Goal: Task Accomplishment & Management: Use online tool/utility

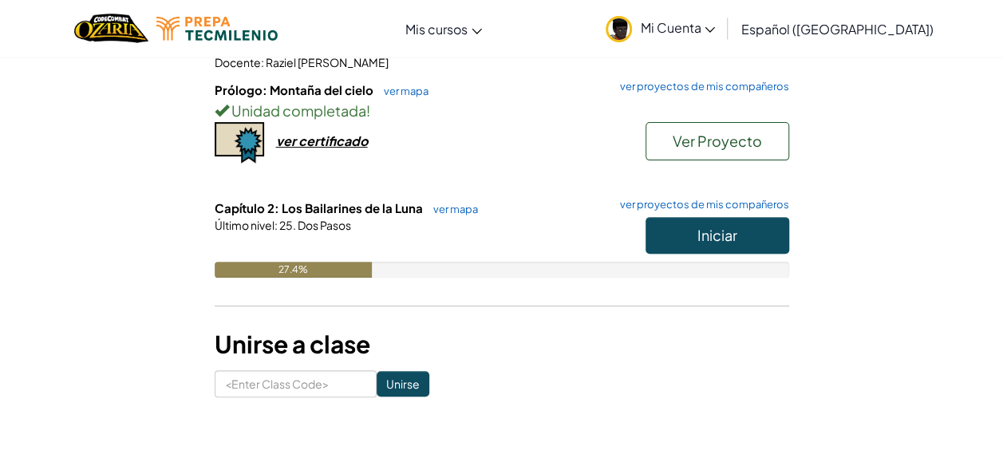
scroll to position [214, 0]
click at [641, 220] on div "Iniciar" at bounding box center [709, 238] width 160 height 45
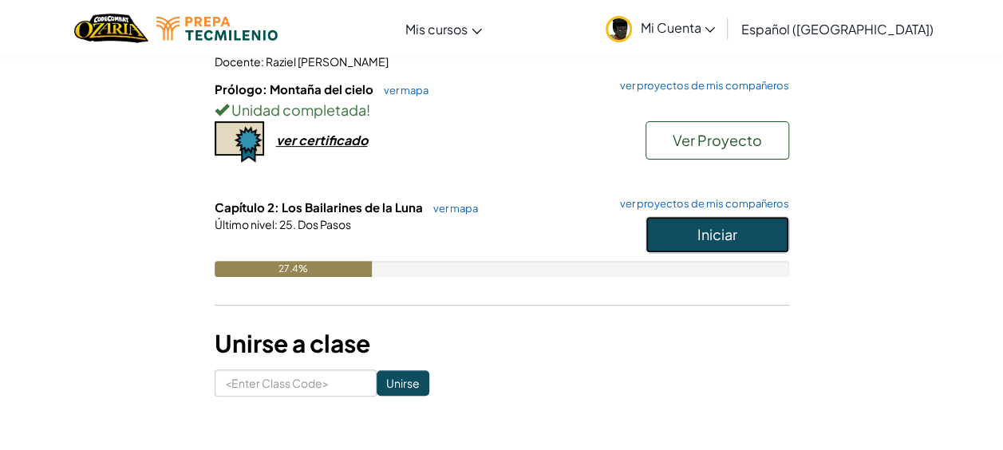
click at [765, 221] on button "Iniciar" at bounding box center [717, 234] width 144 height 37
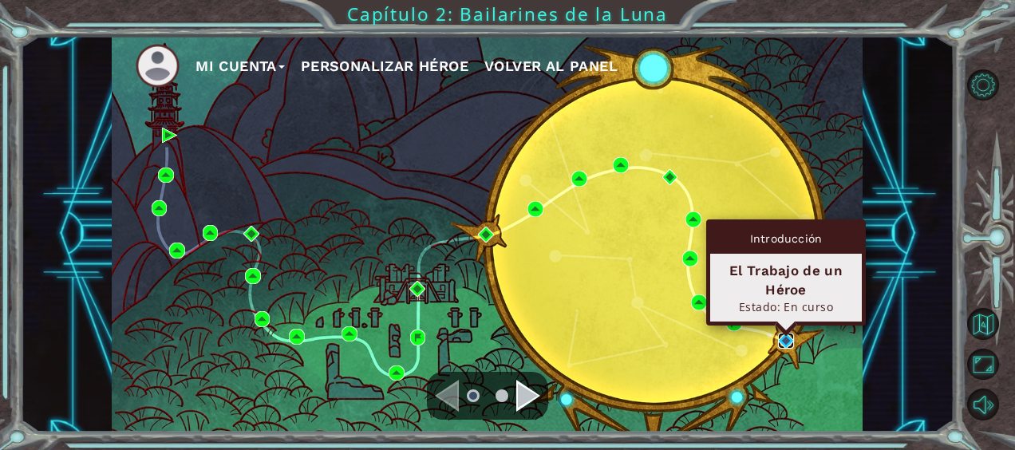
click at [783, 333] on img at bounding box center [786, 341] width 16 height 16
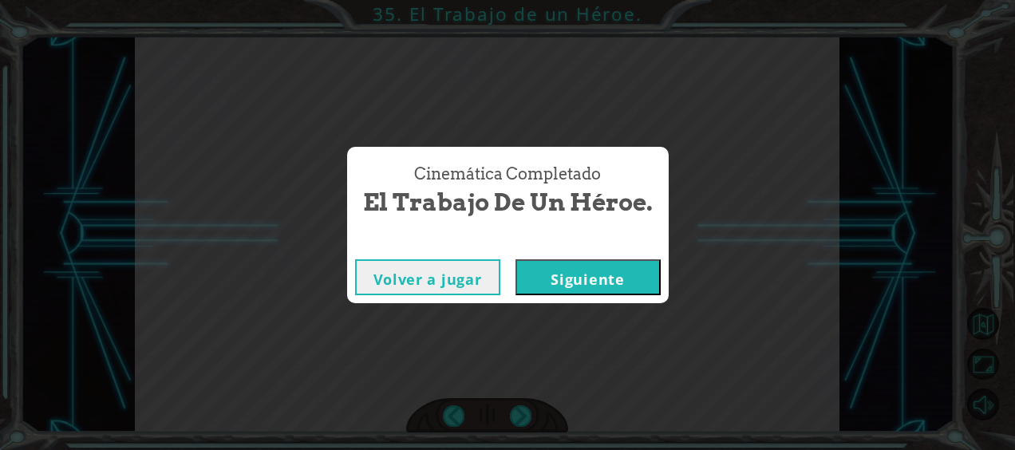
click at [646, 289] on button "Siguiente" at bounding box center [587, 277] width 145 height 36
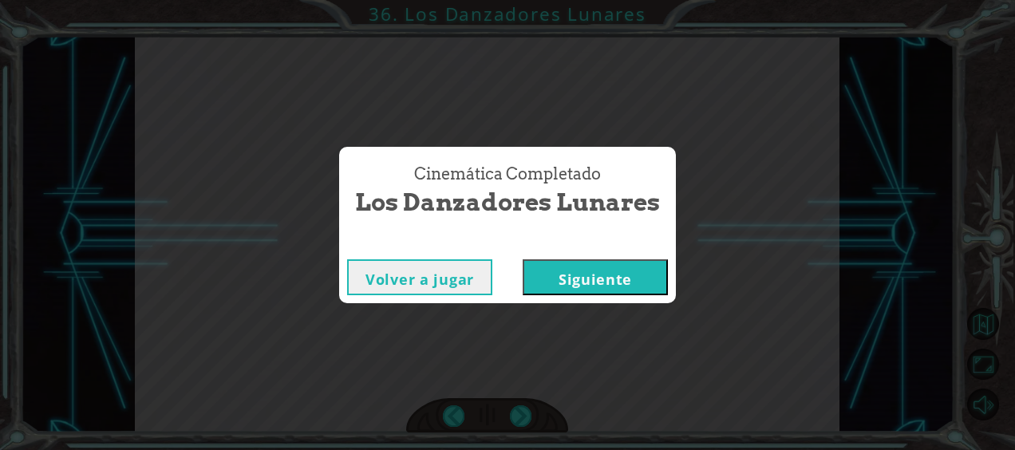
click at [601, 266] on button "Siguiente" at bounding box center [595, 277] width 145 height 36
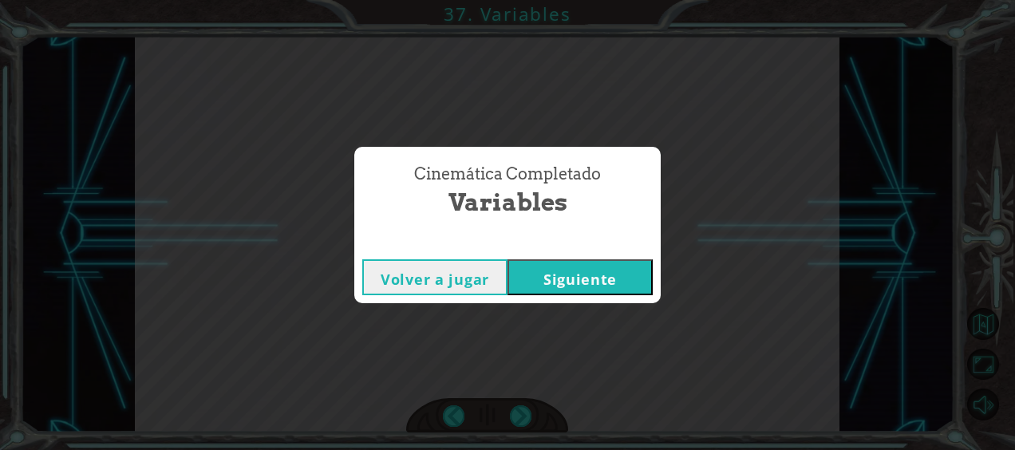
click at [601, 270] on button "Siguiente" at bounding box center [579, 277] width 145 height 36
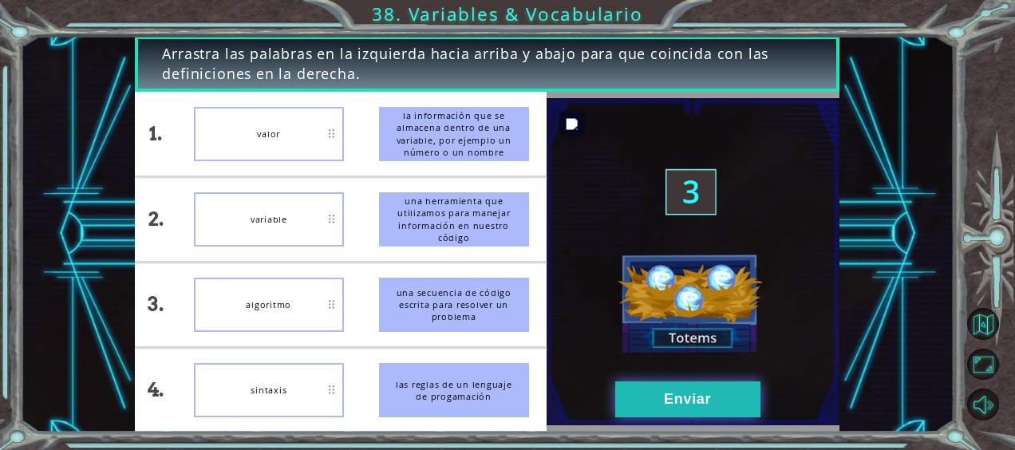
click at [657, 413] on button "Enviar" at bounding box center [687, 399] width 145 height 36
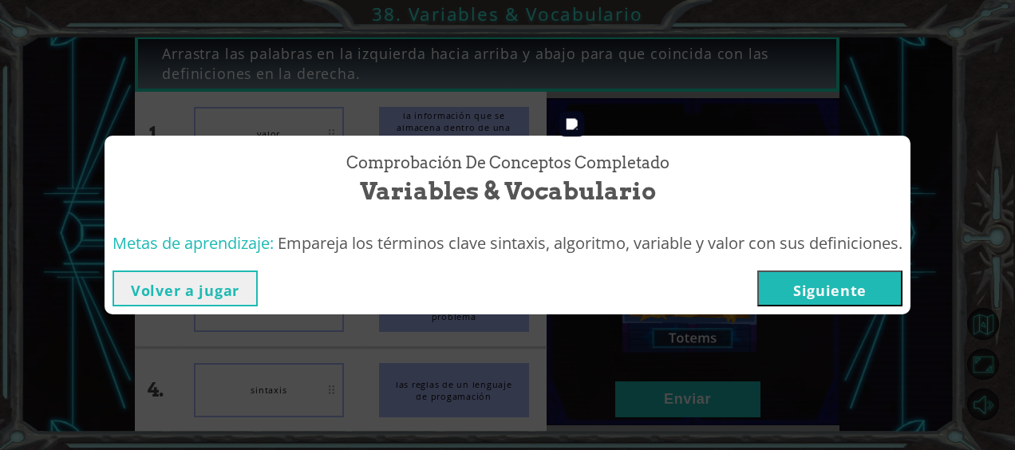
click at [833, 291] on button "Siguiente" at bounding box center [829, 288] width 145 height 36
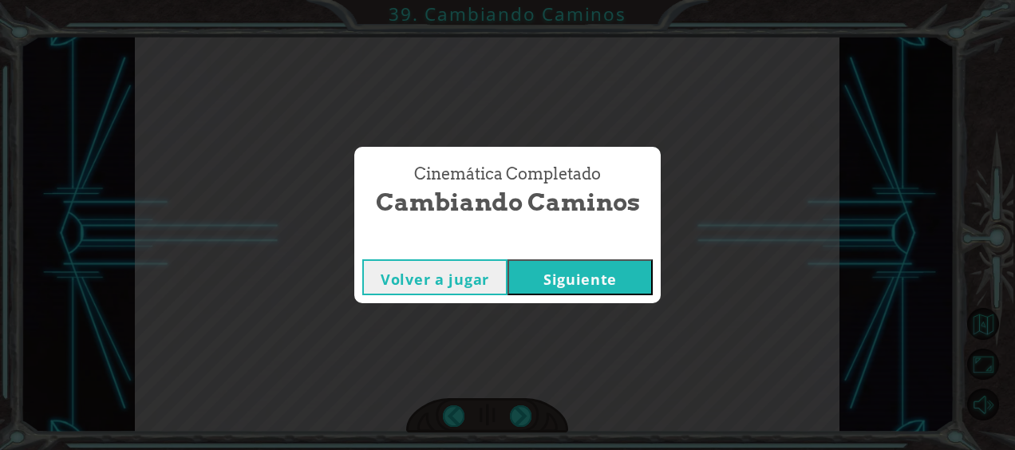
click at [574, 282] on button "Siguiente" at bounding box center [579, 277] width 145 height 36
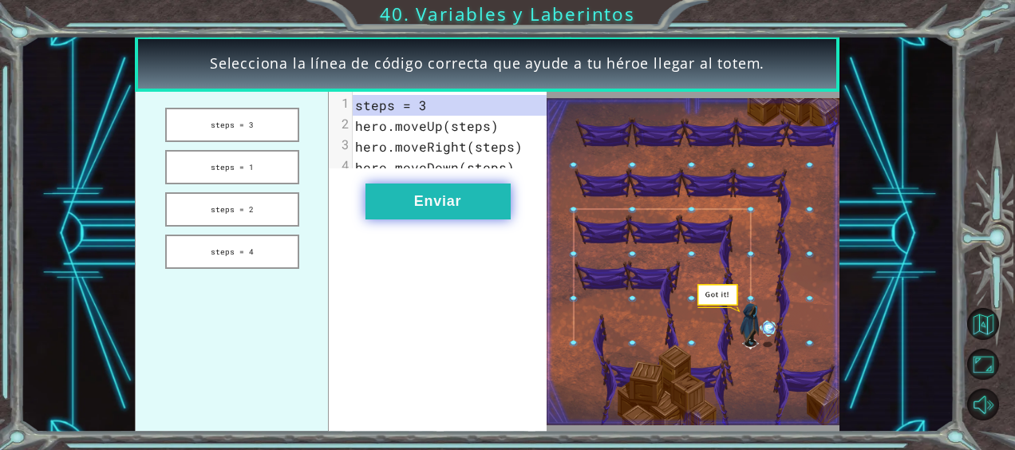
click at [425, 219] on button "Enviar" at bounding box center [437, 201] width 145 height 36
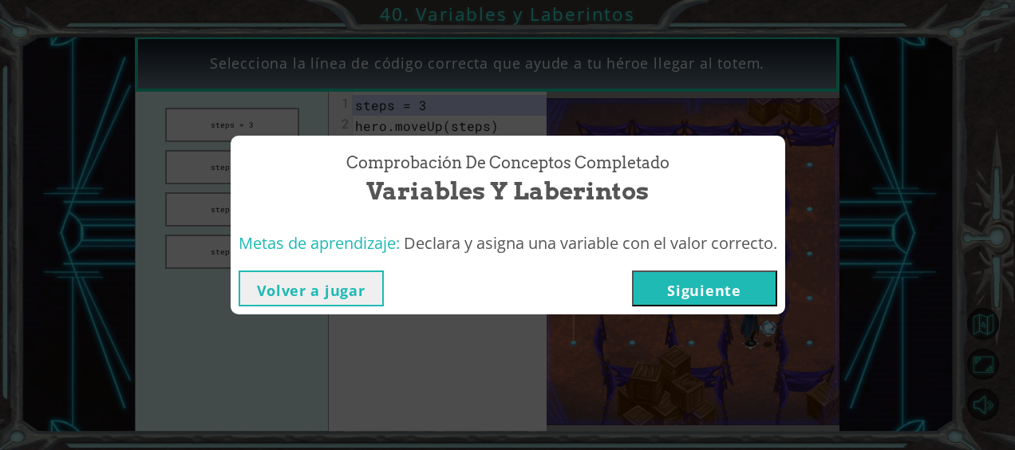
click at [728, 299] on button "Siguiente" at bounding box center [704, 288] width 145 height 36
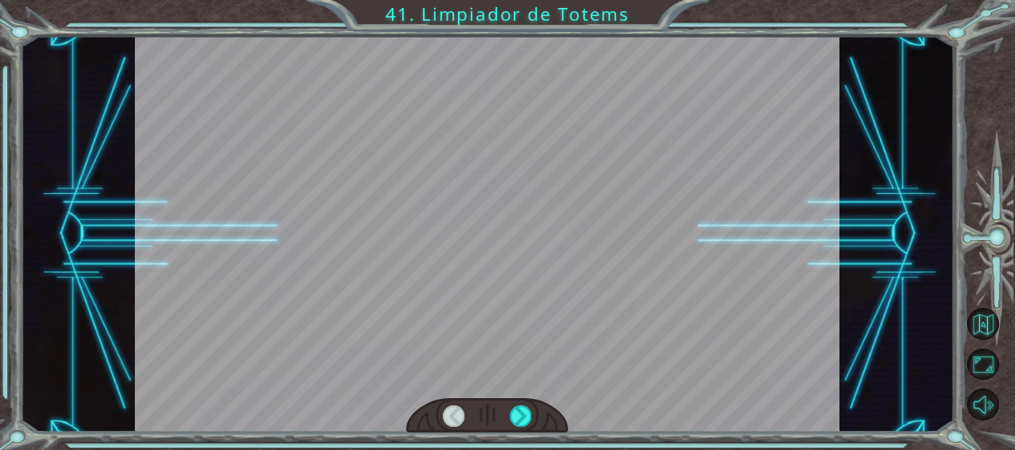
click at [728, 299] on div at bounding box center [487, 234] width 704 height 396
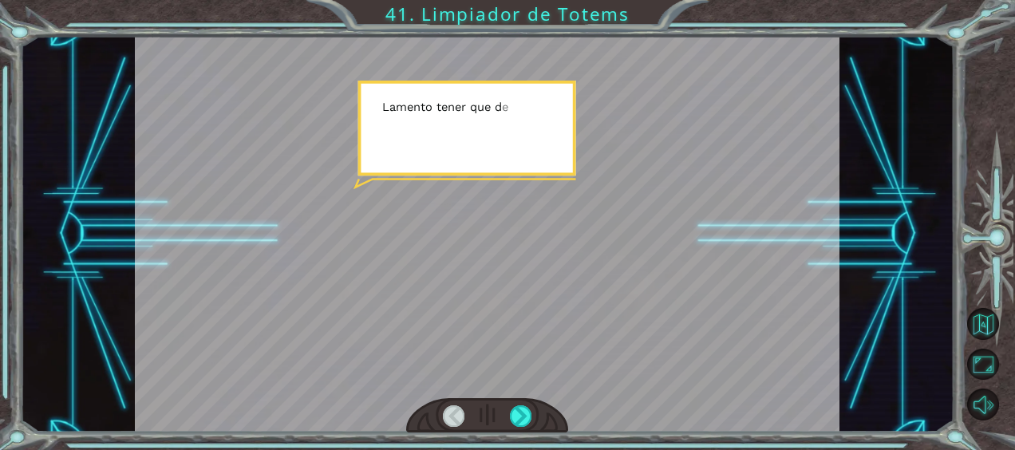
click at [728, 299] on div at bounding box center [487, 234] width 704 height 396
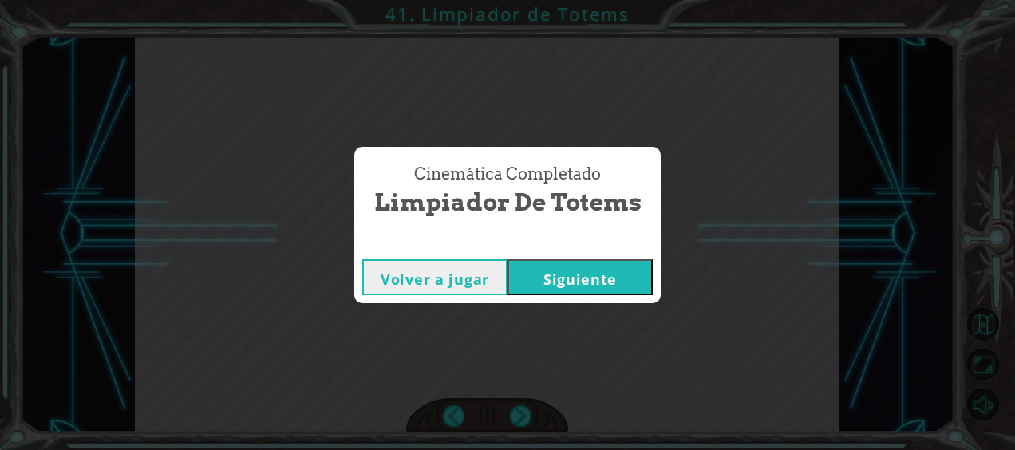
click at [609, 286] on button "Siguiente" at bounding box center [579, 277] width 145 height 36
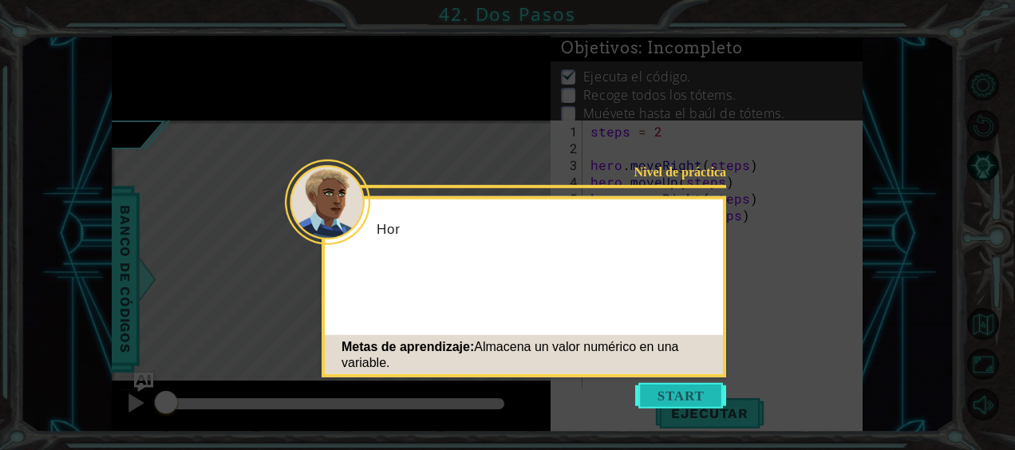
click at [686, 392] on button "Start" at bounding box center [680, 396] width 91 height 26
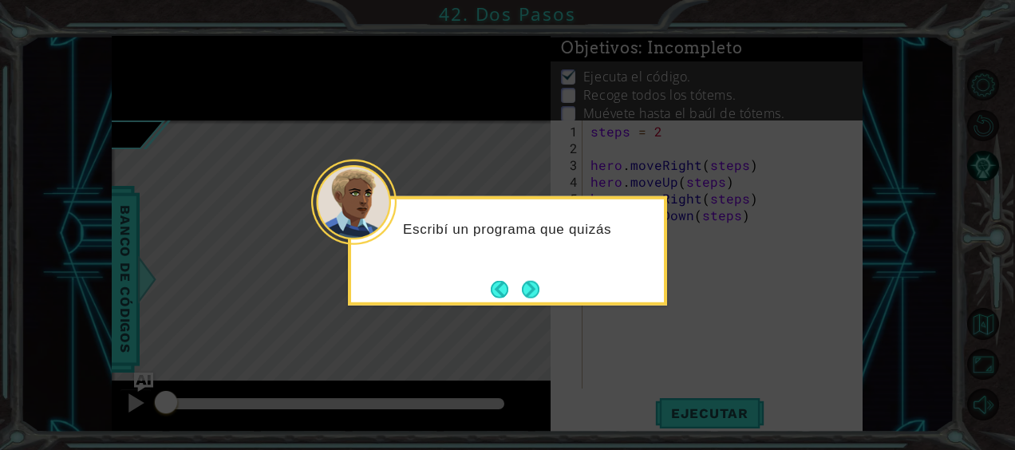
click at [546, 279] on div "Escribí un programa que quizás" at bounding box center [507, 250] width 319 height 109
click at [531, 282] on button "Next" at bounding box center [530, 289] width 18 height 18
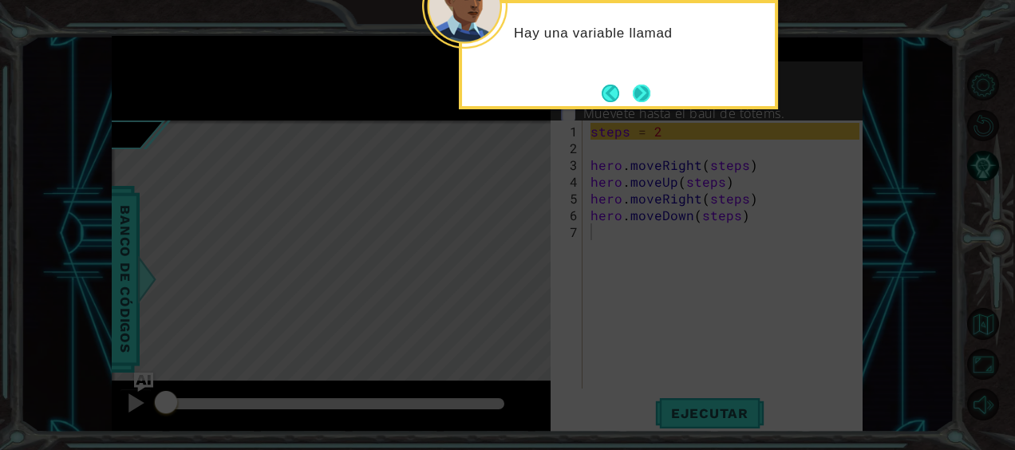
click at [633, 93] on button "Next" at bounding box center [642, 93] width 18 height 18
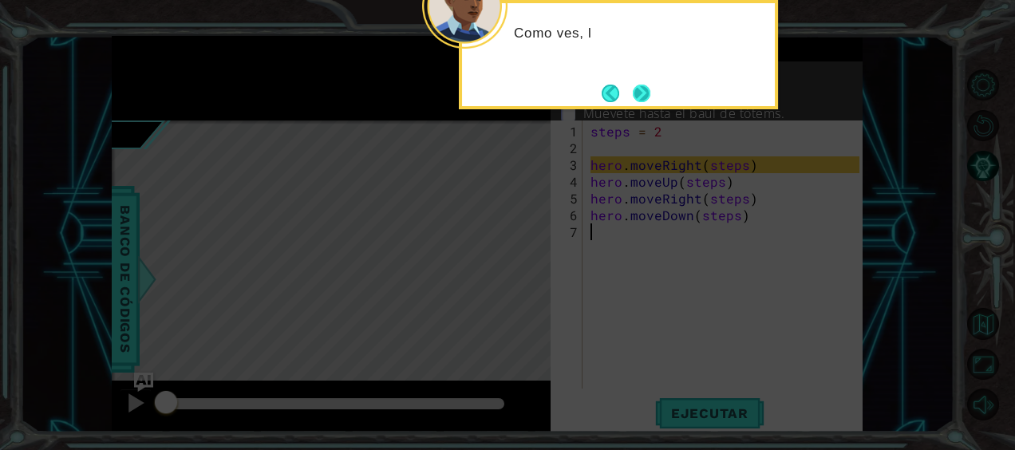
click at [650, 91] on button "Next" at bounding box center [641, 93] width 19 height 19
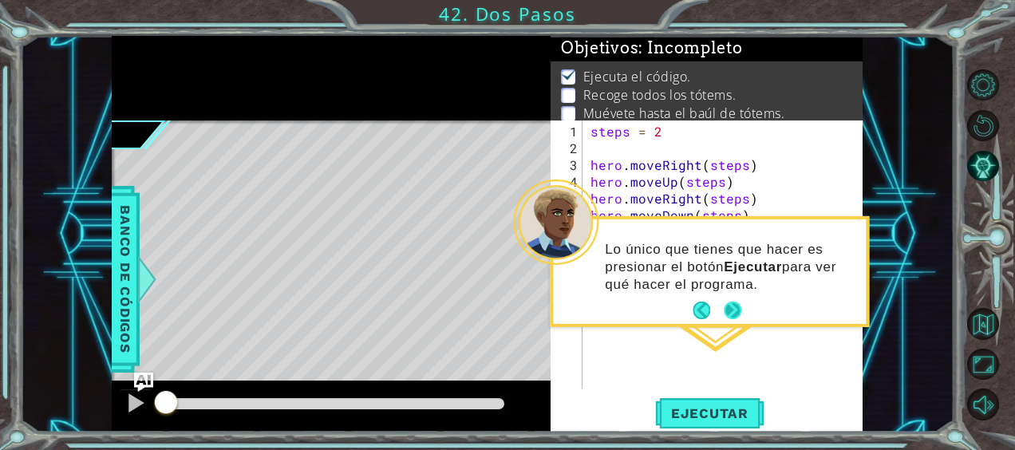
click at [737, 317] on button "Next" at bounding box center [733, 311] width 26 height 26
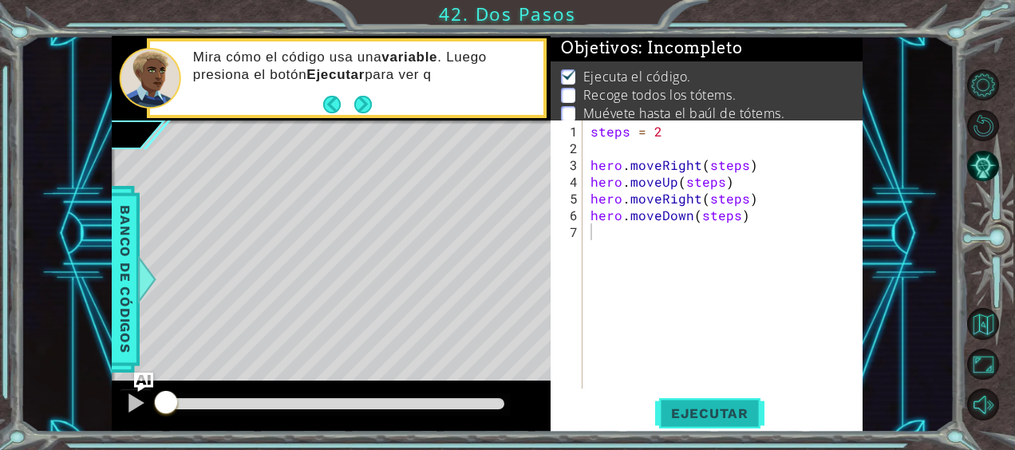
click at [700, 405] on span "Ejecutar" at bounding box center [709, 413] width 109 height 16
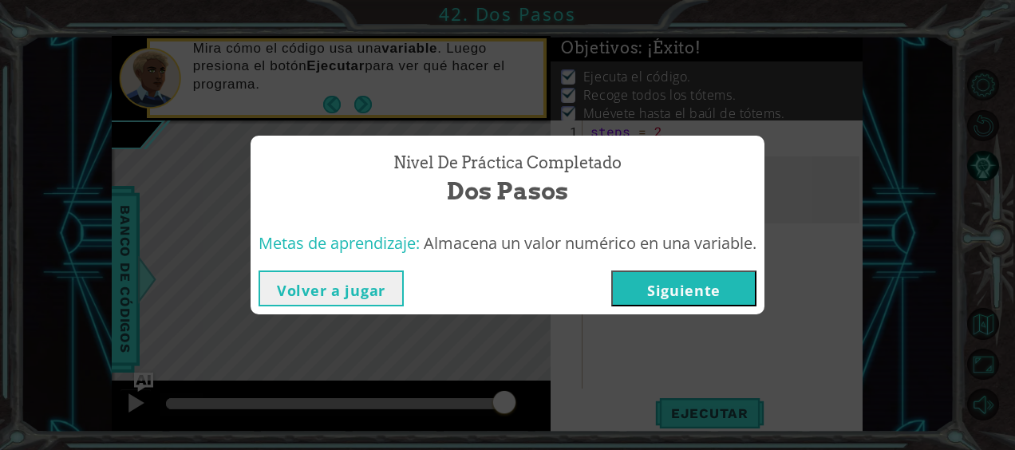
click at [657, 289] on button "Siguiente" at bounding box center [683, 288] width 145 height 36
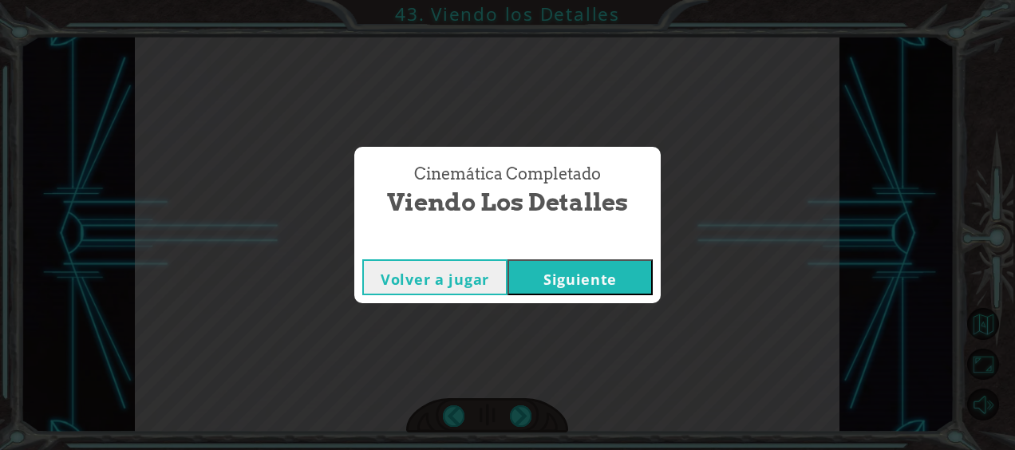
click at [534, 271] on button "Siguiente" at bounding box center [579, 277] width 145 height 36
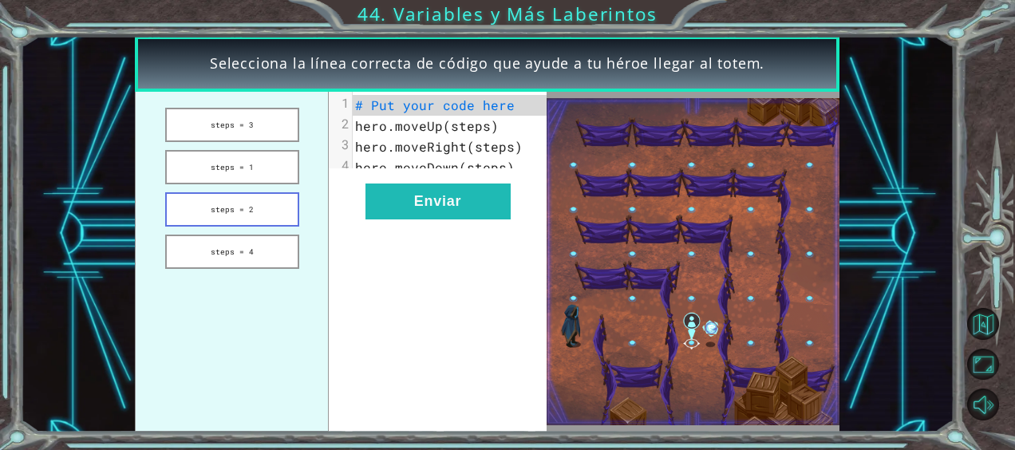
click at [243, 215] on button "steps = 2" at bounding box center [232, 209] width 135 height 34
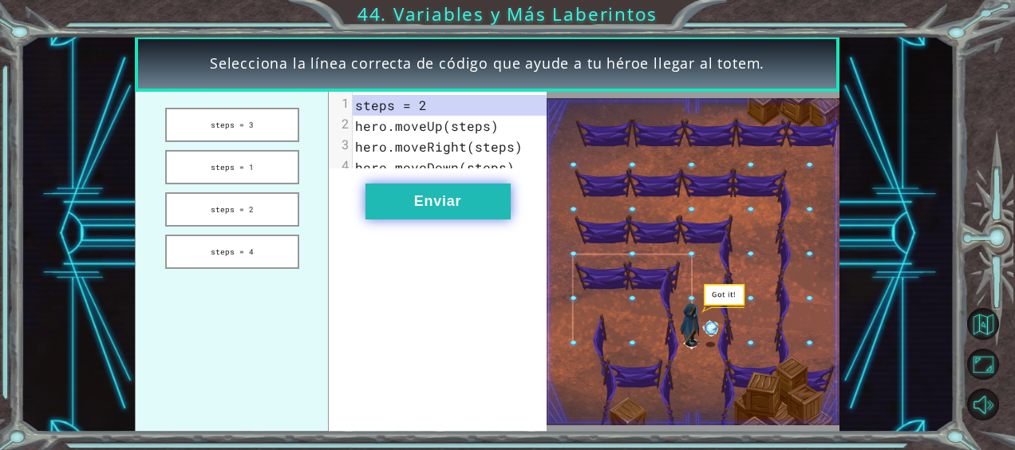
click at [440, 219] on button "Enviar" at bounding box center [437, 201] width 145 height 36
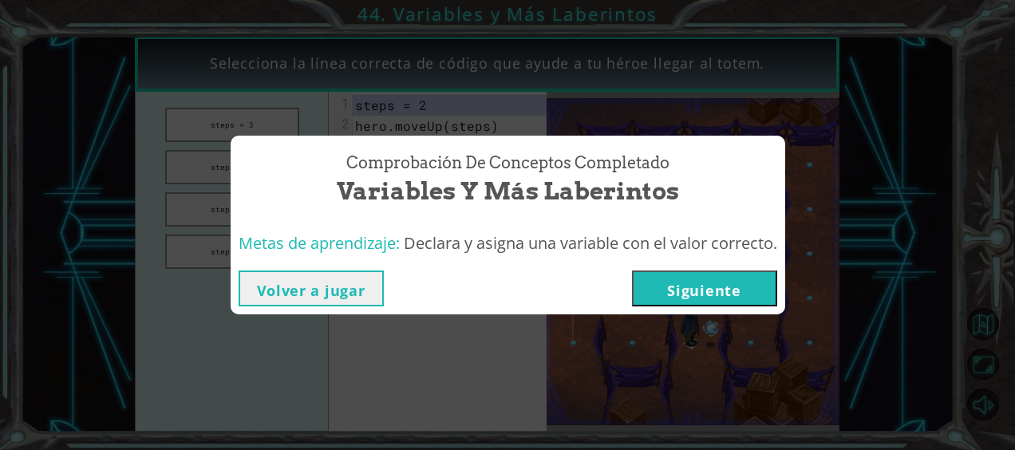
click at [736, 282] on button "Siguiente" at bounding box center [704, 288] width 145 height 36
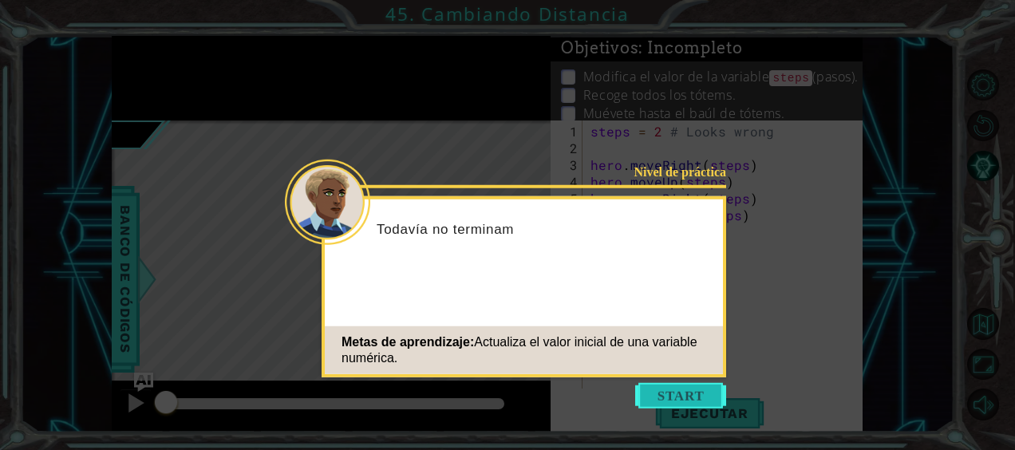
click at [684, 399] on button "Start" at bounding box center [680, 396] width 91 height 26
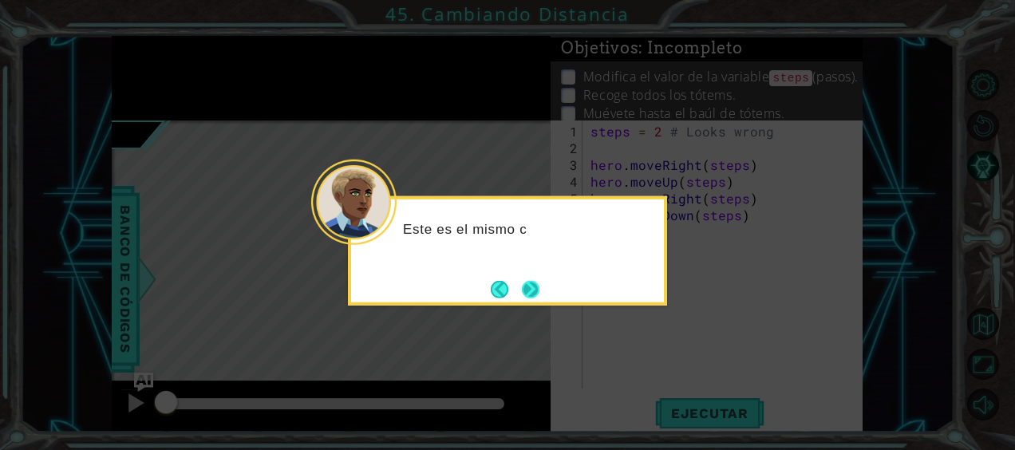
click at [536, 298] on button "Next" at bounding box center [530, 289] width 18 height 18
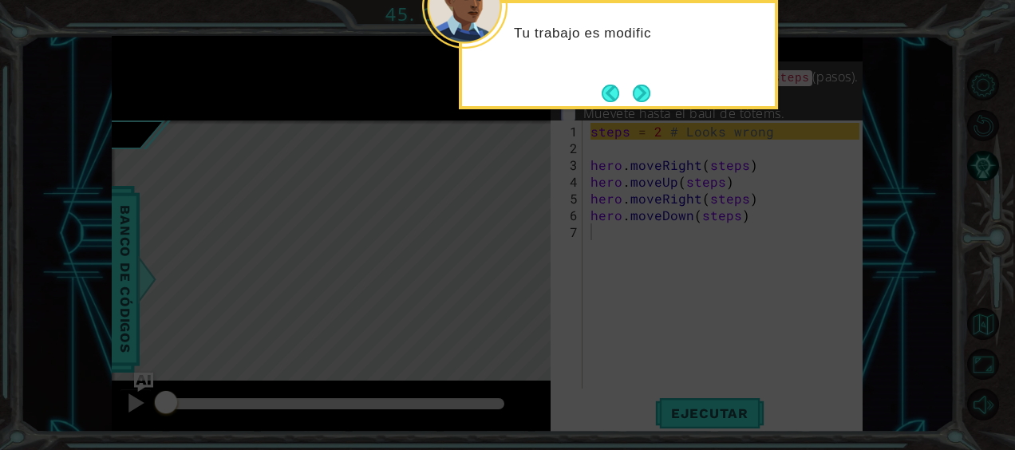
click at [641, 108] on div "Tu trabajo es modific" at bounding box center [618, 54] width 319 height 109
click at [637, 102] on button "Next" at bounding box center [641, 93] width 18 height 18
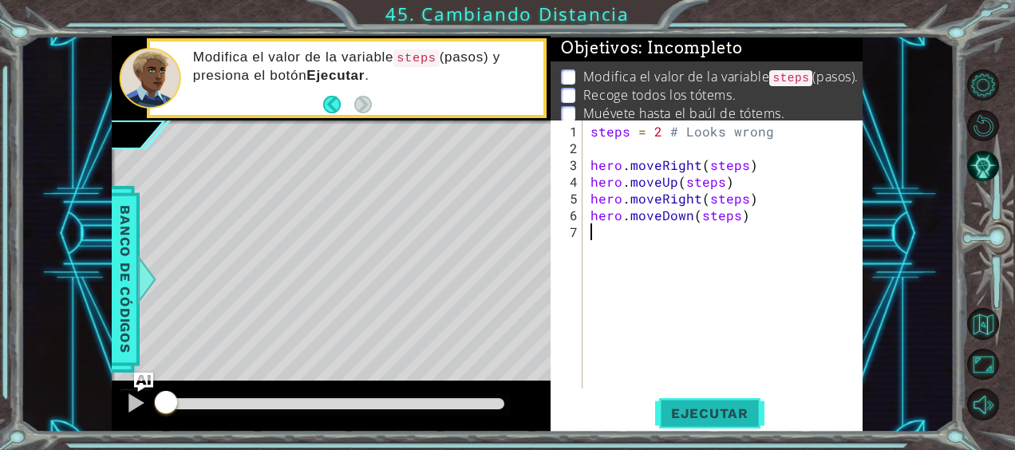
click at [726, 410] on span "Ejecutar" at bounding box center [709, 413] width 109 height 16
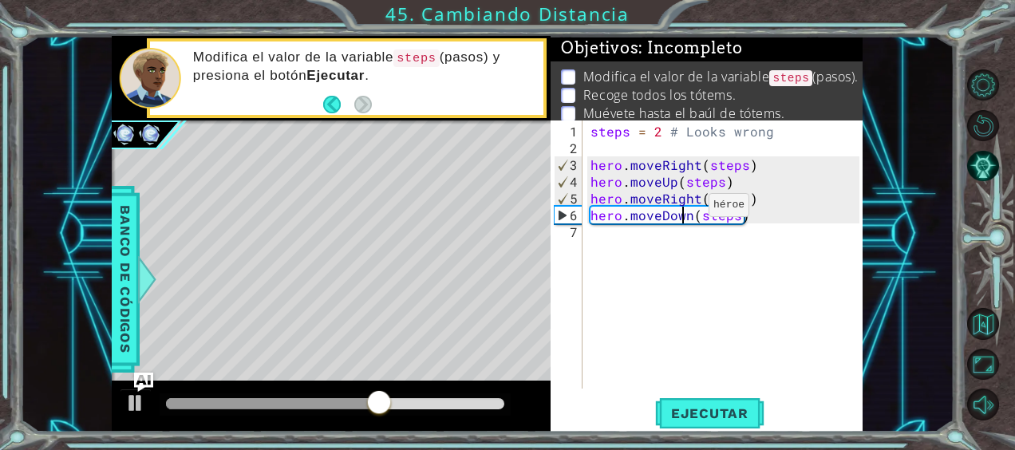
click at [681, 211] on div "steps = 2 # Looks wrong hero . moveRight ( steps ) hero . moveUp ( steps ) hero…" at bounding box center [727, 274] width 280 height 302
type textarea "hero.moveDown(steps)"
click at [699, 223] on div "steps = 2 # Looks wrong hero . moveRight ( steps ) hero . moveUp ( steps ) hero…" at bounding box center [727, 274] width 280 height 302
click at [689, 215] on div "steps = 2 # Looks wrong hero . moveRight ( steps ) hero . moveUp ( steps ) hero…" at bounding box center [727, 274] width 280 height 302
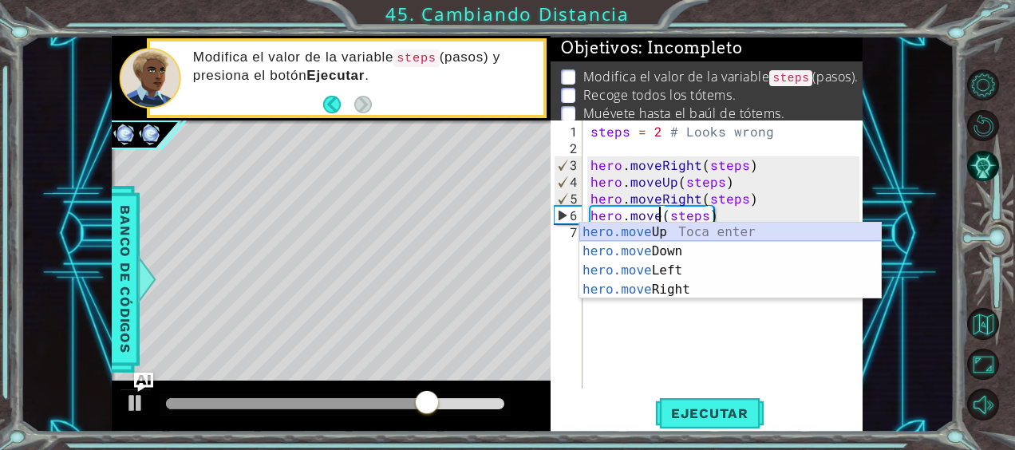
click at [663, 235] on div "hero.move Up Toca enter hero.move Down Toca enter hero.move Left Toca enter her…" at bounding box center [730, 280] width 302 height 115
type textarea "hero.moveUp(1)(steps)"
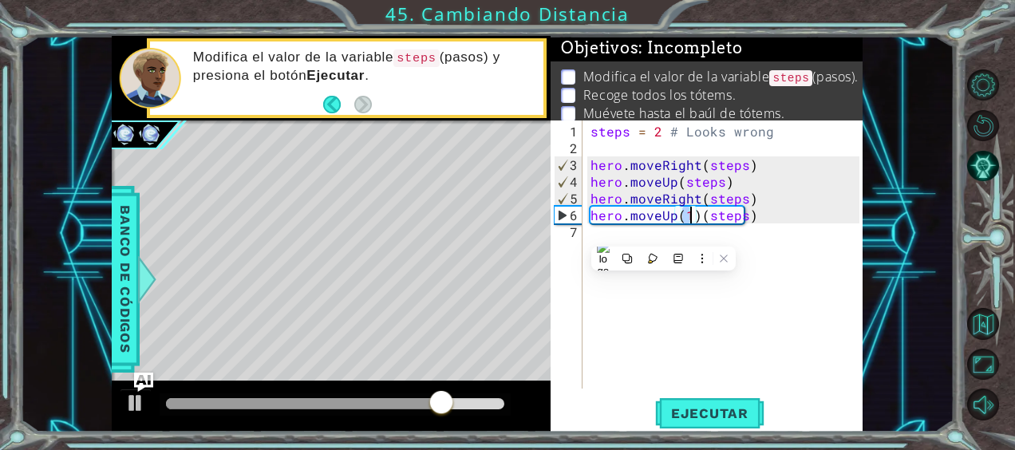
click at [600, 235] on div "steps = 2 # Looks wrong hero . moveRight ( steps ) hero . moveUp ( steps ) hero…" at bounding box center [727, 274] width 280 height 302
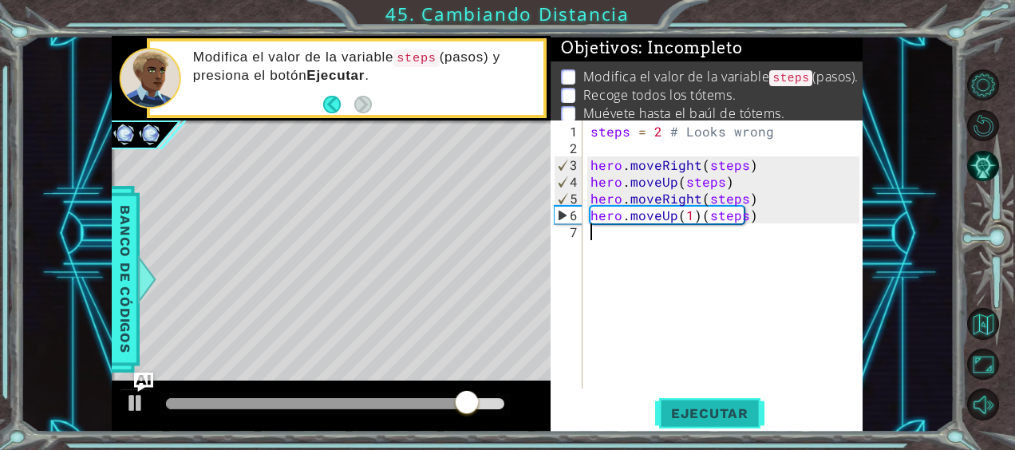
click at [694, 415] on span "Ejecutar" at bounding box center [709, 413] width 109 height 16
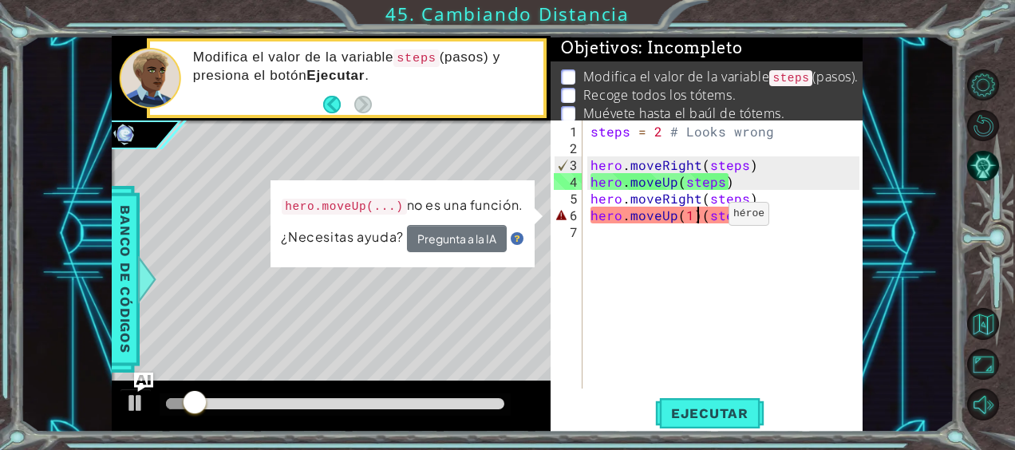
click at [701, 220] on div "steps = 2 # Looks wrong hero . moveRight ( steps ) hero . moveUp ( steps ) hero…" at bounding box center [727, 274] width 280 height 302
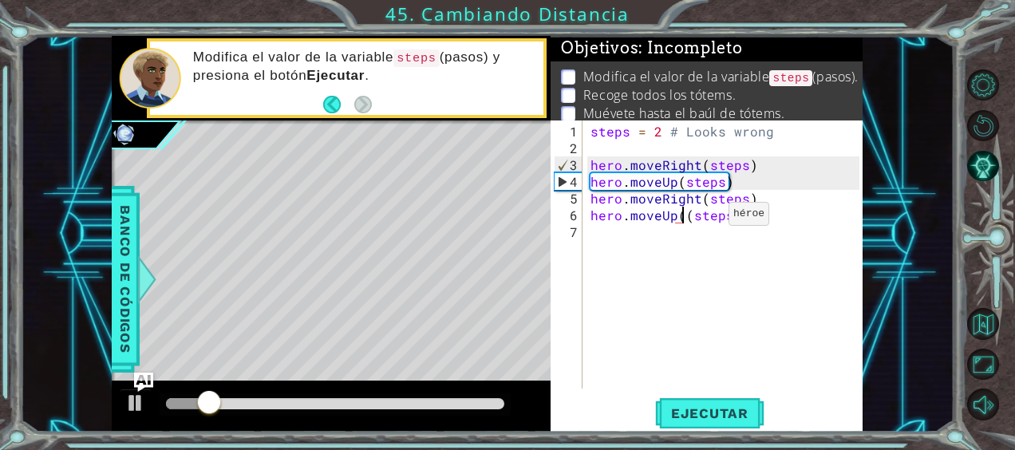
type textarea "hero.moveUp(steps)"
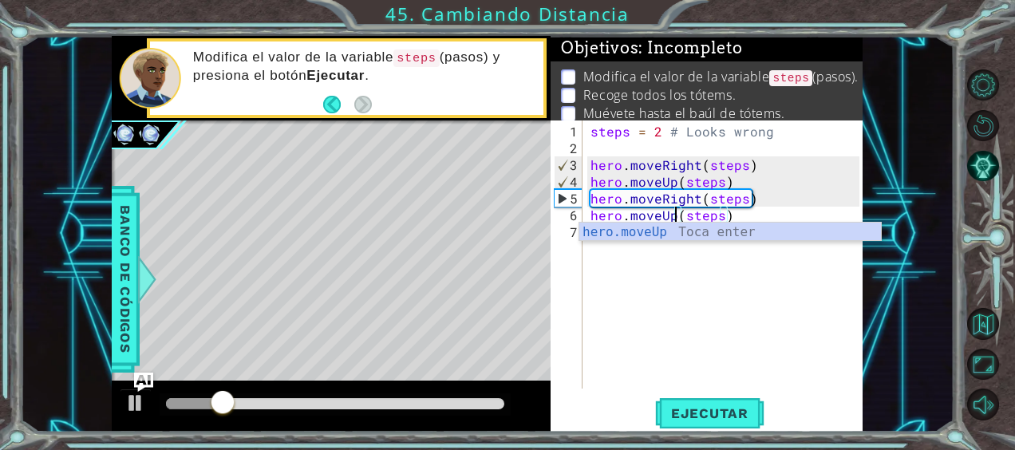
click at [699, 270] on div "steps = 2 # Looks wrong hero . moveRight ( steps ) hero . moveUp ( steps ) hero…" at bounding box center [727, 274] width 280 height 302
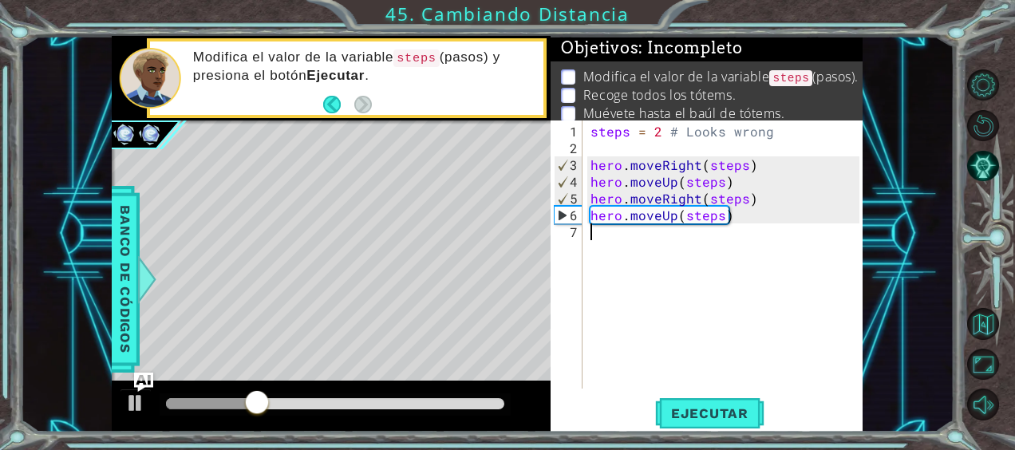
click at [592, 238] on div "steps = 2 # Looks wrong hero . moveRight ( steps ) hero . moveUp ( steps ) hero…" at bounding box center [727, 274] width 280 height 302
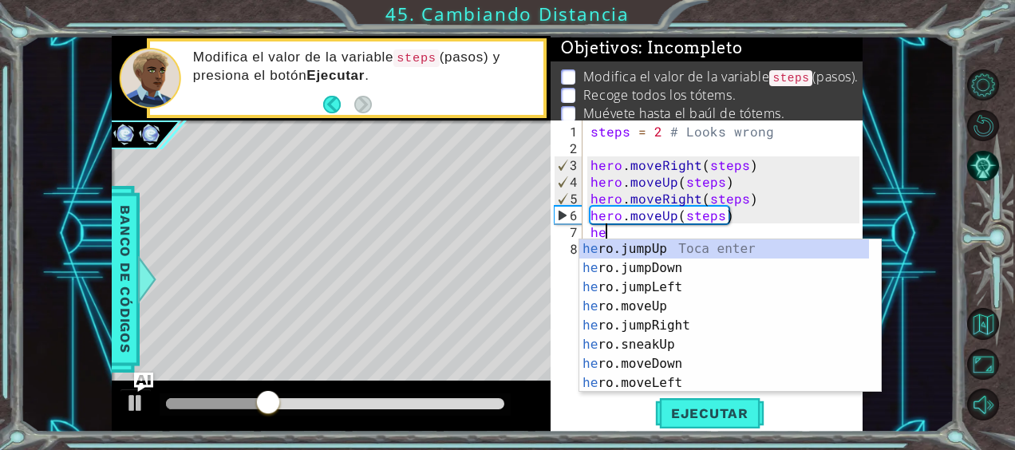
type textarea "he"
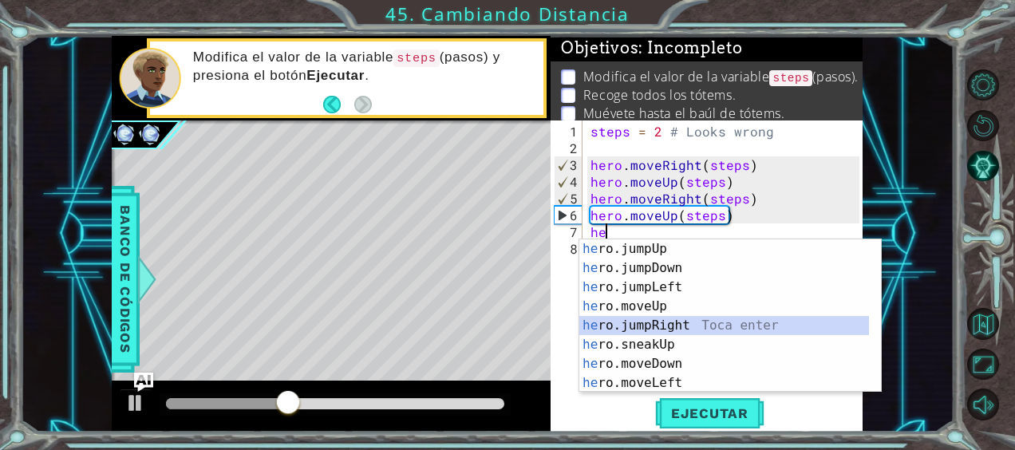
click at [663, 319] on div "he ro.jumpUp Toca enter he ro.jumpDown Toca enter he ro.jumpLeft Toca enter he …" at bounding box center [724, 334] width 290 height 191
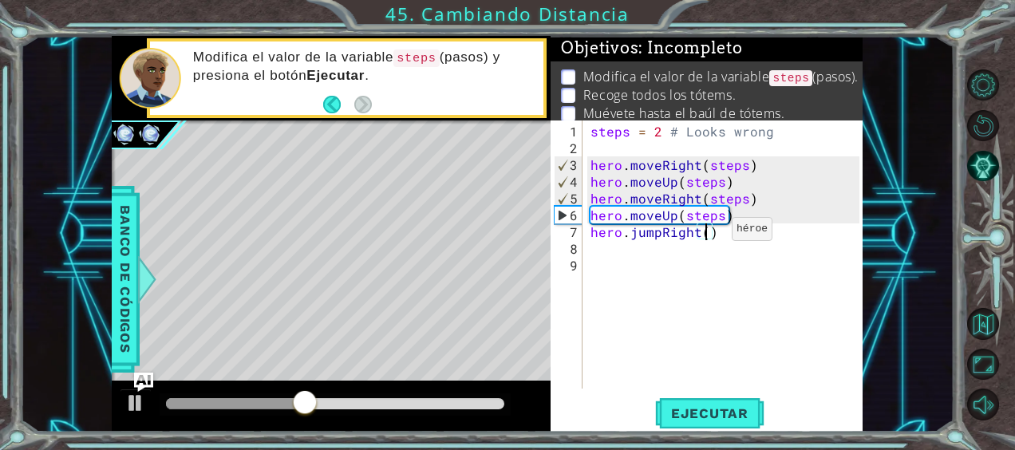
click at [704, 235] on div "steps = 2 # Looks wrong hero . moveRight ( steps ) hero . moveUp ( steps ) hero…" at bounding box center [727, 274] width 280 height 302
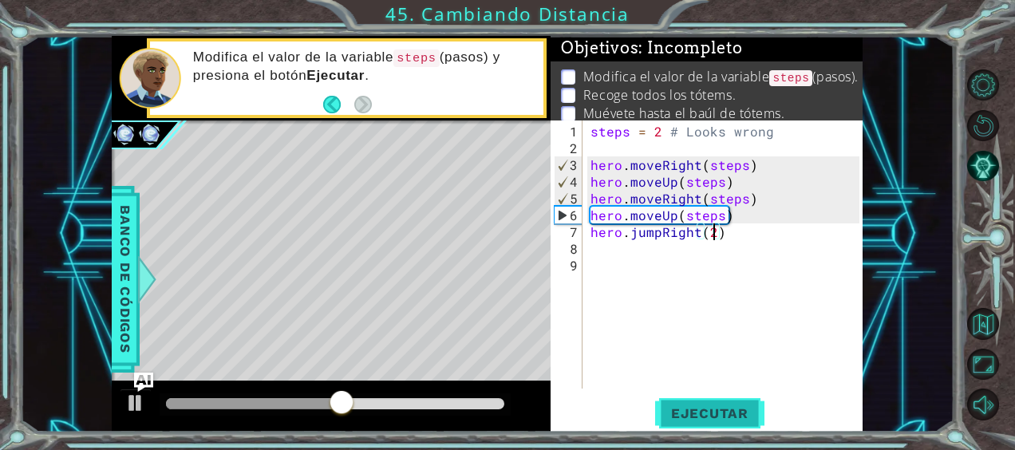
click at [704, 420] on span "Ejecutar" at bounding box center [709, 413] width 109 height 16
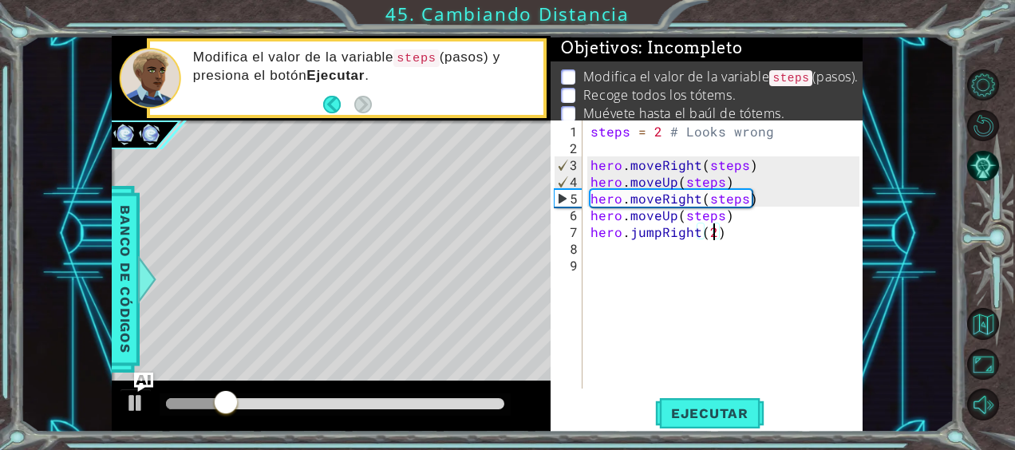
click at [715, 219] on div "steps = 2 # Looks wrong hero . moveRight ( steps ) hero . moveUp ( steps ) hero…" at bounding box center [727, 274] width 280 height 302
type textarea "hero.moveUp(steps)"
click at [716, 219] on div "steps = 2 # Looks wrong hero . moveRight ( steps ) hero . moveUp ( steps ) hero…" at bounding box center [727, 274] width 280 height 302
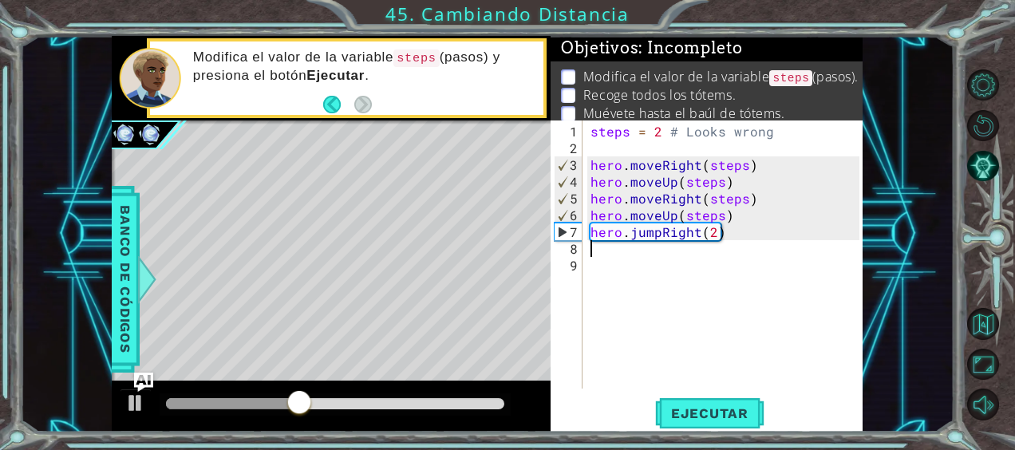
click at [744, 239] on div "steps = 2 # Looks wrong hero . moveRight ( steps ) hero . moveUp ( steps ) hero…" at bounding box center [727, 274] width 280 height 302
click at [739, 235] on div "steps = 2 # Looks wrong hero . moveRight ( steps ) hero . moveUp ( steps ) hero…" at bounding box center [727, 274] width 280 height 302
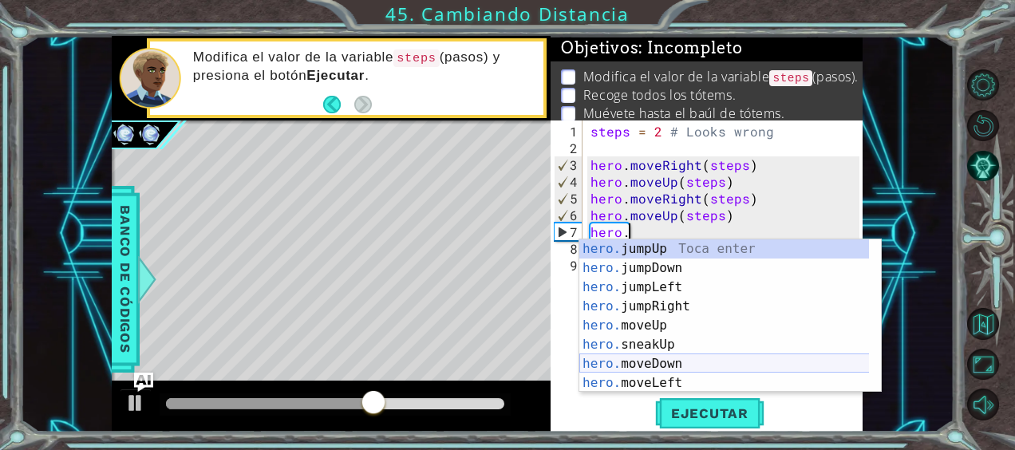
click at [657, 366] on div "hero. jumpUp Toca enter hero. jumpDown Toca enter hero. jumpLeft Toca enter her…" at bounding box center [724, 334] width 290 height 191
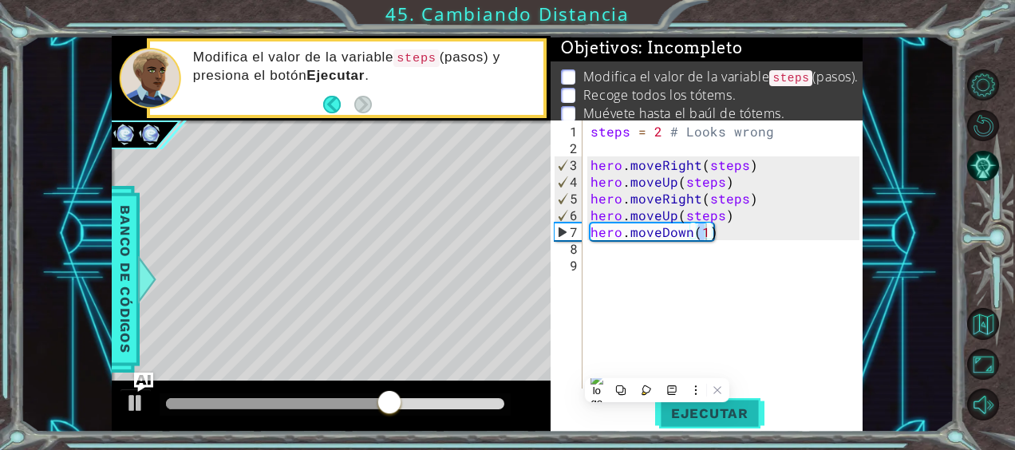
click at [715, 421] on button "Ejecutar" at bounding box center [709, 412] width 109 height 31
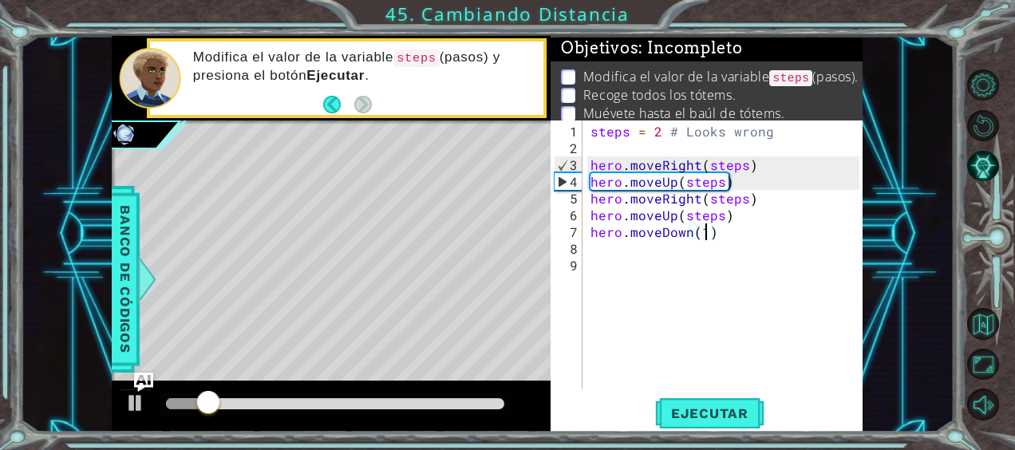
click at [719, 236] on div "steps = 2 # Looks wrong hero . moveRight ( steps ) hero . moveUp ( steps ) hero…" at bounding box center [727, 274] width 280 height 302
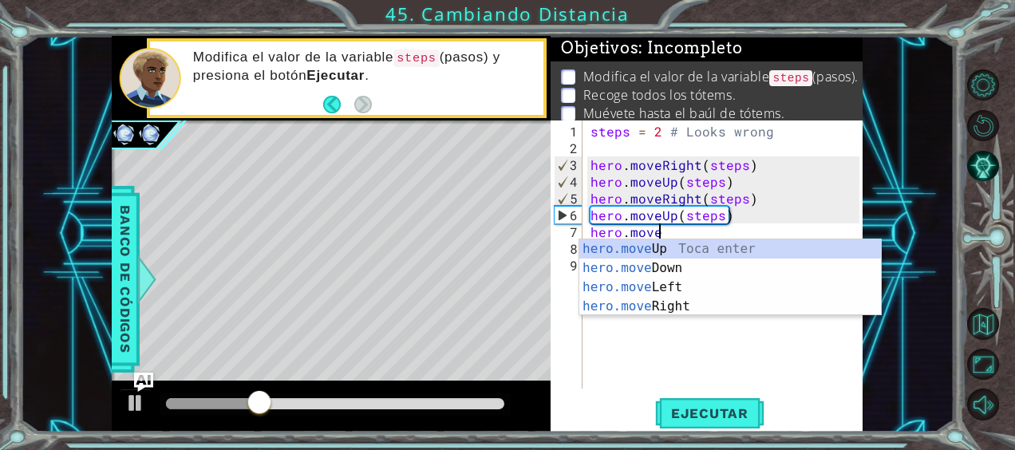
click at [739, 209] on div "steps = 2 # Looks wrong hero . moveRight ( steps ) hero . moveUp ( steps ) hero…" at bounding box center [727, 274] width 280 height 302
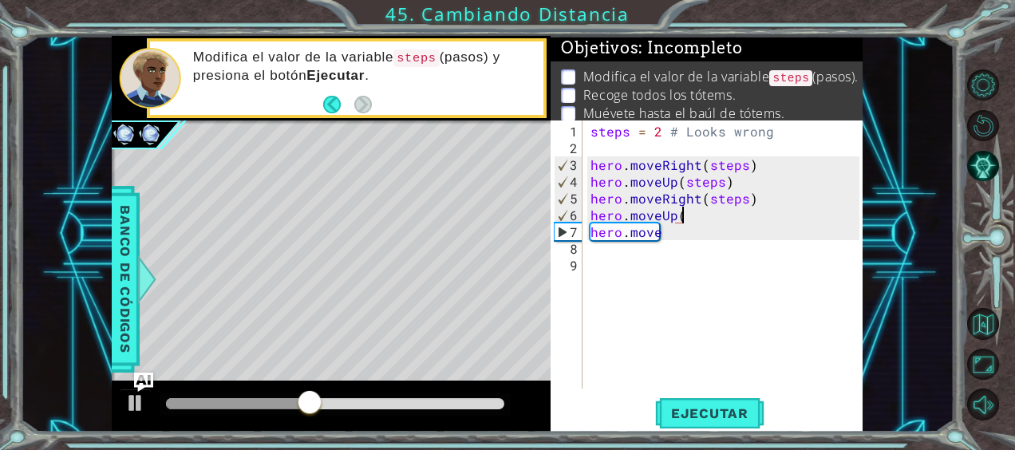
type textarea "hero.moveUp()"
click at [659, 243] on div "steps = 2 # Looks wrong hero . moveRight ( steps ) hero . moveUp ( steps ) hero…" at bounding box center [727, 274] width 280 height 302
click at [663, 240] on div "steps = 2 # Looks wrong hero . moveRight ( steps ) hero . moveUp ( steps ) hero…" at bounding box center [727, 274] width 280 height 302
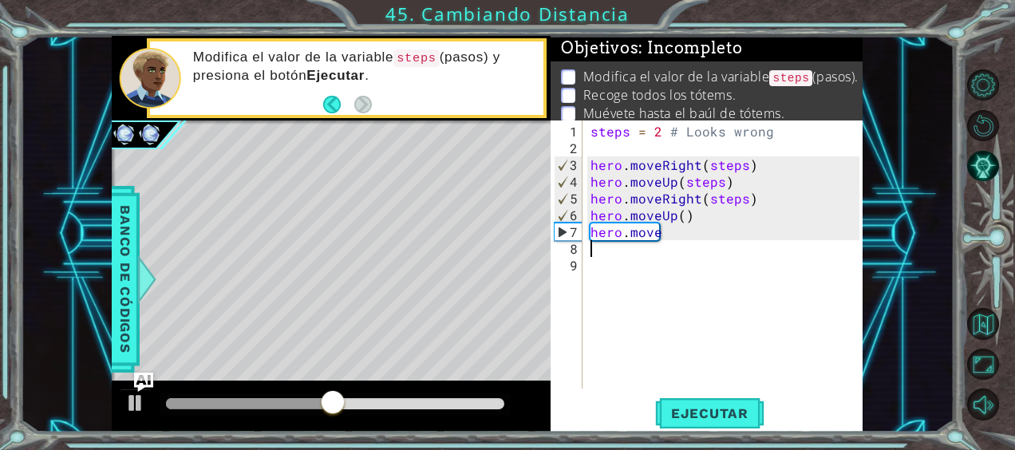
click at [667, 238] on div "steps = 2 # Looks wrong hero . moveRight ( steps ) hero . moveUp ( steps ) hero…" at bounding box center [727, 274] width 280 height 302
click at [665, 236] on div "steps = 2 # Looks wrong hero . moveRight ( steps ) hero . moveUp ( steps ) hero…" at bounding box center [727, 274] width 280 height 302
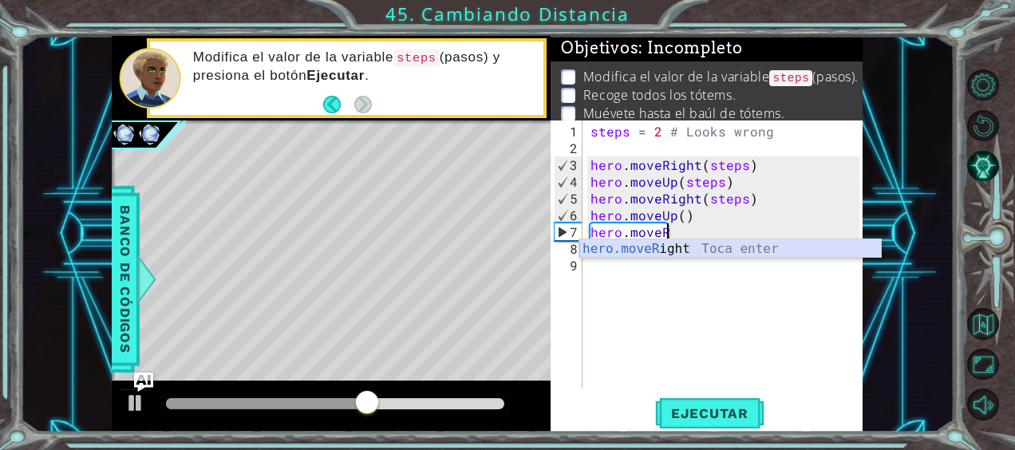
click at [676, 249] on div "hero.moveR ight Toca enter" at bounding box center [730, 267] width 302 height 57
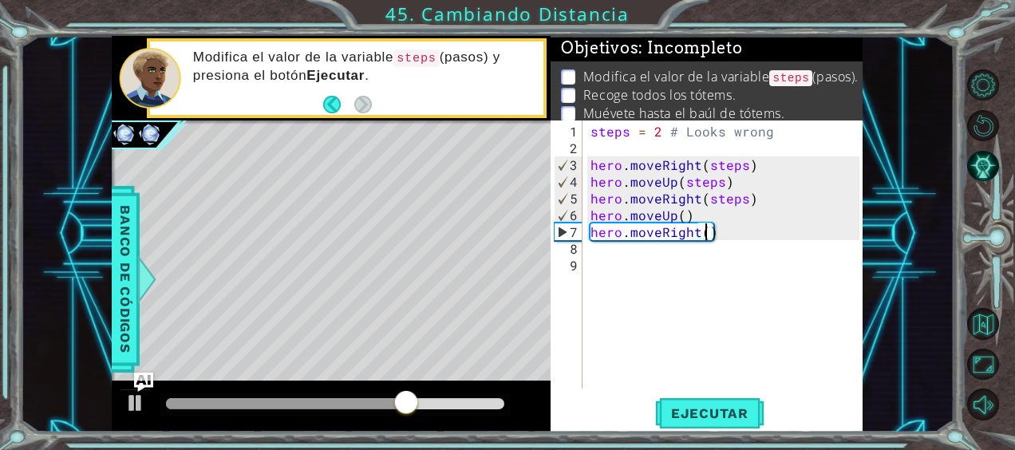
type textarea "hero.moveRight(2)"
click at [637, 252] on div "steps = 2 # Looks wrong hero . moveRight ( steps ) hero . moveUp ( steps ) hero…" at bounding box center [727, 274] width 280 height 302
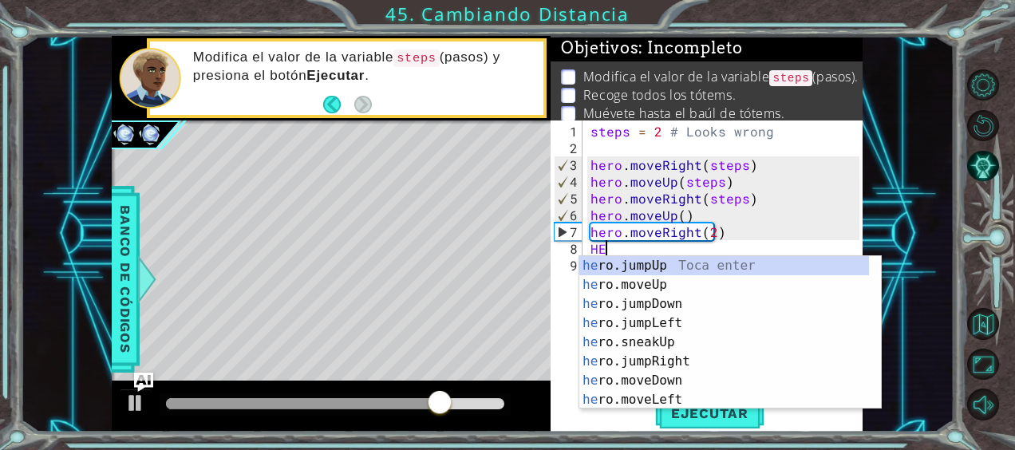
scroll to position [0, 0]
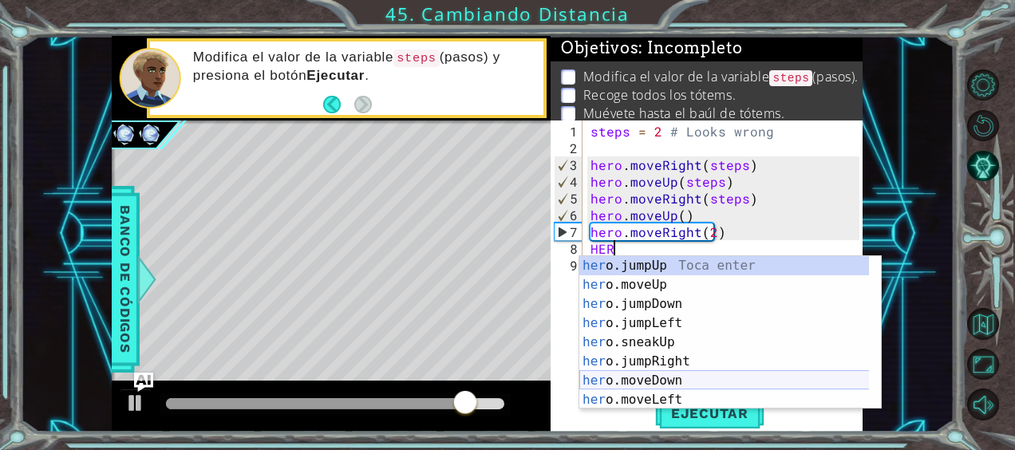
click at [676, 378] on div "her o.jumpUp Toca enter her o.moveUp Toca enter her o.jumpDown Toca enter her o…" at bounding box center [724, 351] width 290 height 191
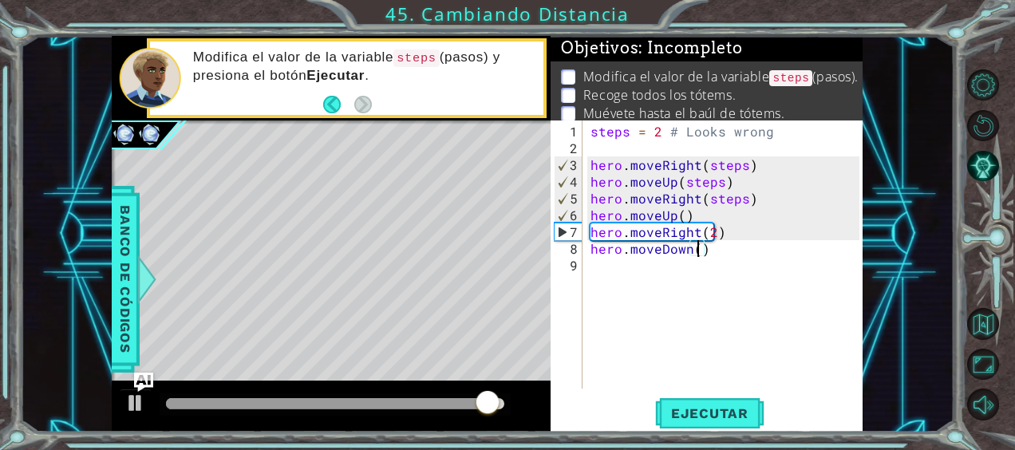
scroll to position [0, 6]
click at [720, 405] on span "Ejecutar" at bounding box center [709, 413] width 109 height 16
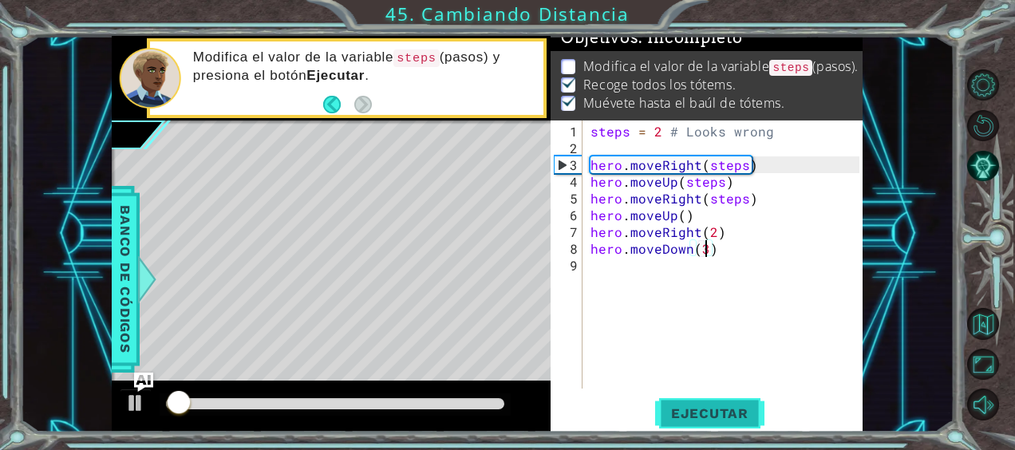
scroll to position [15, 0]
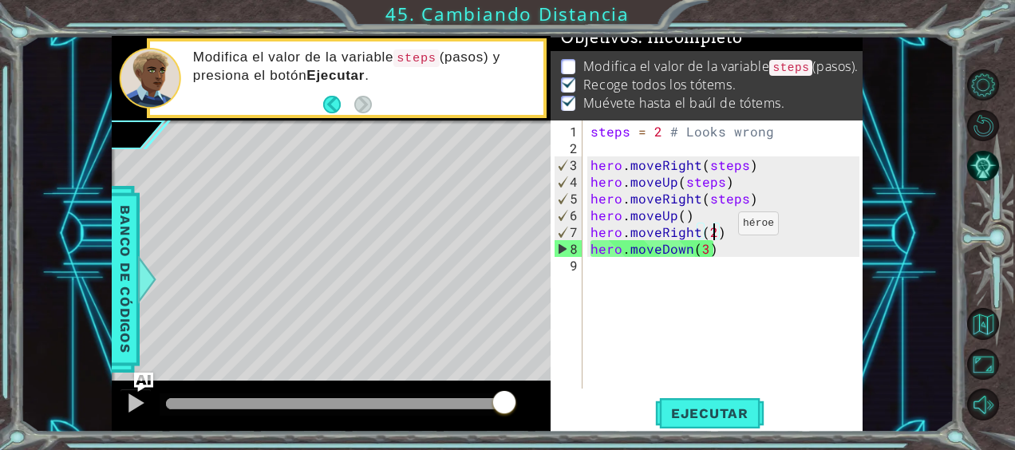
click at [710, 230] on div "steps = 2 # Looks wrong hero . moveRight ( steps ) hero . moveUp ( steps ) hero…" at bounding box center [727, 274] width 280 height 302
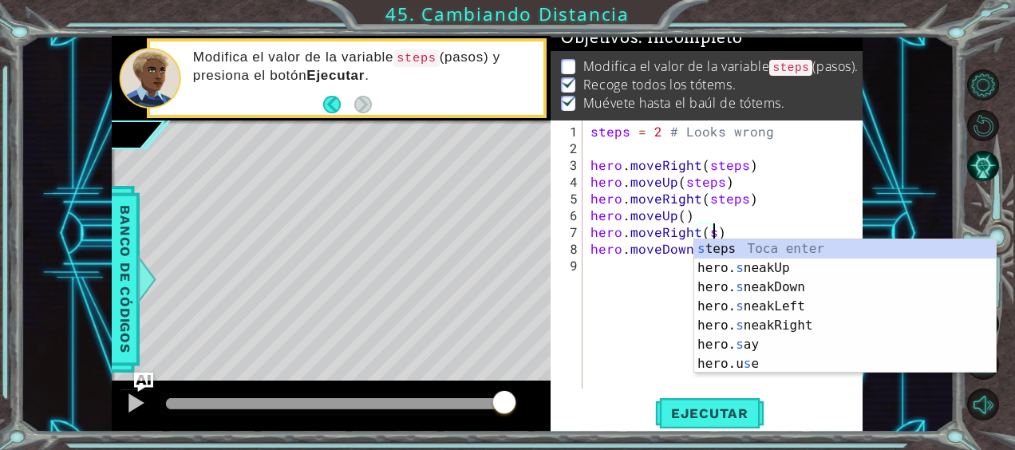
scroll to position [0, 6]
click at [725, 243] on div "s teps Toca enter hero. s neakUp Toca enter hero. s neakDown Toca enter hero. s…" at bounding box center [845, 325] width 302 height 172
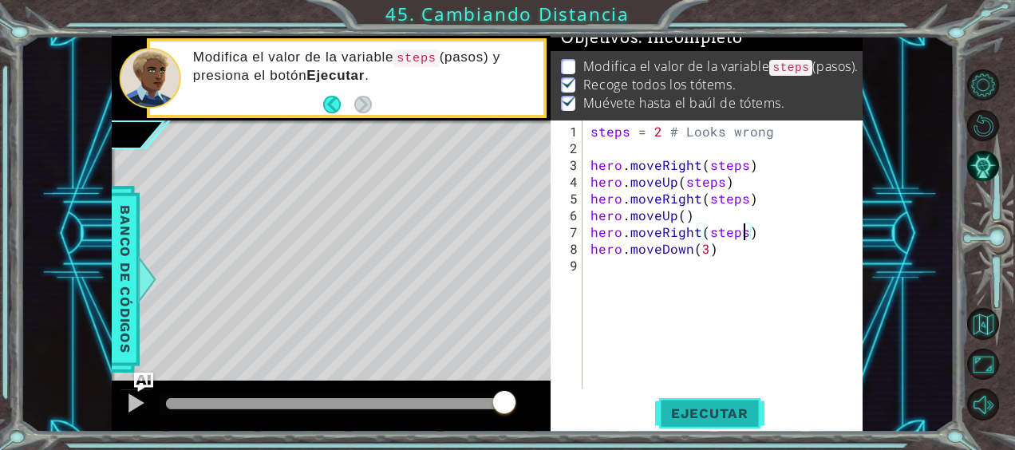
click at [743, 402] on button "Ejecutar" at bounding box center [709, 412] width 109 height 31
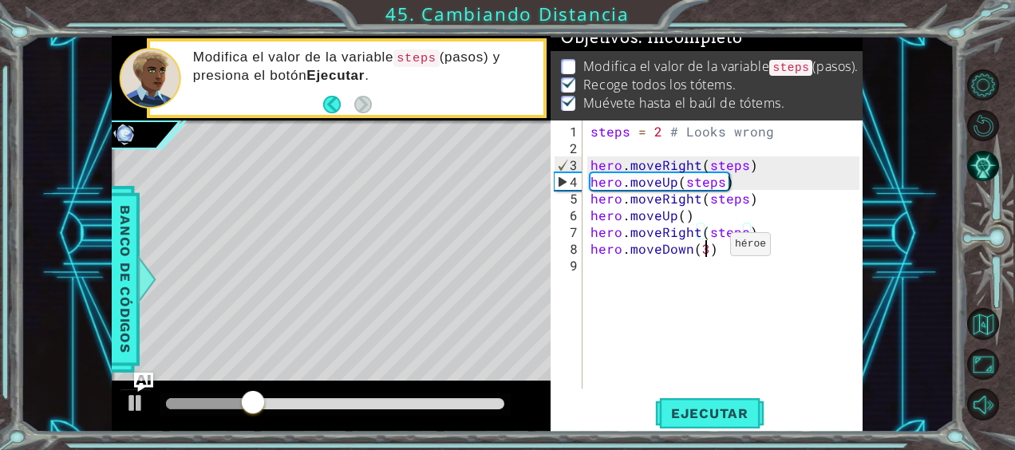
click at [702, 250] on div "steps = 2 # Looks wrong hero . moveRight ( steps ) hero . moveUp ( steps ) hero…" at bounding box center [727, 274] width 280 height 302
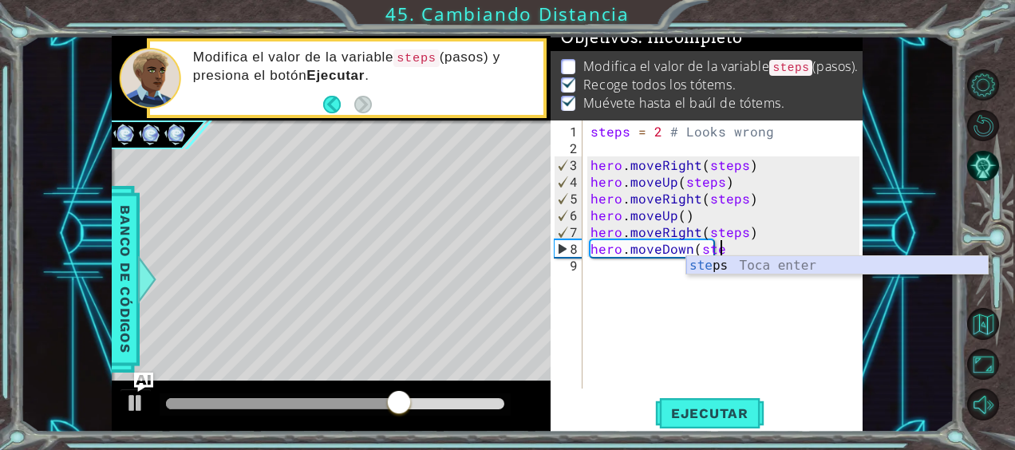
click at [716, 271] on div "ste ps Toca enter" at bounding box center [837, 284] width 302 height 57
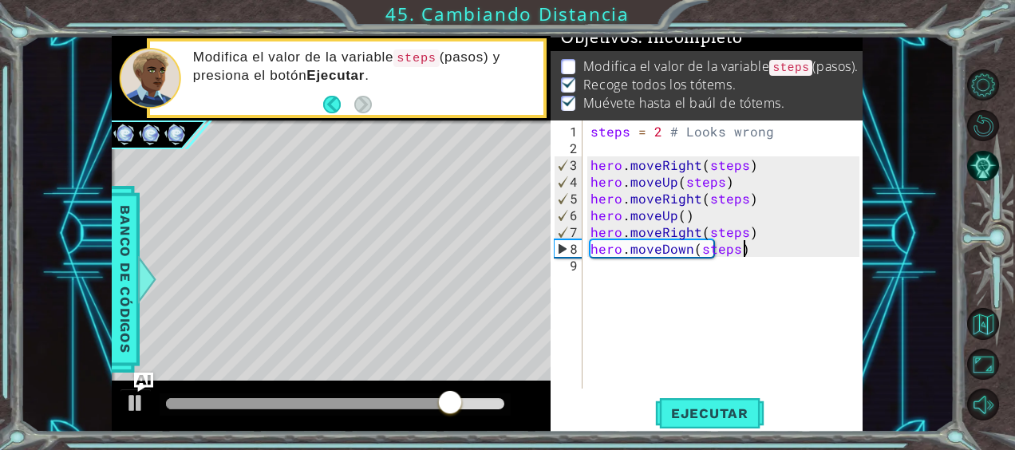
scroll to position [0, 8]
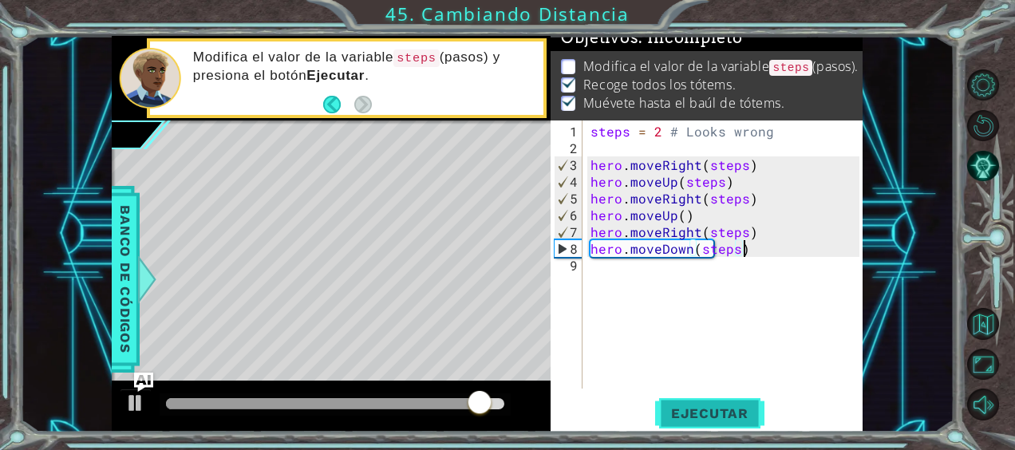
type textarea "hero.moveDown(steps)"
click at [745, 405] on span "Ejecutar" at bounding box center [709, 413] width 109 height 16
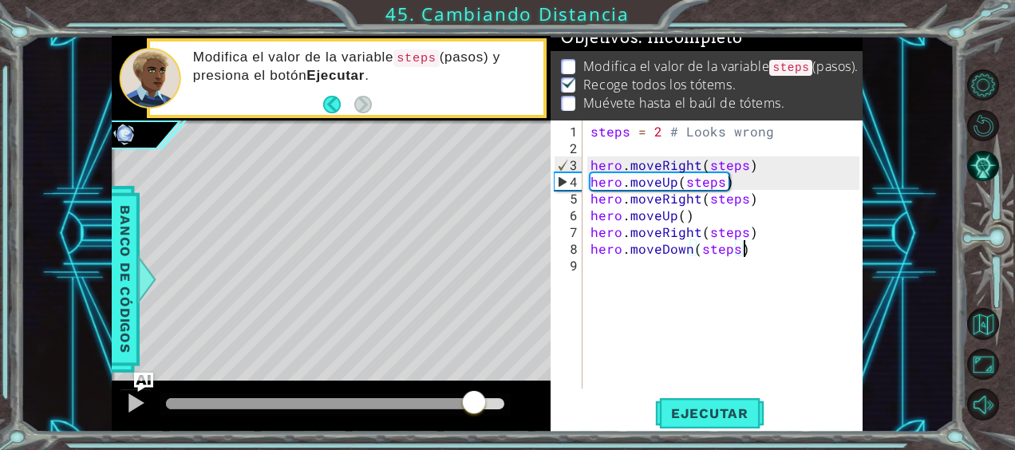
click at [474, 408] on div at bounding box center [335, 403] width 338 height 11
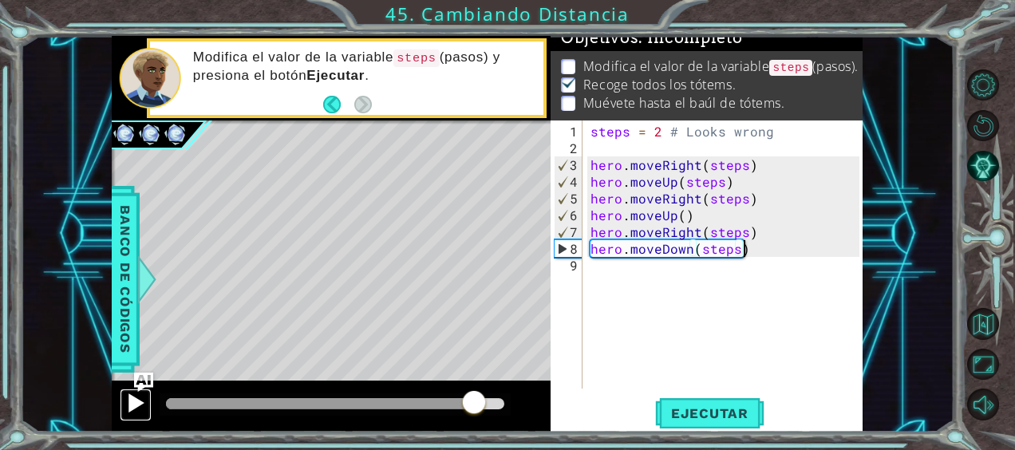
click at [136, 397] on div at bounding box center [135, 402] width 21 height 21
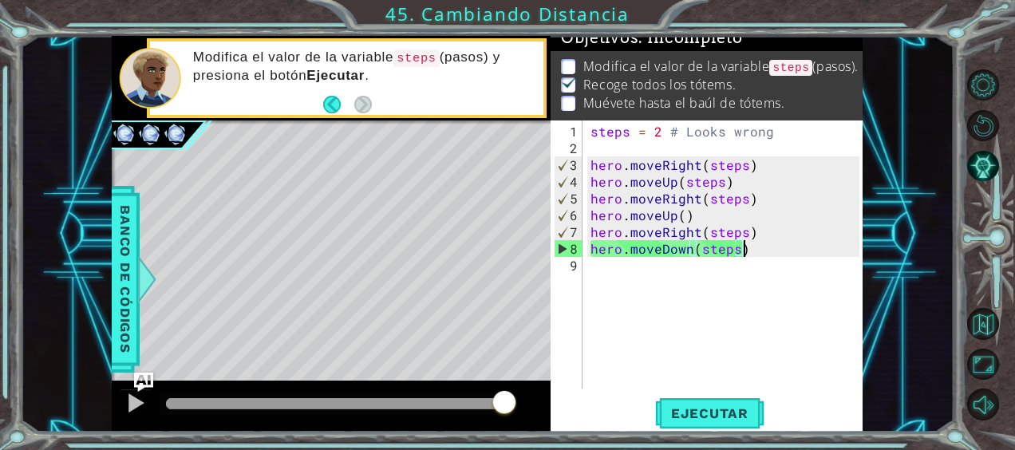
click at [608, 279] on div "steps = 2 # Looks wrong hero . moveRight ( steps ) hero . moveUp ( steps ) hero…" at bounding box center [727, 274] width 280 height 302
click at [739, 250] on div "steps = 2 # Looks wrong hero . moveRight ( steps ) hero . moveUp ( steps ) hero…" at bounding box center [727, 274] width 280 height 302
click at [759, 252] on div "steps = 2 # Looks wrong hero . moveRight ( steps ) hero . moveUp ( steps ) hero…" at bounding box center [727, 274] width 280 height 302
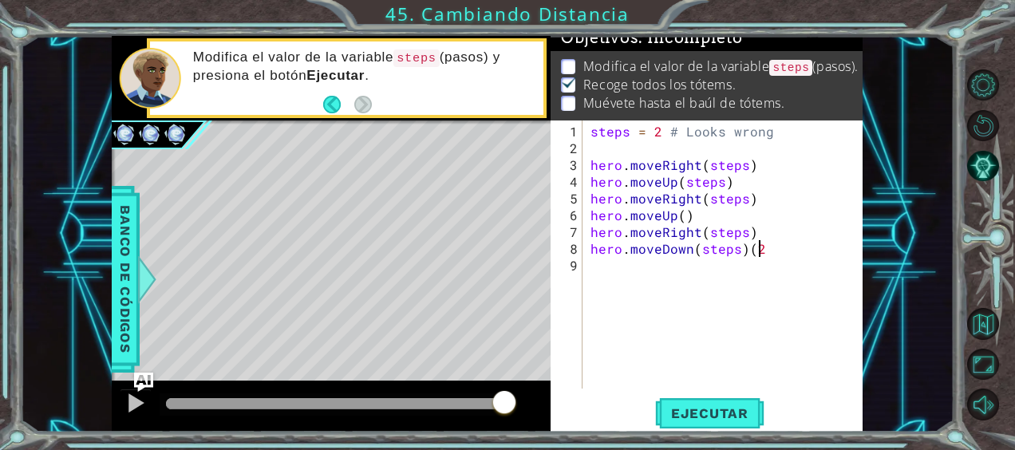
scroll to position [0, 10]
click at [728, 410] on span "Ejecutar" at bounding box center [709, 413] width 109 height 16
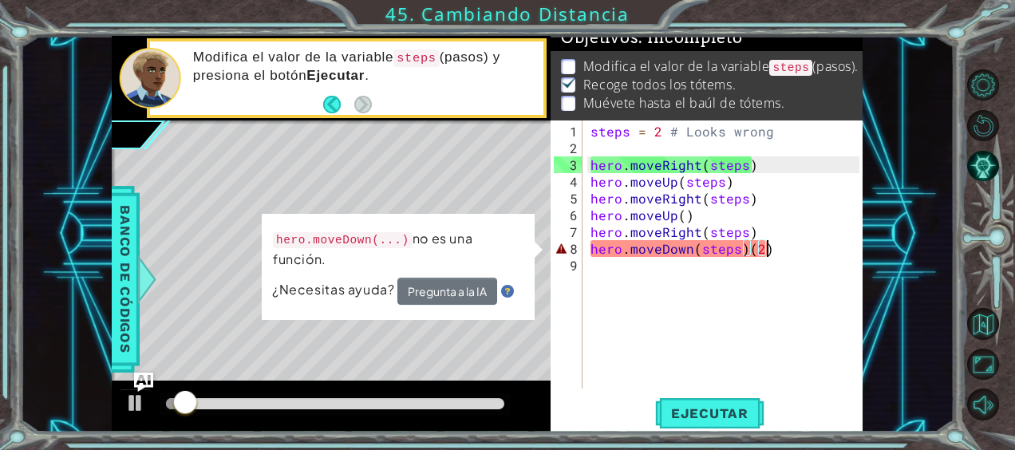
click at [791, 244] on div "steps = 2 # Looks wrong hero . moveRight ( steps ) hero . moveUp ( steps ) hero…" at bounding box center [727, 274] width 280 height 302
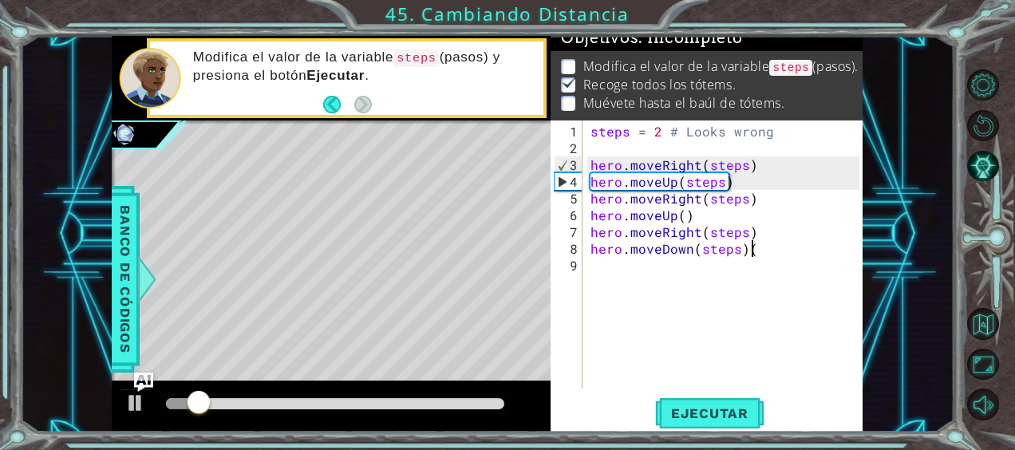
scroll to position [0, 9]
type textarea "hero.moveDown(steps)"
click at [629, 282] on div "steps = 2 # Looks wrong hero . moveRight ( steps ) hero . moveUp ( steps ) hero…" at bounding box center [727, 274] width 280 height 302
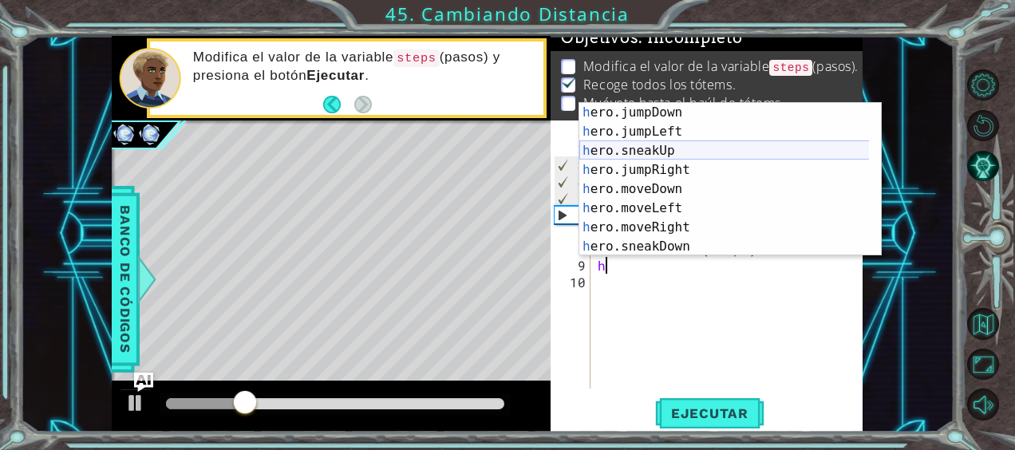
scroll to position [39, 0]
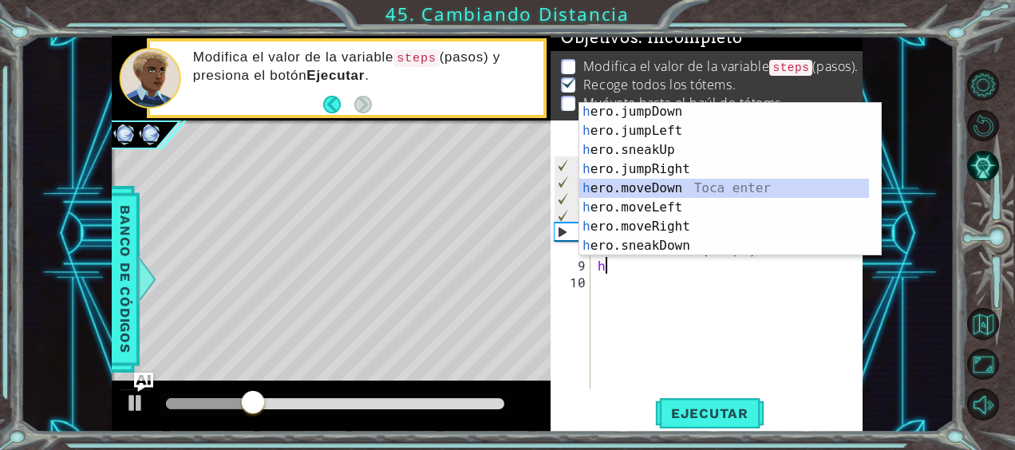
click at [676, 182] on div "h ero.jumpDown Toca enter h ero.jumpLeft Toca enter h ero.sneakUp Toca enter h …" at bounding box center [724, 197] width 290 height 191
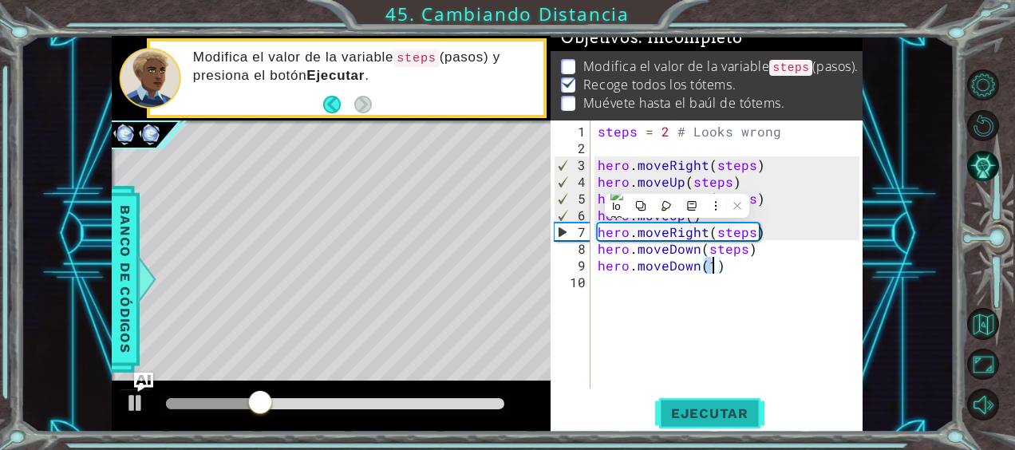
click at [699, 407] on span "Ejecutar" at bounding box center [709, 413] width 109 height 16
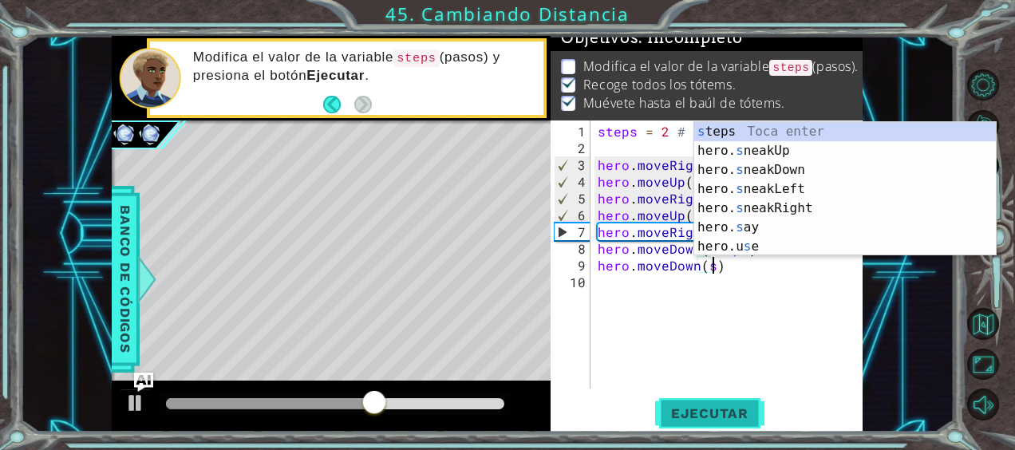
scroll to position [0, 6]
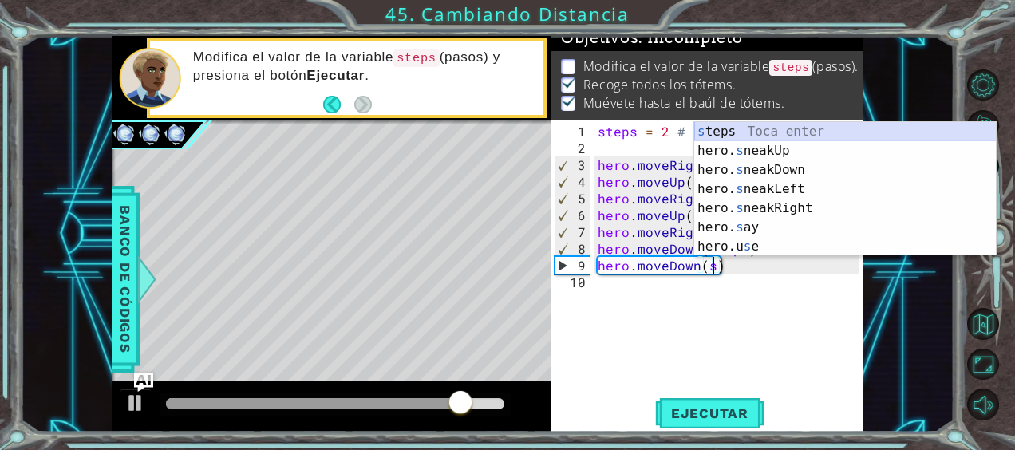
click at [710, 132] on div "s teps Toca enter hero. s neakUp Toca enter hero. s neakDown Toca enter hero. s…" at bounding box center [845, 208] width 302 height 172
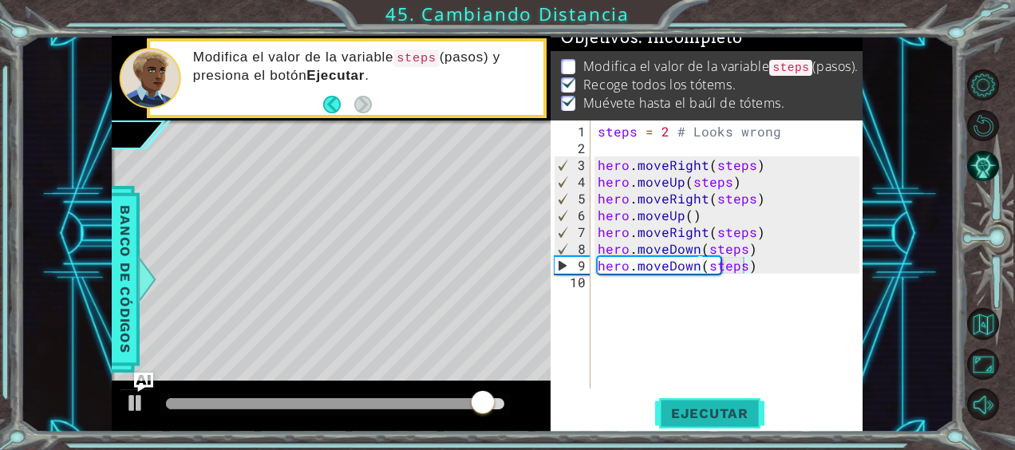
click at [751, 410] on span "Ejecutar" at bounding box center [709, 413] width 109 height 16
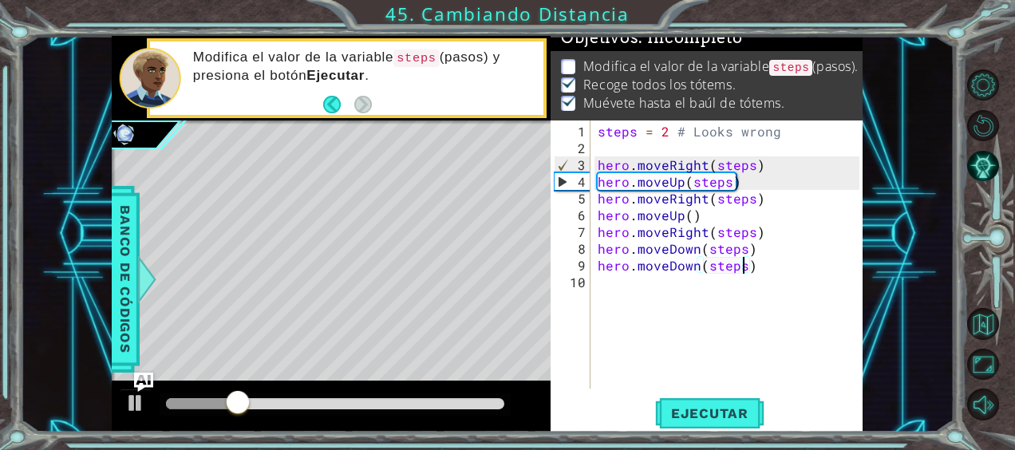
click at [574, 62] on li "Modifica el valor de la variable steps (pasos)." at bounding box center [708, 66] width 295 height 18
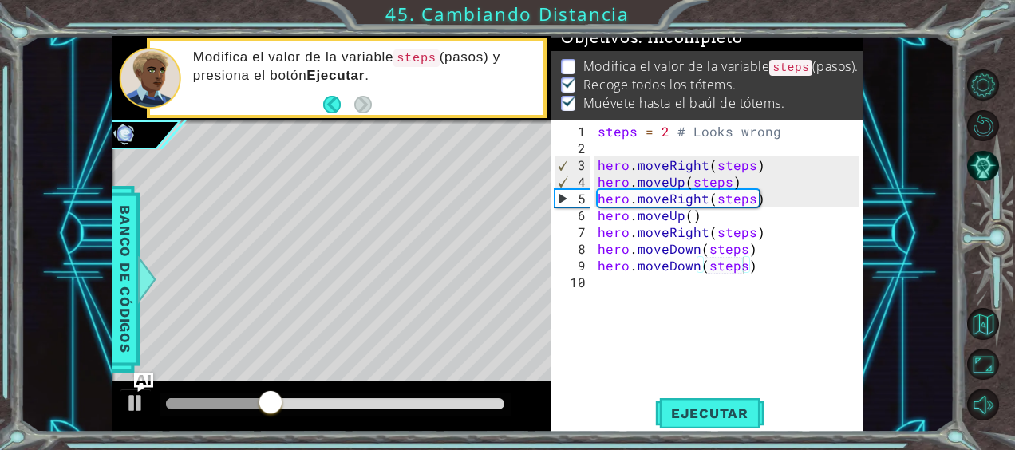
scroll to position [0, 14]
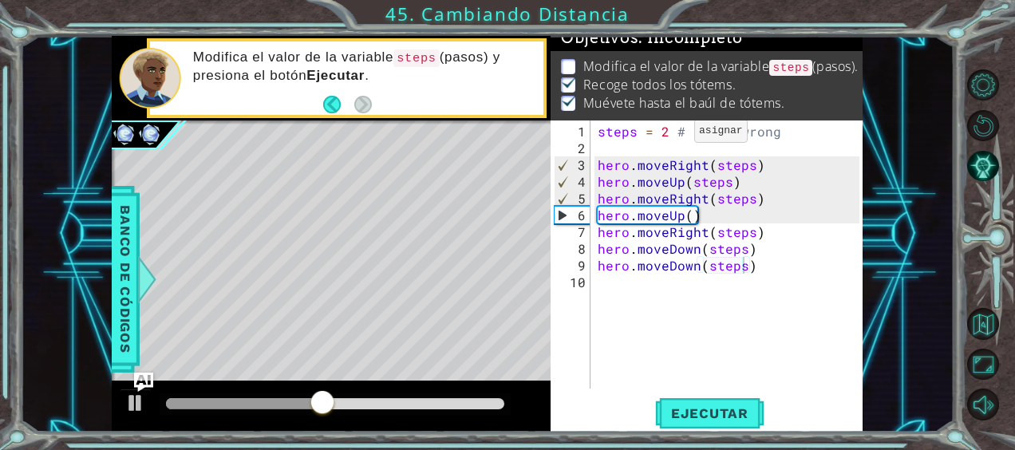
click at [670, 132] on div "steps = 2 # Looks wrong hero . moveRight ( steps ) hero . moveUp ( steps ) hero…" at bounding box center [730, 274] width 273 height 302
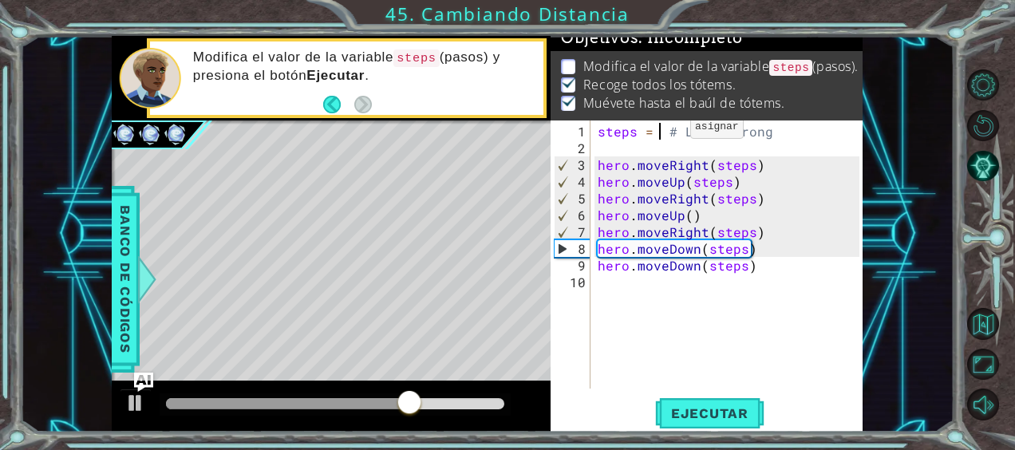
type textarea "steps = 3 # Looks wrong"
click at [623, 297] on div "steps = 3 # Looks wrong hero . moveRight ( steps ) hero . moveUp ( steps ) hero…" at bounding box center [730, 274] width 273 height 302
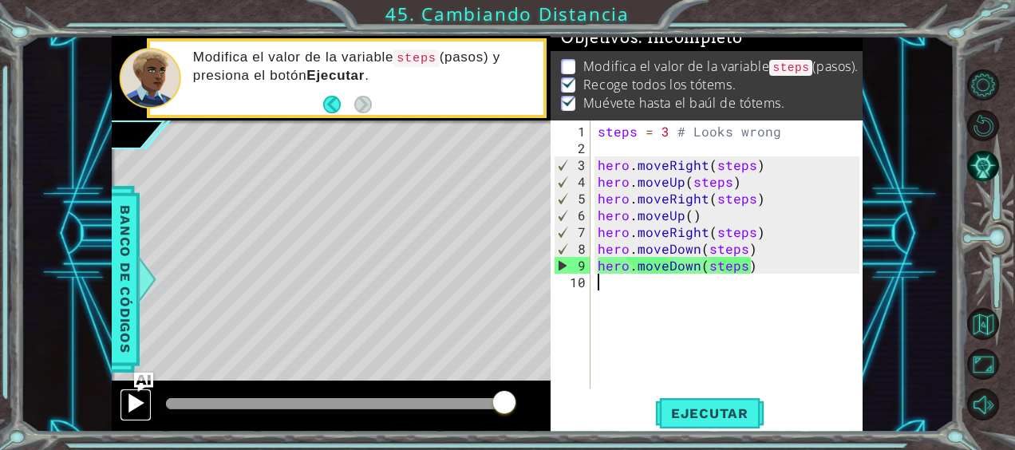
click at [120, 397] on button at bounding box center [136, 404] width 32 height 33
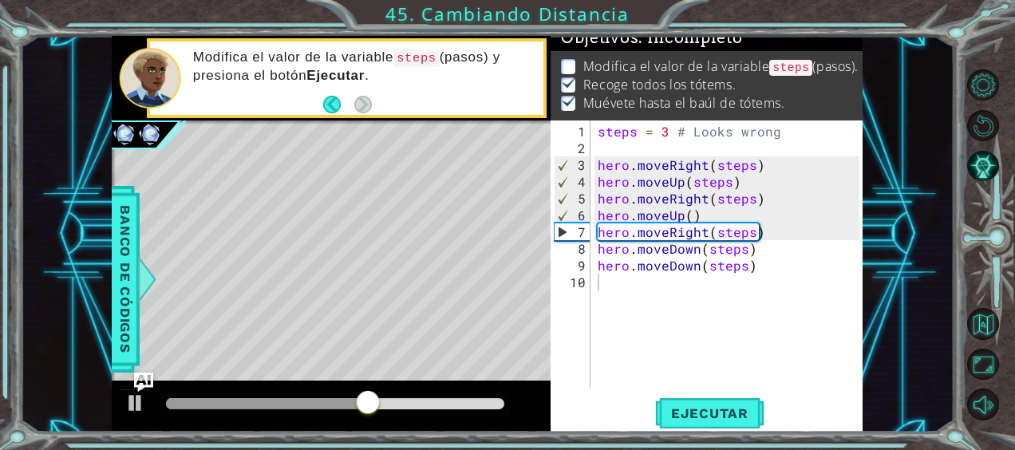
click at [688, 429] on div "1 2 3 4 5 6 7 8 9 10 steps = 3 # Looks wrong hero . moveRight ( steps ) hero . …" at bounding box center [706, 276] width 312 height 312
click at [685, 412] on span "Ejecutar" at bounding box center [709, 413] width 109 height 16
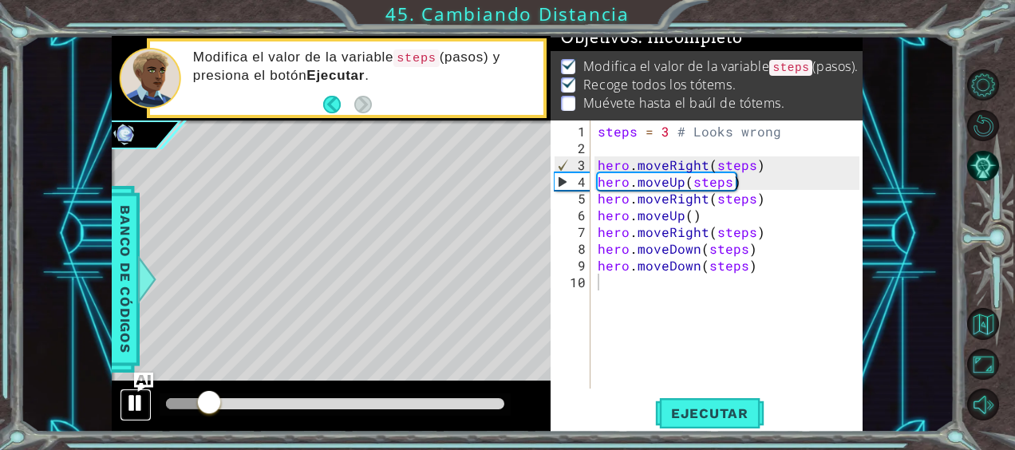
click at [134, 395] on div at bounding box center [135, 402] width 21 height 21
click at [695, 223] on div "steps = 3 # Looks wrong hero . moveRight ( steps ) hero . moveUp ( steps ) hero…" at bounding box center [730, 274] width 273 height 302
click at [699, 215] on div "steps = 3 # Looks wrong hero . moveRight ( steps ) hero . moveUp ( steps ) hero…" at bounding box center [730, 274] width 273 height 302
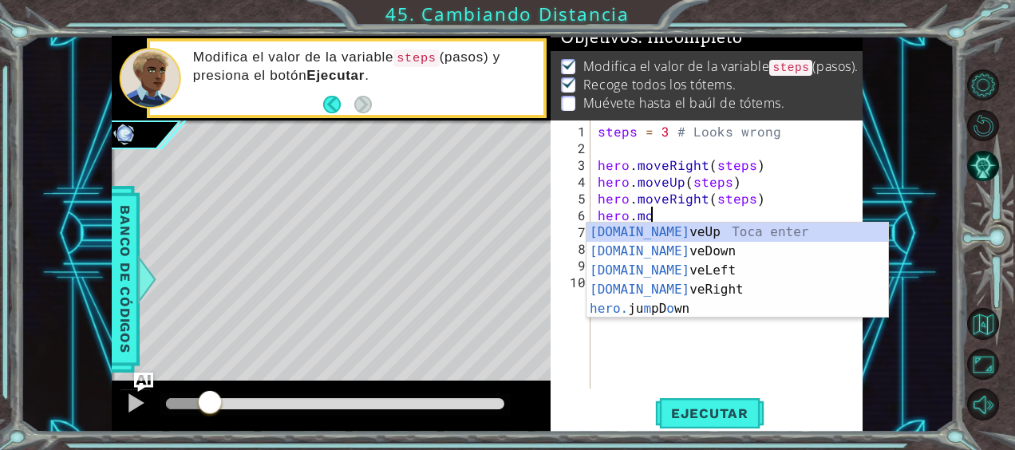
type textarea "h"
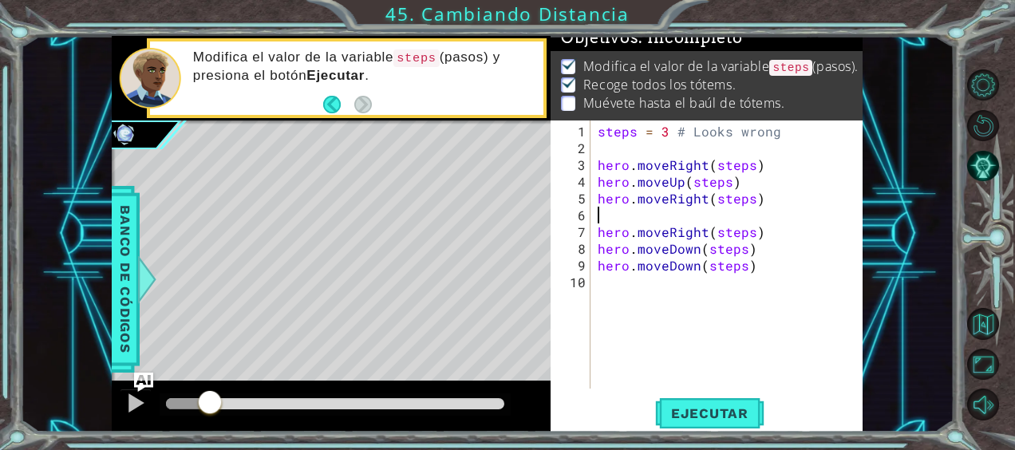
type textarea "hero.moveRight(steps)"
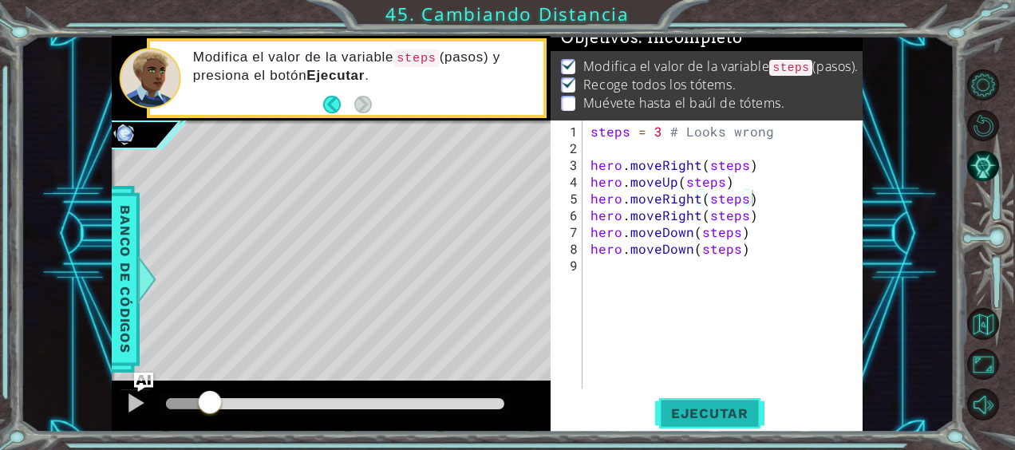
click at [736, 405] on span "Ejecutar" at bounding box center [709, 413] width 109 height 16
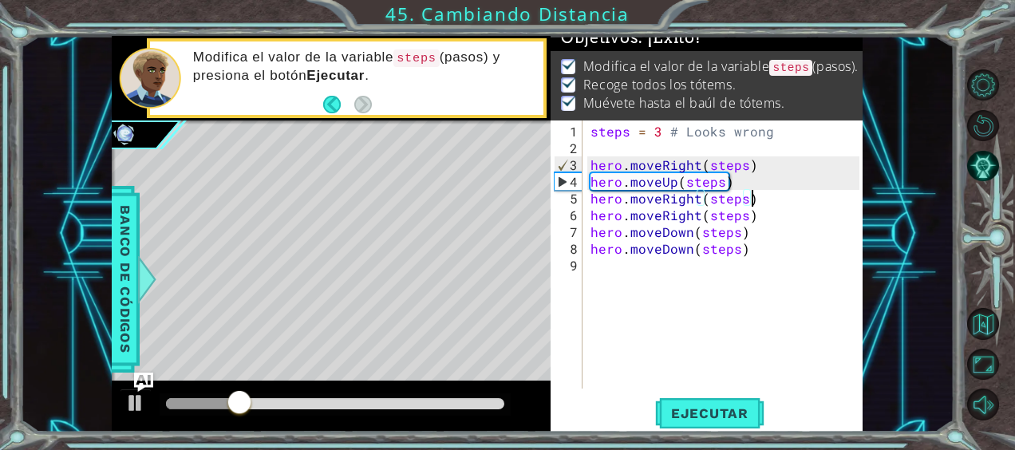
click at [482, 388] on div at bounding box center [331, 406] width 439 height 51
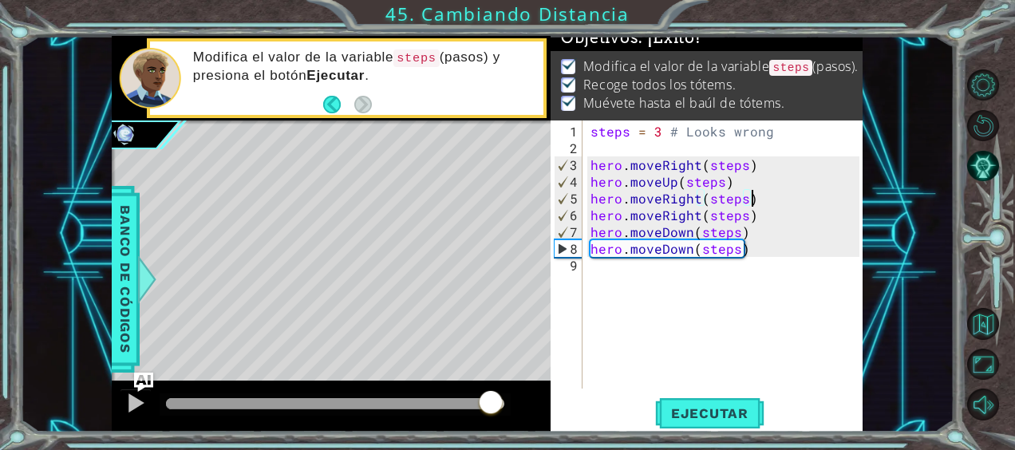
click at [491, 402] on div at bounding box center [335, 403] width 338 height 11
click at [139, 403] on div at bounding box center [135, 402] width 21 height 21
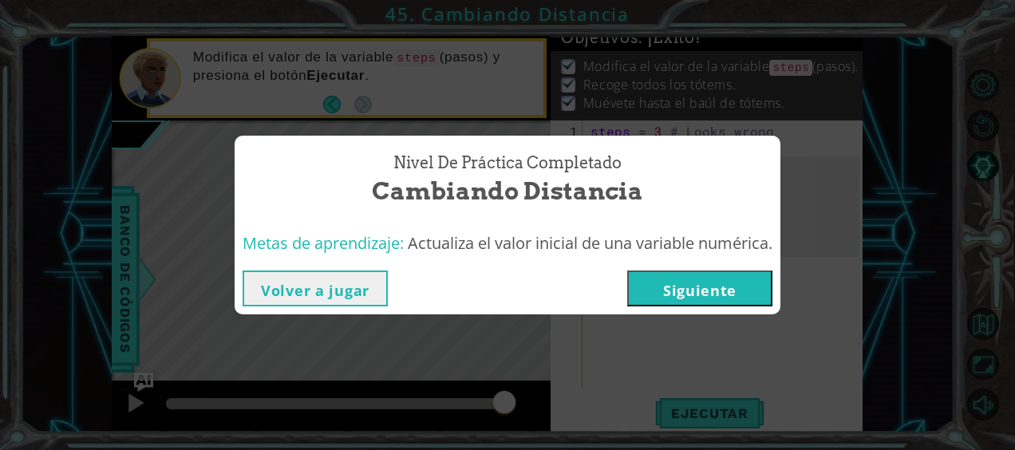
click at [691, 281] on button "Siguiente" at bounding box center [699, 288] width 145 height 36
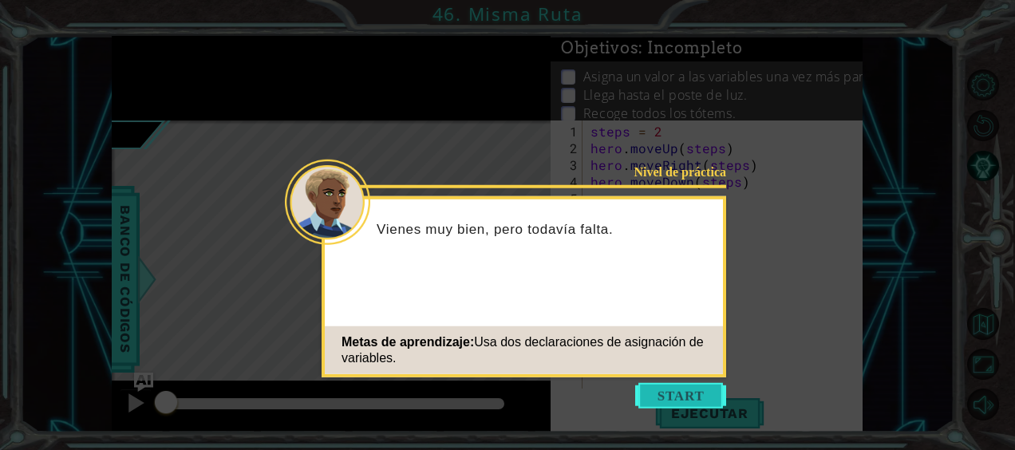
click at [676, 398] on button "Start" at bounding box center [680, 396] width 91 height 26
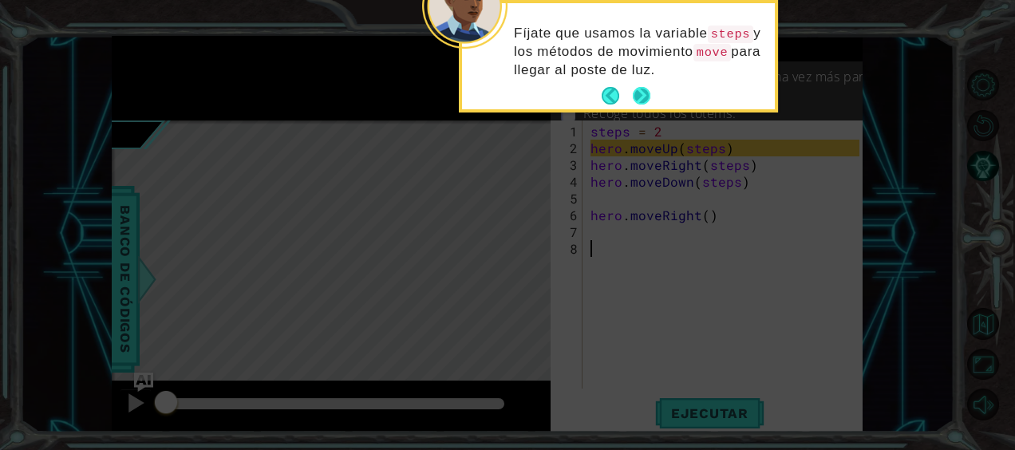
click at [637, 101] on button "Next" at bounding box center [642, 96] width 18 height 18
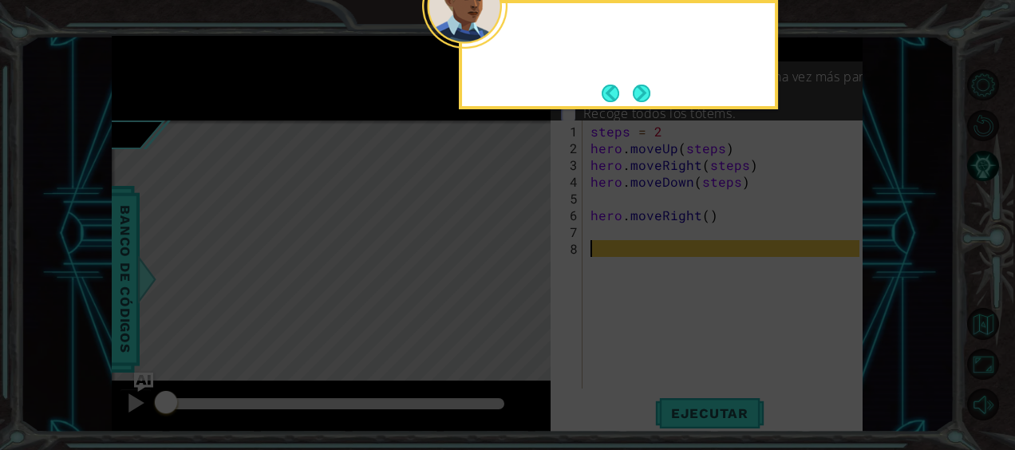
click at [637, 101] on button "Next" at bounding box center [641, 93] width 19 height 19
click at [637, 101] on button "Next" at bounding box center [641, 93] width 27 height 27
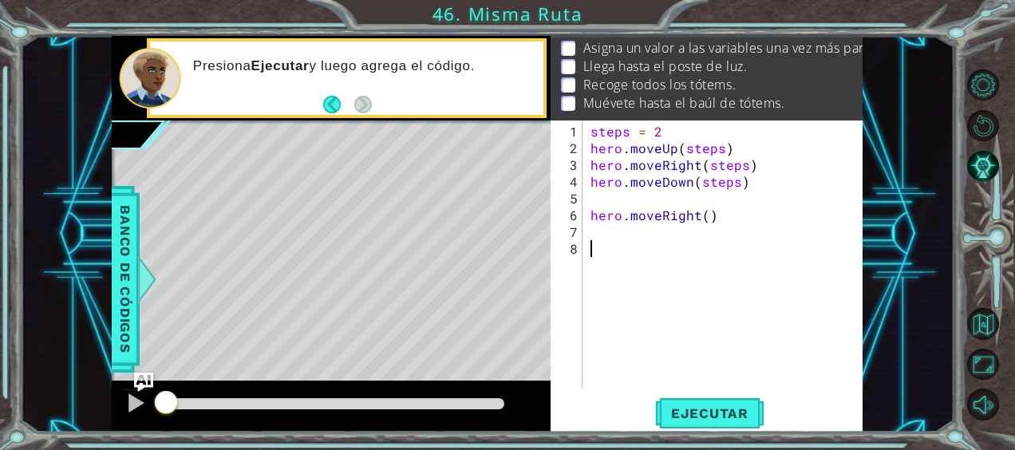
scroll to position [41, 0]
click at [706, 412] on span "Ejecutar" at bounding box center [709, 413] width 109 height 16
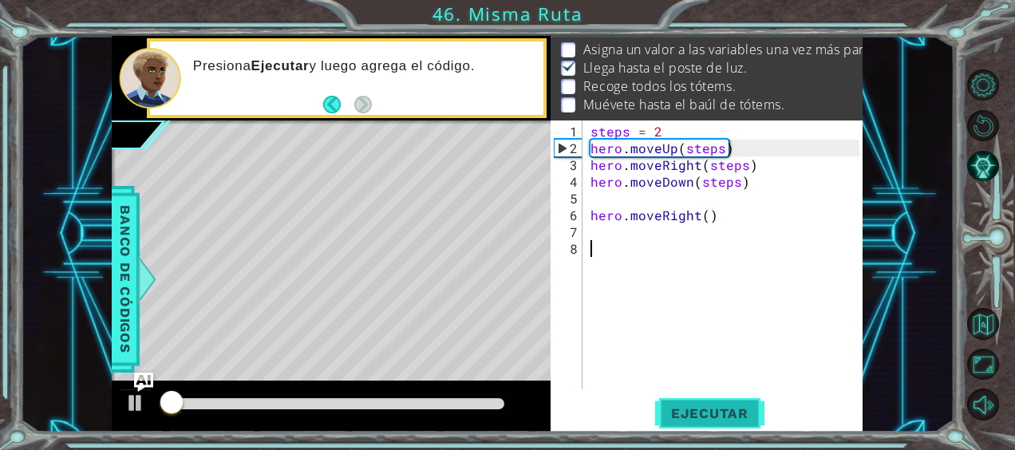
scroll to position [25, 0]
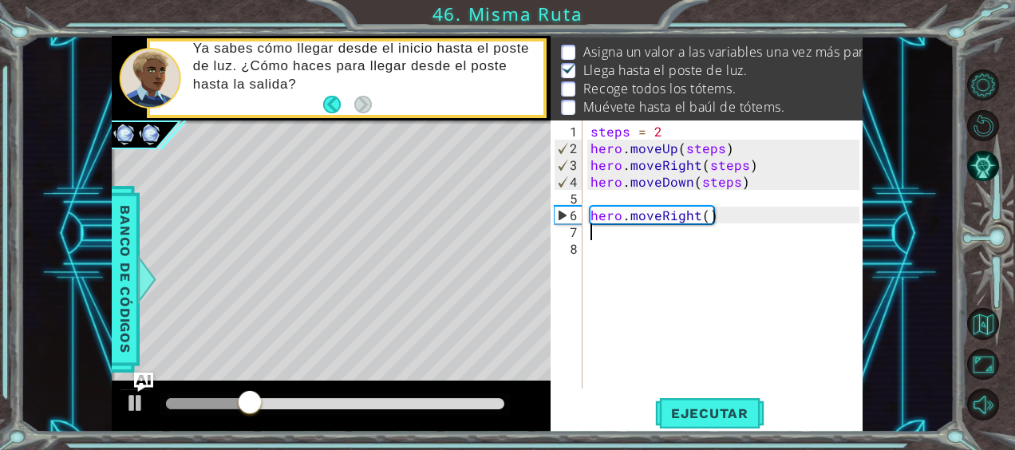
click at [603, 237] on div "steps = 2 hero . moveUp ( steps ) hero . moveRight ( steps ) hero . moveDown ( …" at bounding box center [727, 274] width 280 height 302
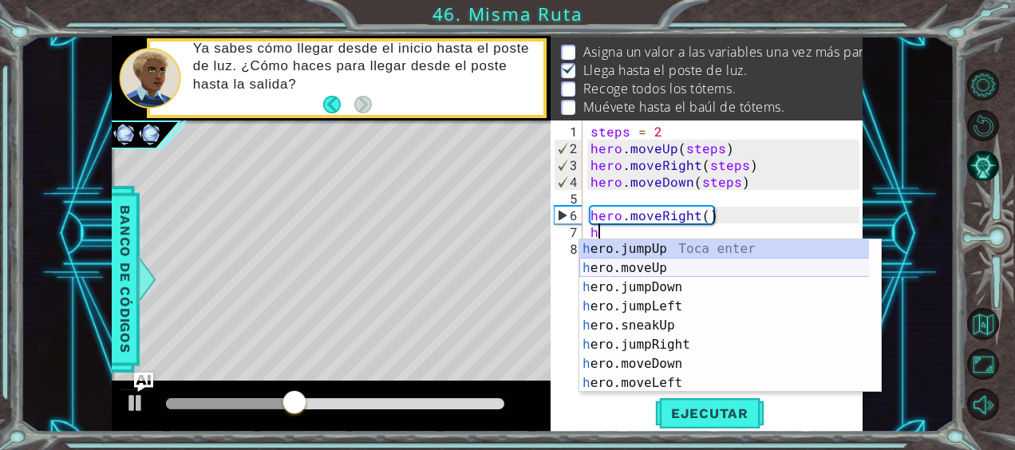
click at [655, 262] on div "h ero.jumpUp Toca enter h ero.moveUp Toca enter h ero.jumpDown Toca enter h ero…" at bounding box center [724, 334] width 290 height 191
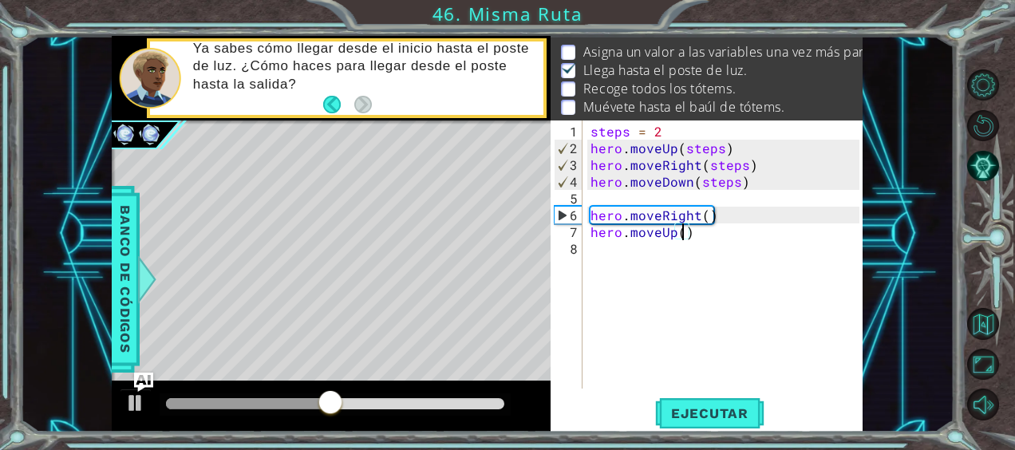
scroll to position [0, 6]
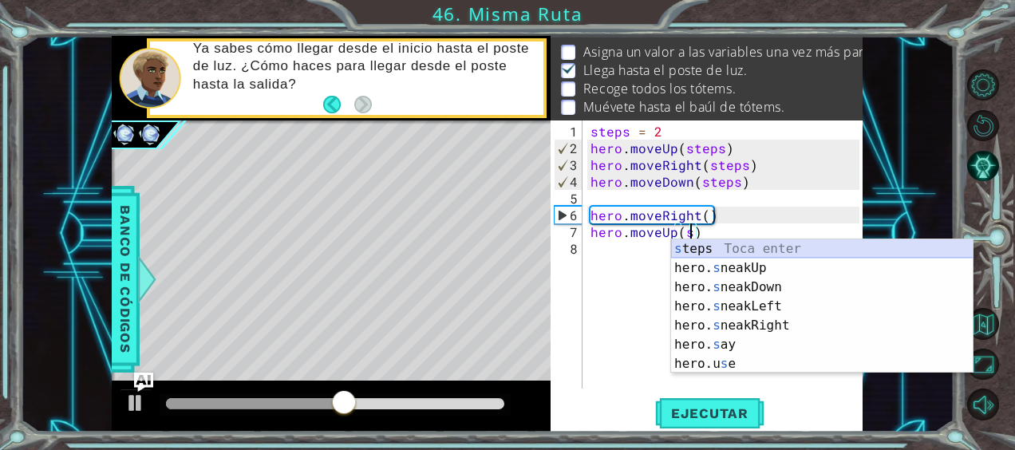
click at [691, 249] on div "s teps Toca enter hero. s neakUp Toca enter hero. s neakDown Toca enter hero. s…" at bounding box center [822, 325] width 302 height 172
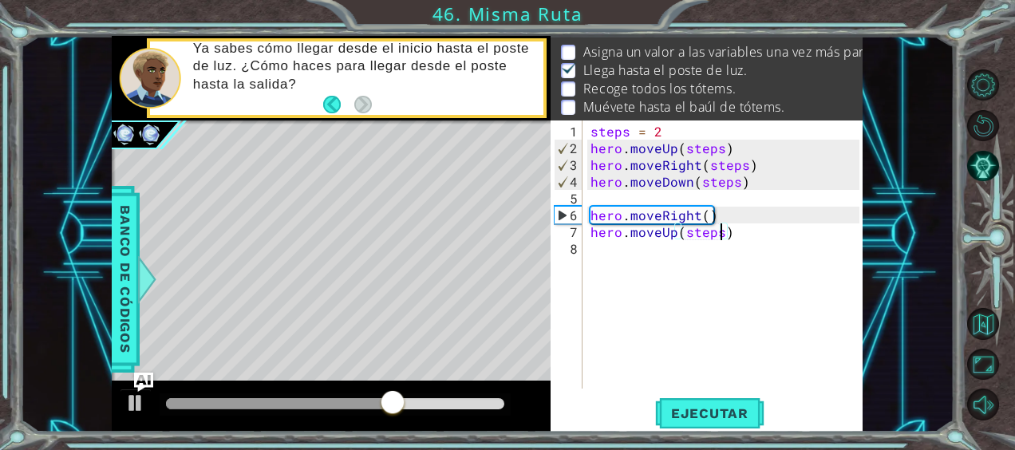
click at [672, 132] on div "steps = 2 hero . moveUp ( steps ) hero . moveRight ( steps ) hero . moveDown ( …" at bounding box center [727, 274] width 280 height 302
type textarea "steps = 3"
click at [609, 266] on div "steps = 3 hero . moveUp ( steps ) hero . moveRight ( steps ) hero . moveDown ( …" at bounding box center [727, 274] width 280 height 302
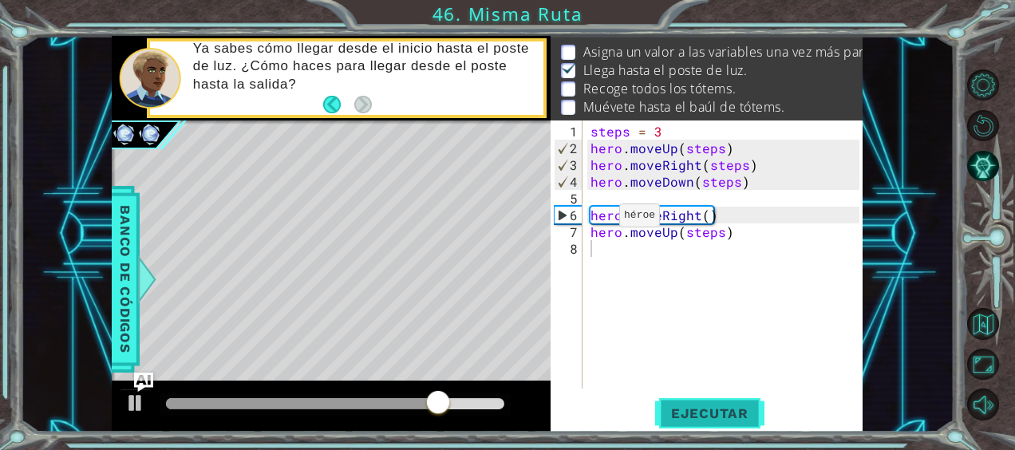
click at [708, 413] on span "Ejecutar" at bounding box center [709, 413] width 109 height 16
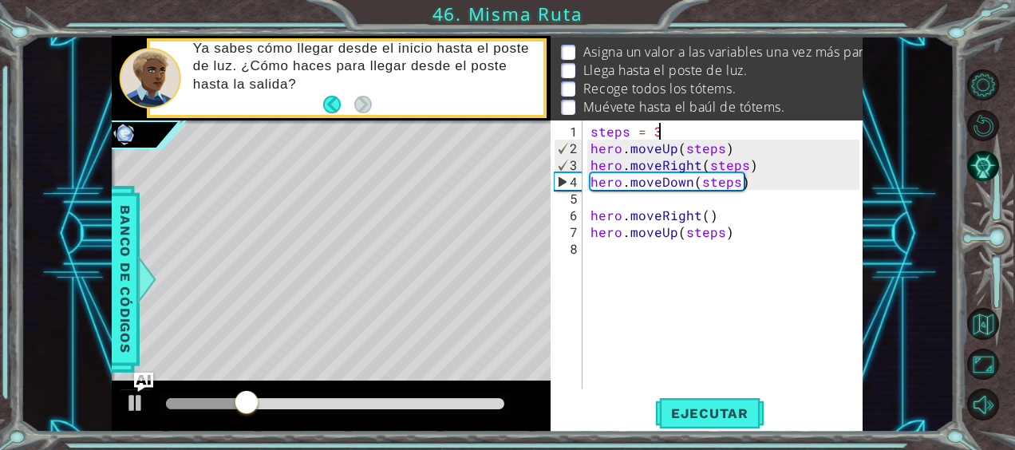
click at [670, 127] on div "steps = 3 hero . moveUp ( steps ) hero . moveRight ( steps ) hero . moveDown ( …" at bounding box center [727, 274] width 280 height 302
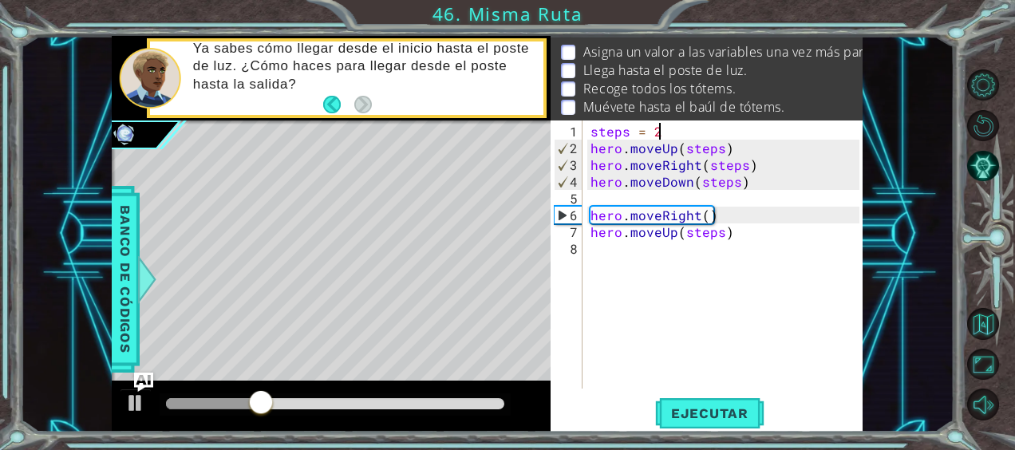
scroll to position [0, 3]
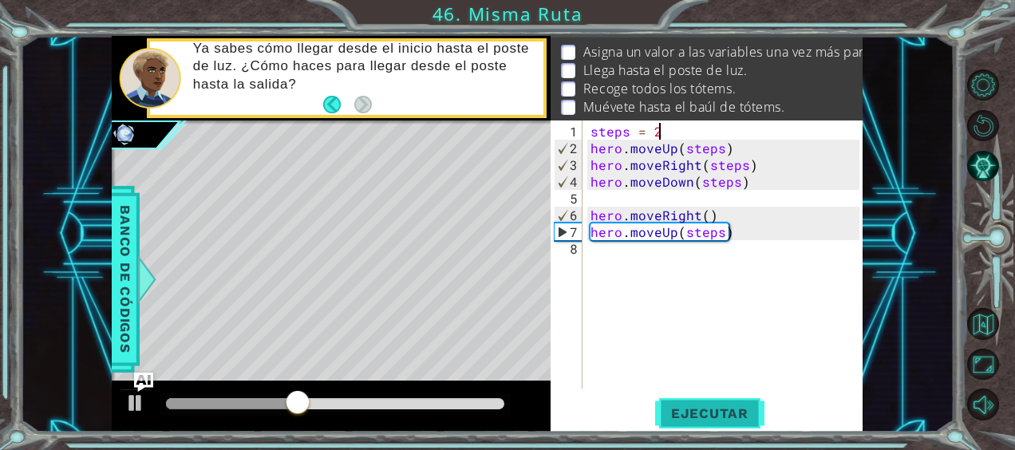
type textarea "steps = 2"
click at [707, 404] on button "Ejecutar" at bounding box center [709, 412] width 109 height 31
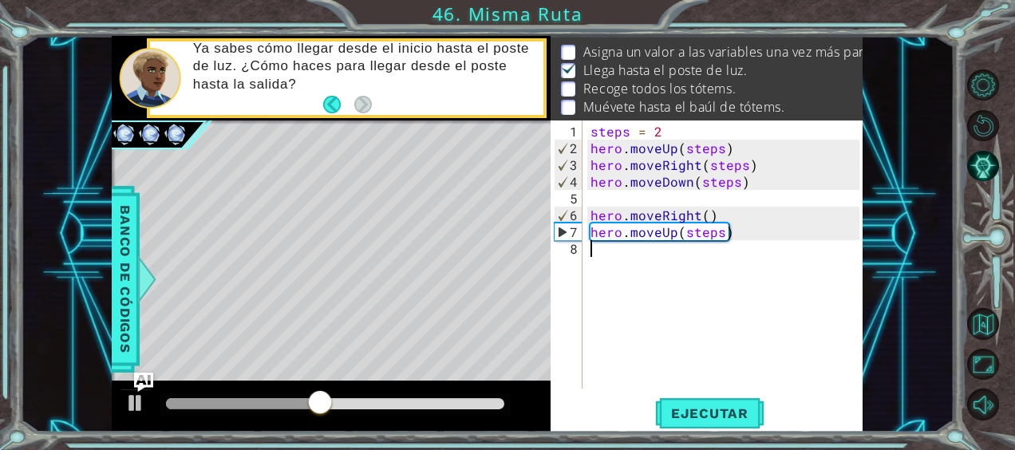
click at [594, 254] on div "steps = 2 hero . moveUp ( steps ) hero . moveRight ( steps ) hero . moveDown ( …" at bounding box center [727, 274] width 280 height 302
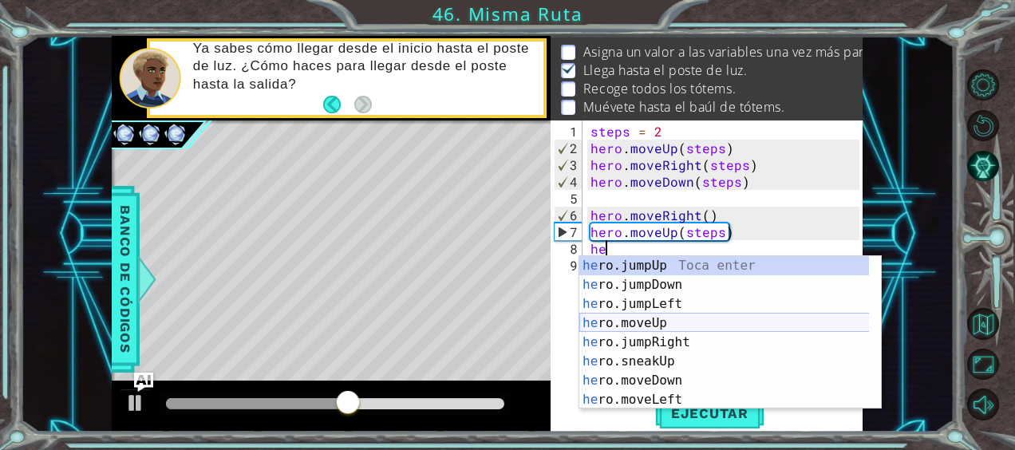
click at [668, 321] on div "he ro.jumpUp Toca enter he ro.jumpDown Toca enter he ro.jumpLeft Toca enter he …" at bounding box center [724, 351] width 290 height 191
type textarea "hero.moveUp(1)"
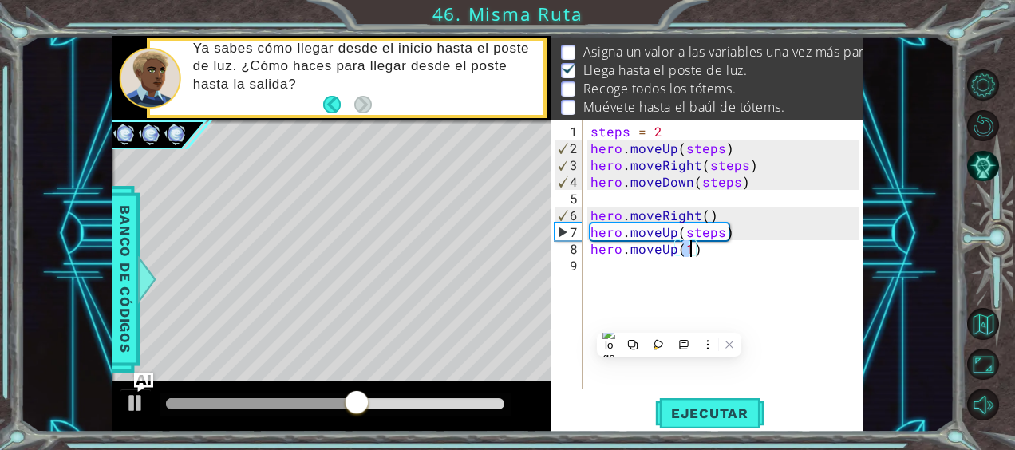
click at [588, 258] on div "steps = 2 hero . moveUp ( steps ) hero . moveRight ( steps ) hero . moveDown ( …" at bounding box center [727, 274] width 280 height 302
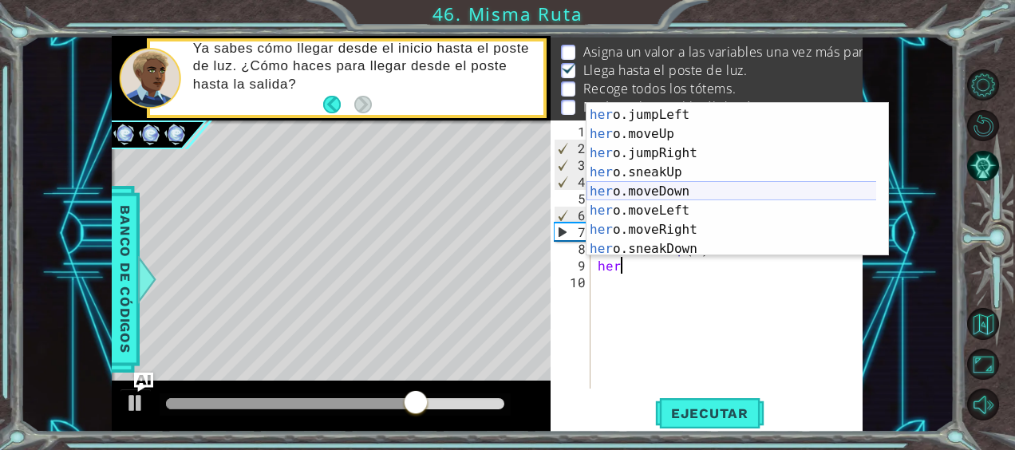
scroll to position [37, 0]
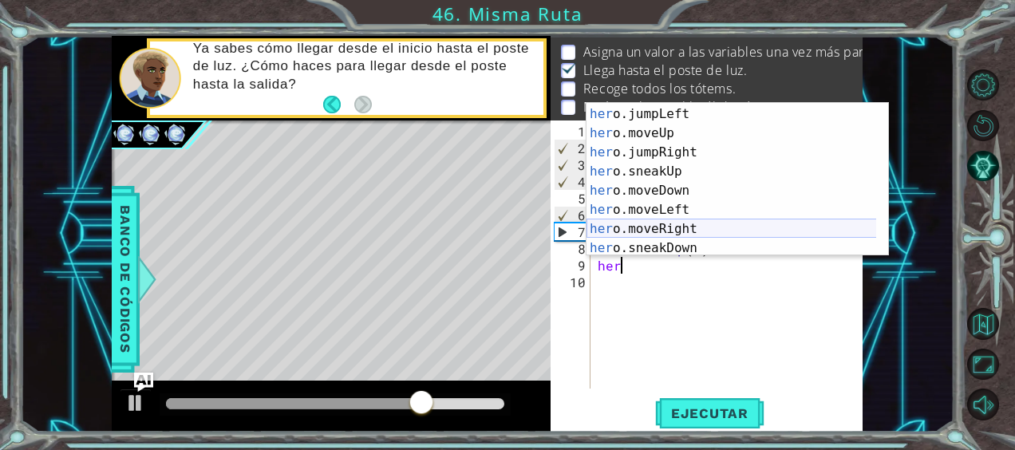
click at [664, 230] on div "her o.jumpDown Toca enter her o.jumpLeft Toca enter her o.moveUp Toca enter her…" at bounding box center [731, 180] width 290 height 191
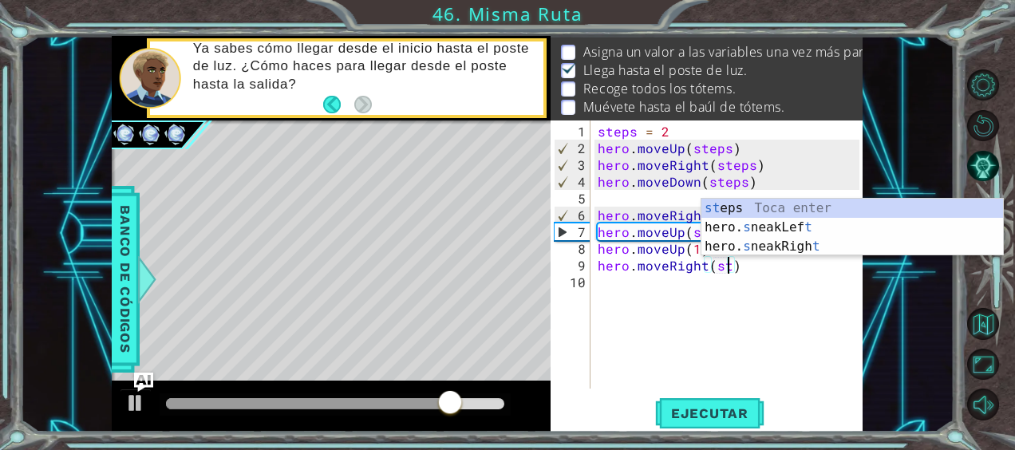
scroll to position [0, 8]
click at [765, 203] on div "st eps Toca enter hero. s neakLef t Toca enter hero. s neakRigh t Toca enter" at bounding box center [852, 247] width 302 height 96
type textarea "hero.moveRight(steps)"
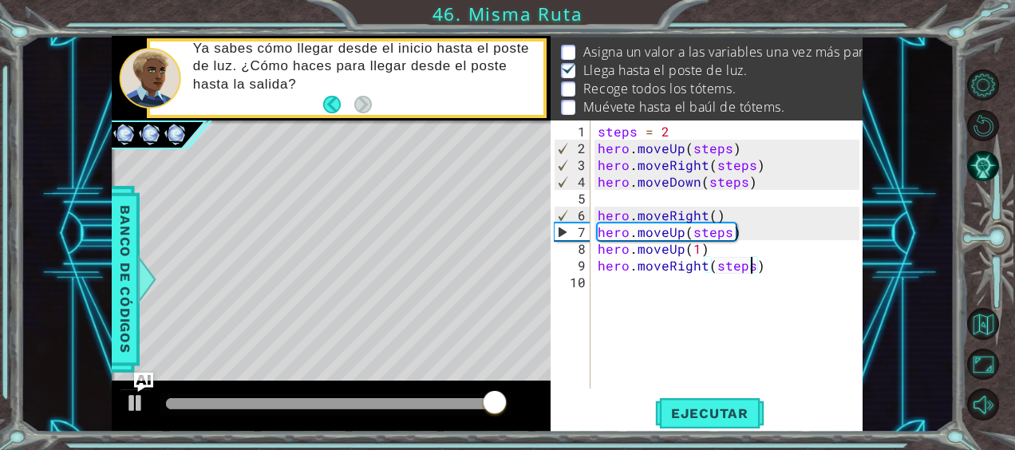
click at [624, 278] on div "steps = 2 hero . moveUp ( steps ) hero . moveRight ( steps ) hero . moveDown ( …" at bounding box center [730, 274] width 273 height 302
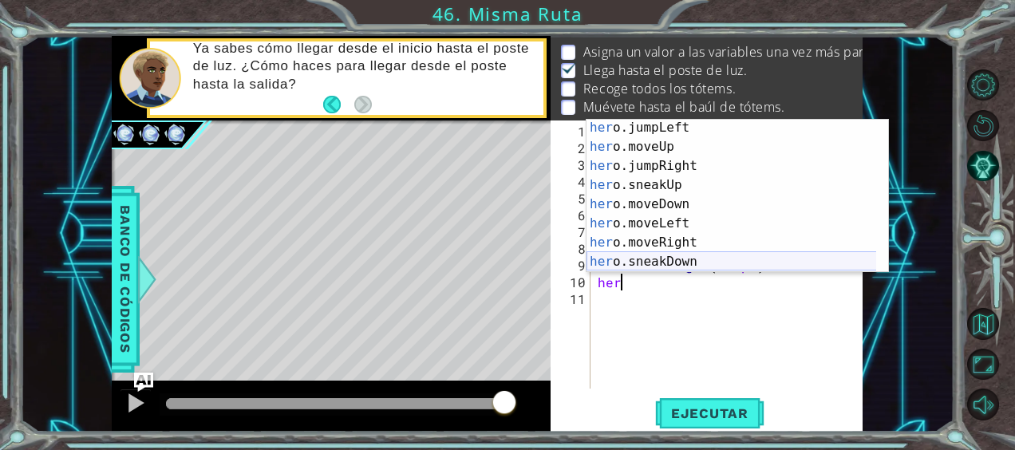
scroll to position [40, 0]
click at [649, 241] on div "her o.jumpLeft Toca enter her o.moveUp Toca enter her o.jumpRight Toca enter he…" at bounding box center [731, 213] width 290 height 191
type textarea "hero.moveRight(1)"
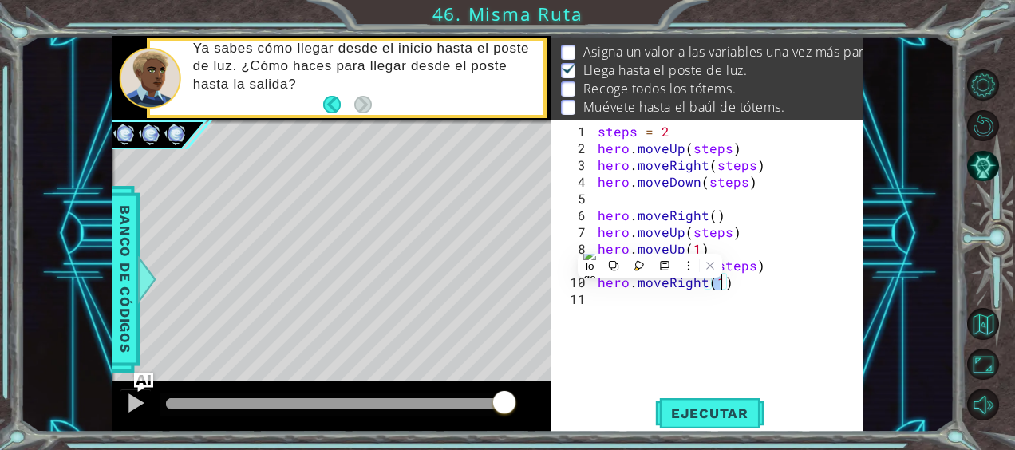
click at [620, 295] on div "steps = 2 hero . moveUp ( steps ) hero . moveRight ( steps ) hero . moveDown ( …" at bounding box center [730, 274] width 273 height 302
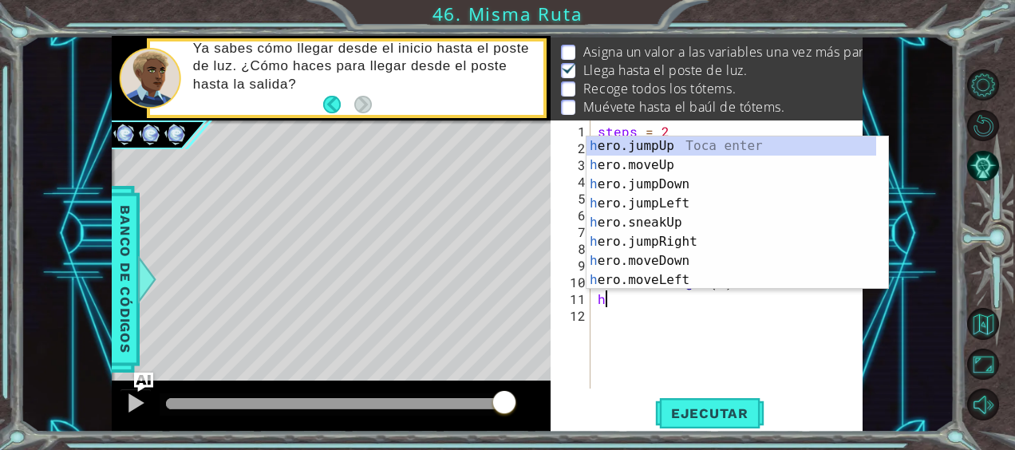
type textarea "hr"
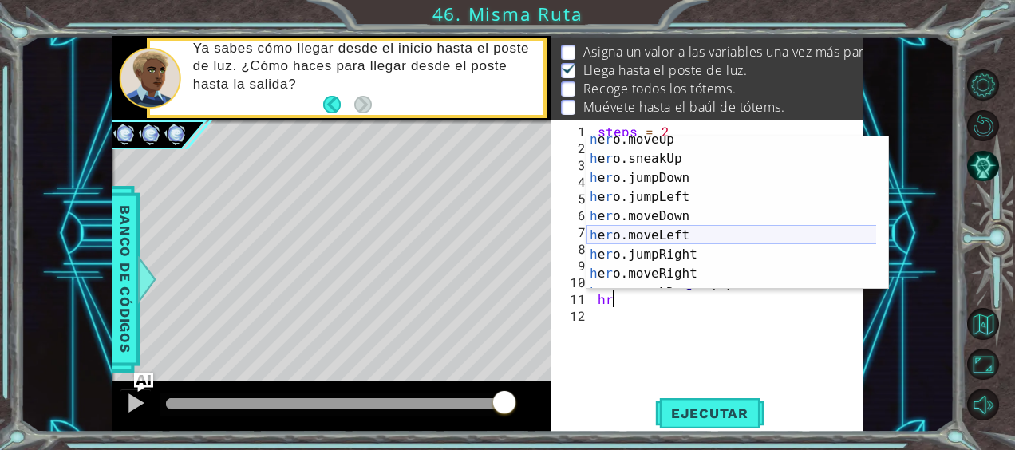
scroll to position [26, 0]
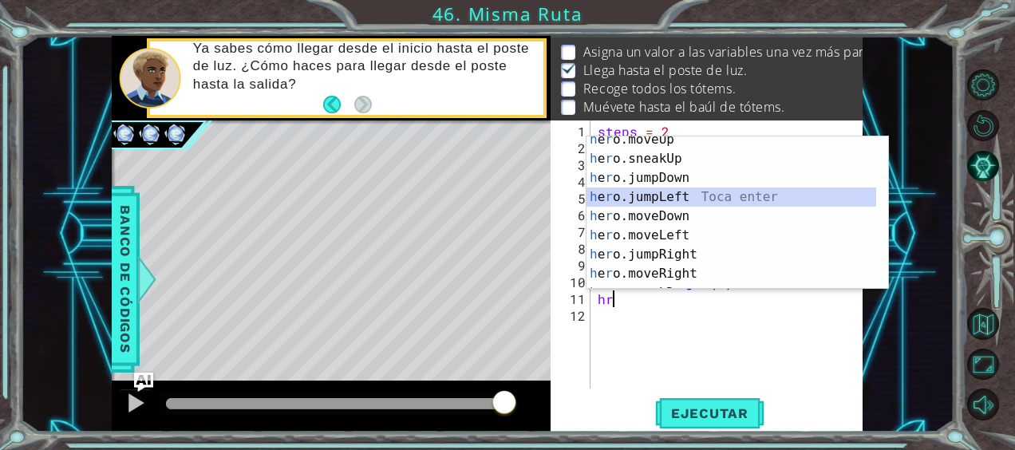
click at [650, 205] on div "h e r o.moveUp Toca enter h e r o.sneakUp Toca enter h e r o.jumpDown Toca ente…" at bounding box center [731, 225] width 290 height 191
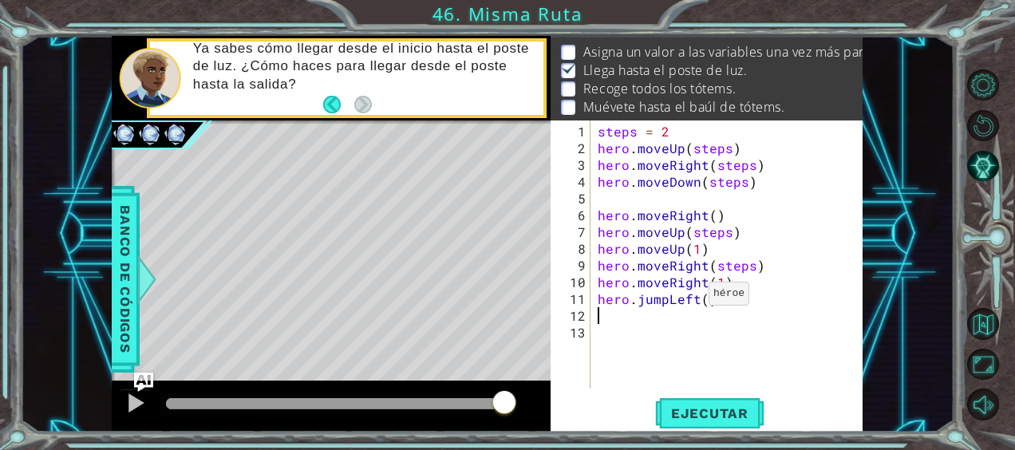
click at [688, 299] on div "steps = 2 hero . moveUp ( steps ) hero . moveRight ( steps ) hero . moveDown ( …" at bounding box center [730, 274] width 273 height 302
click at [692, 301] on div "steps = 2 hero . moveUp ( steps ) hero . moveRight ( steps ) hero . moveDown ( …" at bounding box center [730, 274] width 273 height 302
click at [696, 301] on div "steps = 2 hero . moveUp ( steps ) hero . moveRight ( steps ) hero . moveDown ( …" at bounding box center [730, 274] width 273 height 302
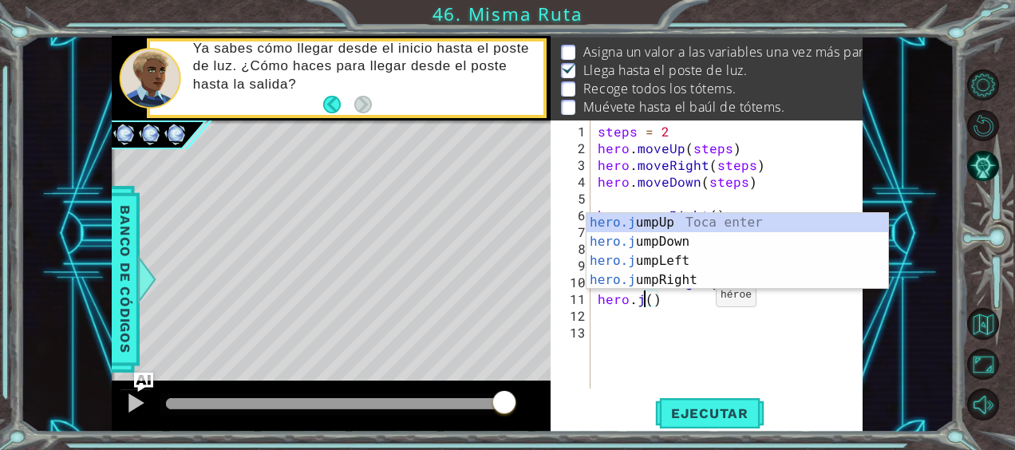
scroll to position [0, 0]
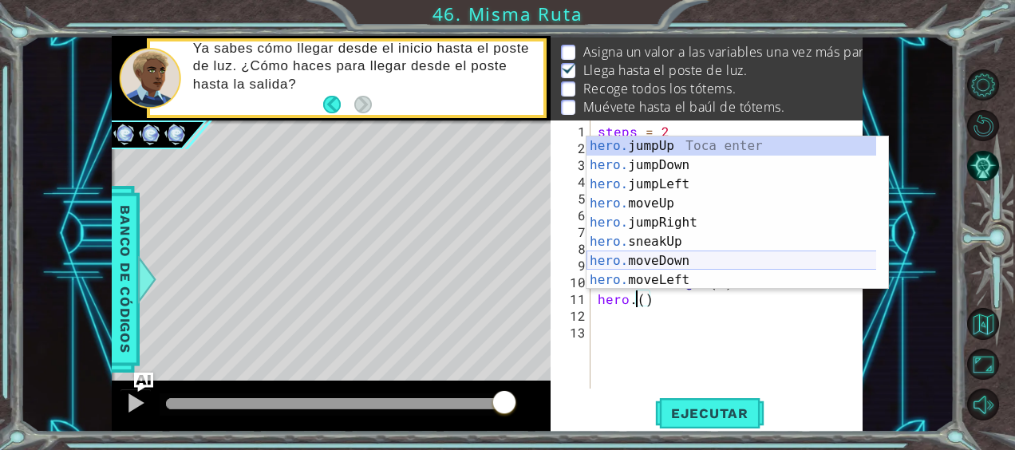
click at [648, 265] on div "hero. jumpUp Toca enter hero. jumpDown Toca enter hero. jumpLeft Toca enter her…" at bounding box center [731, 231] width 290 height 191
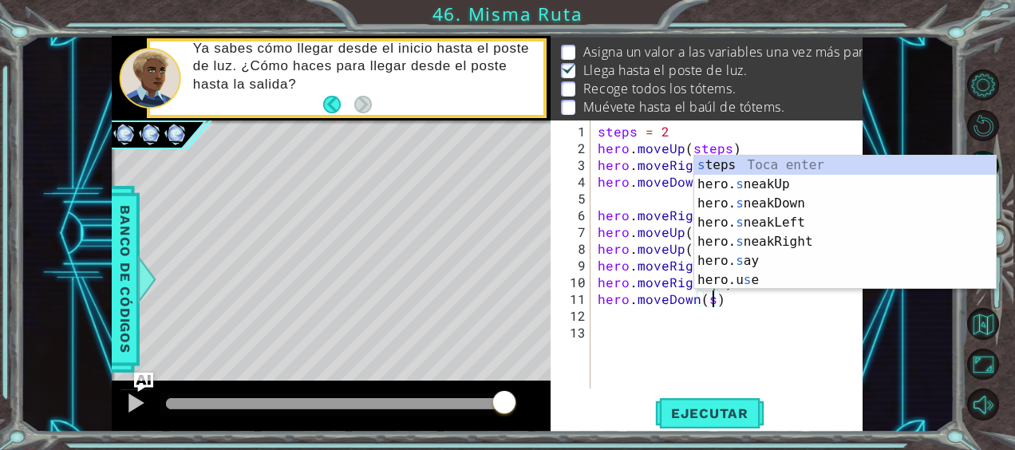
scroll to position [0, 7]
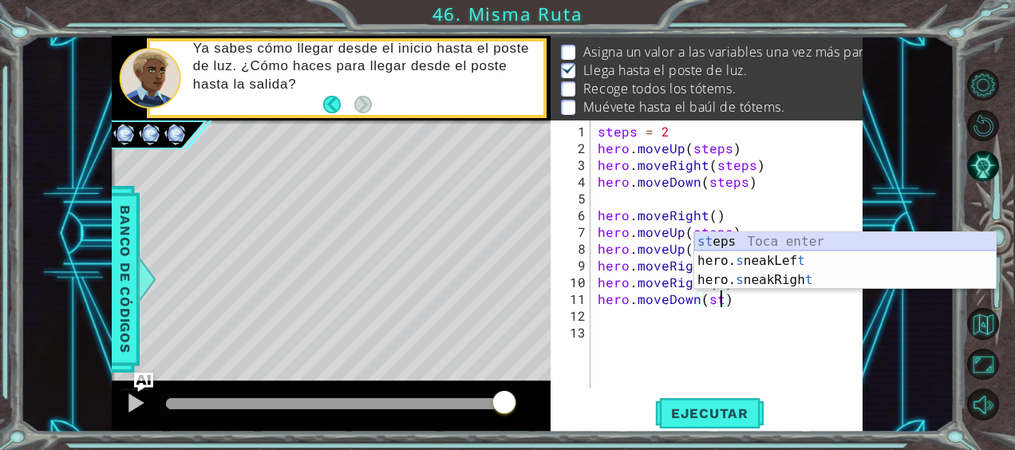
click at [747, 235] on div "st eps Toca enter hero. s neakLef t Toca enter hero. s neakRigh t Toca enter" at bounding box center [845, 280] width 302 height 96
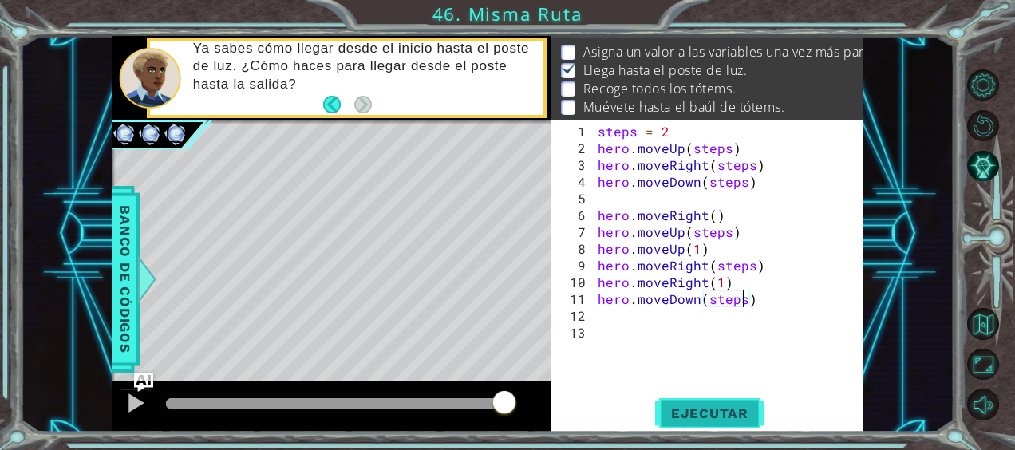
type textarea "hero.moveDown(steps)"
click at [739, 418] on span "Ejecutar" at bounding box center [709, 413] width 109 height 16
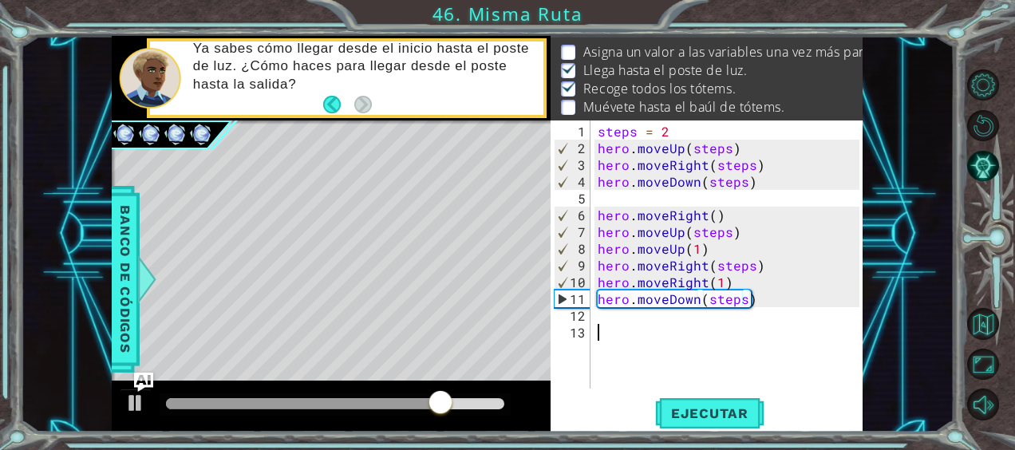
click at [621, 325] on div "steps = 2 hero . moveUp ( steps ) hero . moveRight ( steps ) hero . moveDown ( …" at bounding box center [730, 274] width 273 height 302
click at [617, 322] on div "steps = 2 hero . moveUp ( steps ) hero . moveRight ( steps ) hero . moveDown ( …" at bounding box center [730, 274] width 273 height 302
click at [607, 321] on div "steps = 2 hero . moveUp ( steps ) hero . moveRight ( steps ) hero . moveDown ( …" at bounding box center [730, 274] width 273 height 302
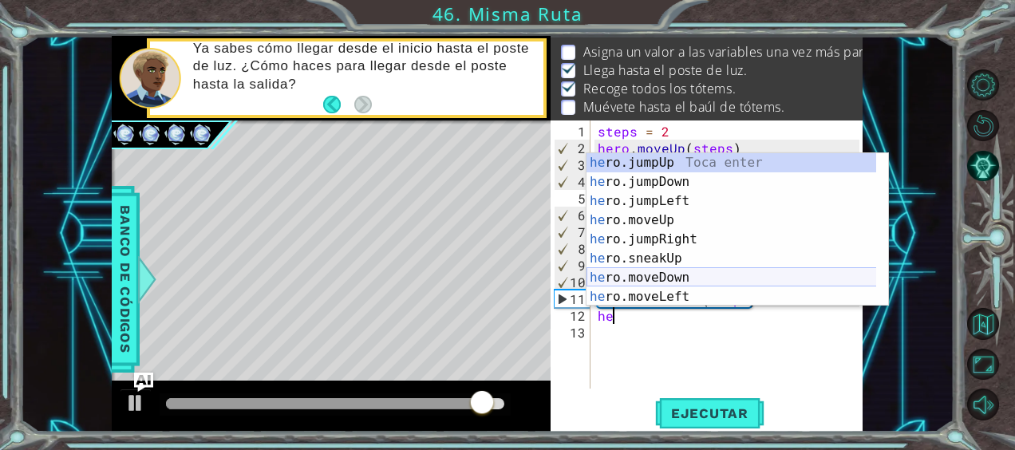
click at [662, 276] on div "he ro.jumpUp Toca enter he ro.jumpDown Toca enter he ro.jumpLeft Toca enter he …" at bounding box center [731, 248] width 290 height 191
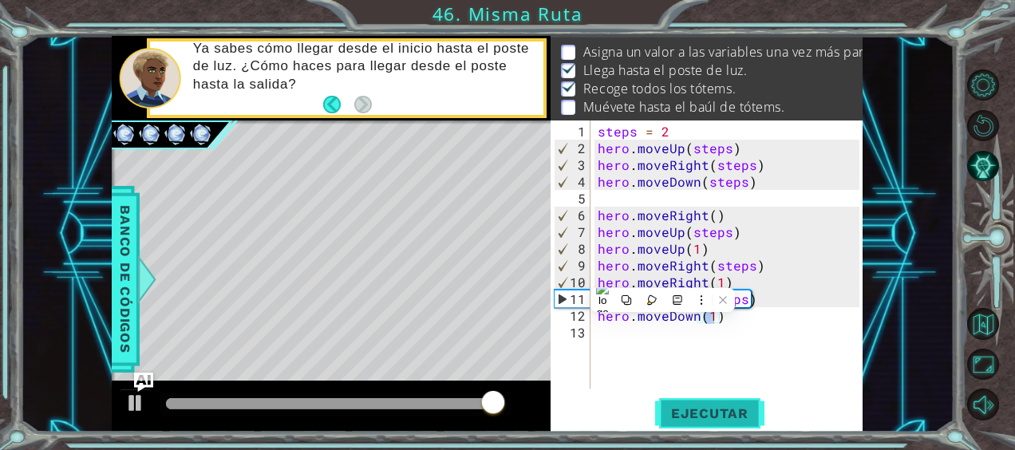
click at [724, 416] on span "Ejecutar" at bounding box center [709, 413] width 109 height 16
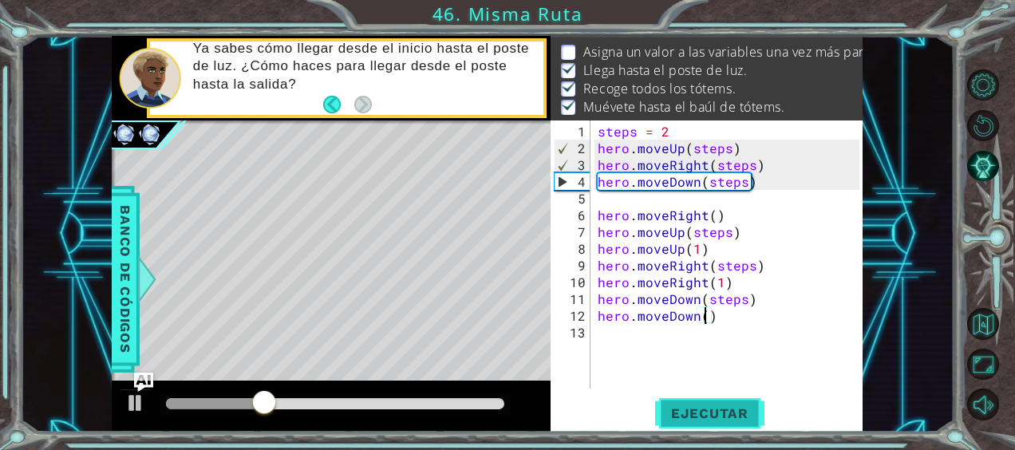
scroll to position [0, 6]
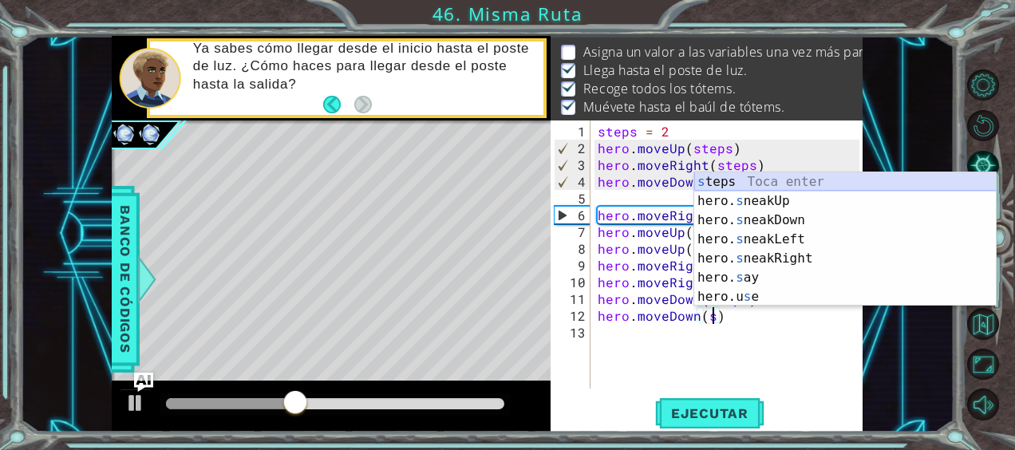
click at [741, 182] on div "s teps Toca enter hero. s neakUp Toca enter hero. s neakDown Toca enter hero. s…" at bounding box center [845, 258] width 302 height 172
type textarea "hero.moveDown(steps)"
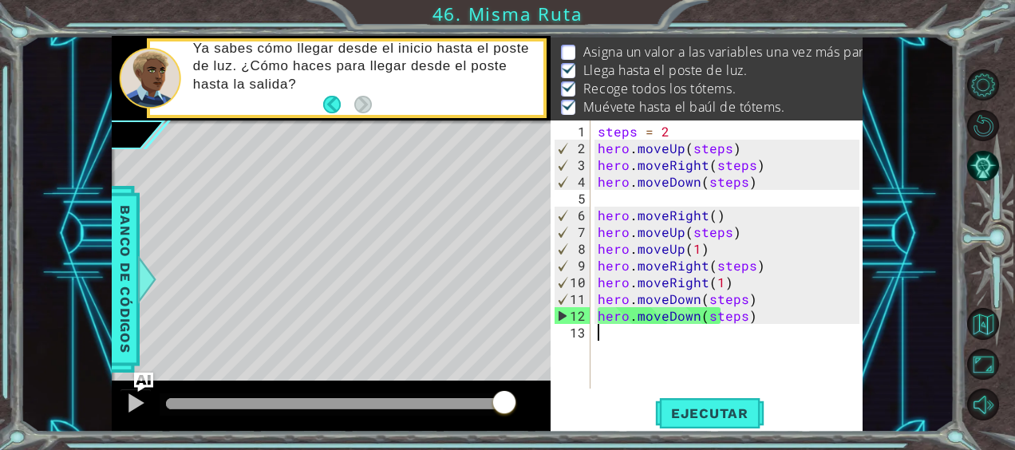
click at [749, 351] on div "steps = 2 hero . moveUp ( steps ) hero . moveRight ( steps ) hero . moveDown ( …" at bounding box center [730, 274] width 273 height 302
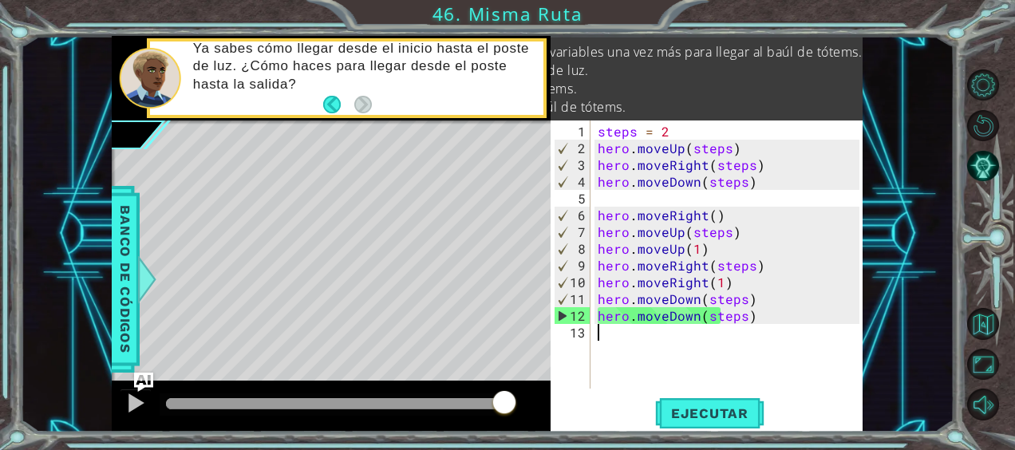
click at [739, 89] on div "Asigna un valor a las variables una vez más para llegar [PERSON_NAME] de tótems…" at bounding box center [706, 81] width 312 height 88
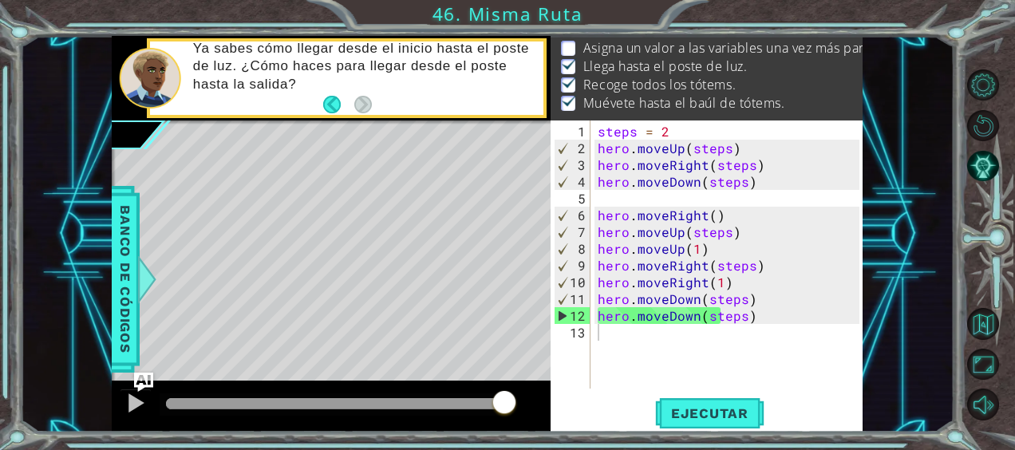
scroll to position [0, 0]
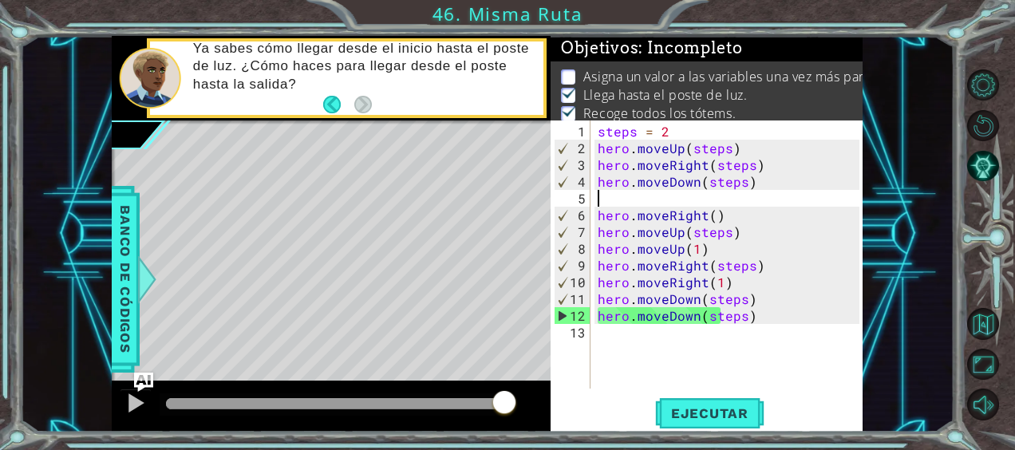
click at [661, 197] on div "steps = 2 hero . moveUp ( steps ) hero . moveRight ( steps ) hero . moveDown ( …" at bounding box center [730, 274] width 273 height 302
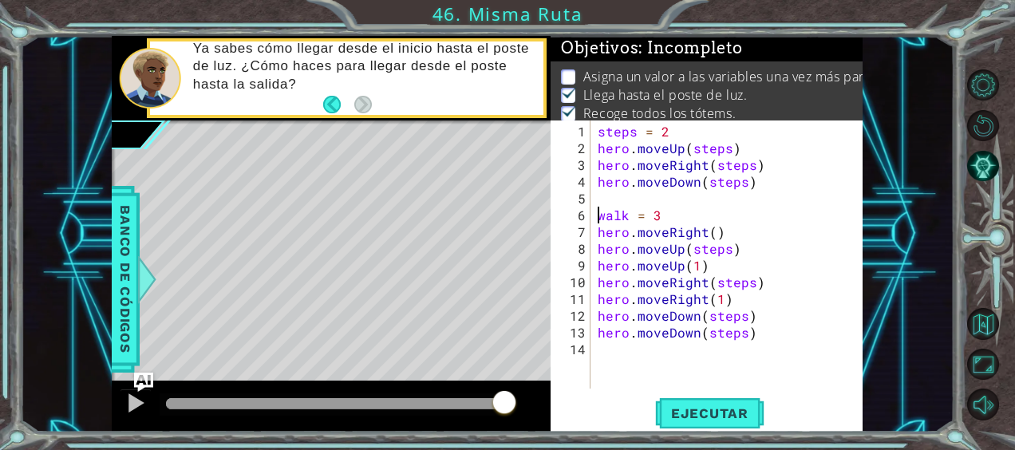
click at [667, 212] on div "steps = 2 hero . moveUp ( steps ) hero . moveRight ( steps ) hero . moveDown ( …" at bounding box center [730, 274] width 273 height 302
click at [624, 211] on div "steps = 2 hero . moveUp ( steps ) hero . moveRight ( steps ) hero . moveDown ( …" at bounding box center [730, 274] width 273 height 302
click at [728, 250] on div "steps = 2 hero . moveUp ( steps ) hero . moveRight ( steps ) hero . moveDown ( …" at bounding box center [730, 274] width 273 height 302
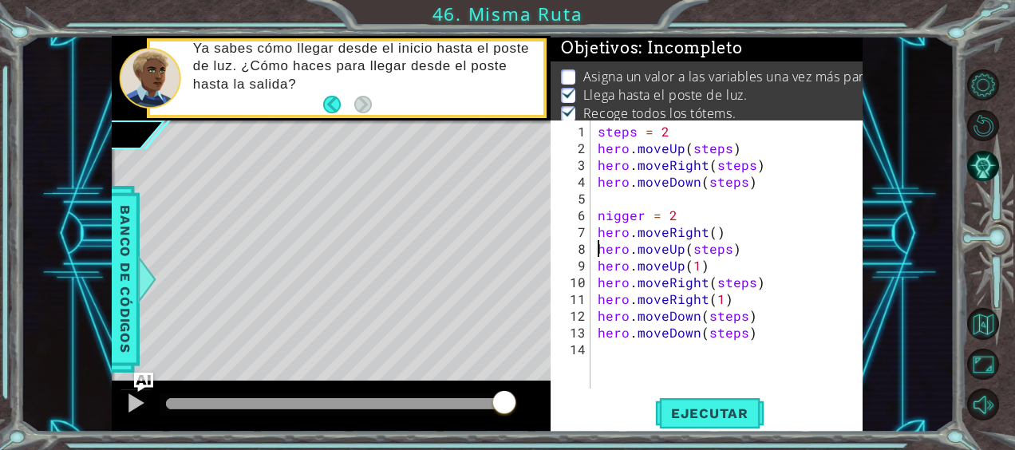
click at [728, 250] on div "steps = 2 hero . moveUp ( steps ) hero . moveRight ( steps ) hero . moveDown ( …" at bounding box center [730, 274] width 273 height 302
click at [751, 280] on div "steps = 2 hero . moveUp ( steps ) hero . moveRight ( steps ) hero . moveDown ( …" at bounding box center [730, 274] width 273 height 302
click at [742, 317] on div "steps = 2 hero . moveUp ( steps ) hero . moveRight ( steps ) hero . moveDown ( …" at bounding box center [730, 274] width 273 height 302
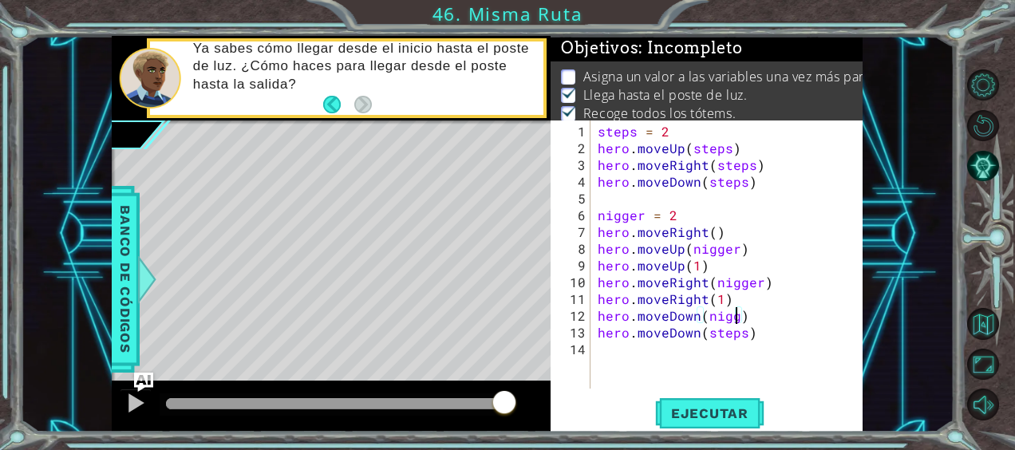
scroll to position [0, 9]
click at [738, 329] on div "steps = 2 hero . moveUp ( steps ) hero . moveRight ( steps ) hero . moveDown ( …" at bounding box center [730, 274] width 273 height 302
click at [747, 337] on div "steps = 2 hero . moveUp ( steps ) hero . moveRight ( steps ) hero . moveDown ( …" at bounding box center [730, 274] width 273 height 302
type textarea "hero.moveDown(nigger)"
click at [723, 416] on span "Ejecutar" at bounding box center [709, 413] width 109 height 16
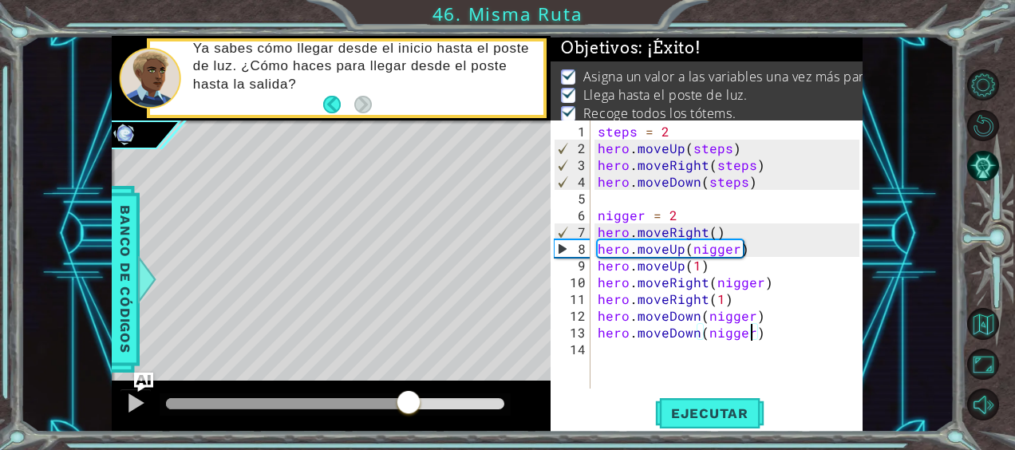
drag, startPoint x: 206, startPoint y: 400, endPoint x: 477, endPoint y: 389, distance: 271.5
click at [423, 389] on div at bounding box center [408, 403] width 29 height 29
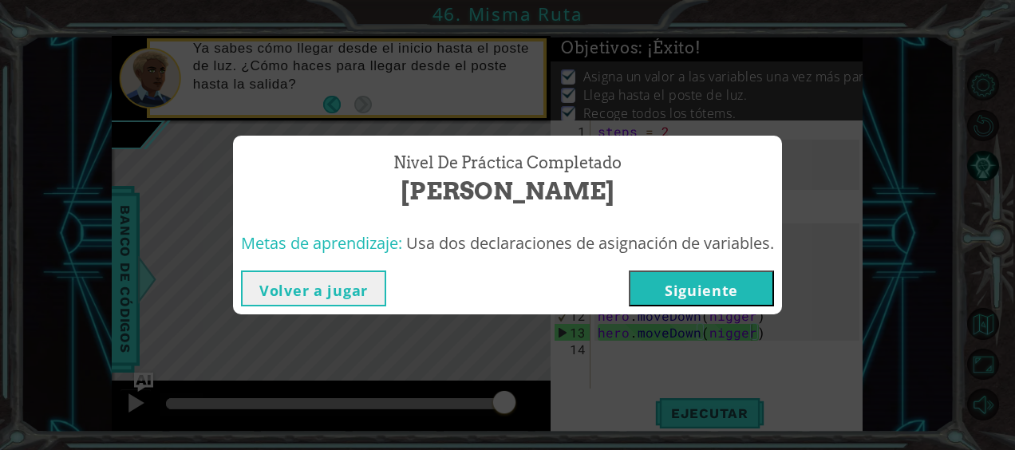
click at [520, 371] on div "Nivel de práctica Completado Misma [PERSON_NAME] de aprendizaje: Usa dos declar…" at bounding box center [507, 225] width 1015 height 450
click at [700, 288] on button "Siguiente" at bounding box center [701, 288] width 145 height 36
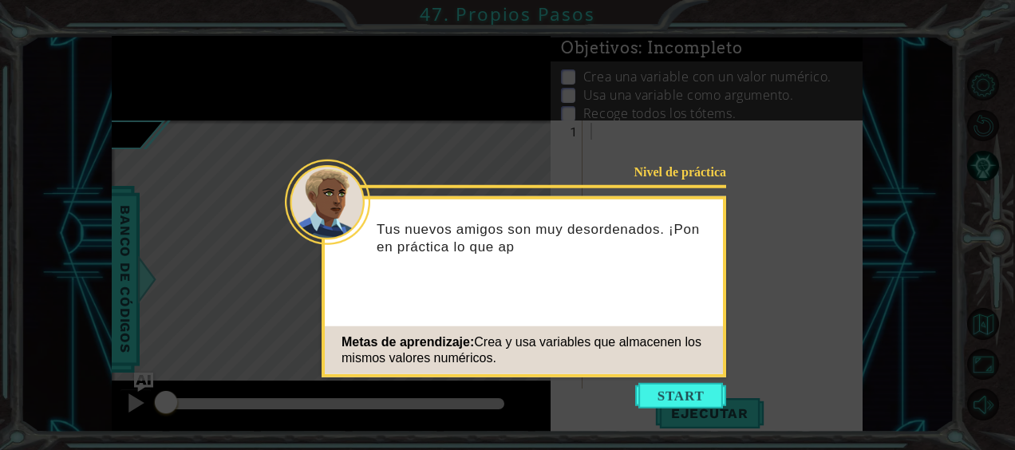
click at [694, 379] on icon at bounding box center [507, 225] width 1015 height 450
click at [694, 391] on button "Start" at bounding box center [680, 396] width 91 height 26
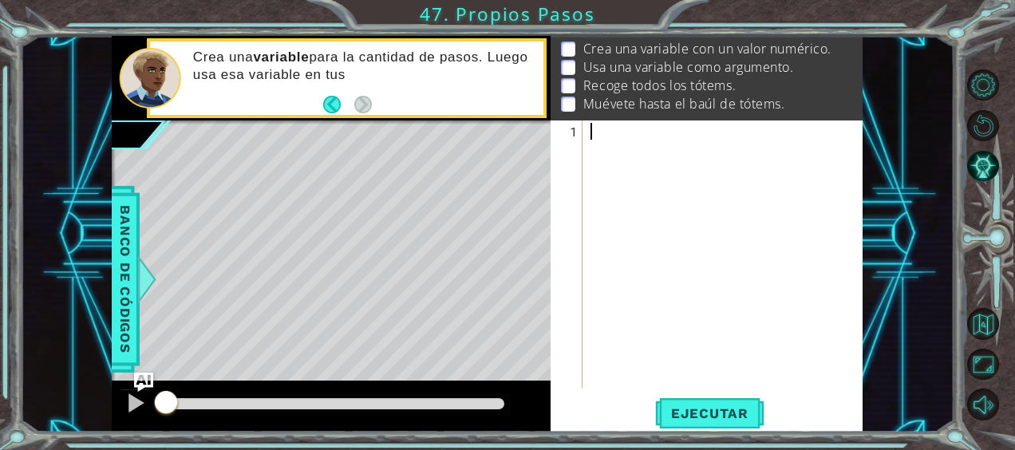
scroll to position [49, 0]
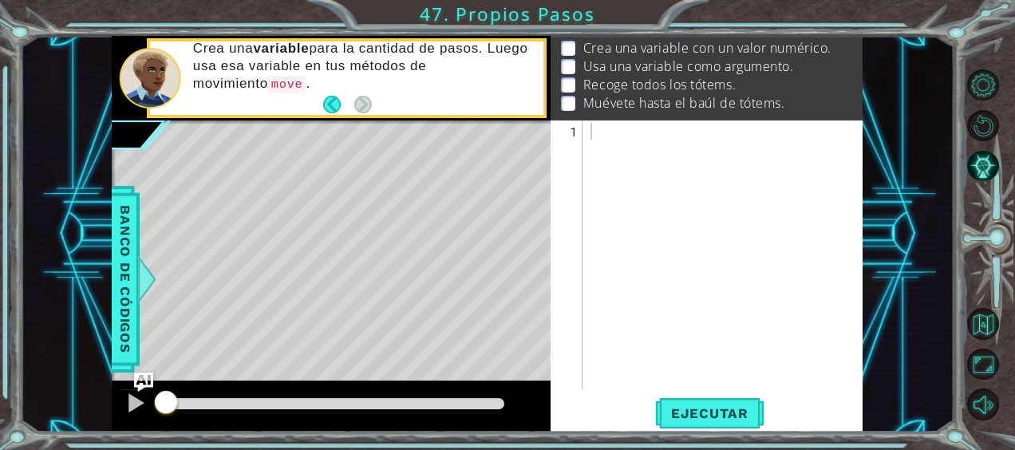
click at [601, 120] on div at bounding box center [723, 254] width 272 height 268
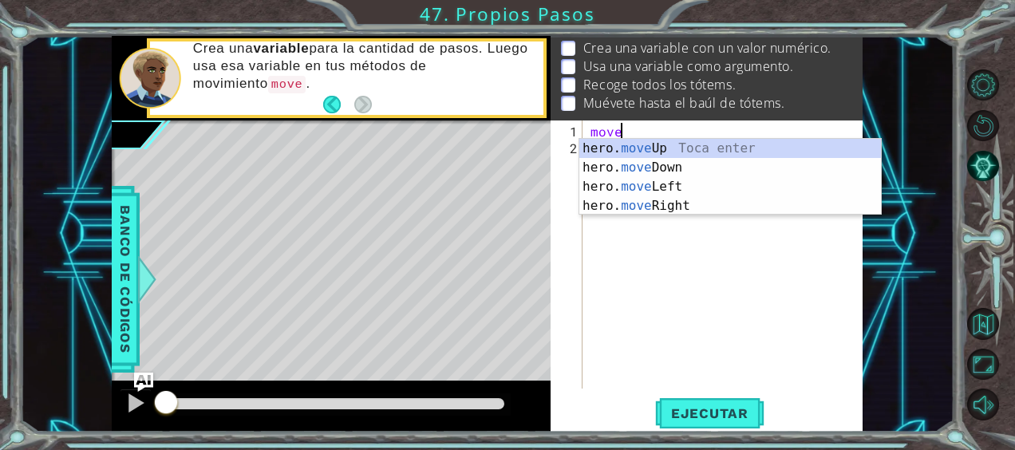
scroll to position [0, 2]
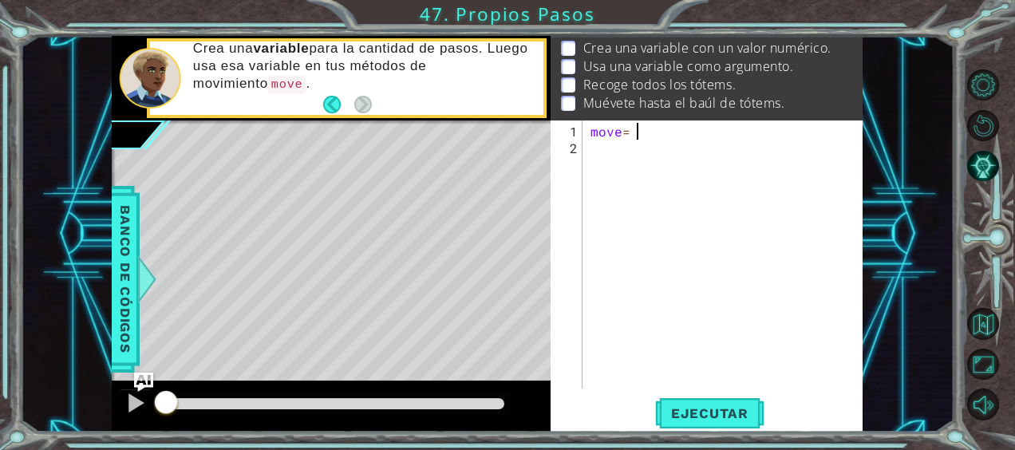
type textarea "move= 3"
click at [617, 170] on div "move = 3" at bounding box center [727, 274] width 280 height 302
click at [619, 137] on div "move = 3" at bounding box center [727, 274] width 280 height 302
click at [619, 135] on div "move = 3" at bounding box center [727, 274] width 280 height 302
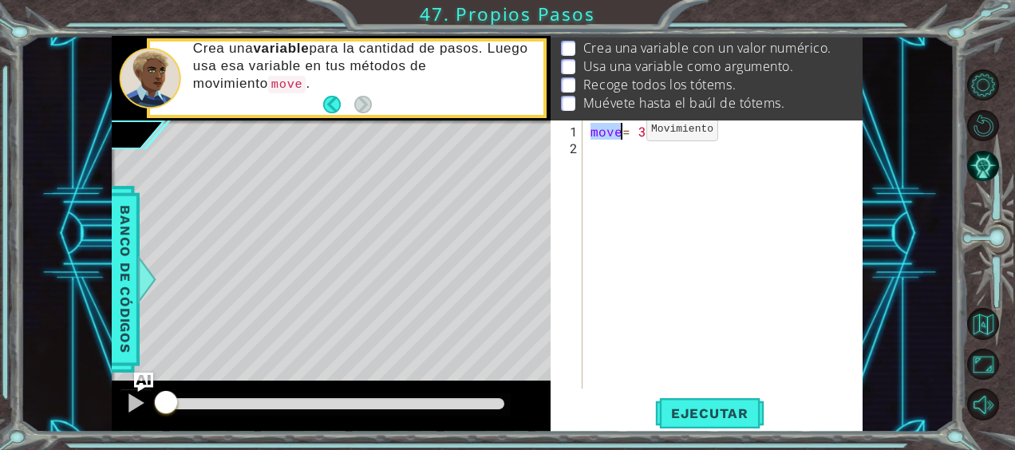
click at [619, 135] on div "move = 3" at bounding box center [727, 274] width 280 height 302
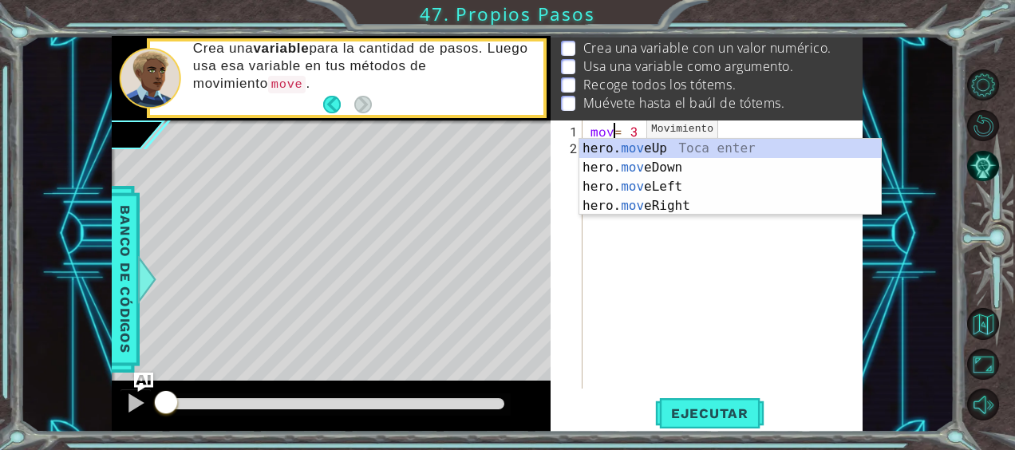
scroll to position [0, 2]
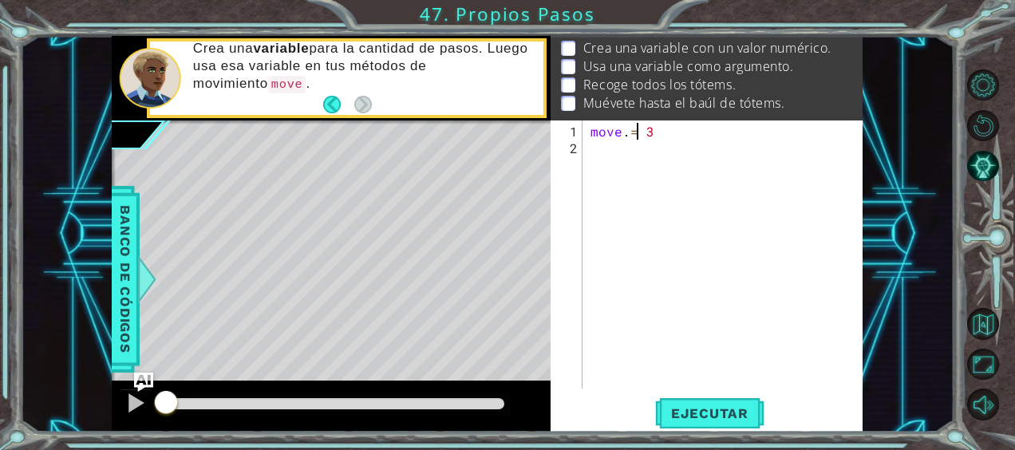
type textarea "move. = 3"
click at [582, 169] on div "move. = 3 1 2 move . = 3 הההההההההההההההההההההההההההההההההההההההההההההההההההההה…" at bounding box center [704, 254] width 309 height 268
click at [613, 152] on div "move . = 3" at bounding box center [727, 274] width 280 height 302
click at [715, 412] on span "Ejecutar" at bounding box center [709, 413] width 109 height 16
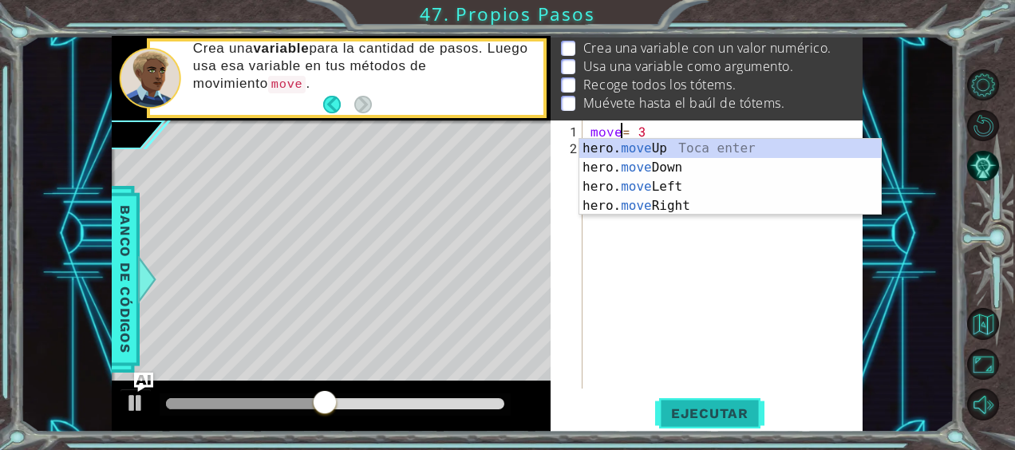
click at [680, 410] on span "Ejecutar" at bounding box center [709, 413] width 109 height 16
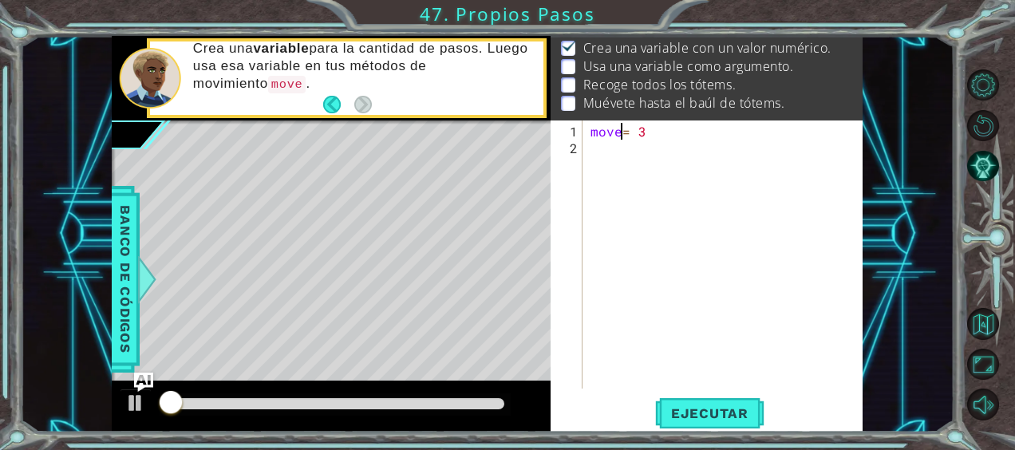
scroll to position [25, 0]
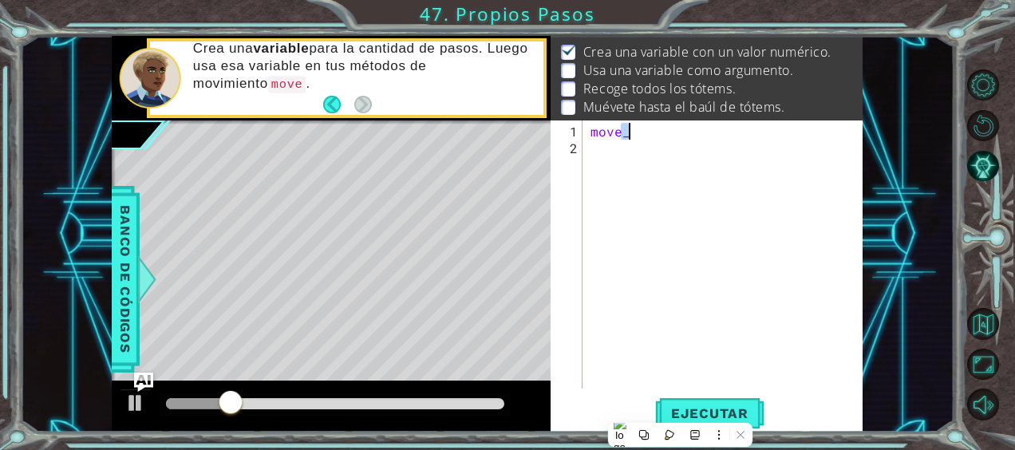
type textarea "m"
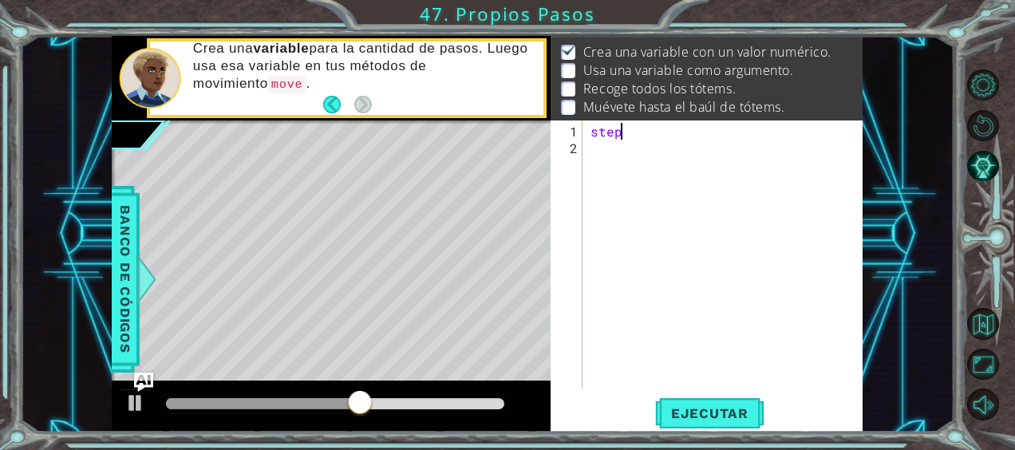
scroll to position [0, 2]
type textarea "steps=4"
type textarea ","
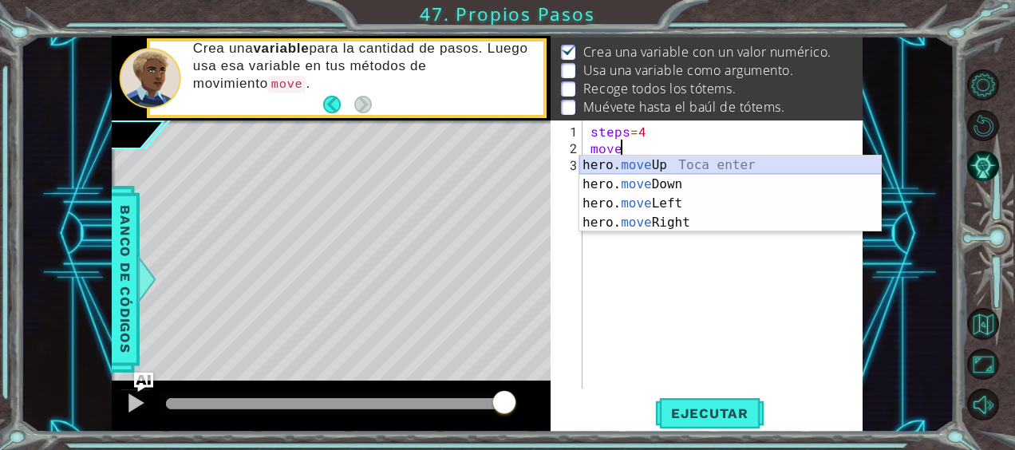
click at [683, 156] on div "hero. move Up Toca enter hero. move Down Toca enter hero. move Left Toca enter …" at bounding box center [730, 213] width 302 height 115
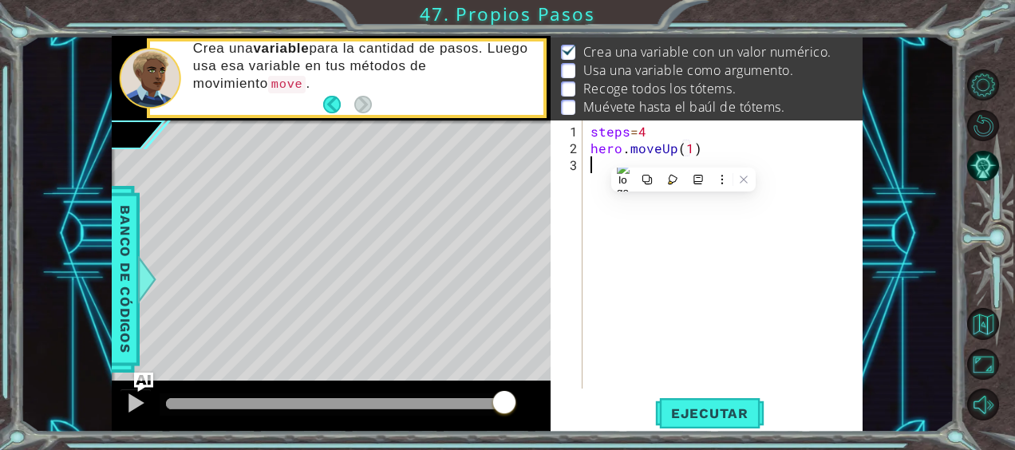
click at [683, 156] on div "steps = 4 hero . moveUp ( 1 )" at bounding box center [727, 274] width 280 height 302
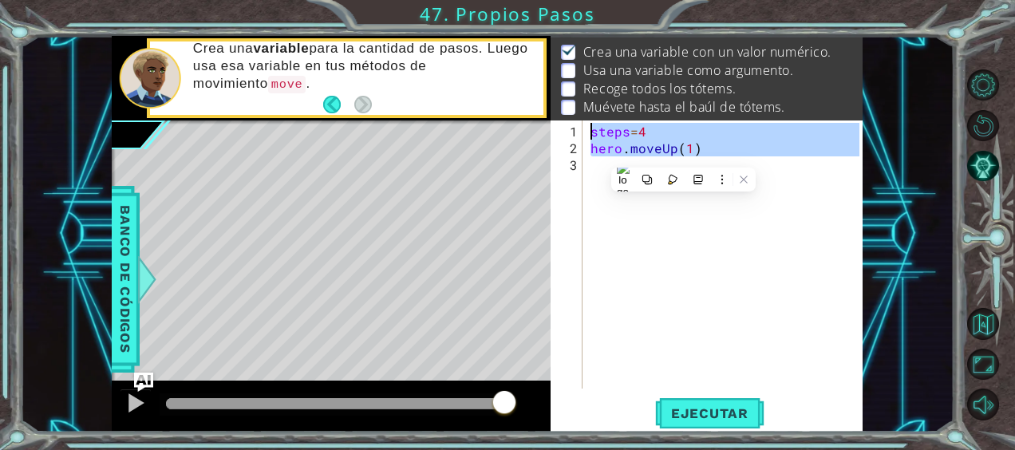
type textarea "steps=4 hero.moveUp(1)"
click at [683, 156] on div "steps = 4 hero . moveUp ( 1 )" at bounding box center [723, 254] width 272 height 268
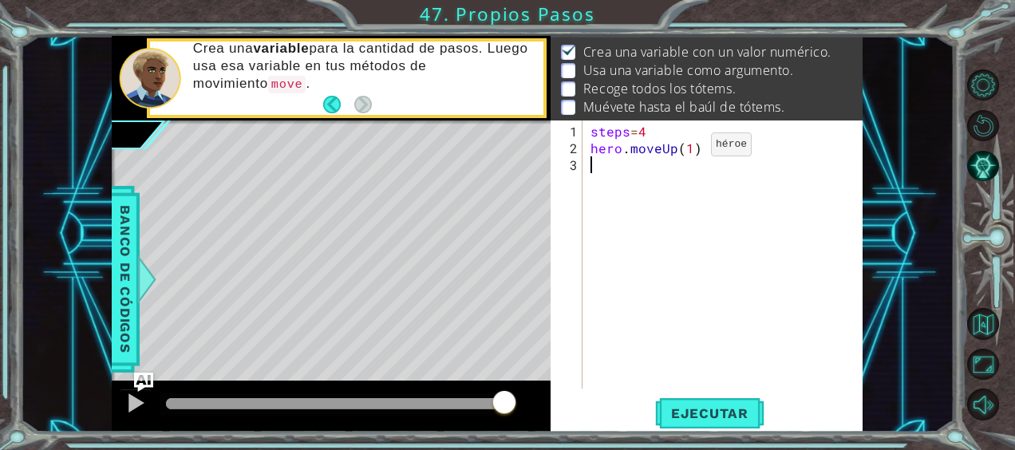
click at [684, 150] on div "steps = 4 hero . moveUp ( 1 )" at bounding box center [727, 274] width 280 height 302
type textarea "hero.moveUp(steps)"
click at [625, 159] on div "steps = 4 hero . moveUp ( steps )" at bounding box center [727, 274] width 280 height 302
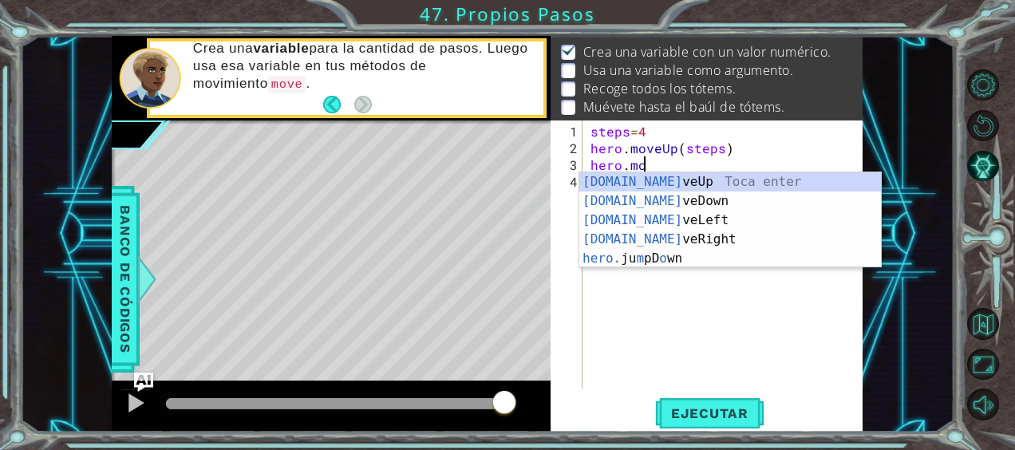
scroll to position [0, 3]
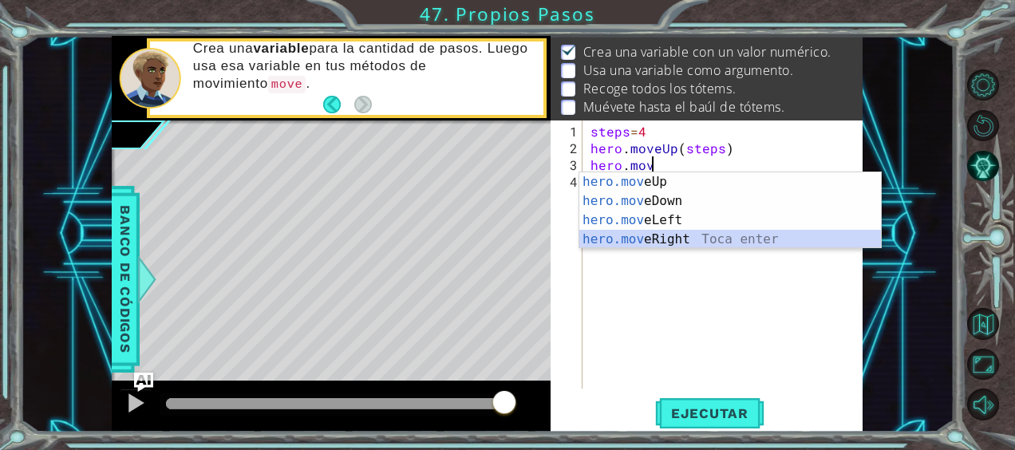
click at [661, 237] on div "hero.mov eUp Toca enter hero.mov eDown Toca enter hero.mov eLeft Toca enter her…" at bounding box center [730, 229] width 302 height 115
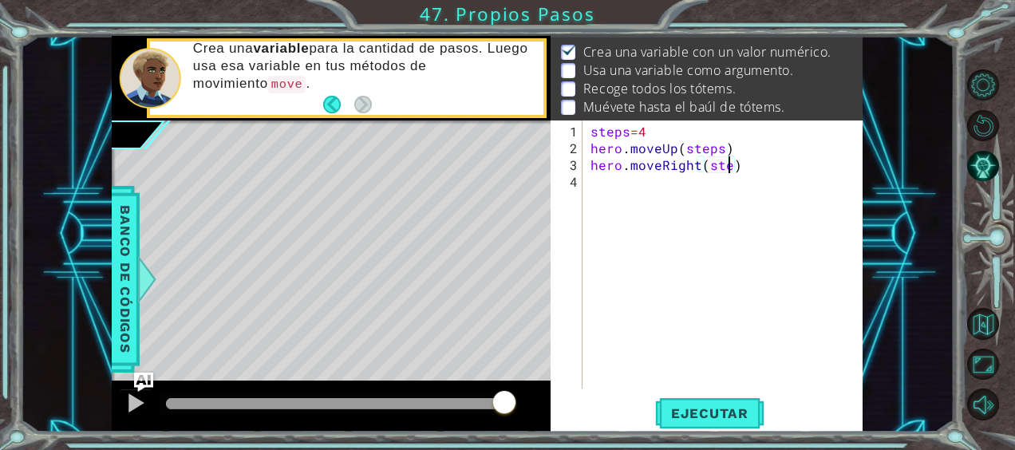
scroll to position [0, 9]
type textarea "hero.moveRight(steps)"
click at [670, 197] on div "steps = 4 hero . moveUp ( steps ) hero . moveRight ( steps )" at bounding box center [727, 274] width 280 height 302
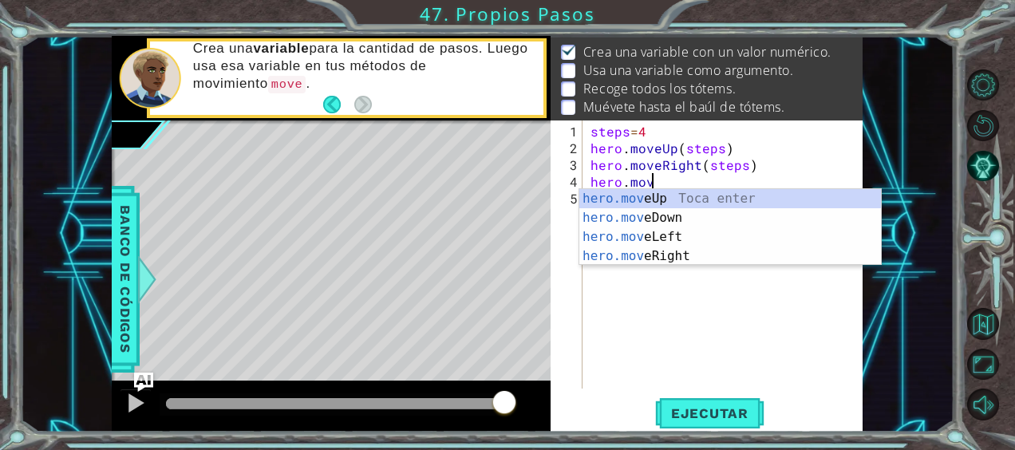
scroll to position [0, 3]
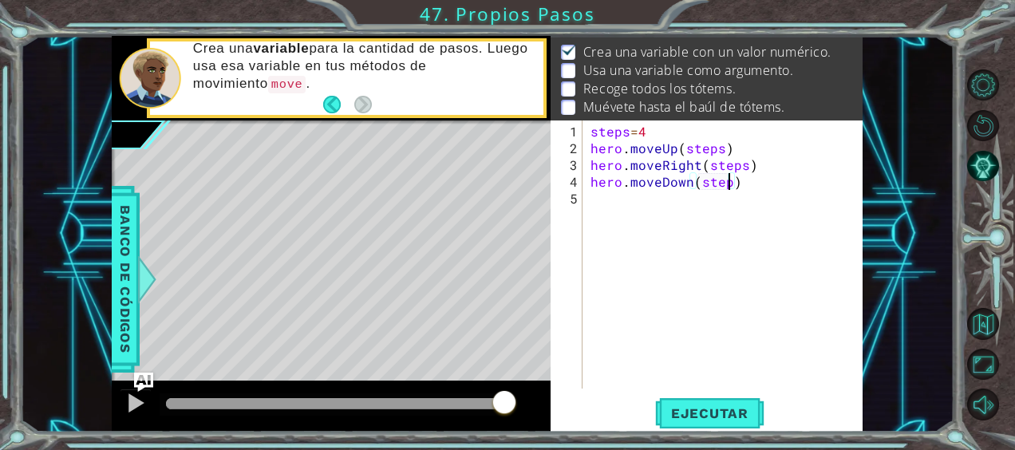
type textarea "hero.moveDown(steps)"
click at [723, 198] on div "steps = 4 hero . moveUp ( steps ) hero . moveRight ( steps ) hero . moveDown ( …" at bounding box center [727, 274] width 280 height 302
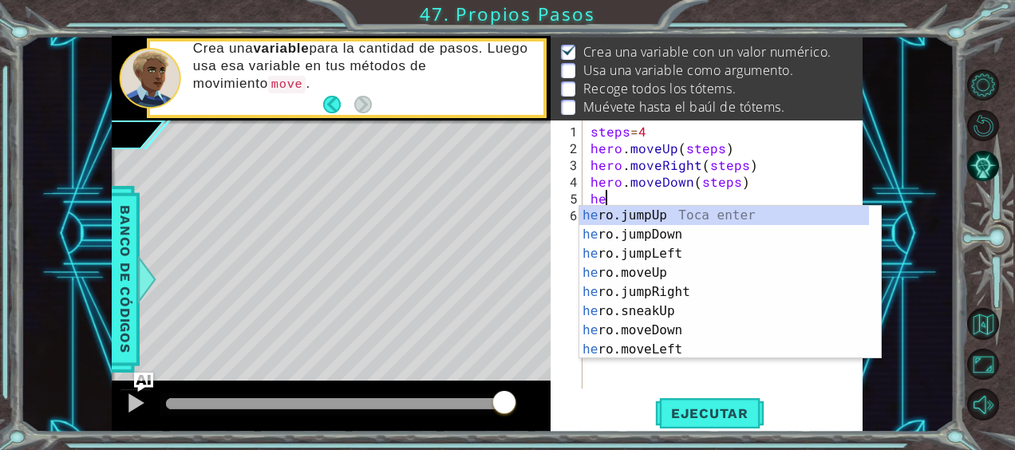
type textarea "h"
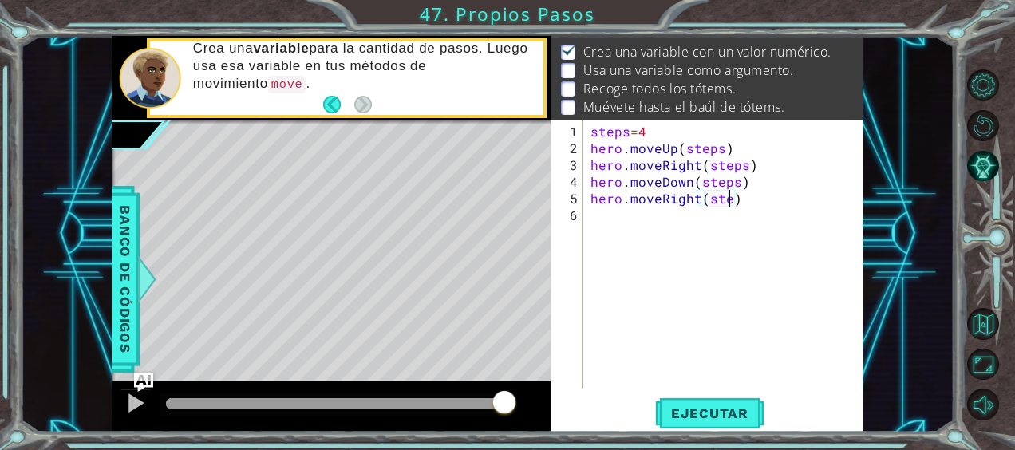
scroll to position [0, 9]
click at [728, 395] on div "hero.moveRight(steps) 1 2 3 4 5 6 steps = 4 hero . moveUp ( steps ) hero . move…" at bounding box center [706, 276] width 312 height 312
click at [728, 401] on button "Ejecutar" at bounding box center [709, 412] width 109 height 31
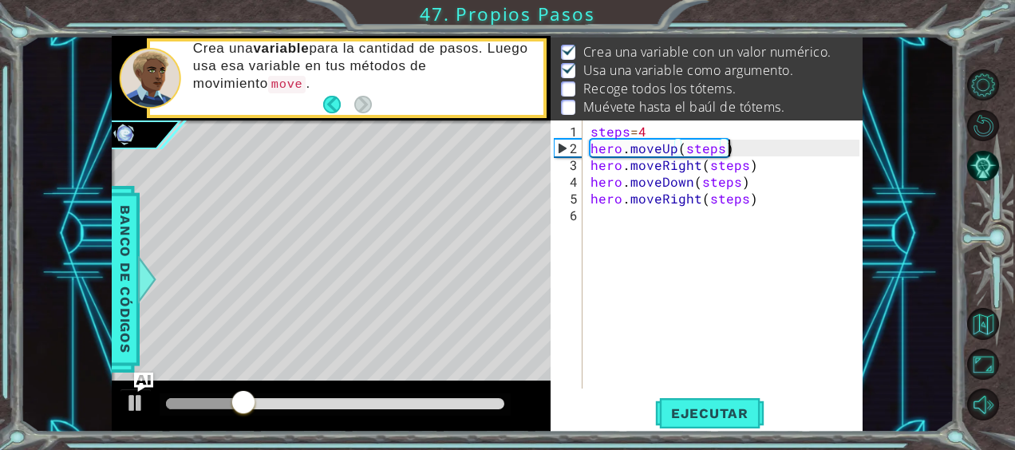
click at [728, 148] on div "steps = 4 hero . moveUp ( steps ) hero . moveRight ( steps ) hero . moveDown ( …" at bounding box center [727, 274] width 280 height 302
click at [716, 148] on div "steps = 4 hero . moveUp ( steps ) hero . moveRight ( steps ) hero . moveDown ( …" at bounding box center [727, 274] width 280 height 302
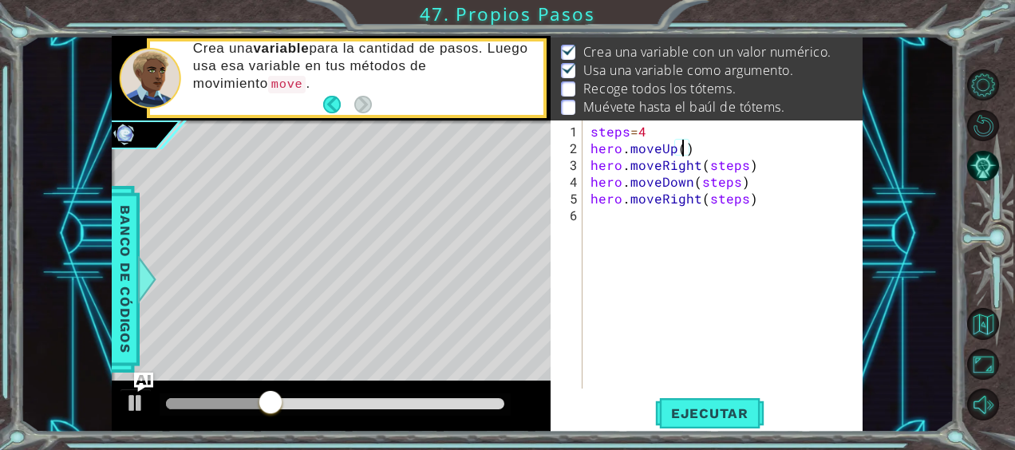
scroll to position [0, 6]
type textarea "hero.moveUp(3)"
click at [705, 418] on span "Ejecutar" at bounding box center [709, 413] width 109 height 16
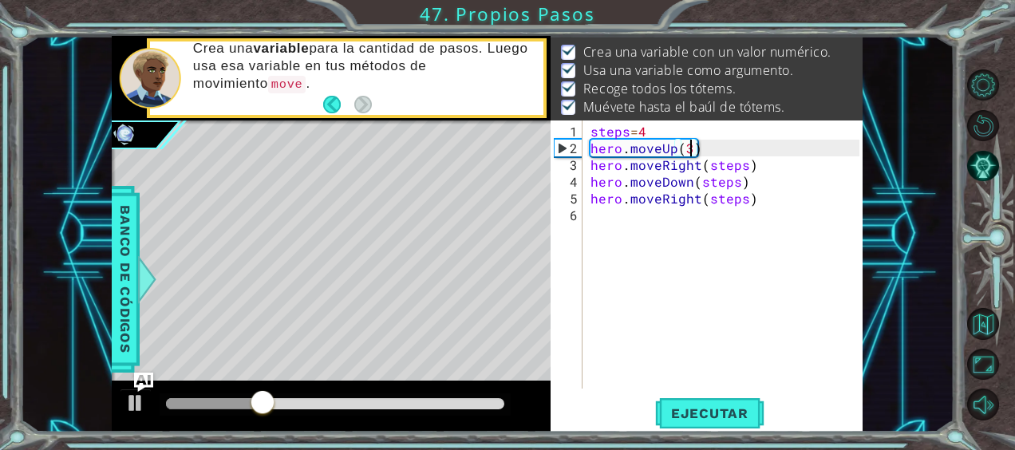
click at [498, 407] on div at bounding box center [335, 403] width 338 height 11
click at [470, 400] on div at bounding box center [335, 403] width 338 height 11
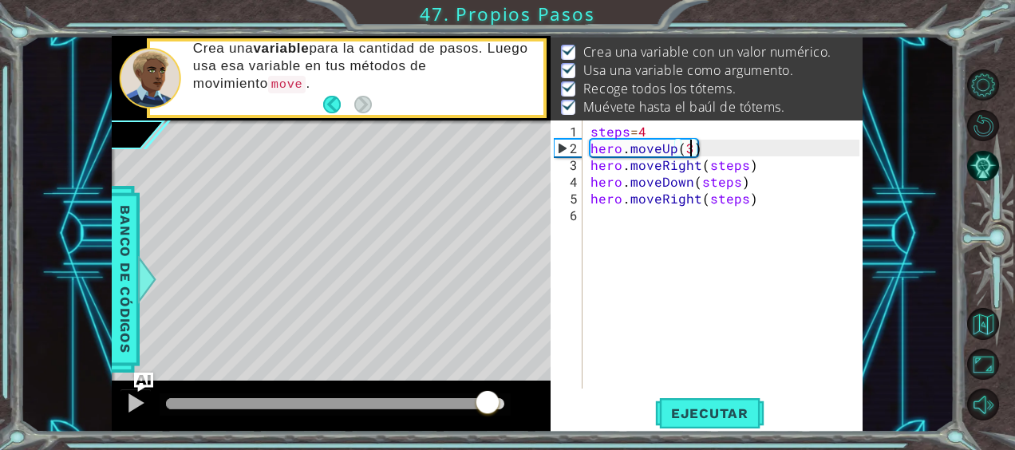
drag, startPoint x: 480, startPoint y: 406, endPoint x: 493, endPoint y: 409, distance: 13.2
click at [493, 409] on div at bounding box center [487, 403] width 29 height 29
click at [670, 428] on button "Ejecutar" at bounding box center [709, 412] width 109 height 31
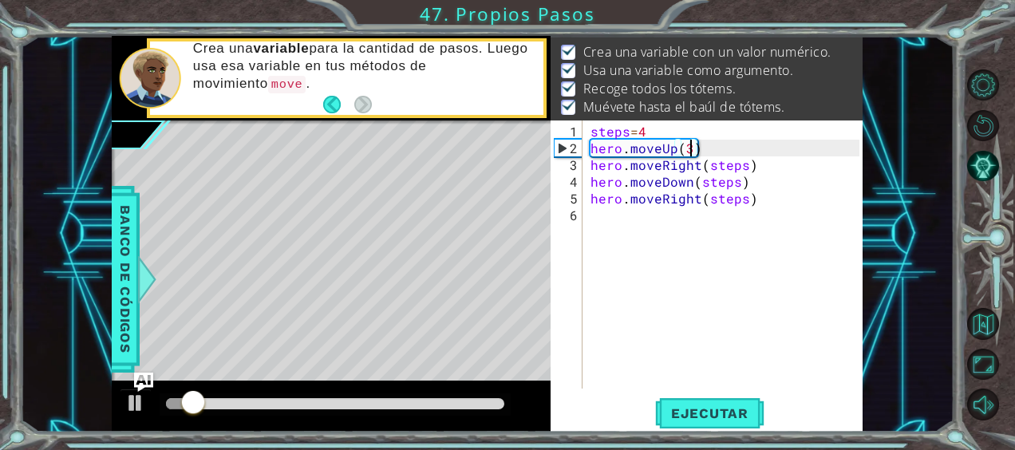
click at [466, 406] on div at bounding box center [335, 403] width 338 height 11
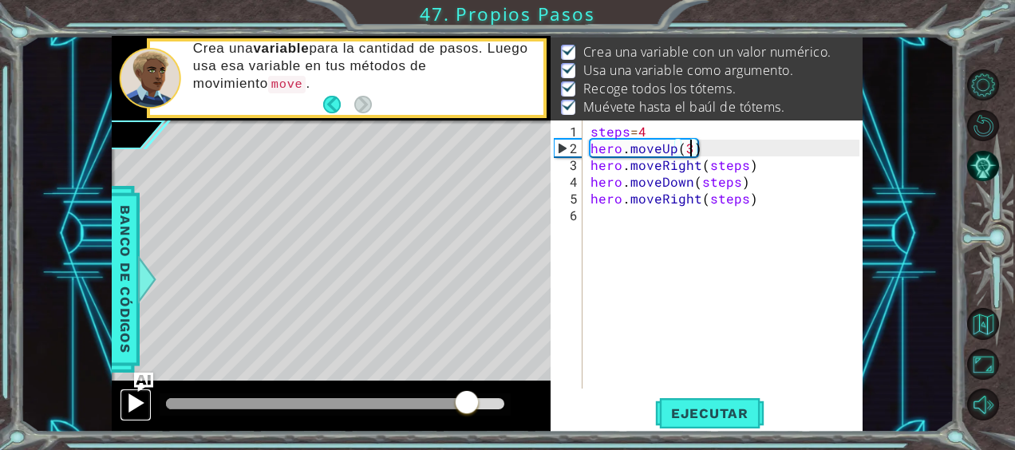
click at [142, 408] on div at bounding box center [135, 402] width 21 height 21
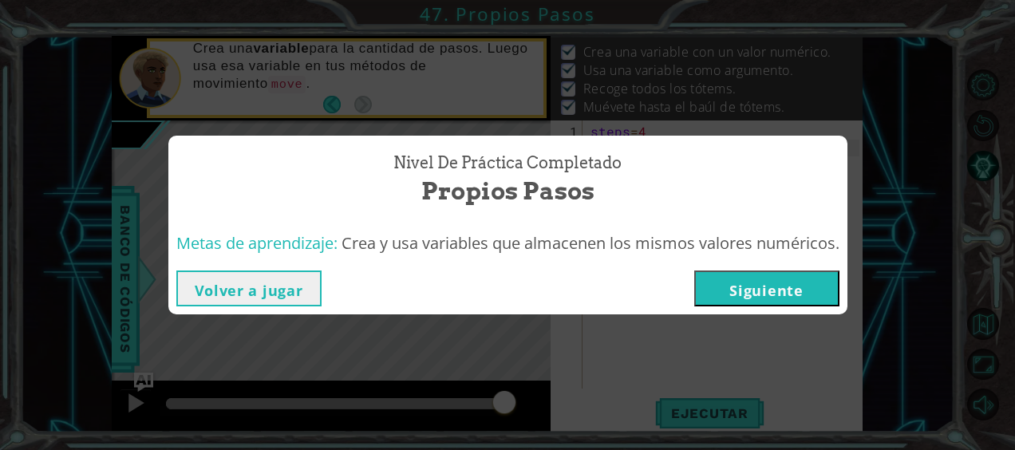
click at [779, 290] on button "Siguiente" at bounding box center [766, 288] width 145 height 36
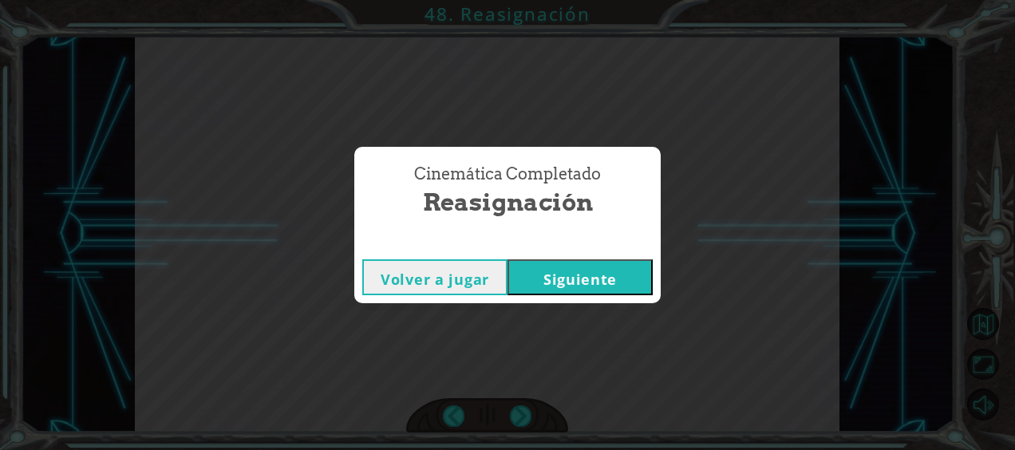
click at [582, 284] on button "Siguiente" at bounding box center [579, 277] width 145 height 36
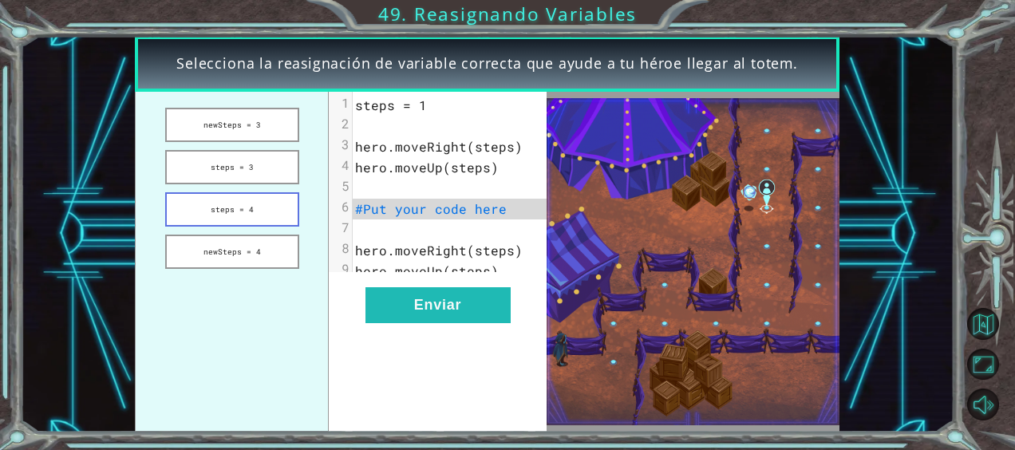
click at [213, 203] on button "steps = 4" at bounding box center [232, 209] width 135 height 34
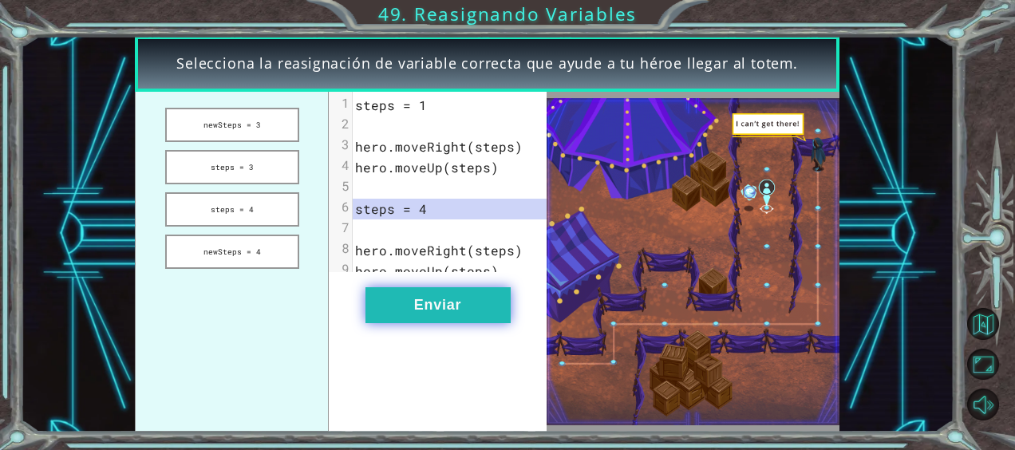
click at [392, 306] on button "Enviar" at bounding box center [437, 305] width 145 height 36
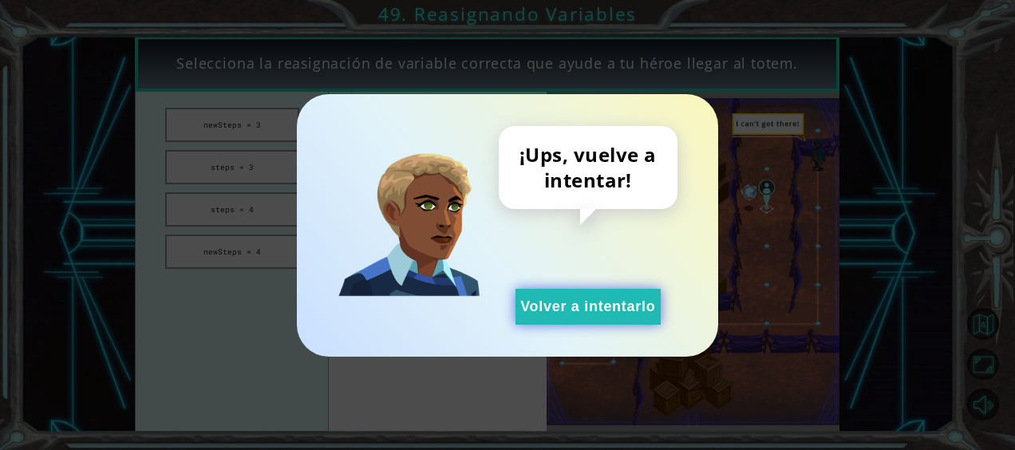
click at [557, 297] on button "Volver a intentarlo" at bounding box center [587, 307] width 145 height 36
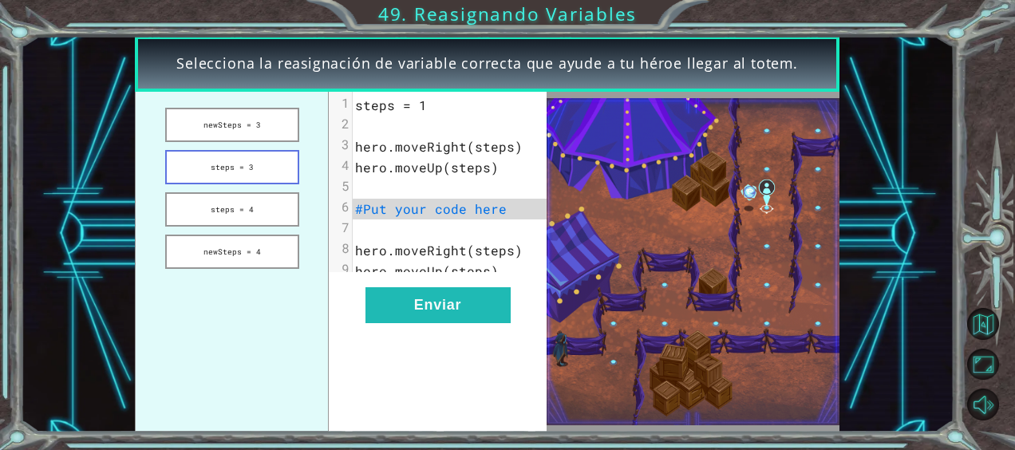
click at [239, 172] on button "steps = 3" at bounding box center [232, 167] width 135 height 34
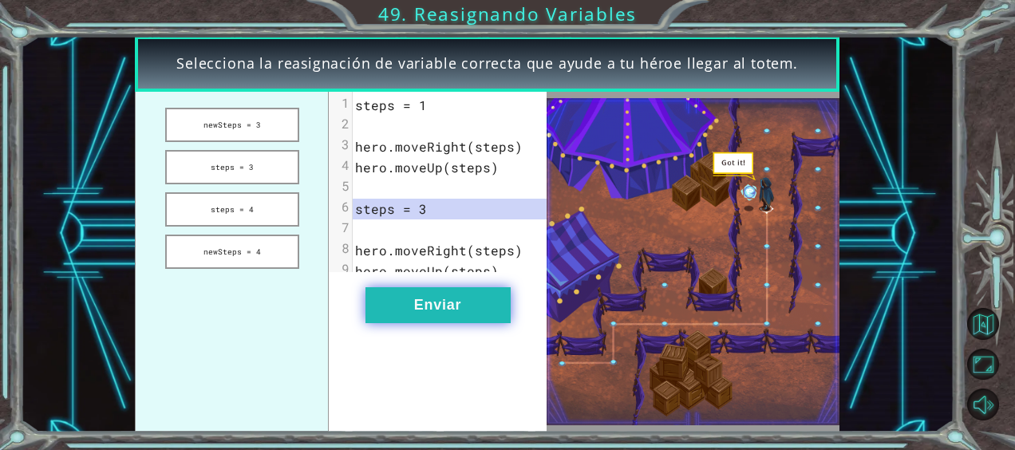
click at [453, 323] on button "Enviar" at bounding box center [437, 305] width 145 height 36
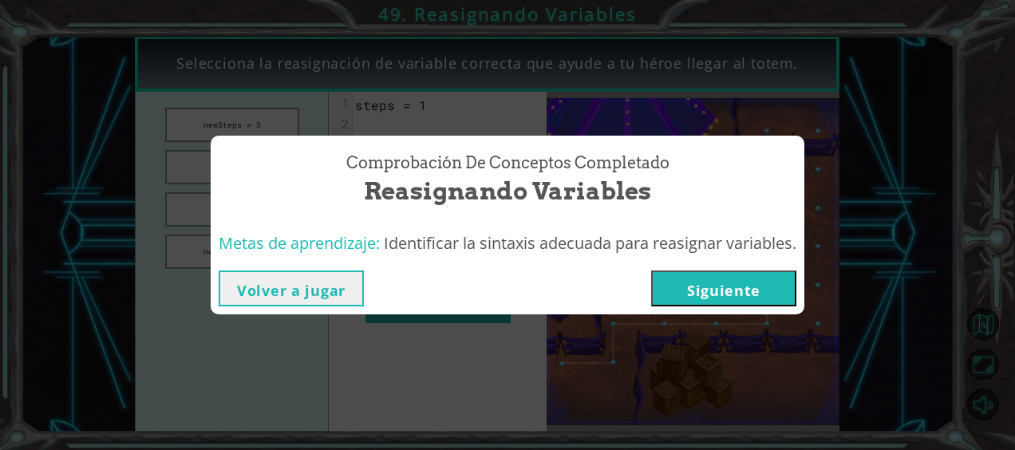
click at [742, 294] on button "Siguiente" at bounding box center [723, 288] width 145 height 36
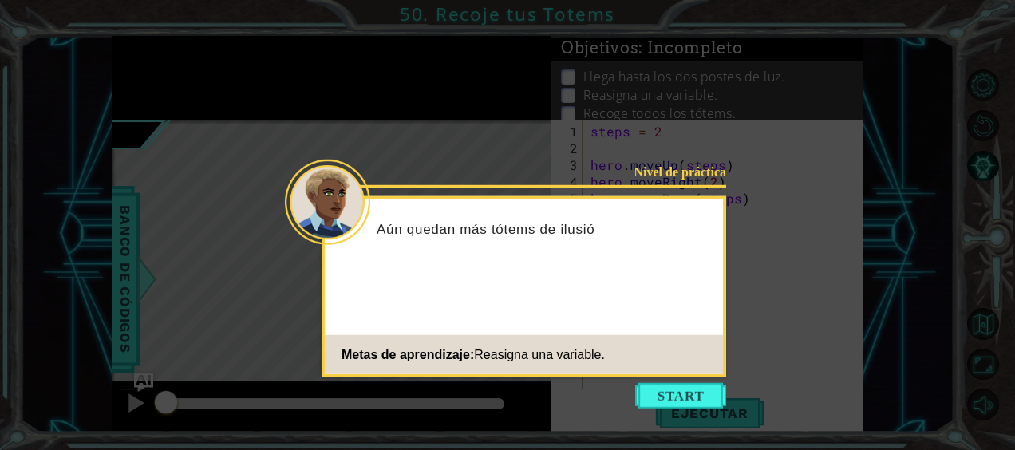
click at [688, 381] on icon at bounding box center [507, 225] width 1015 height 450
click at [688, 396] on button "Start" at bounding box center [680, 396] width 91 height 26
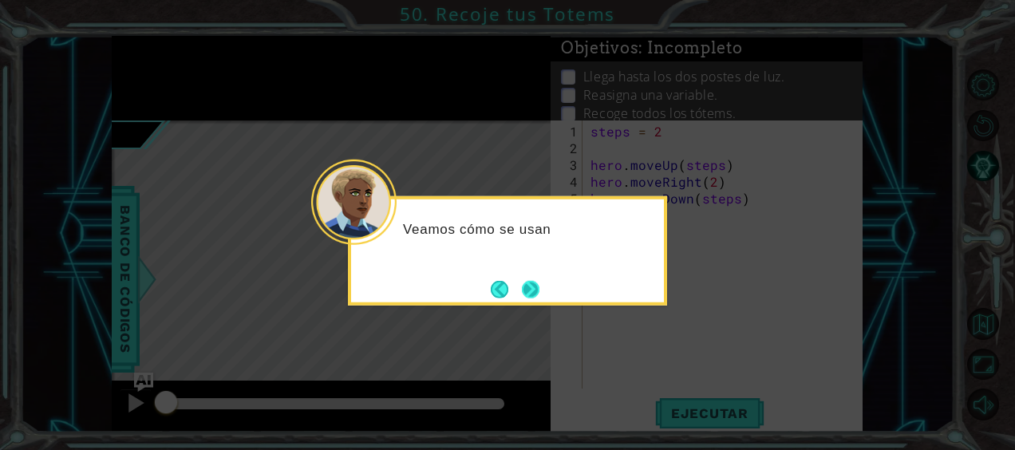
click at [540, 290] on button "Next" at bounding box center [530, 289] width 19 height 19
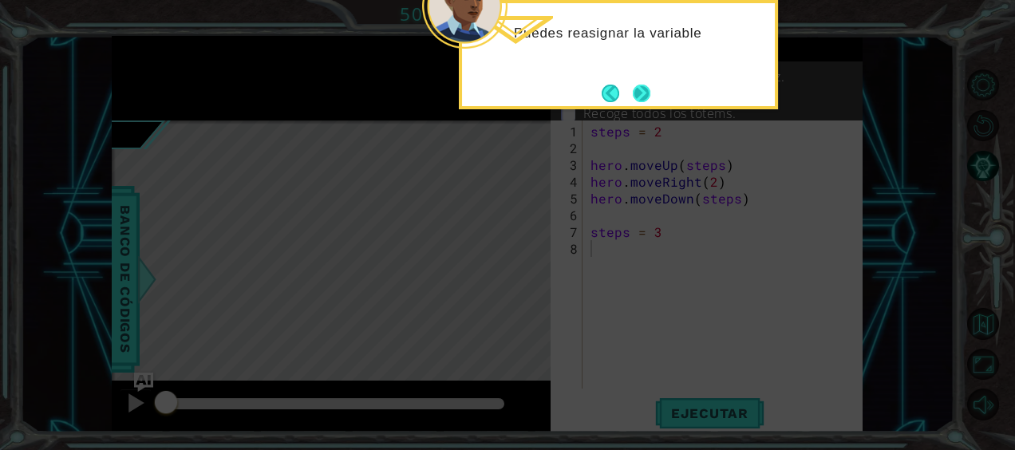
click at [650, 101] on button "Next" at bounding box center [641, 93] width 18 height 18
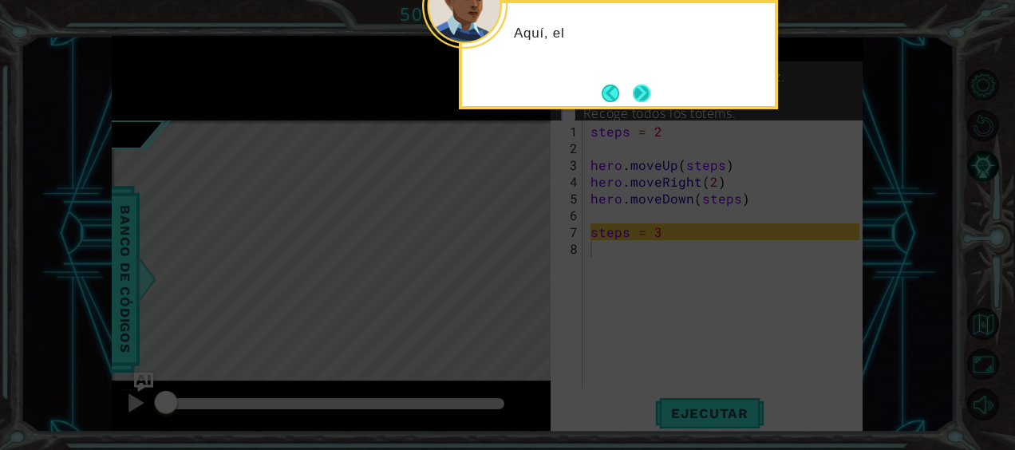
click at [650, 99] on button "Next" at bounding box center [641, 93] width 18 height 18
click at [650, 99] on button "Next" at bounding box center [641, 93] width 22 height 22
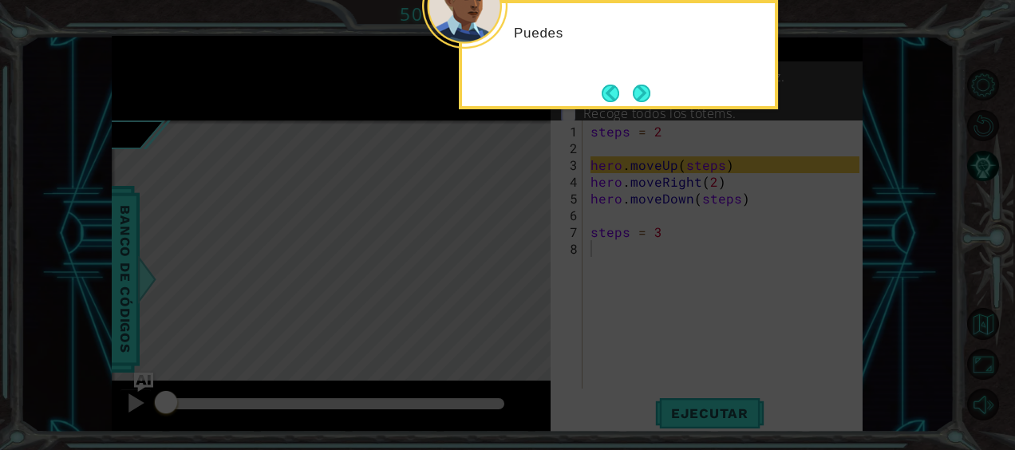
click at [650, 99] on button "Next" at bounding box center [642, 93] width 18 height 18
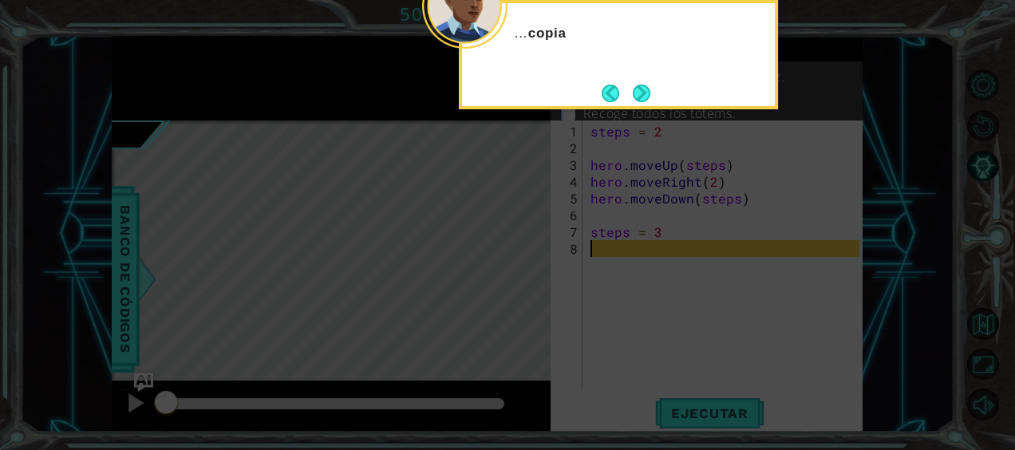
click at [650, 99] on button "Next" at bounding box center [642, 93] width 18 height 18
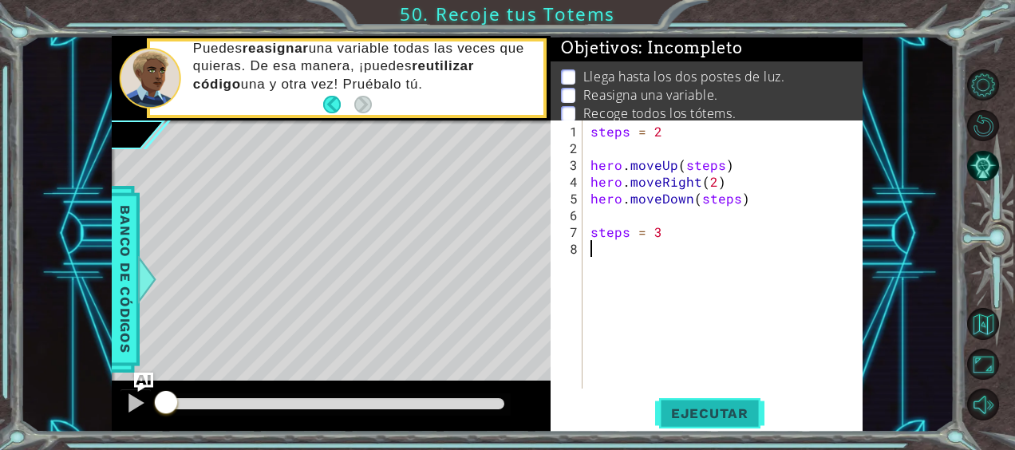
click at [700, 424] on button "Ejecutar" at bounding box center [709, 412] width 109 height 31
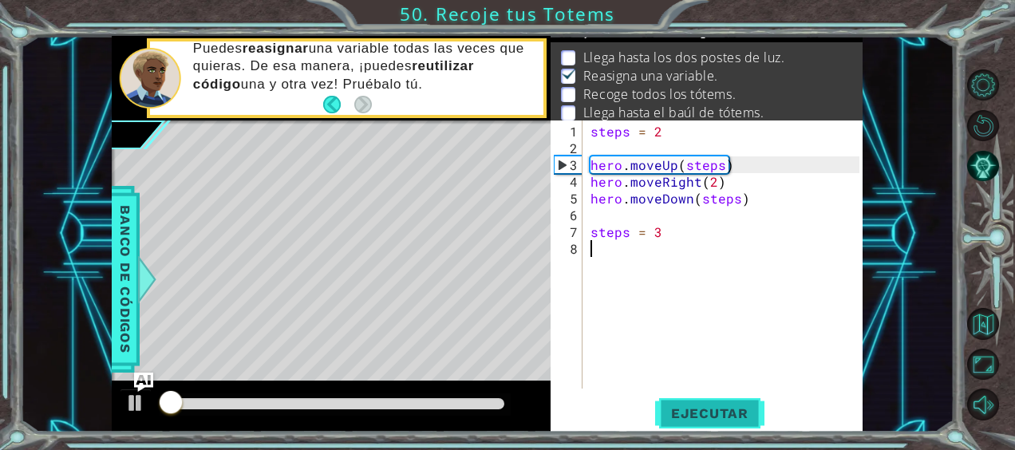
scroll to position [25, 0]
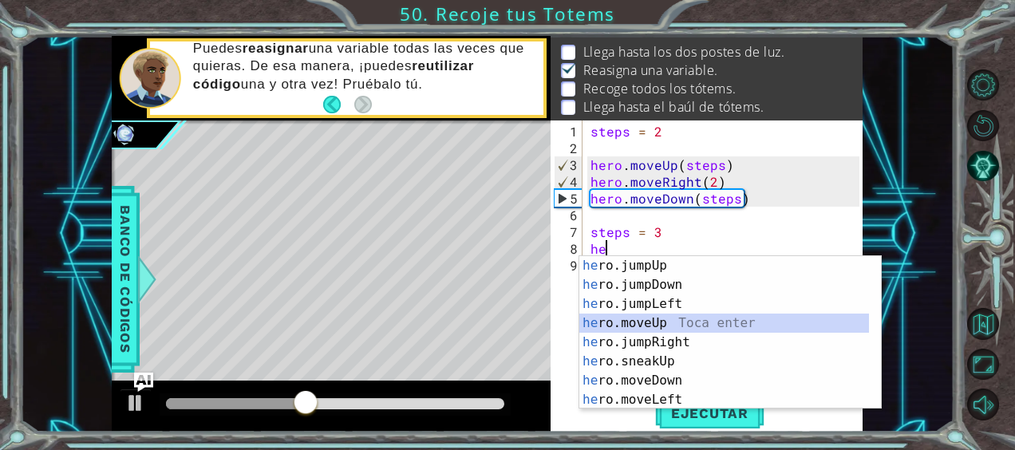
click at [634, 325] on div "he ro.jumpUp Toca enter he ro.jumpDown Toca enter he ro.jumpLeft Toca enter he …" at bounding box center [724, 351] width 290 height 191
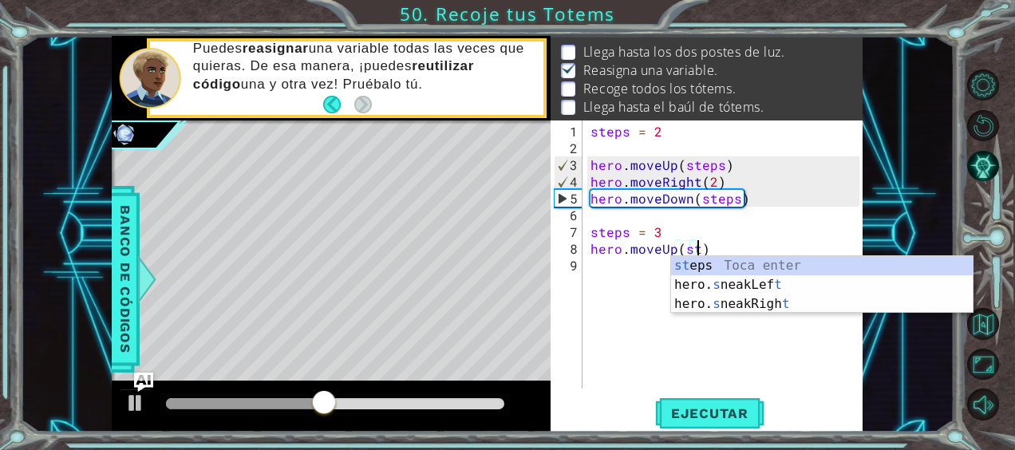
scroll to position [0, 6]
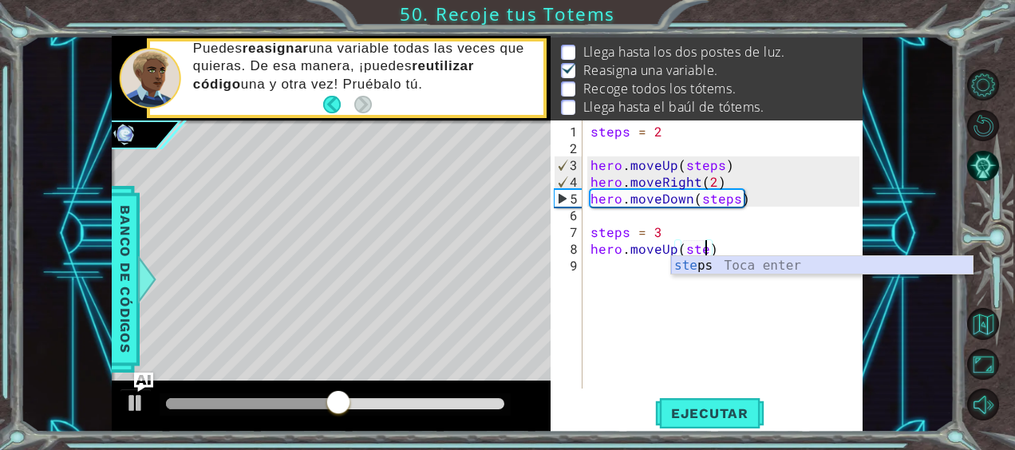
click at [692, 264] on div "ste ps Toca enter" at bounding box center [822, 284] width 302 height 57
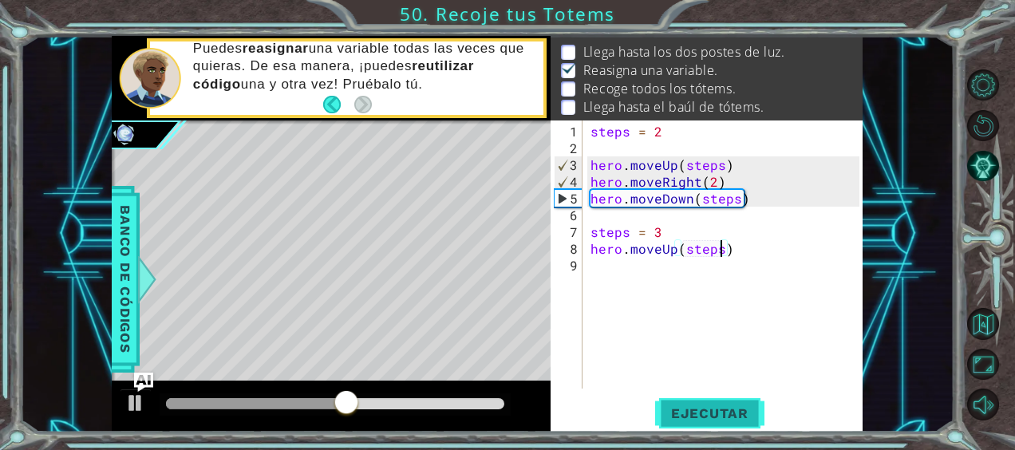
type textarea "hero.moveUp(steps)"
click at [742, 416] on span "Ejecutar" at bounding box center [709, 413] width 109 height 16
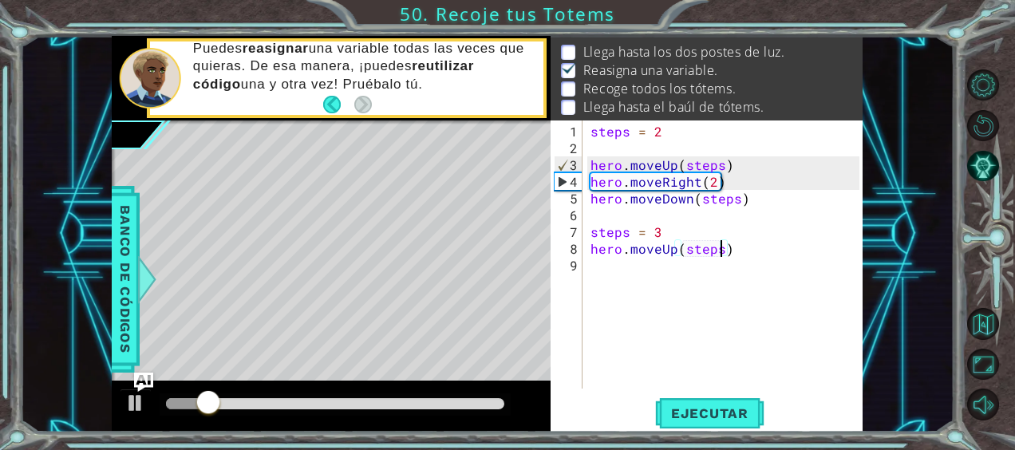
click at [614, 278] on div "steps = 2 hero . moveUp ( steps ) hero . moveRight ( 2 ) hero . moveDown ( step…" at bounding box center [727, 274] width 280 height 302
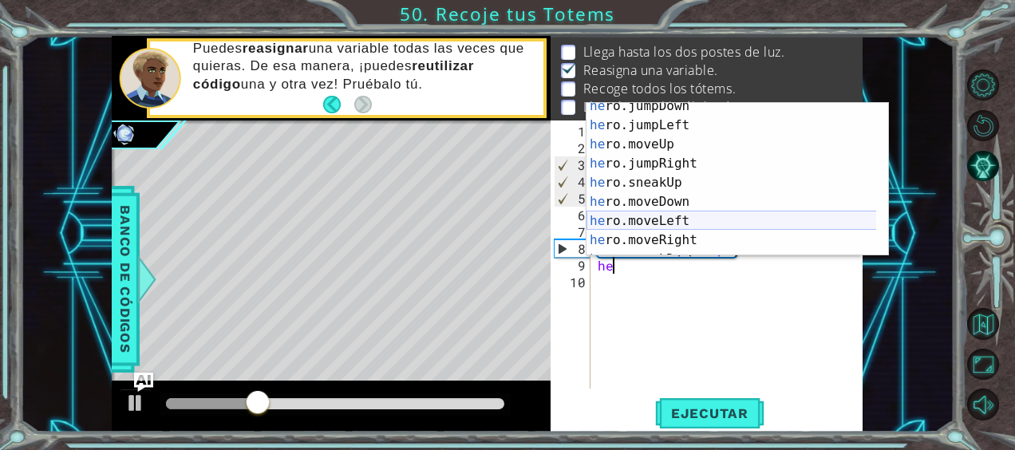
scroll to position [34, 0]
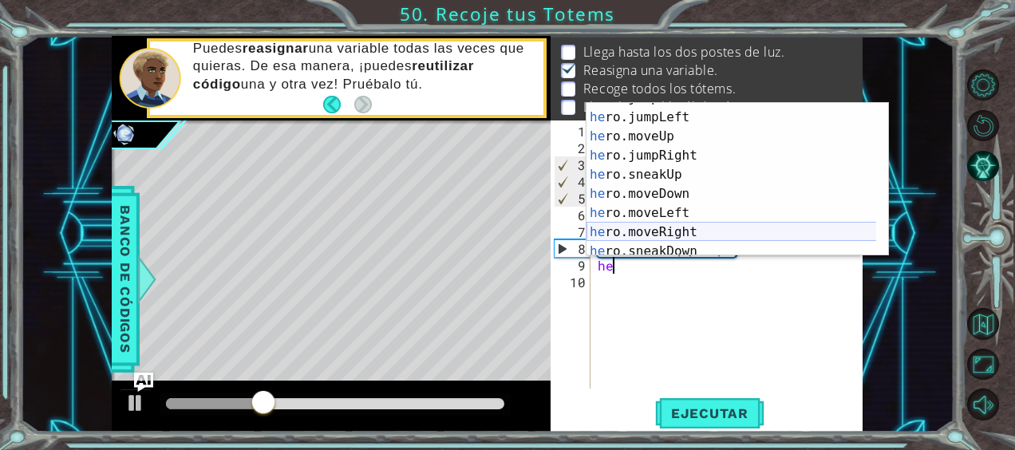
click at [666, 224] on div "he ro.jumpDown Toca enter he ro.jumpLeft Toca enter he ro.moveUp Toca enter he …" at bounding box center [731, 184] width 290 height 191
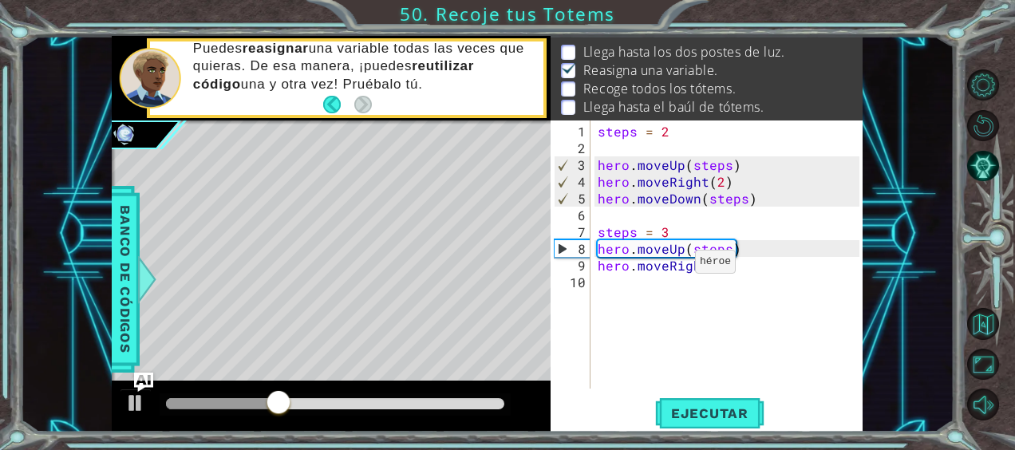
type textarea "hero.moveRight(2)"
click at [641, 302] on div "steps = 2 hero . moveUp ( steps ) hero . moveRight ( 2 ) hero . moveDown ( step…" at bounding box center [730, 274] width 273 height 302
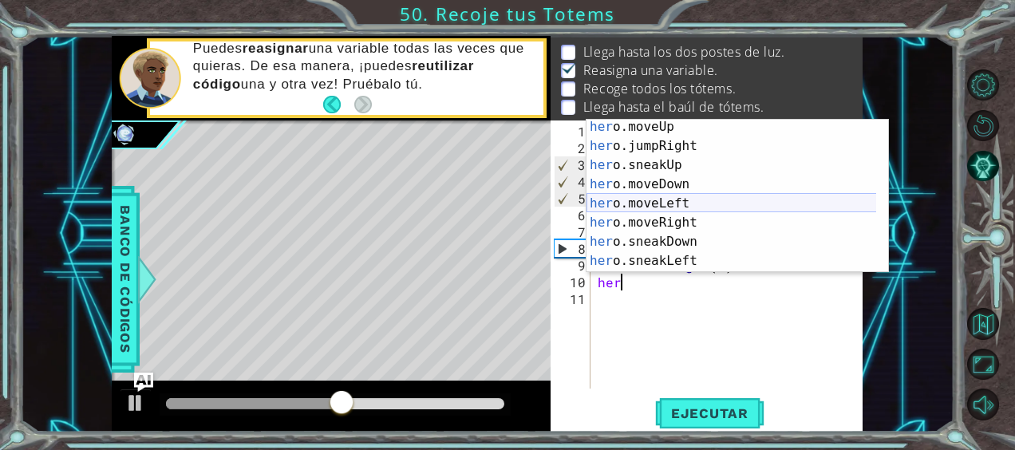
scroll to position [60, 0]
click at [661, 180] on div "her o.moveUp Toca enter her o.jumpRight Toca enter her o.sneakUp Toca enter her…" at bounding box center [731, 212] width 290 height 191
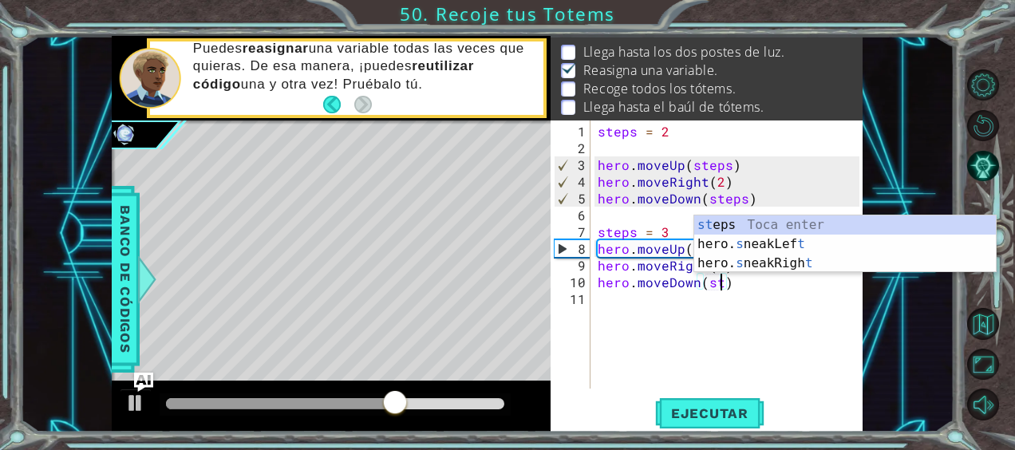
scroll to position [0, 8]
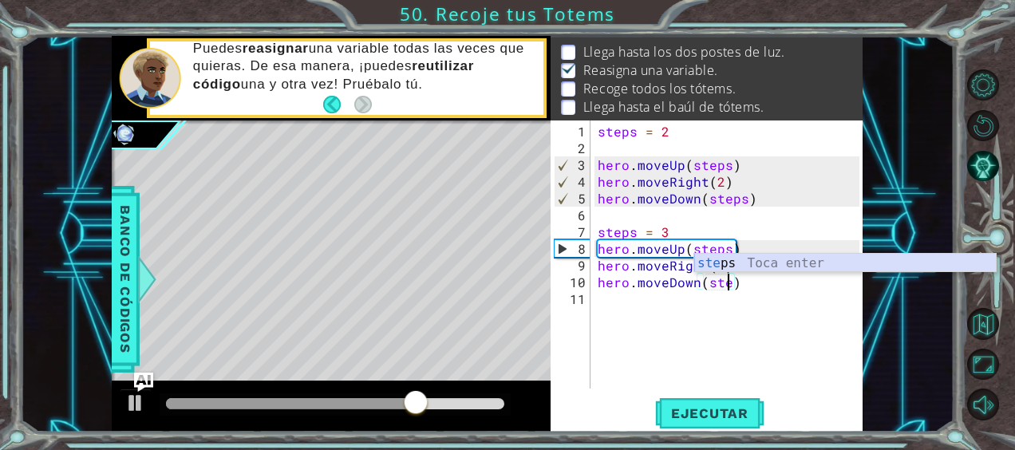
click at [738, 268] on div "ste ps Toca enter" at bounding box center [845, 282] width 302 height 57
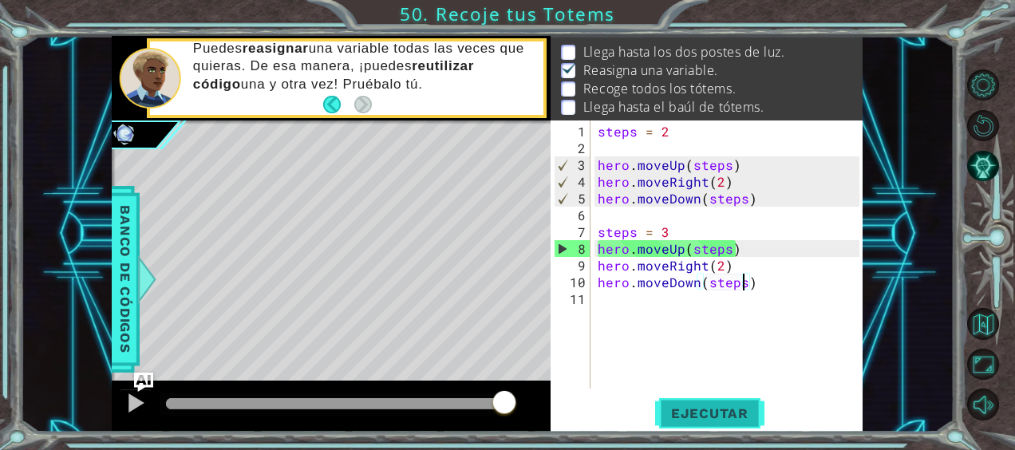
type textarea "hero.moveDown(steps)"
click at [706, 412] on span "Ejecutar" at bounding box center [709, 413] width 109 height 16
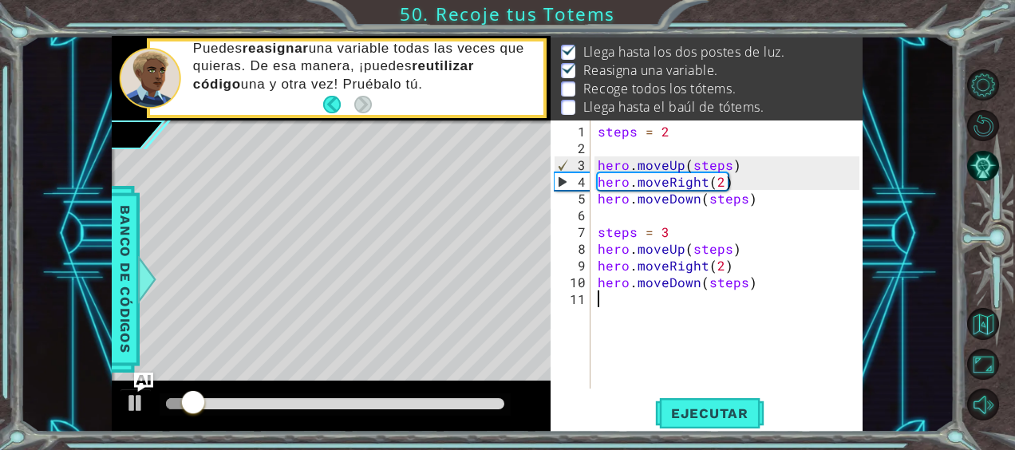
click at [622, 304] on div "steps = 2 hero . moveUp ( steps ) hero . moveRight ( 2 ) hero . moveDown ( step…" at bounding box center [730, 274] width 273 height 302
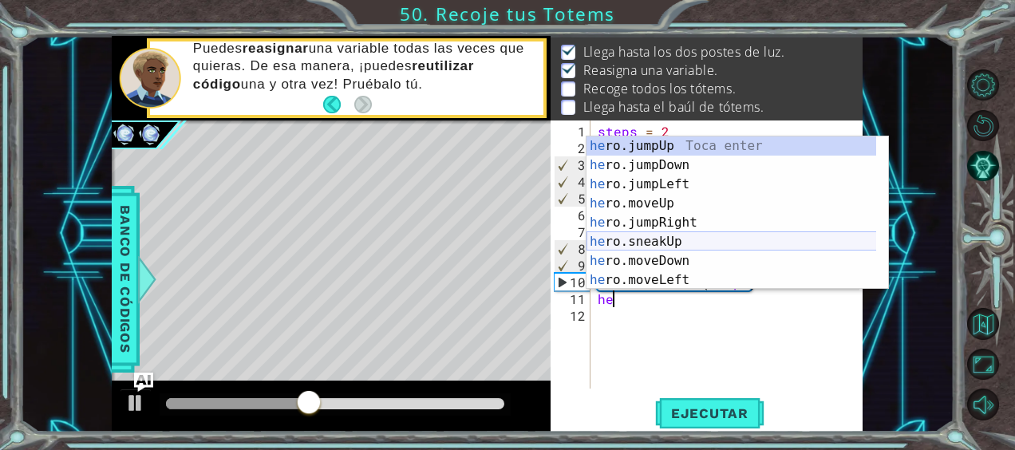
scroll to position [0, 0]
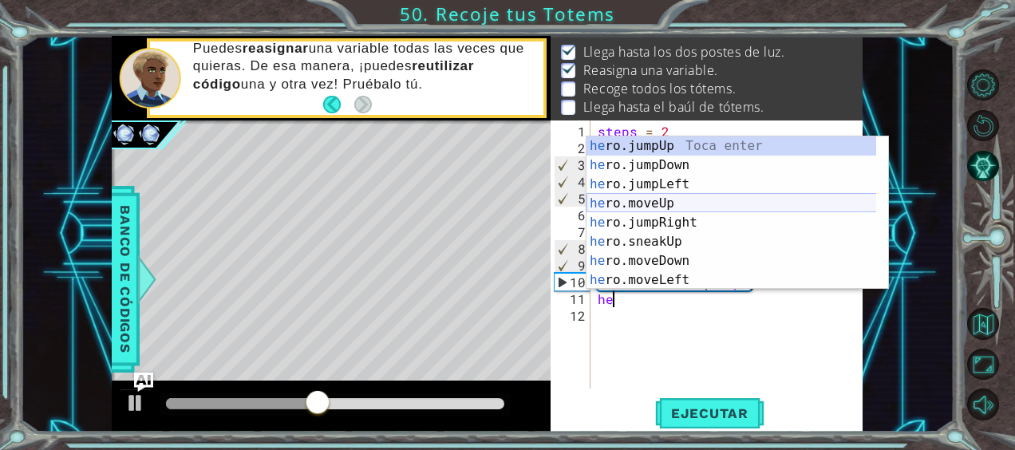
click at [654, 195] on div "he ro.jumpUp Toca enter he ro.jumpDown Toca enter he ro.jumpLeft Toca enter he …" at bounding box center [731, 231] width 290 height 191
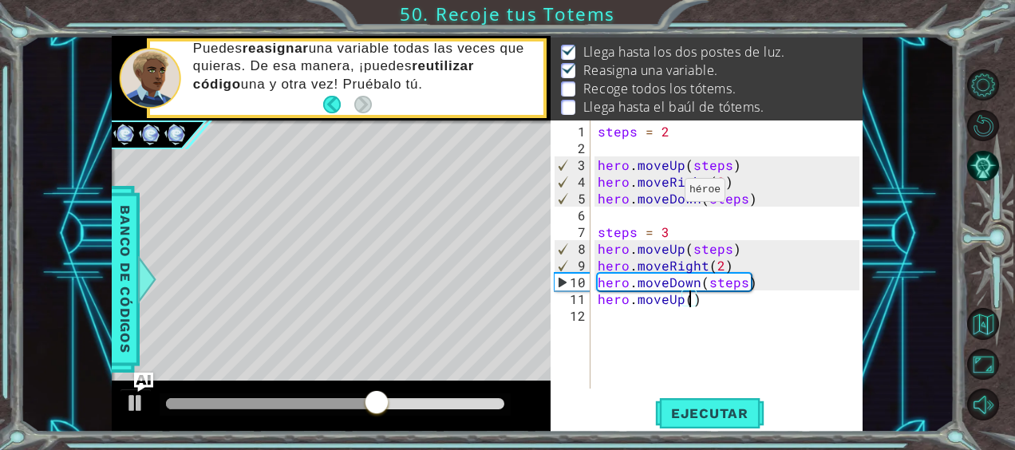
scroll to position [0, 6]
type textarea "hero.moveUp(4)"
click at [696, 415] on span "Ejecutar" at bounding box center [709, 413] width 109 height 16
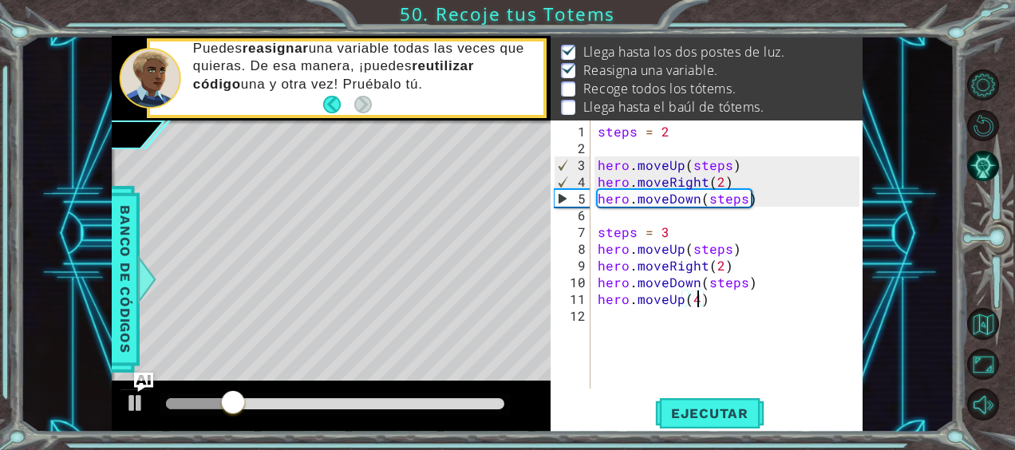
click at [628, 333] on div "steps = 2 hero . moveUp ( steps ) hero . moveRight ( 2 ) hero . moveDown ( step…" at bounding box center [730, 274] width 273 height 302
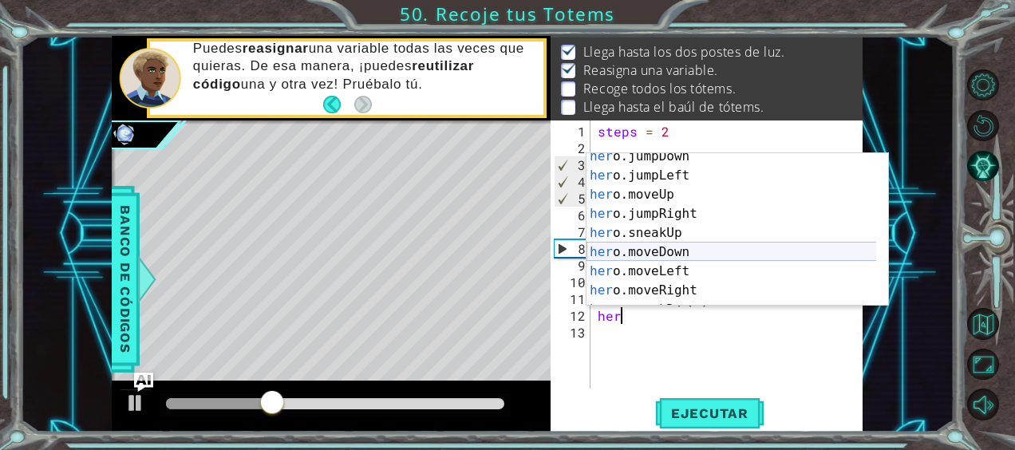
scroll to position [34, 0]
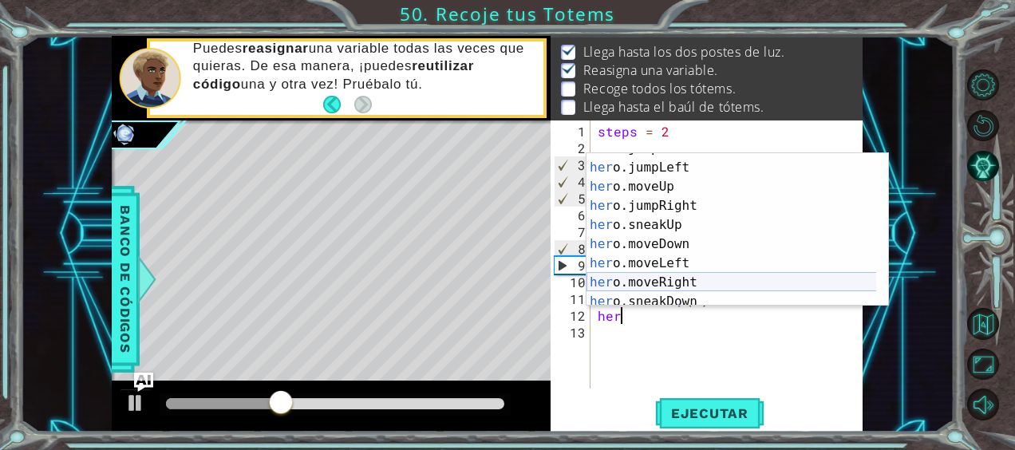
click at [641, 282] on div "her o.jumpDown Toca enter her o.jumpLeft Toca enter her o.moveUp Toca enter her…" at bounding box center [731, 234] width 290 height 191
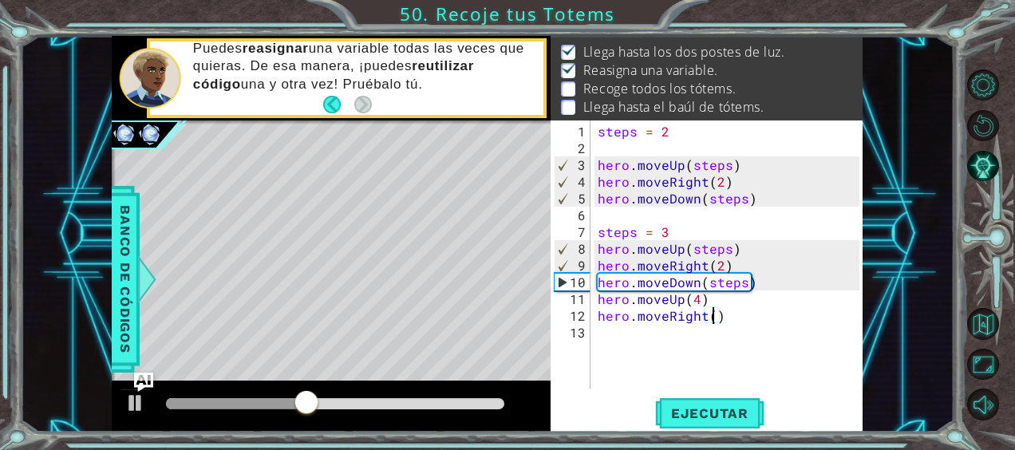
type textarea "hero.moveRight(2)"
click at [618, 364] on div "steps = 2 hero . moveUp ( steps ) hero . moveRight ( 2 ) hero . moveDown ( step…" at bounding box center [730, 274] width 273 height 302
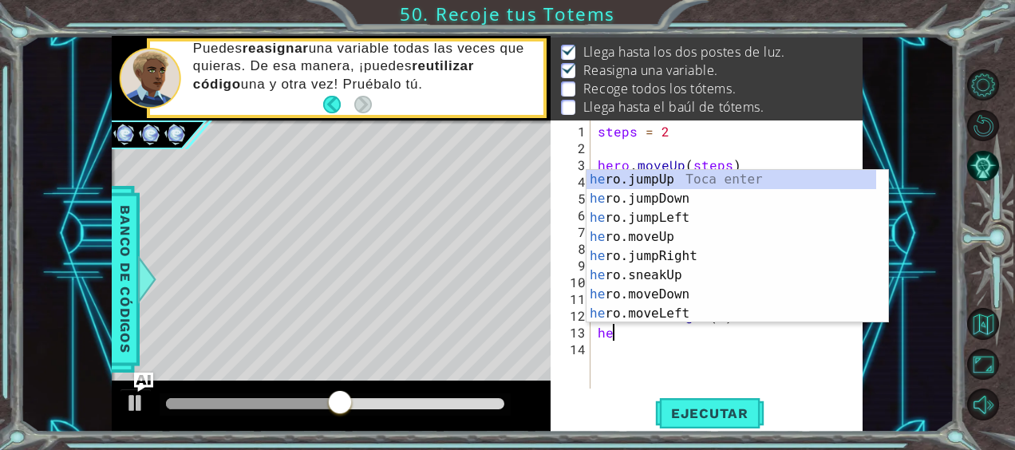
scroll to position [0, 0]
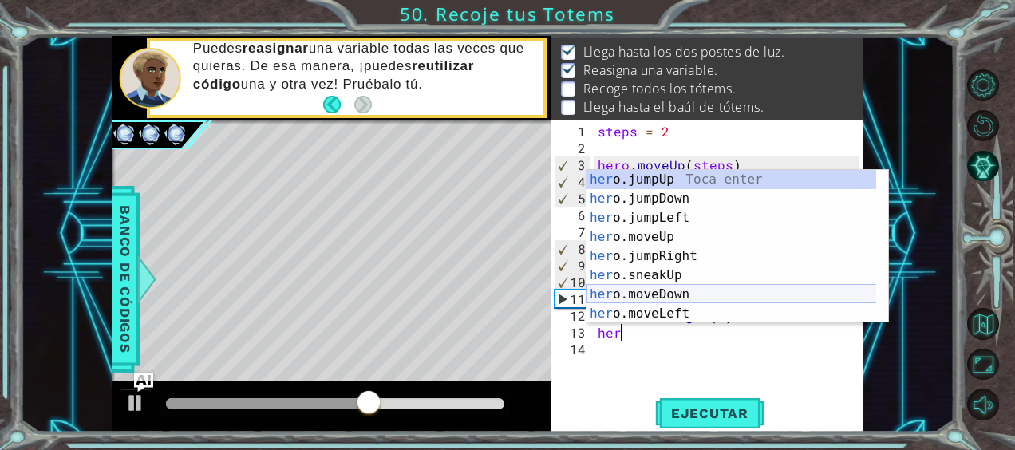
click at [676, 300] on div "her o.jumpUp Toca enter her o.jumpDown Toca enter her o.jumpLeft Toca enter her…" at bounding box center [731, 265] width 290 height 191
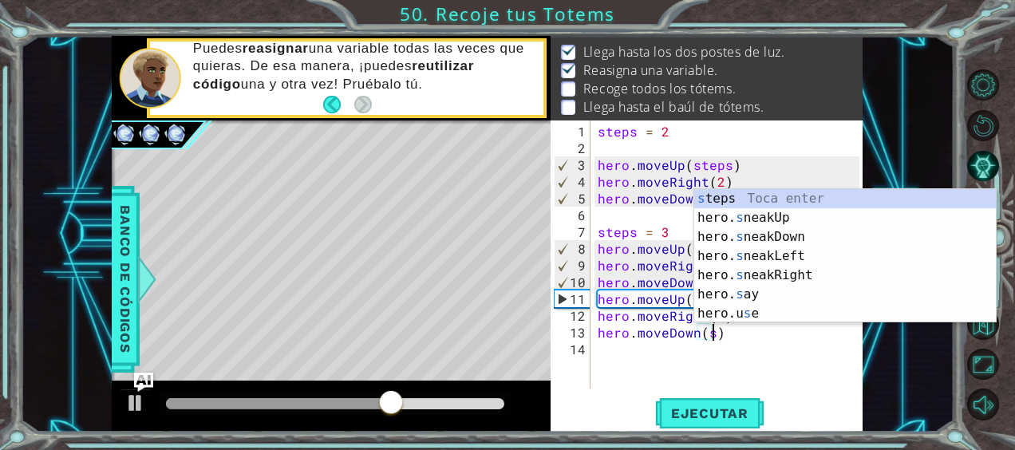
scroll to position [0, 6]
click at [755, 191] on div "s teps Toca enter hero. s neakUp Toca enter hero. s neakDown Toca enter hero. s…" at bounding box center [845, 275] width 302 height 172
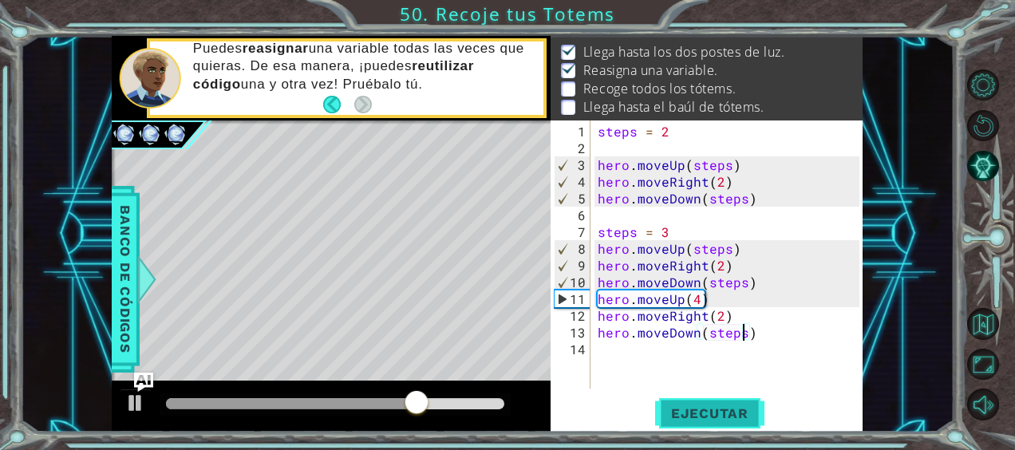
type textarea "hero.moveDown(steps)"
click at [747, 414] on span "Ejecutar" at bounding box center [709, 413] width 109 height 16
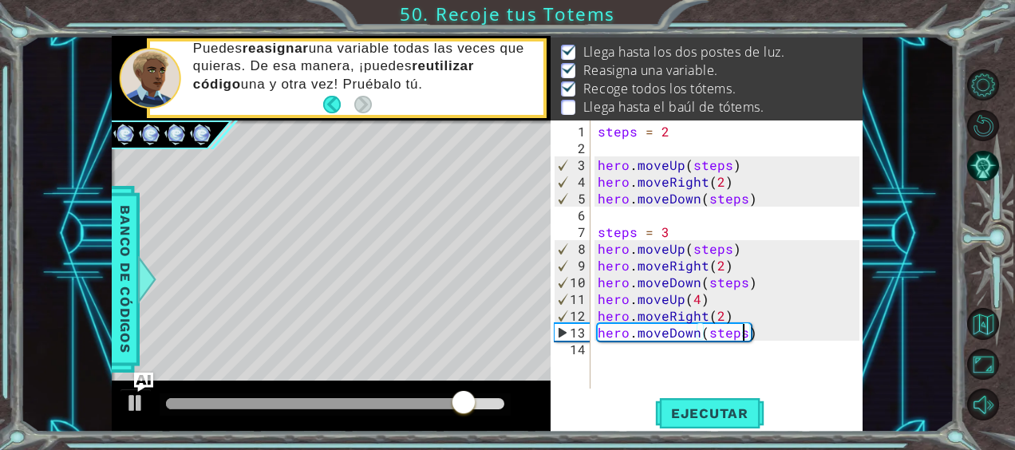
click at [665, 353] on div "steps = 2 hero . moveUp ( steps ) hero . moveRight ( 2 ) hero . moveDown ( step…" at bounding box center [730, 274] width 273 height 302
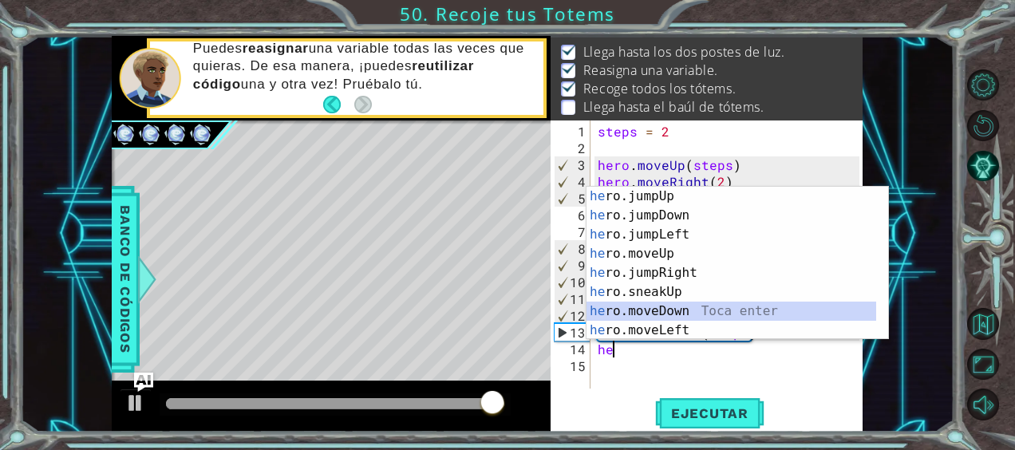
click at [650, 313] on div "he ro.jumpUp Toca enter he ro.jumpDown Toca enter he ro.jumpLeft Toca enter he …" at bounding box center [731, 282] width 290 height 191
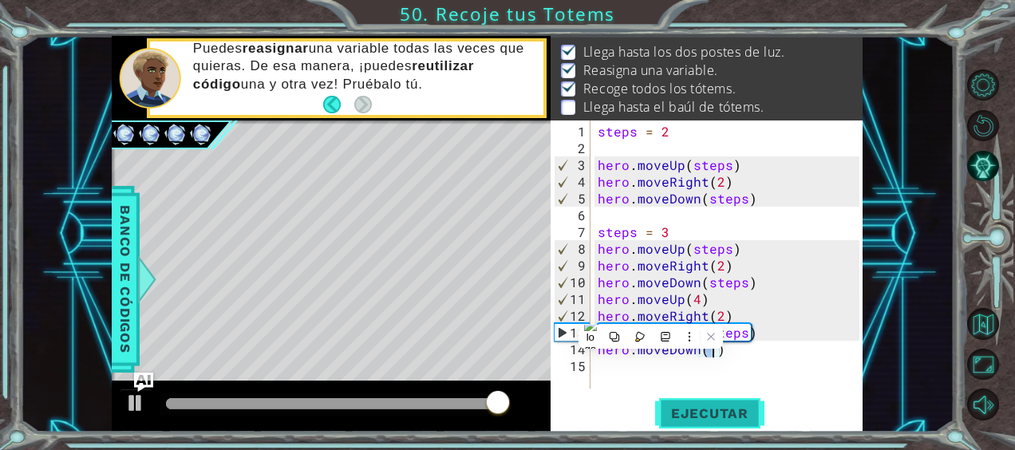
type textarea "hero.moveDown(1)"
click at [704, 413] on span "Ejecutar" at bounding box center [709, 413] width 109 height 16
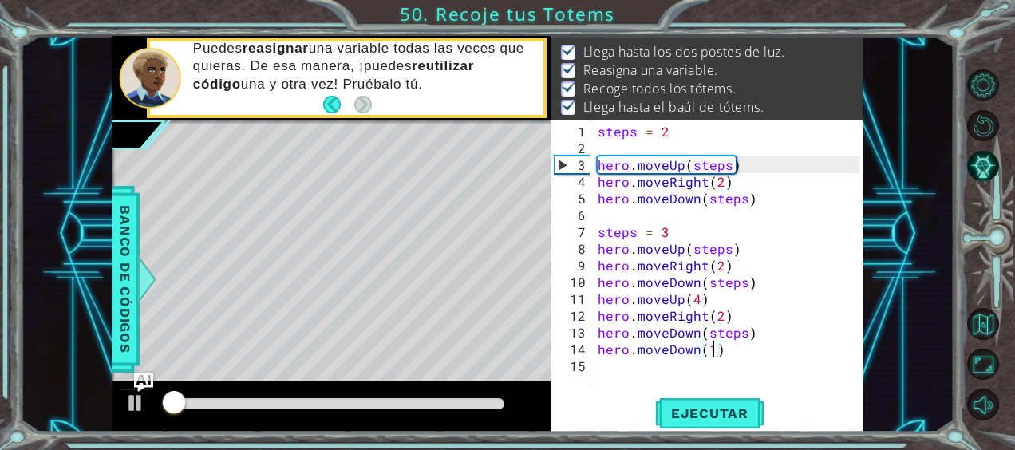
click at [476, 405] on div at bounding box center [335, 403] width 338 height 11
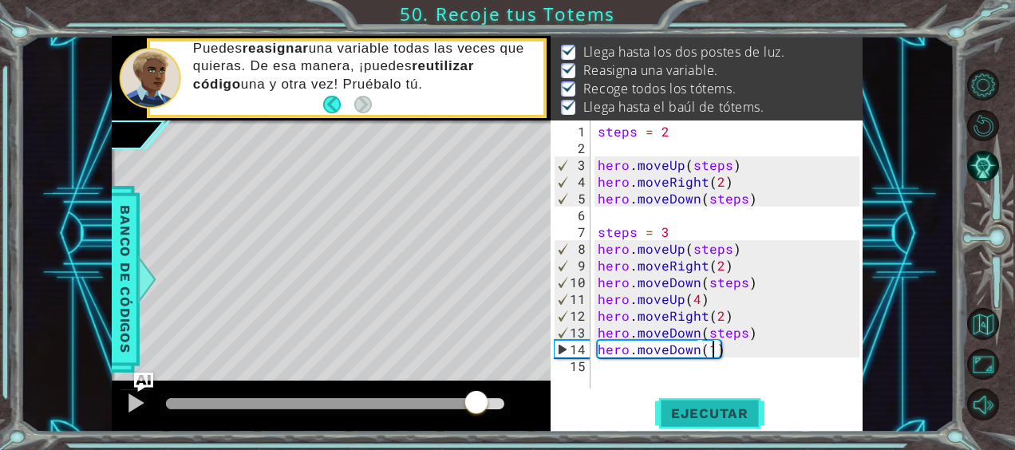
click at [723, 423] on button "Ejecutar" at bounding box center [709, 412] width 109 height 31
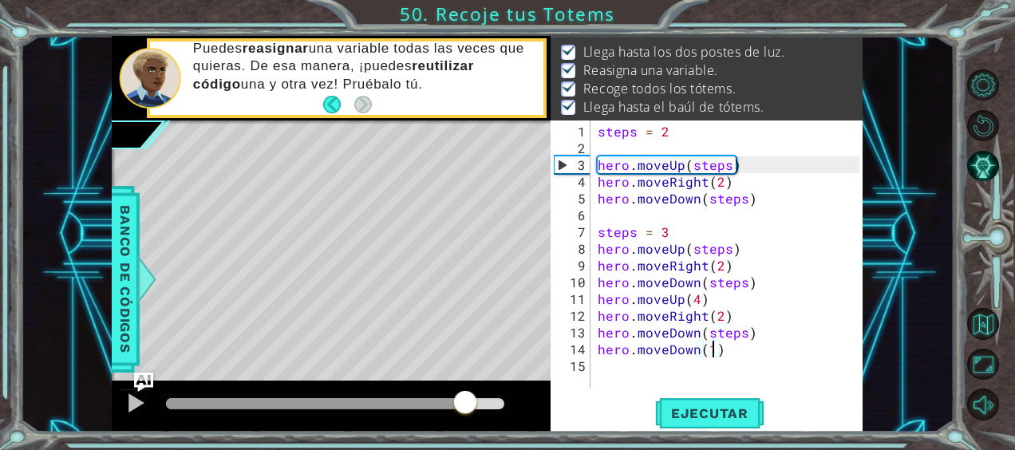
click at [466, 402] on div at bounding box center [335, 403] width 338 height 11
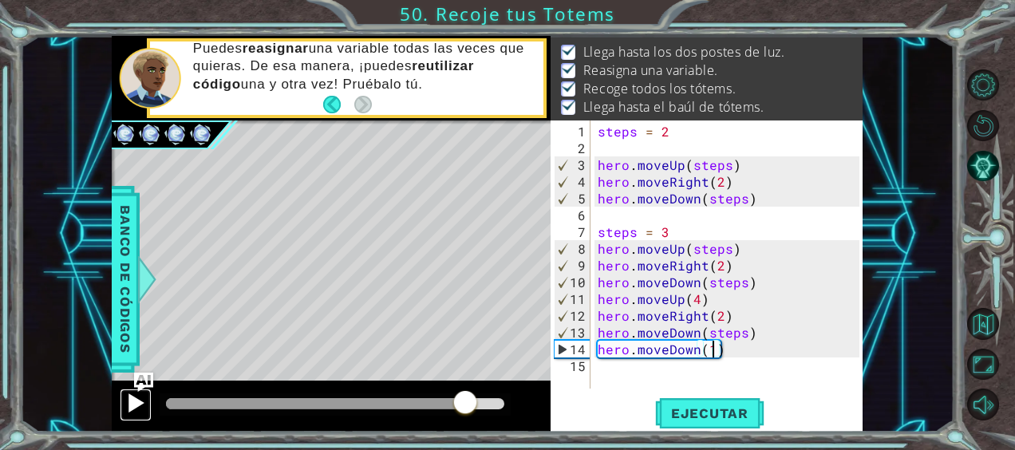
click at [131, 412] on div at bounding box center [135, 402] width 21 height 21
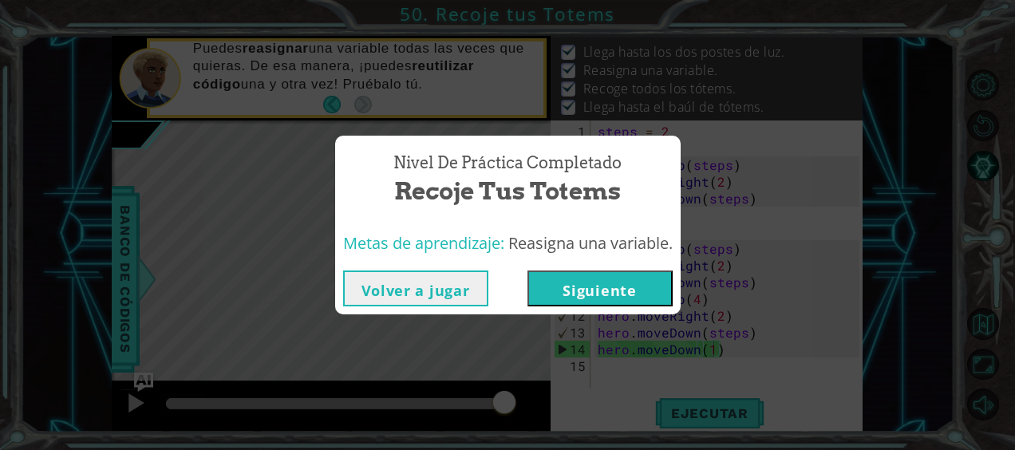
click at [589, 297] on button "Siguiente" at bounding box center [599, 288] width 145 height 36
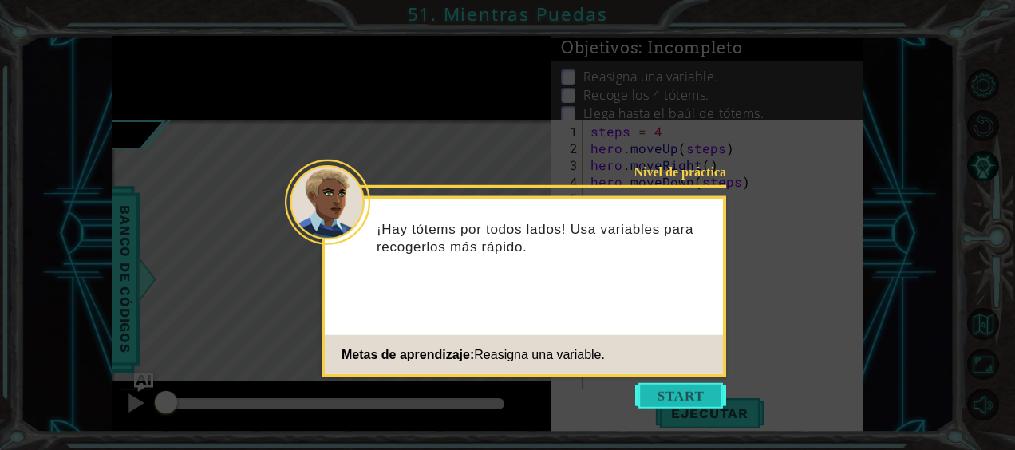
click at [673, 394] on button "Start" at bounding box center [680, 396] width 91 height 26
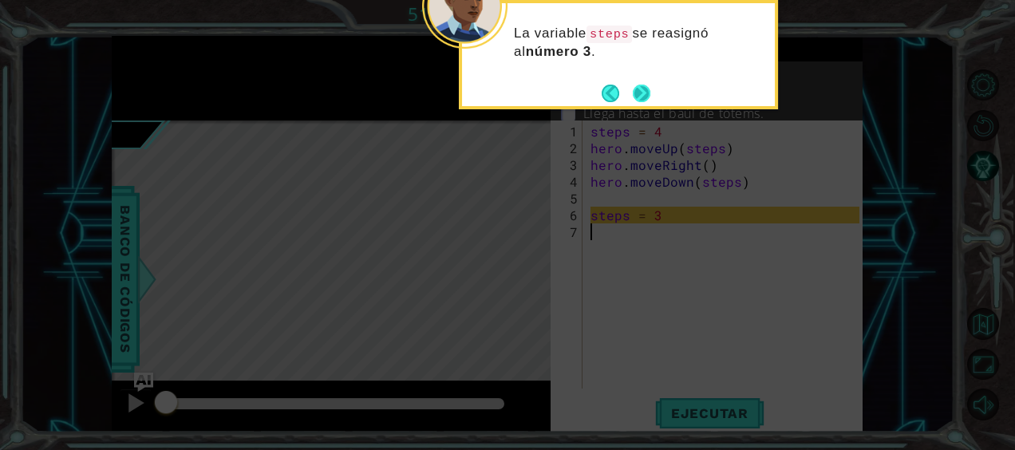
click at [643, 97] on button "Next" at bounding box center [641, 93] width 19 height 19
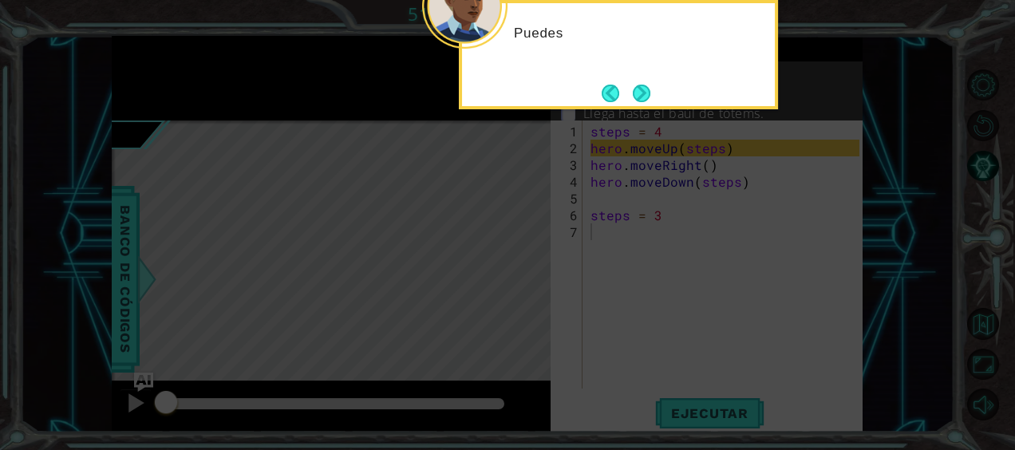
click at [643, 97] on button "Next" at bounding box center [642, 93] width 26 height 26
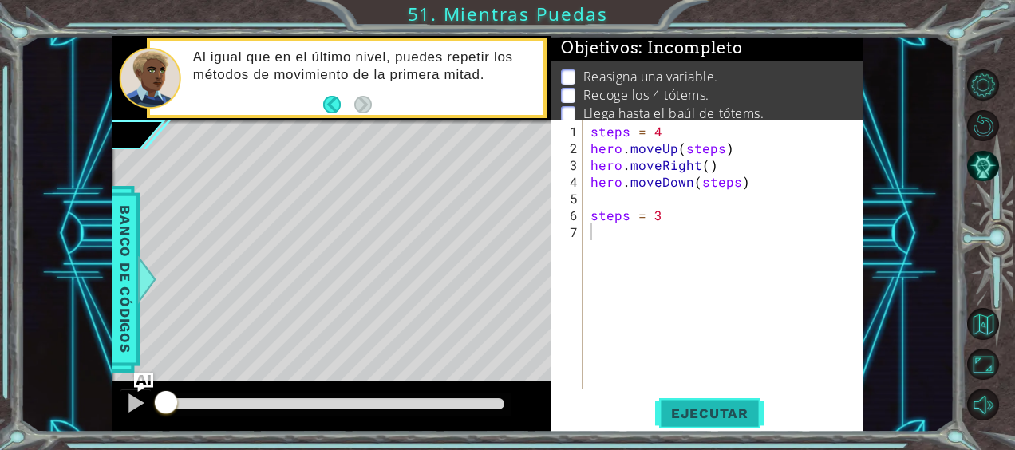
click at [690, 424] on button "Ejecutar" at bounding box center [709, 412] width 109 height 31
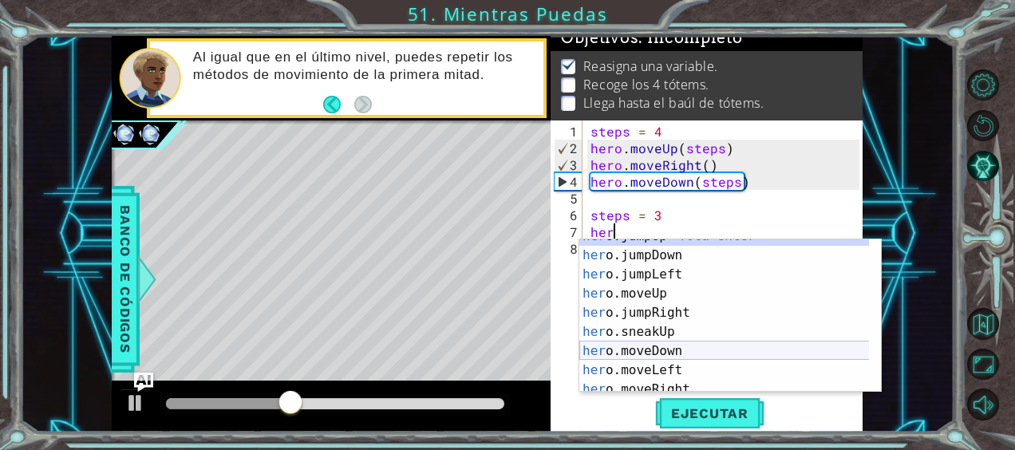
scroll to position [13, 0]
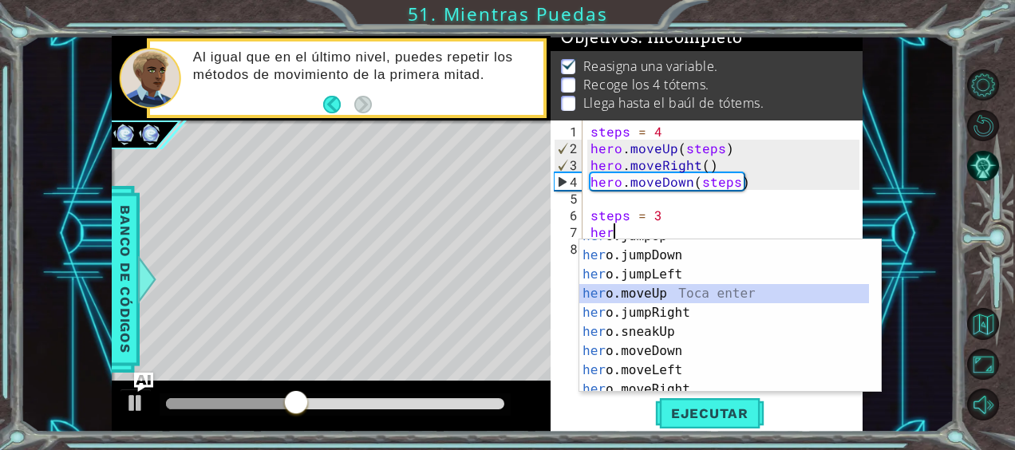
click at [655, 291] on div "her o.jumpUp Toca enter her o.jumpDown Toca enter her o.jumpLeft Toca enter her…" at bounding box center [724, 322] width 290 height 191
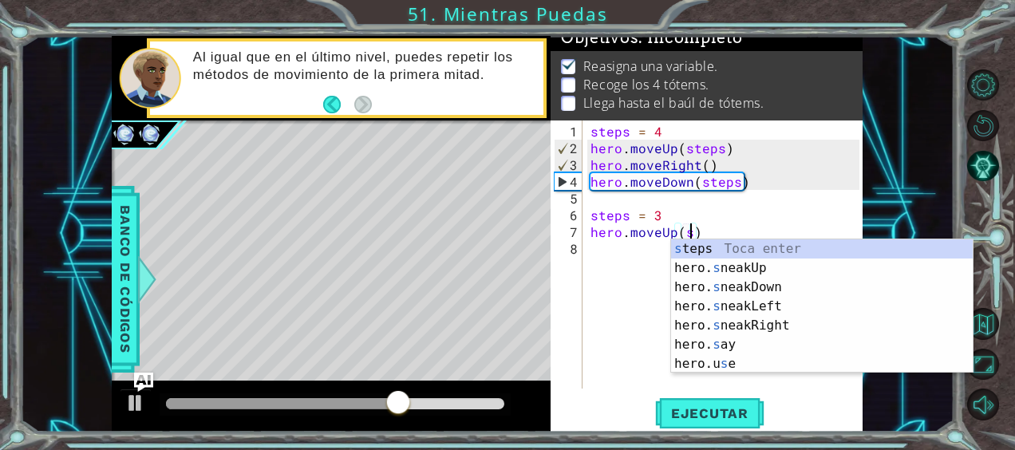
scroll to position [0, 6]
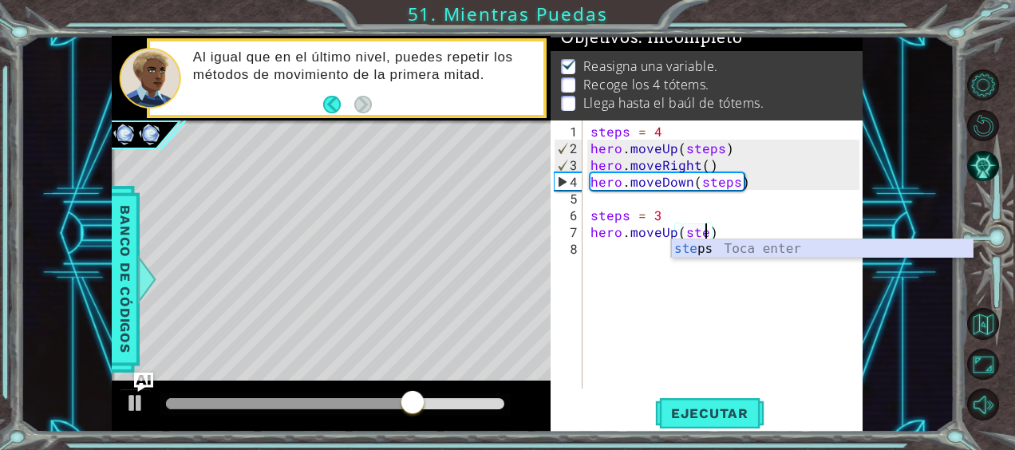
click at [704, 241] on div "ste ps Toca enter" at bounding box center [822, 267] width 302 height 57
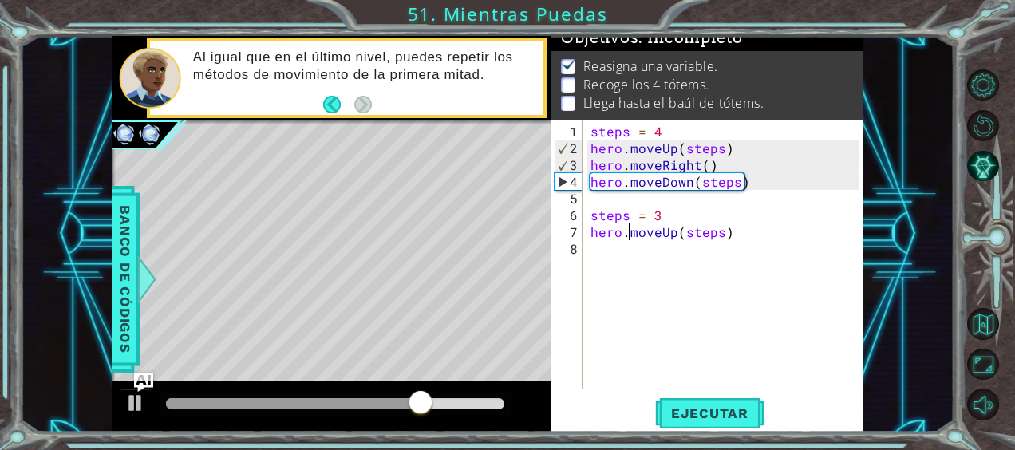
click at [632, 244] on div "steps = 4 hero . moveUp ( steps ) hero . moveRight ( ) hero . moveDown ( steps …" at bounding box center [727, 274] width 280 height 302
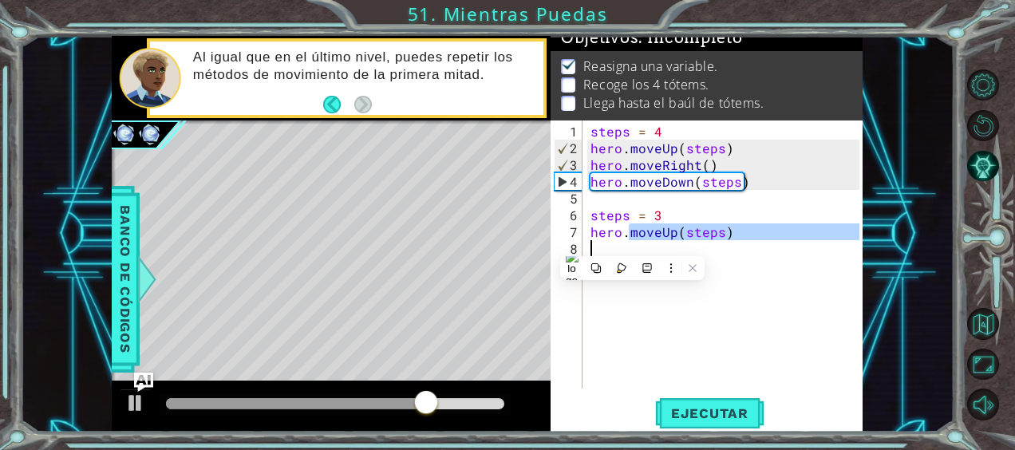
type textarea "hero.moveUp(steps)"
click at [625, 251] on div "steps = 4 hero . moveUp ( steps ) hero . moveRight ( ) hero . moveDown ( steps …" at bounding box center [723, 254] width 272 height 268
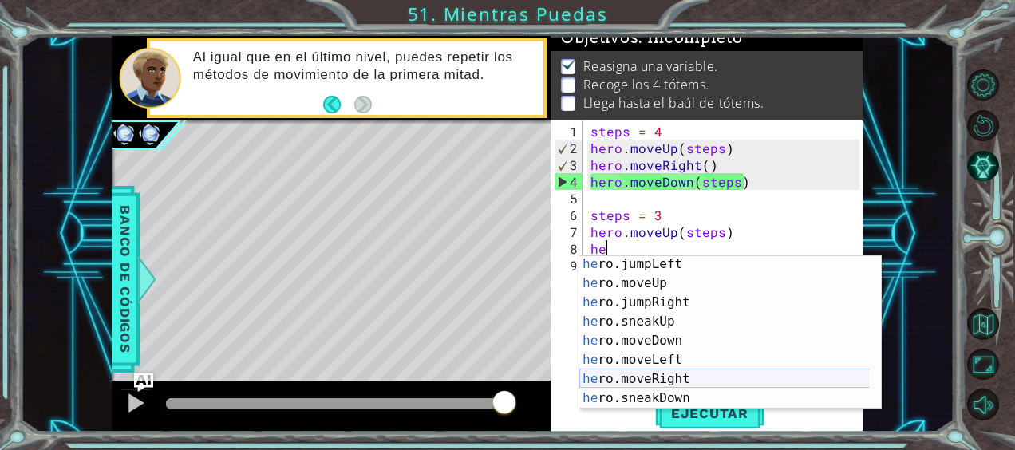
scroll to position [40, 0]
click at [679, 380] on div "he ro.jumpLeft Toca enter he ro.moveUp Toca enter he ro.jumpRight Toca enter he…" at bounding box center [724, 349] width 290 height 191
type textarea "hero.moveRight(1)"
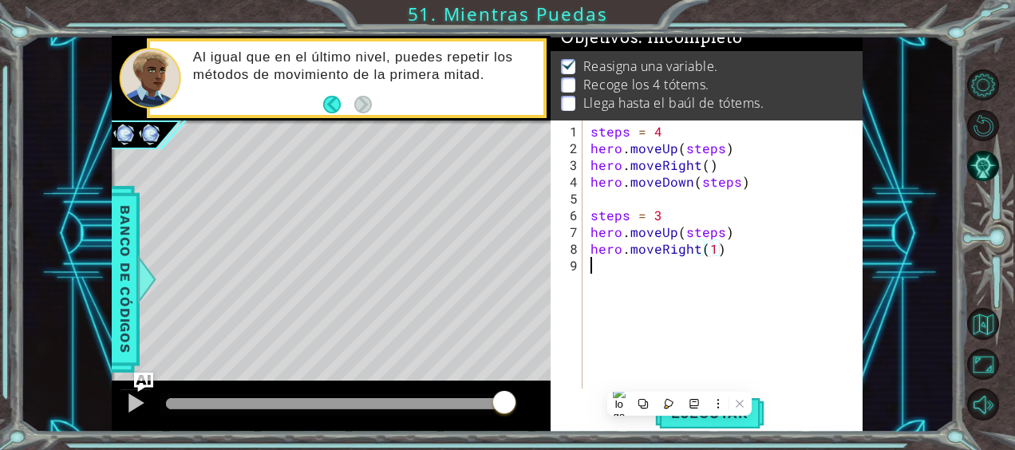
click at [776, 323] on div "steps = 4 hero . moveUp ( steps ) hero . moveRight ( ) hero . moveDown ( steps …" at bounding box center [727, 274] width 280 height 302
click at [726, 431] on div "1 2 3 4 5 6 7 8 9 steps = 4 hero . moveUp ( steps ) hero . moveRight ( ) hero .…" at bounding box center [706, 276] width 312 height 312
click at [721, 424] on button "Ejecutar" at bounding box center [709, 412] width 109 height 31
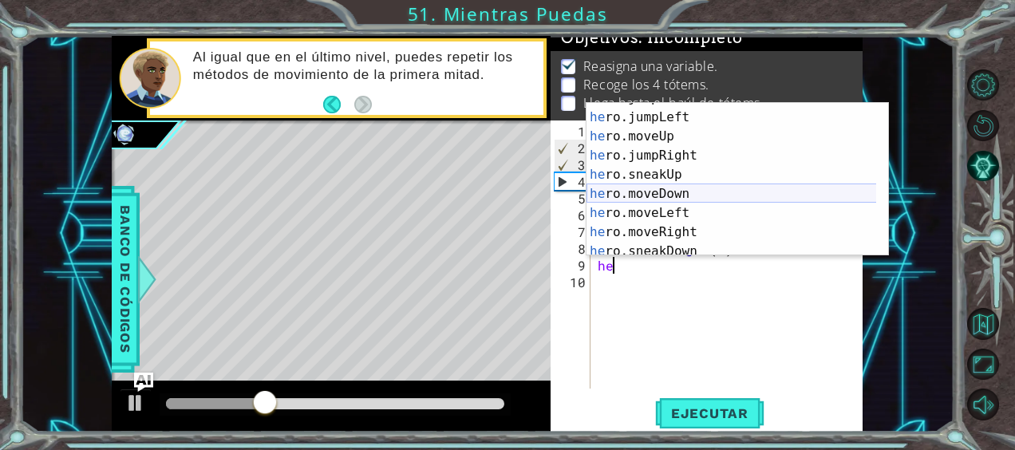
scroll to position [33, 0]
click at [672, 191] on div "he ro.jumpDown Toca enter he ro.jumpLeft Toca enter he ro.moveUp Toca enter he …" at bounding box center [731, 184] width 290 height 191
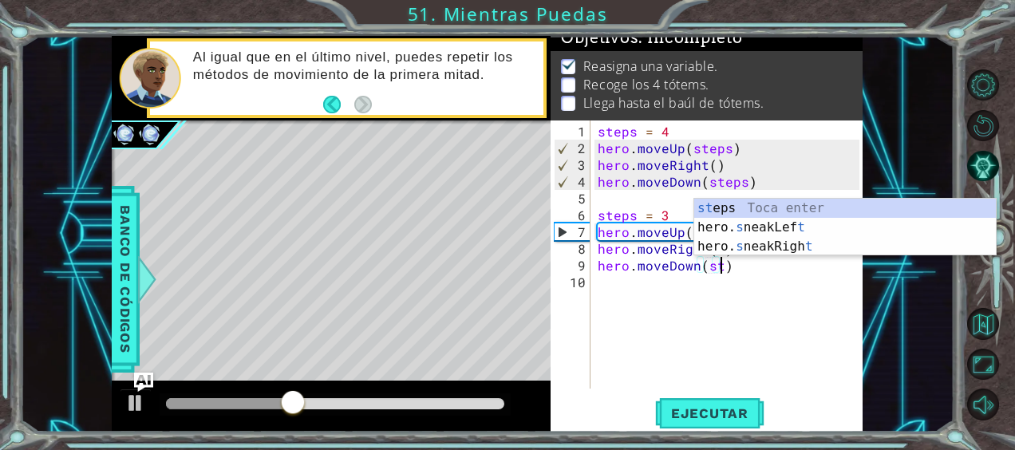
scroll to position [0, 7]
click at [745, 207] on div "st eps Toca enter hero. s neakLef t Toca enter hero. s neakRigh t Toca enter" at bounding box center [845, 247] width 302 height 96
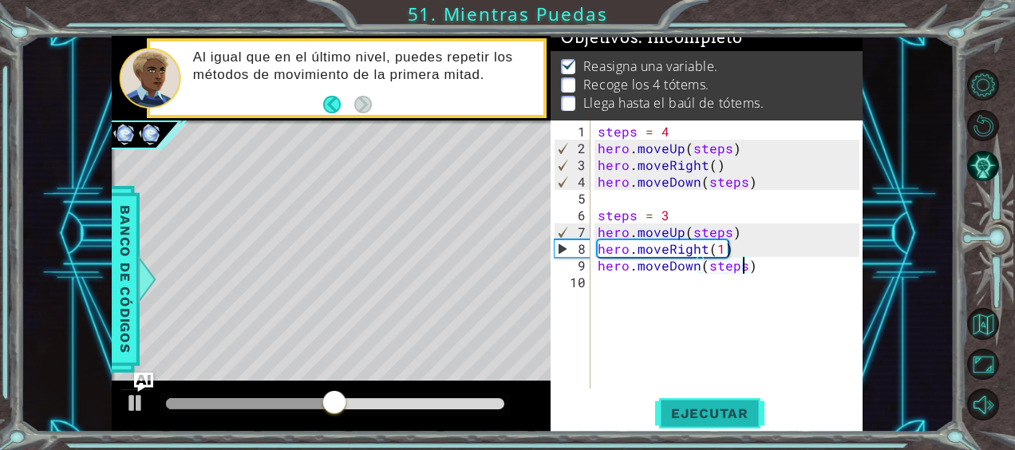
type textarea "hero.moveDown(steps)"
click at [704, 421] on button "Ejecutar" at bounding box center [709, 412] width 109 height 31
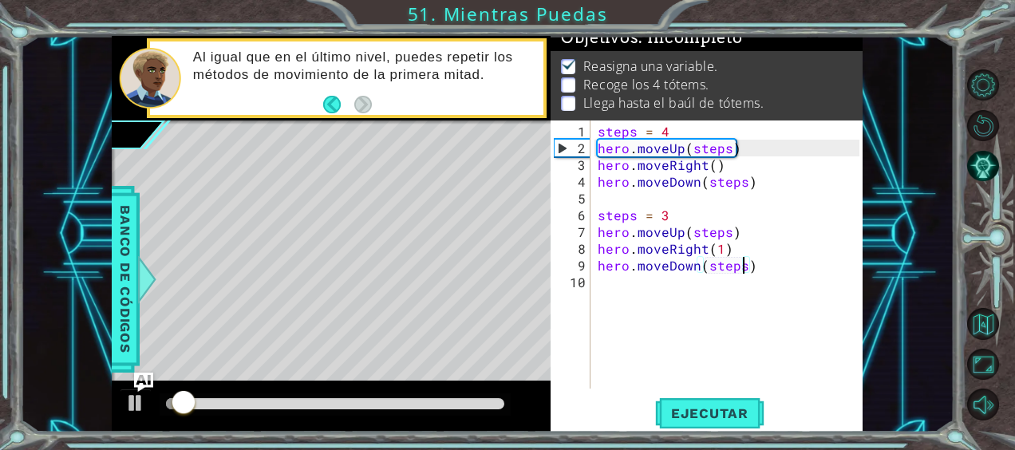
click at [619, 295] on div "steps = 4 hero . moveUp ( steps ) hero . moveRight ( ) hero . moveDown ( steps …" at bounding box center [730, 274] width 273 height 302
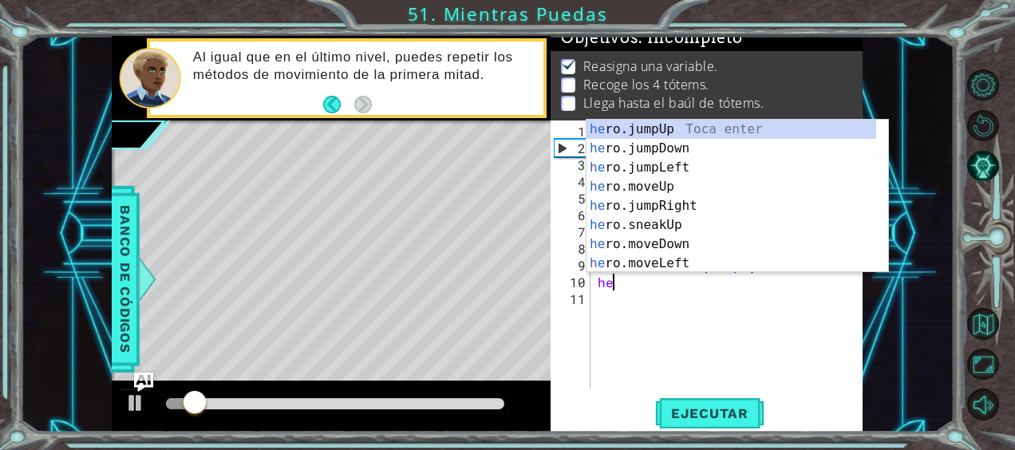
scroll to position [0, 0]
type textarea "h"
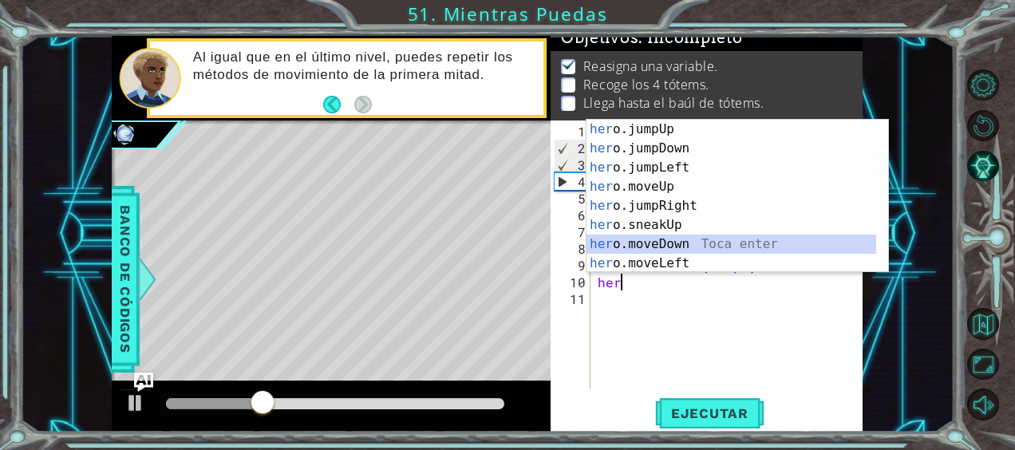
click at [696, 246] on div "her o.jumpUp Toca enter her o.jumpDown Toca enter her o.jumpLeft Toca enter her…" at bounding box center [731, 215] width 290 height 191
type textarea "hero.moveDown(1)"
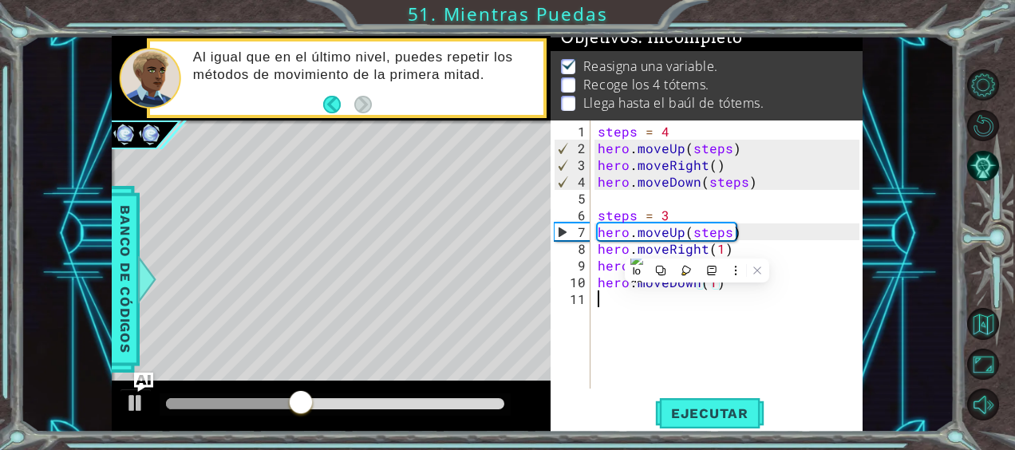
click at [751, 341] on div "steps = 4 hero . moveUp ( steps ) hero . moveRight ( ) hero . moveDown ( steps …" at bounding box center [730, 274] width 273 height 302
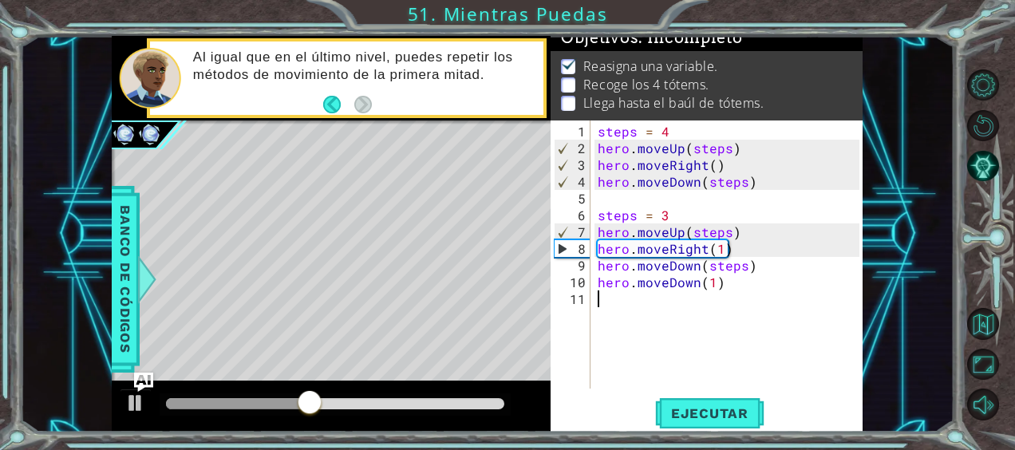
click at [730, 286] on div "steps = 4 hero . moveUp ( steps ) hero . moveRight ( ) hero . moveDown ( steps …" at bounding box center [730, 274] width 273 height 302
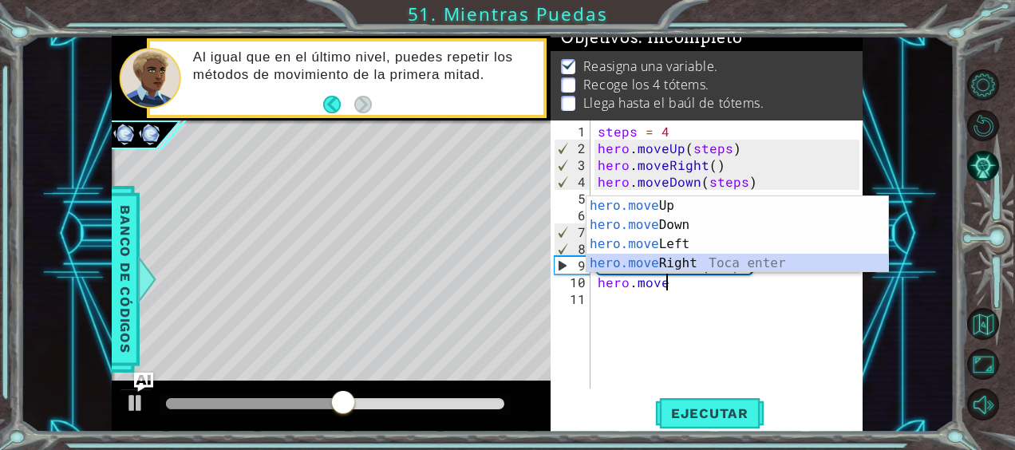
click at [692, 256] on div "hero.move Up Toca enter hero.move Down Toca enter hero.move Left Toca enter her…" at bounding box center [737, 253] width 302 height 115
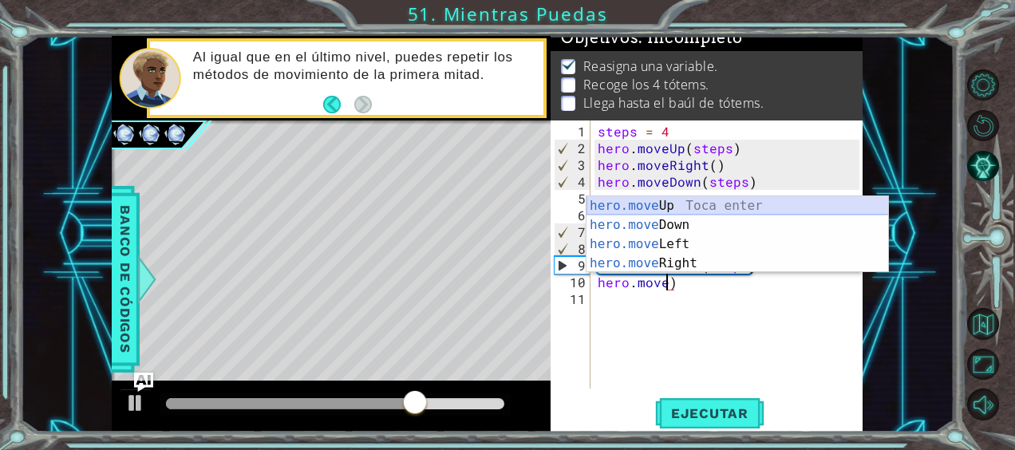
click at [684, 201] on div "hero.move Up Toca enter hero.move Down Toca enter hero.move Left Toca enter her…" at bounding box center [737, 253] width 302 height 115
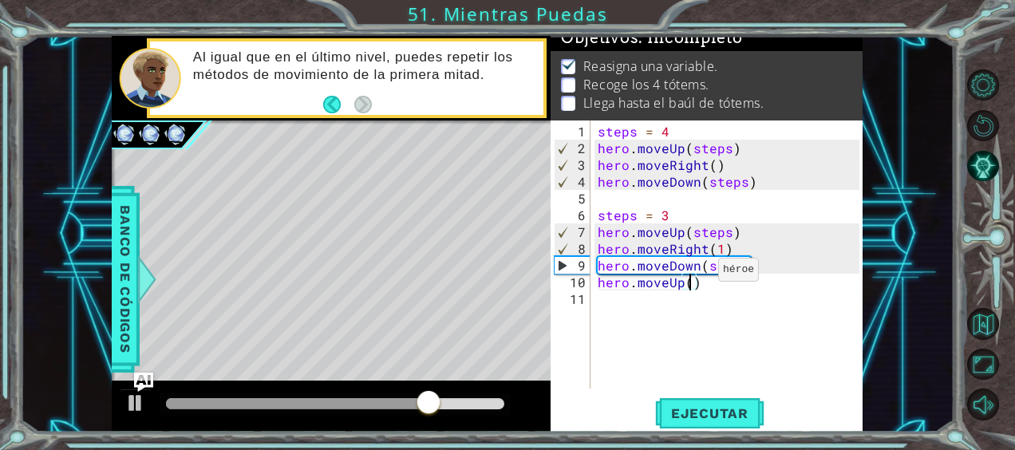
type textarea "hero.moveUp(2)"
click at [618, 320] on div "steps = 4 hero . moveUp ( steps ) hero . moveRight ( ) hero . moveDown ( steps …" at bounding box center [730, 274] width 273 height 302
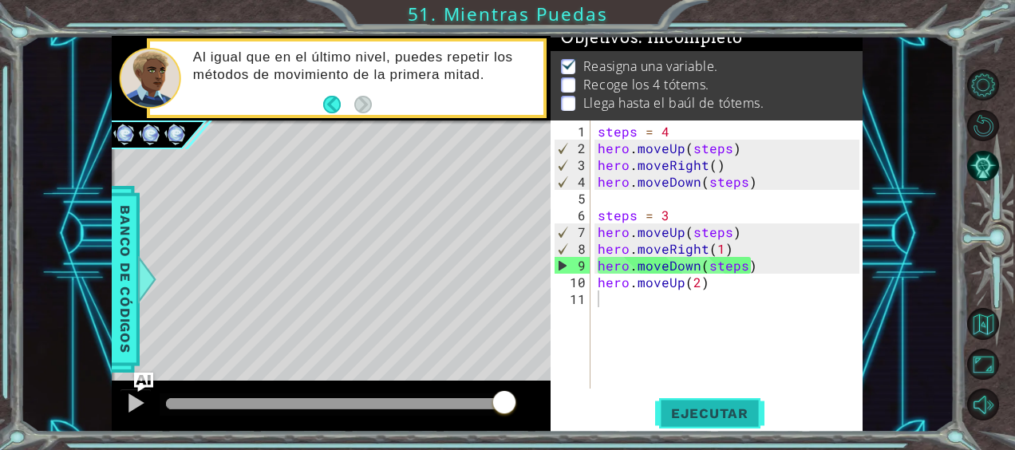
click at [688, 415] on span "Ejecutar" at bounding box center [709, 413] width 109 height 16
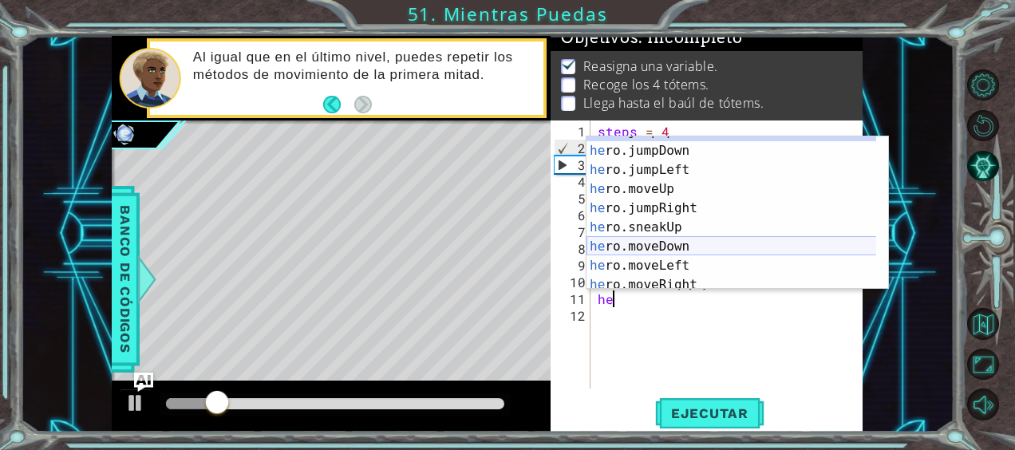
scroll to position [14, 0]
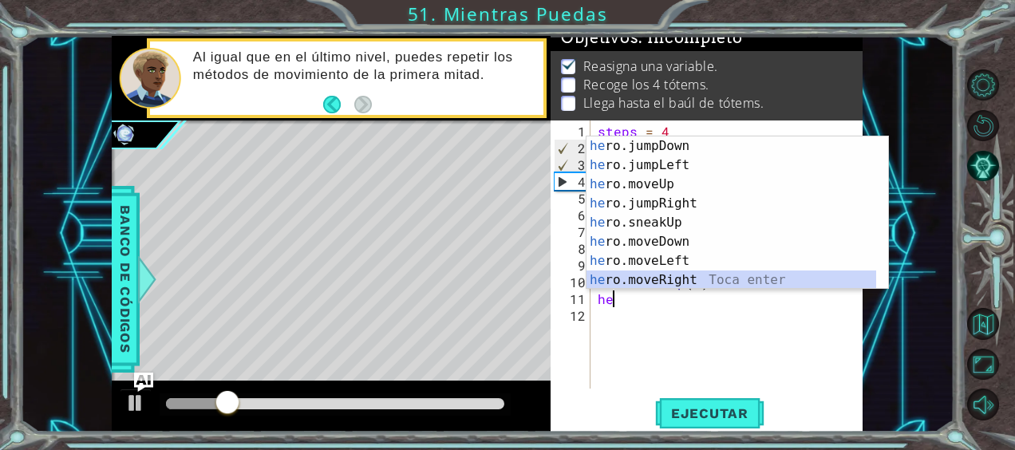
click at [672, 282] on div "he ro.jumpDown Toca enter he ro.jumpLeft Toca enter he ro.moveUp Toca enter he …" at bounding box center [731, 231] width 290 height 191
type textarea "hero.moveRight(1)"
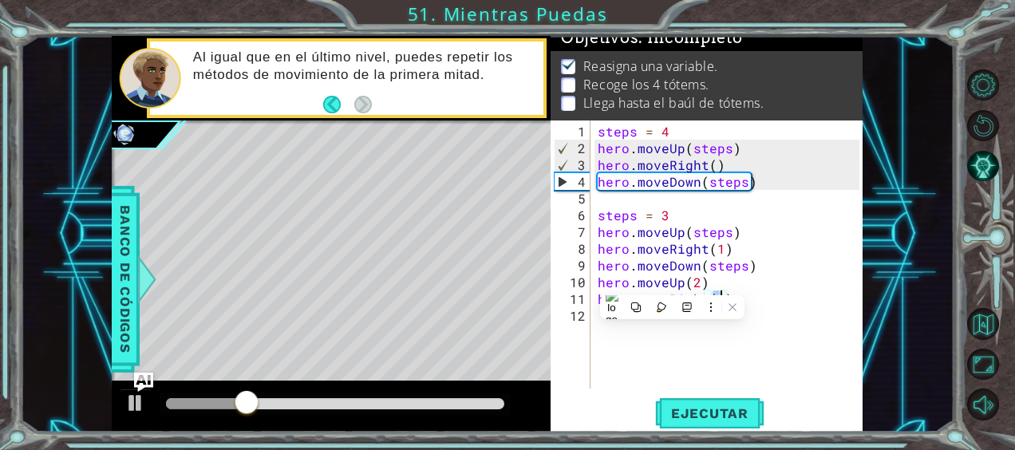
click at [796, 303] on div "steps = 4 hero . moveUp ( steps ) hero . moveRight ( ) hero . moveDown ( steps …" at bounding box center [730, 274] width 273 height 302
click at [637, 337] on div "steps = 4 hero . moveUp ( steps ) hero . moveRight ( ) hero . moveDown ( steps …" at bounding box center [730, 274] width 273 height 302
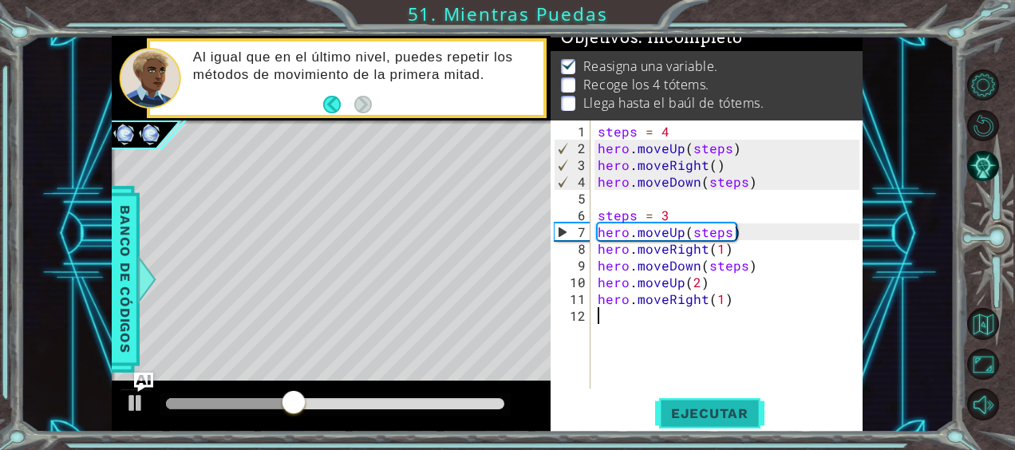
click at [699, 412] on span "Ejecutar" at bounding box center [709, 413] width 109 height 16
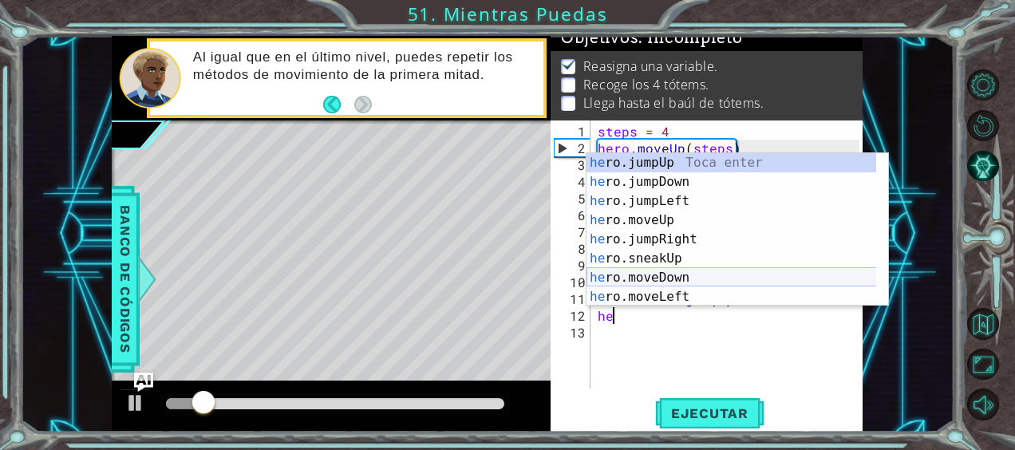
click at [661, 278] on div "he ro.jumpUp Toca enter he ro.jumpDown Toca enter he ro.jumpLeft Toca enter he …" at bounding box center [731, 248] width 290 height 191
type textarea "hero.moveDown(1)"
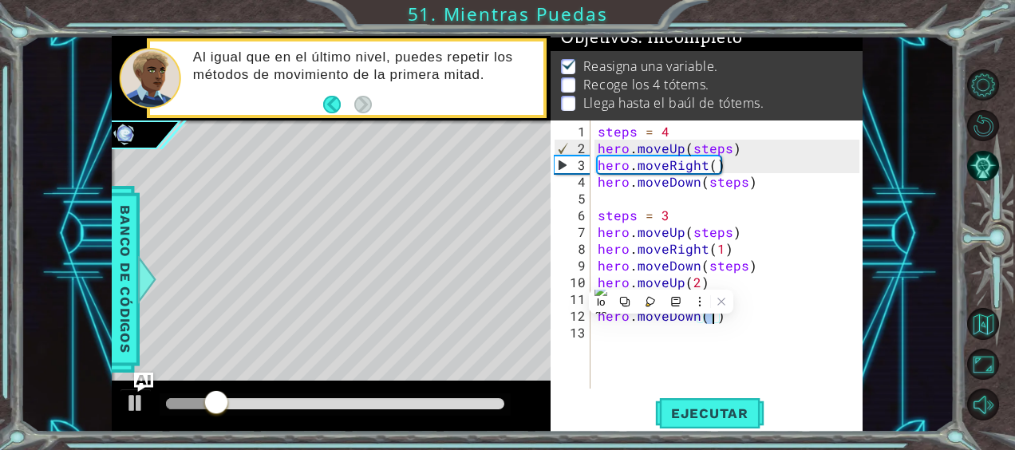
click at [621, 337] on div "steps = 4 hero . moveUp ( steps ) hero . moveRight ( ) hero . moveDown ( steps …" at bounding box center [730, 274] width 273 height 302
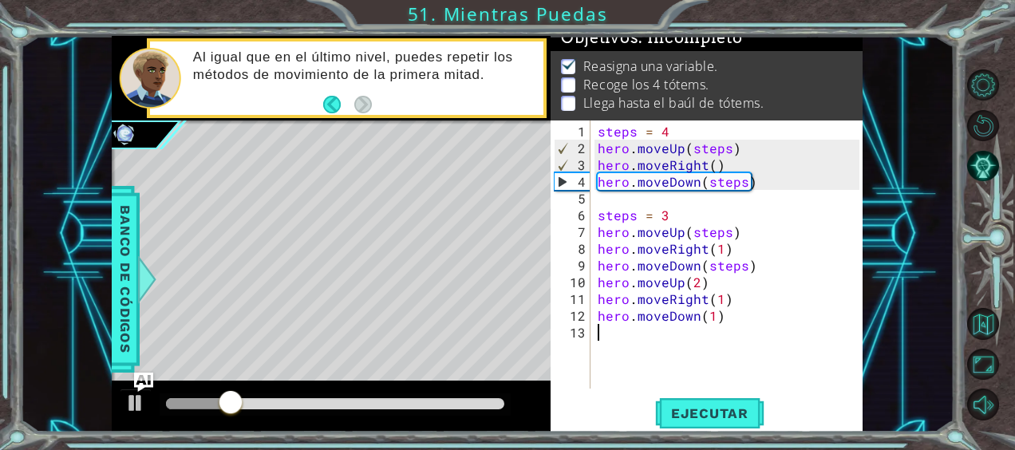
type textarea "h"
click at [716, 320] on div "steps = 4 hero . moveUp ( steps ) hero . moveRight ( ) hero . moveDown ( steps …" at bounding box center [730, 274] width 273 height 302
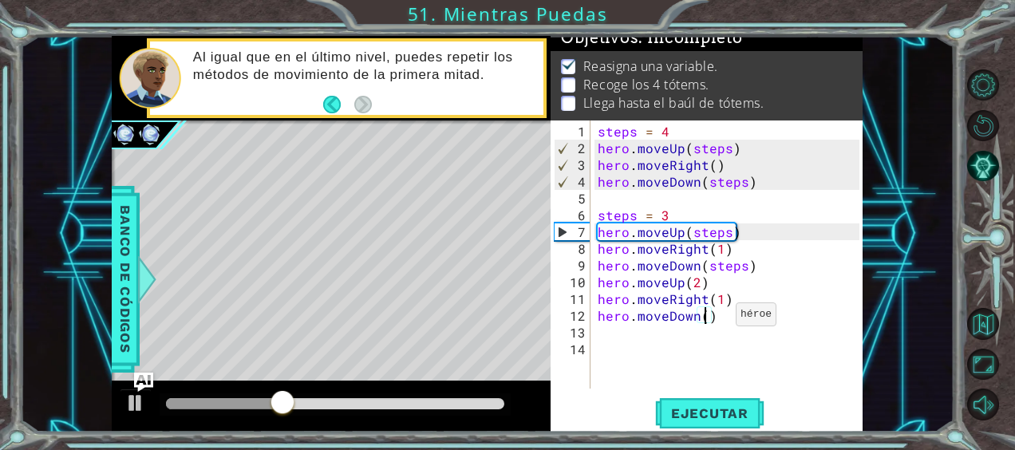
type textarea "hero.moveDown(2)"
click at [609, 340] on div "steps = 4 hero . moveUp ( steps ) hero . moveRight ( ) hero . moveDown ( steps …" at bounding box center [730, 274] width 273 height 302
click at [603, 334] on div "steps = 4 hero . moveUp ( steps ) hero . moveRight ( ) hero . moveDown ( steps …" at bounding box center [730, 274] width 273 height 302
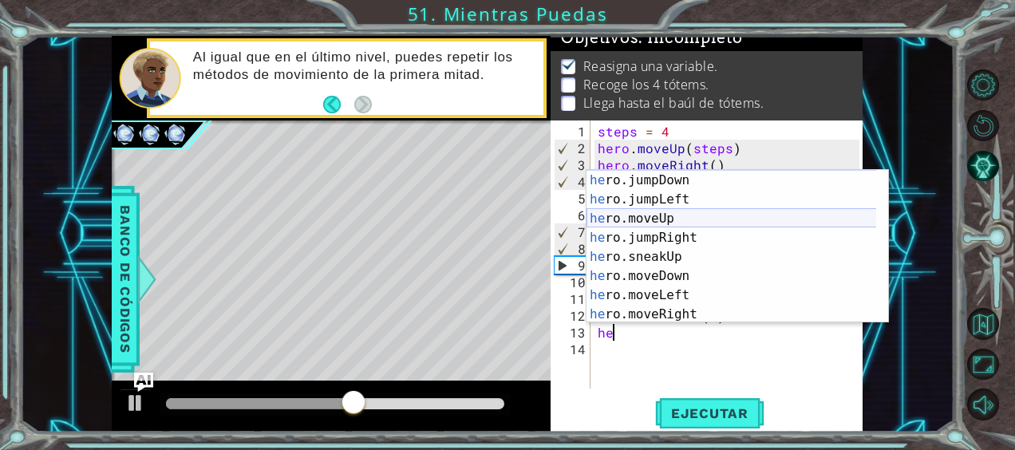
scroll to position [28, 0]
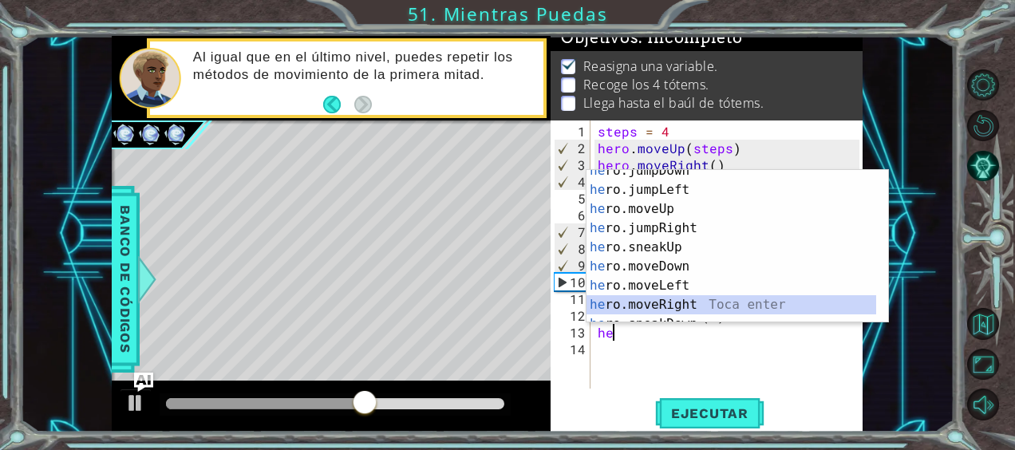
click at [676, 298] on div "he ro.jumpDown Toca enter he ro.jumpLeft Toca enter he ro.moveUp Toca enter he …" at bounding box center [731, 256] width 290 height 191
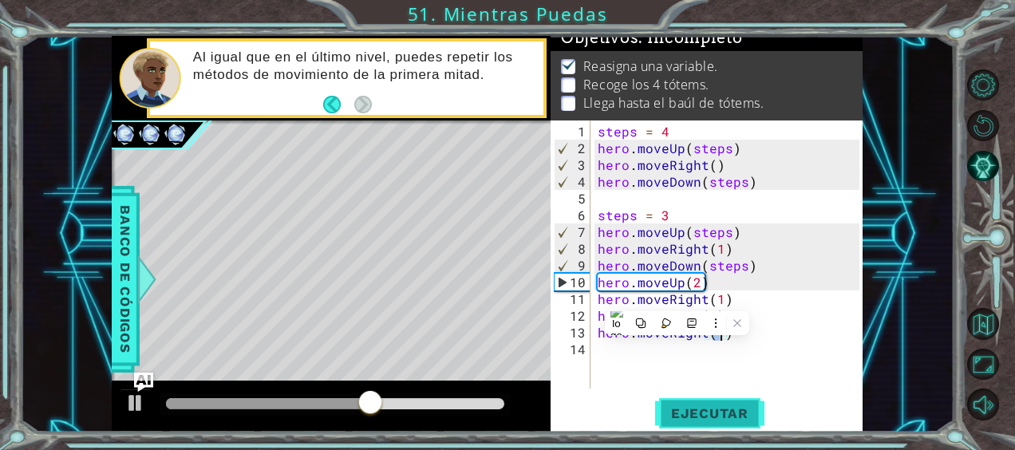
type textarea "hero.moveRight(1)"
click at [712, 415] on span "Ejecutar" at bounding box center [709, 413] width 109 height 16
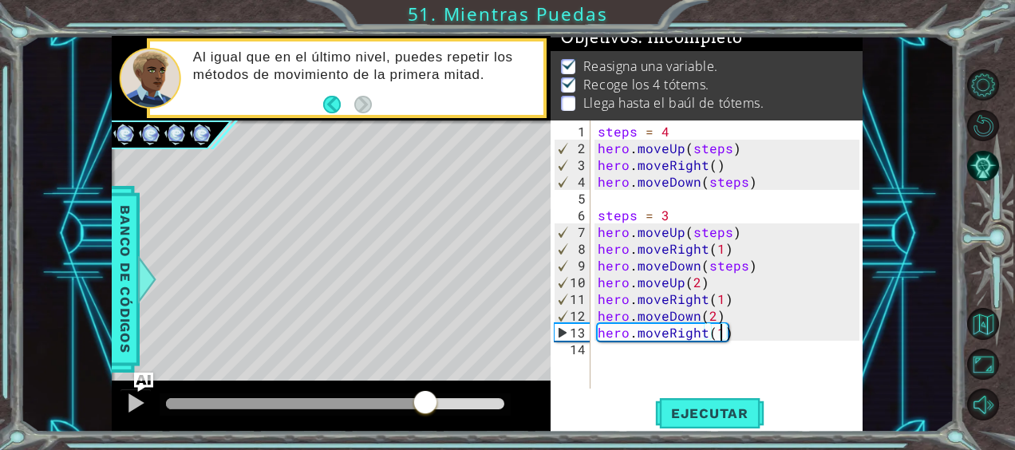
drag, startPoint x: 378, startPoint y: 404, endPoint x: 425, endPoint y: 408, distance: 47.2
click at [425, 408] on div at bounding box center [335, 403] width 338 height 11
click at [674, 356] on div "steps = 4 hero . moveUp ( steps ) hero . moveRight ( ) hero . moveDown ( steps …" at bounding box center [730, 274] width 273 height 302
click at [703, 326] on div "steps = 4 hero . moveUp ( steps ) hero . moveRight ( ) hero . moveDown ( steps …" at bounding box center [730, 274] width 273 height 302
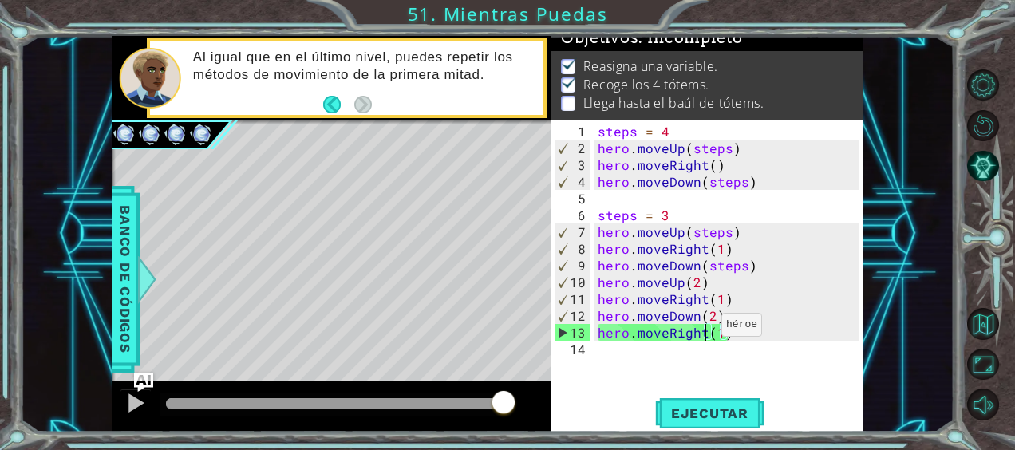
click at [701, 330] on div "steps = 4 hero . moveUp ( steps ) hero . moveRight ( ) hero . moveDown ( steps …" at bounding box center [730, 274] width 273 height 302
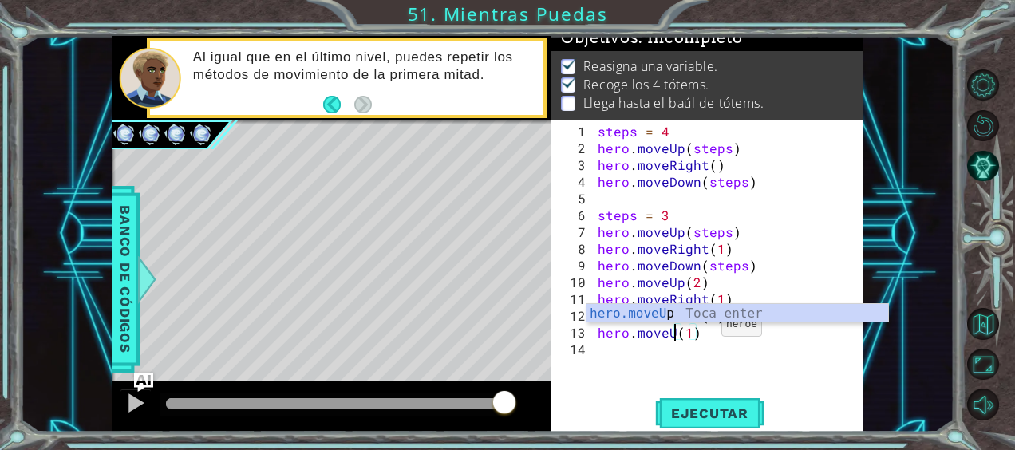
type textarea "hero.moveUp(1)"
click at [695, 347] on div "steps = 4 hero . moveUp ( steps ) hero . moveRight ( ) hero . moveDown ( steps …" at bounding box center [730, 274] width 273 height 302
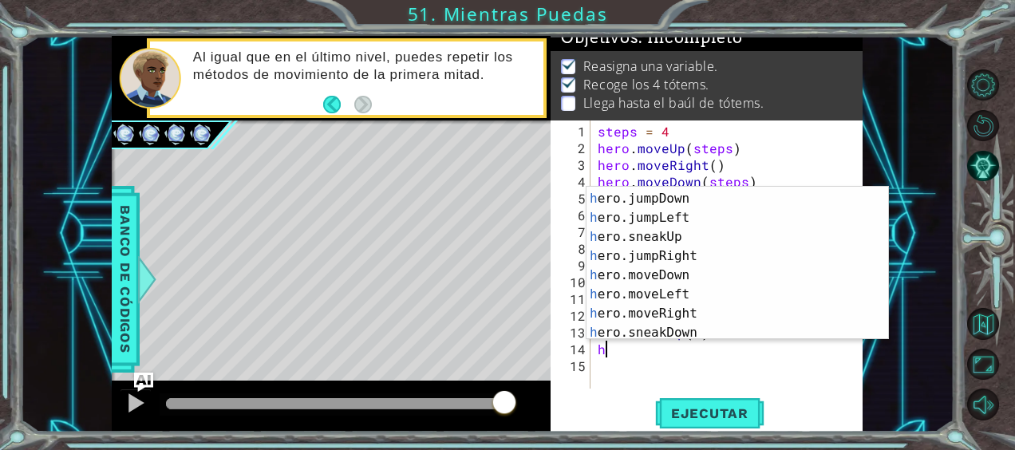
scroll to position [125, 0]
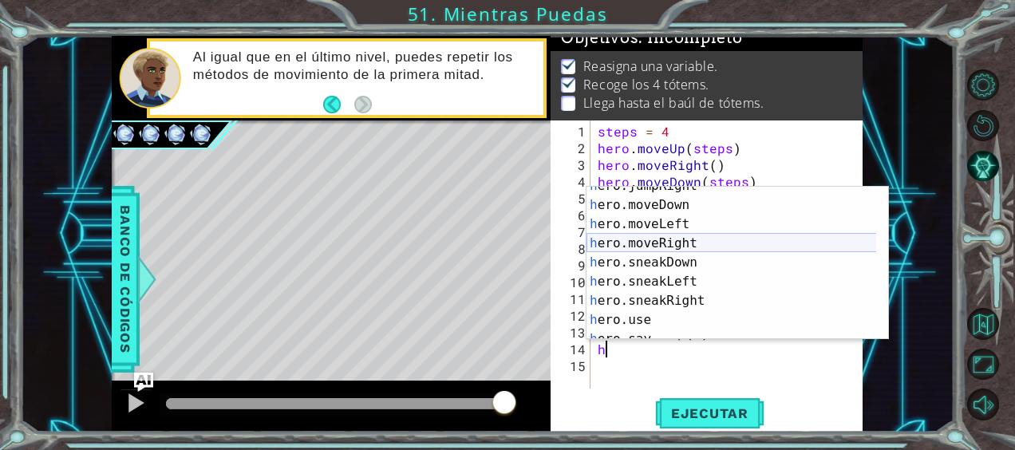
click at [678, 244] on div "h ero.jumpRight Toca enter h ero.moveDown Toca enter h ero.moveLeft Toca enter …" at bounding box center [731, 271] width 290 height 191
type textarea "hero.moveRight(1)"
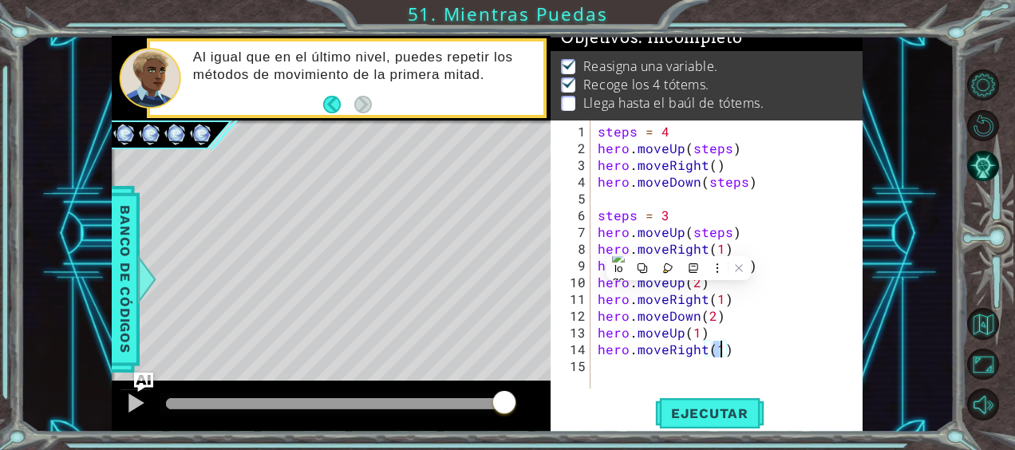
click at [653, 370] on div "steps = 4 hero . moveUp ( steps ) hero . moveRight ( ) hero . moveDown ( steps …" at bounding box center [730, 274] width 273 height 302
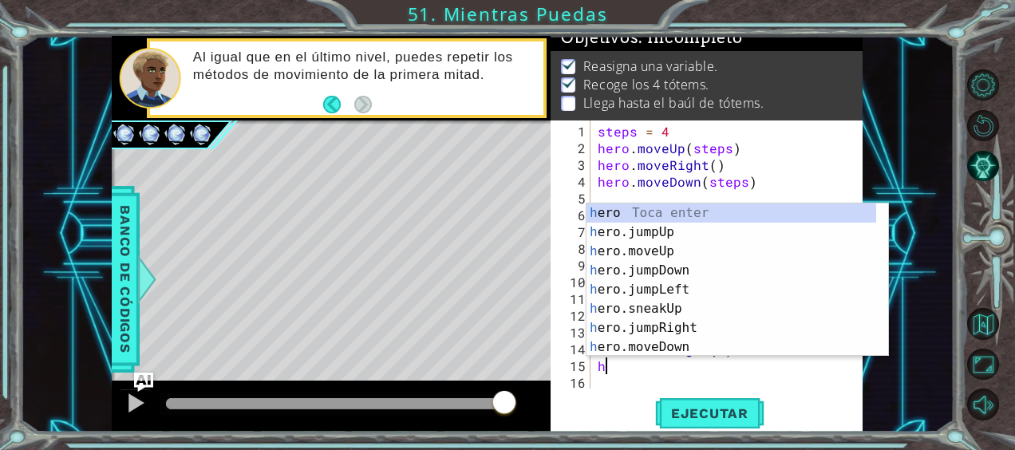
scroll to position [0, 0]
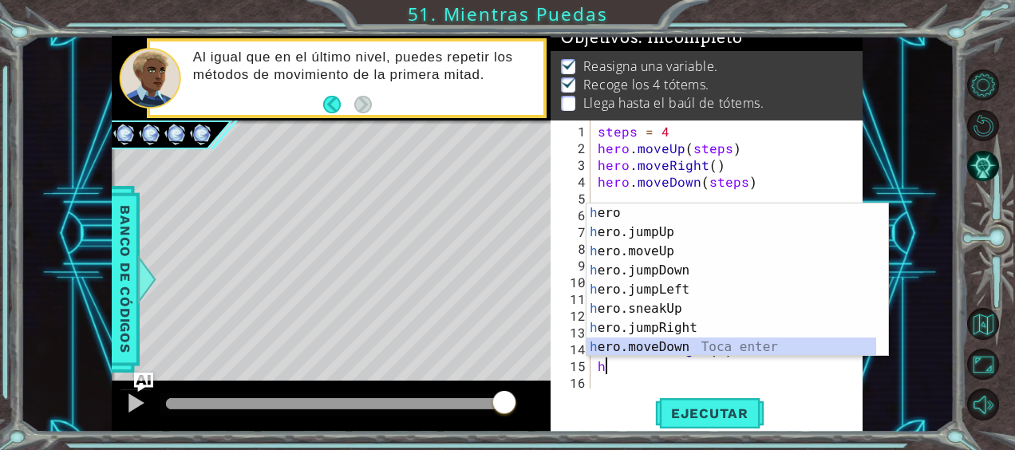
click at [712, 343] on div "h ero Toca enter h ero.jumpUp Toca enter h ero.moveUp Toca enter h ero.jumpDown…" at bounding box center [731, 298] width 290 height 191
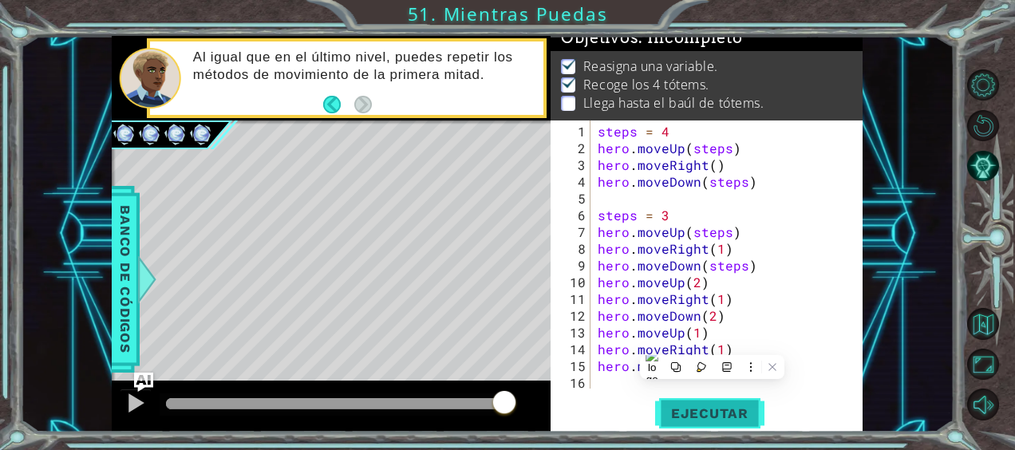
type textarea "hero.moveDown(1)"
click at [691, 420] on span "Ejecutar" at bounding box center [709, 413] width 109 height 16
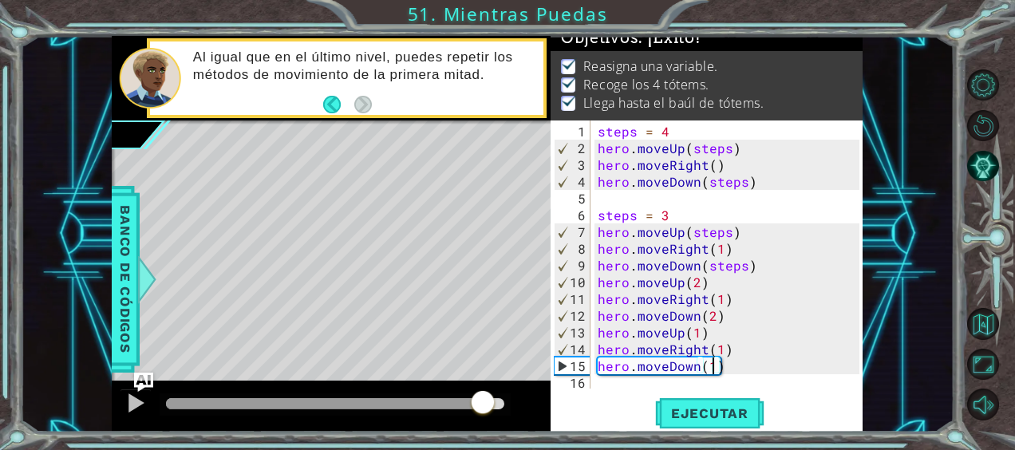
drag, startPoint x: 483, startPoint y: 408, endPoint x: 563, endPoint y: 412, distance: 80.6
click at [563, 412] on div "1 ההההההההההההההההההההההההההההההההההההההההההההההההההההההההההההההההההההההההההההה…" at bounding box center [487, 234] width 751 height 396
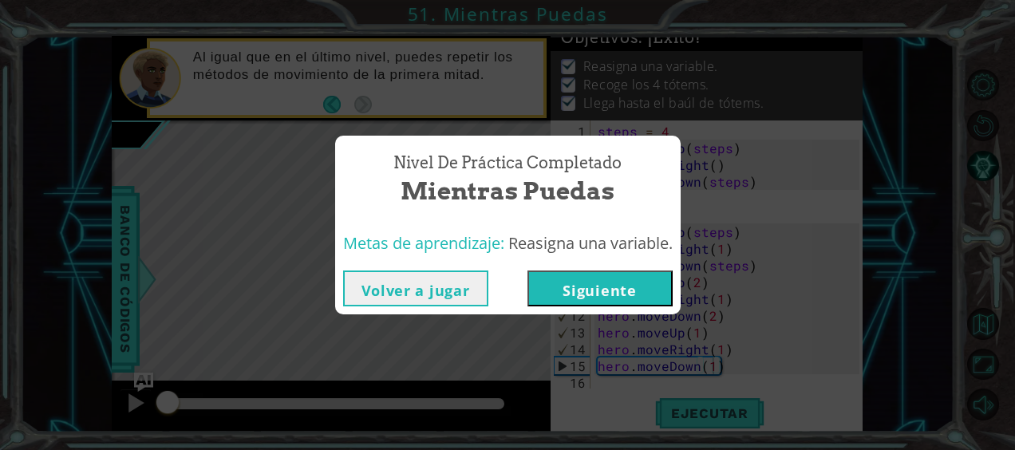
click at [635, 294] on button "Siguiente" at bounding box center [599, 288] width 145 height 36
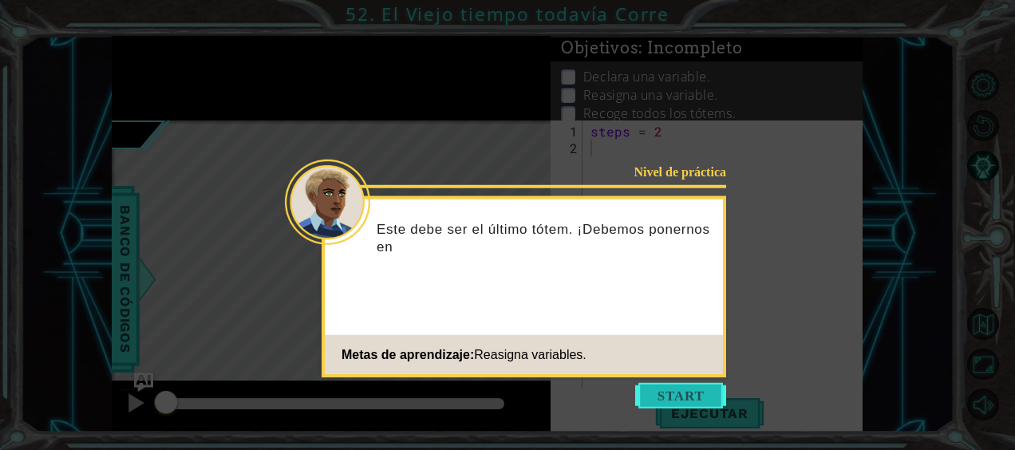
click at [691, 390] on button "Start" at bounding box center [680, 396] width 91 height 26
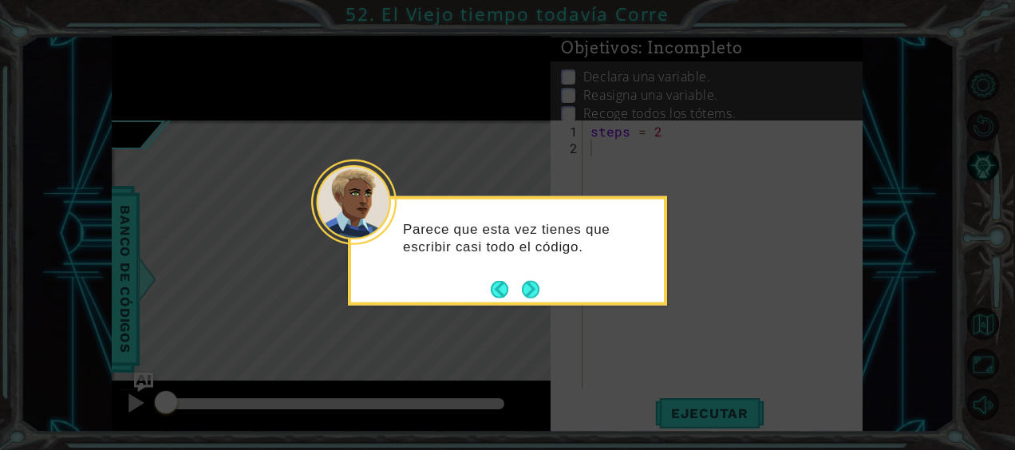
click at [540, 299] on div "Parece que esta vez tienes que escribir casi todo el código." at bounding box center [507, 250] width 319 height 109
click at [532, 285] on button "Next" at bounding box center [531, 289] width 18 height 18
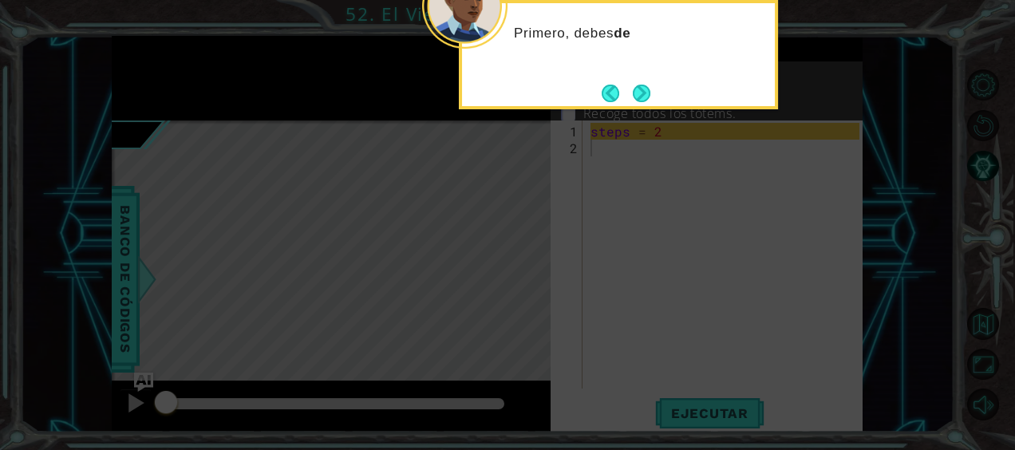
click at [647, 110] on icon at bounding box center [507, 67] width 1015 height 765
click at [641, 99] on button "Next" at bounding box center [642, 93] width 18 height 18
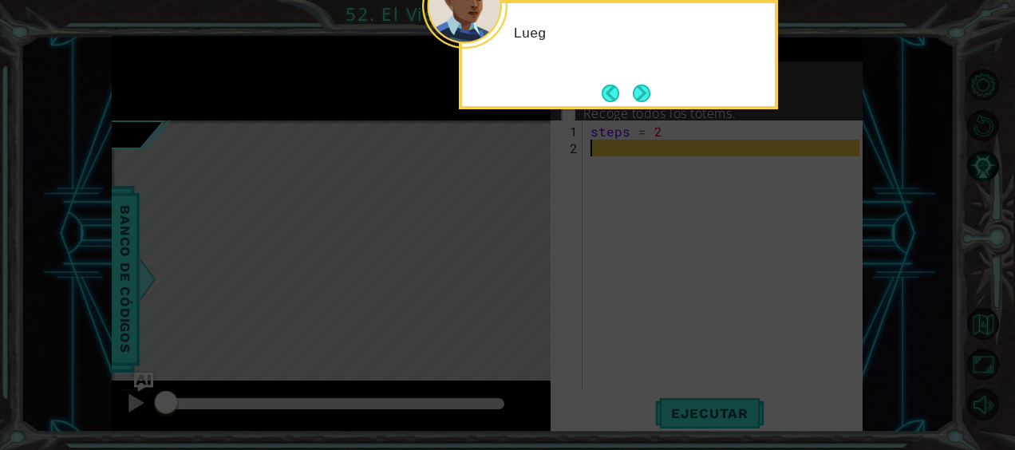
click at [641, 99] on button "Next" at bounding box center [641, 93] width 26 height 26
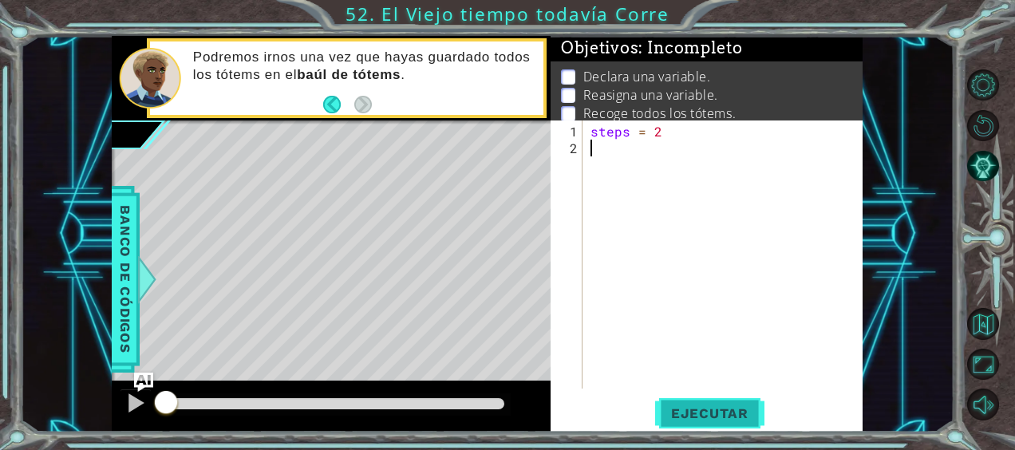
click at [712, 418] on span "Ejecutar" at bounding box center [709, 413] width 109 height 16
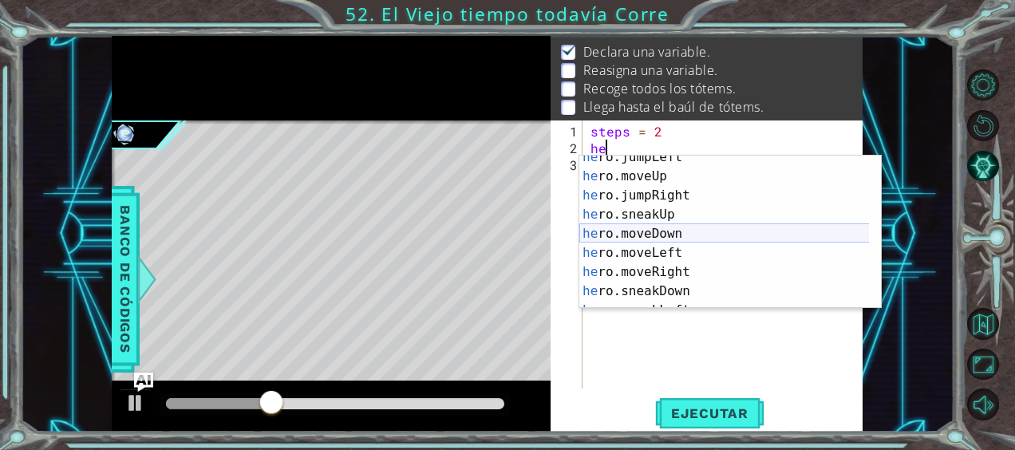
scroll to position [46, 0]
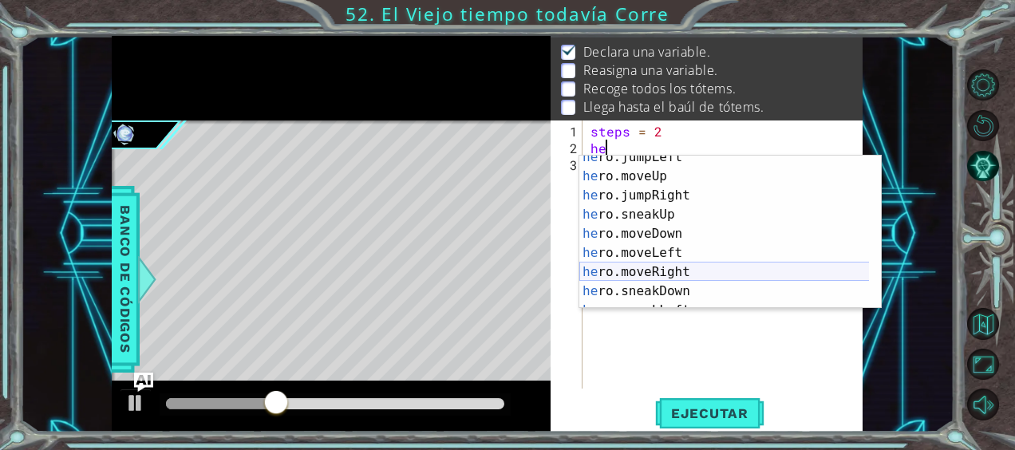
click at [665, 266] on div "he ro.jumpLeft Toca enter he ro.moveUp Toca enter he ro.jumpRight Toca enter he…" at bounding box center [724, 243] width 290 height 191
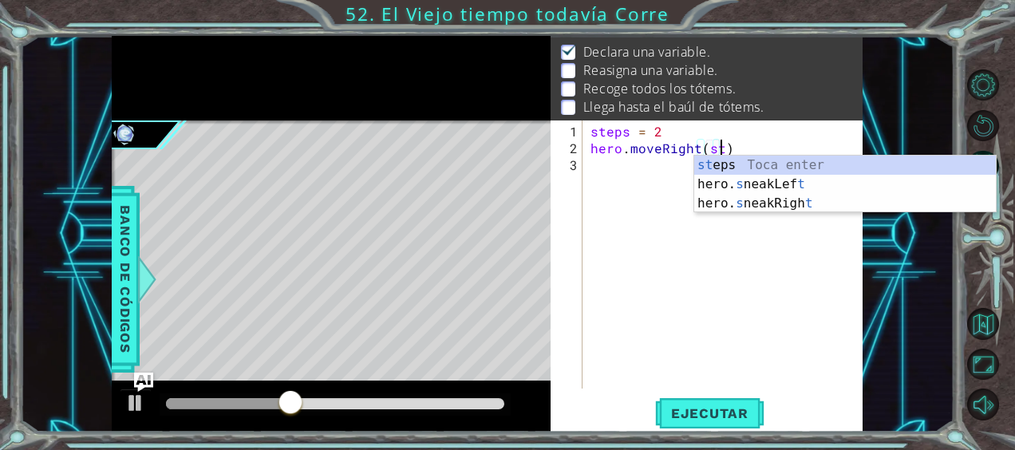
scroll to position [0, 7]
click at [788, 170] on div "st eps Toca enter hero. s neakLef t Toca enter hero. s neakRigh t Toca enter" at bounding box center [845, 204] width 302 height 96
type textarea "hero.moveRight(steps)"
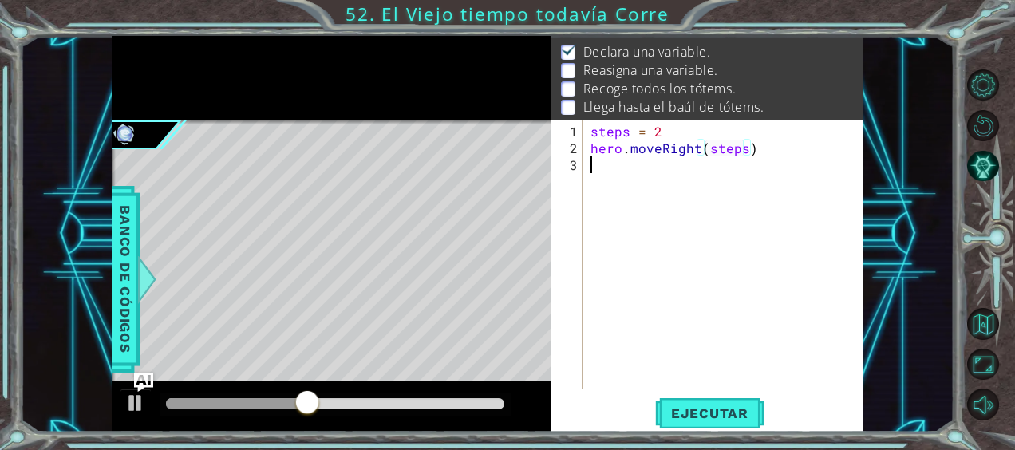
click at [613, 175] on div "steps = 2 hero . moveRight ( steps )" at bounding box center [727, 274] width 280 height 302
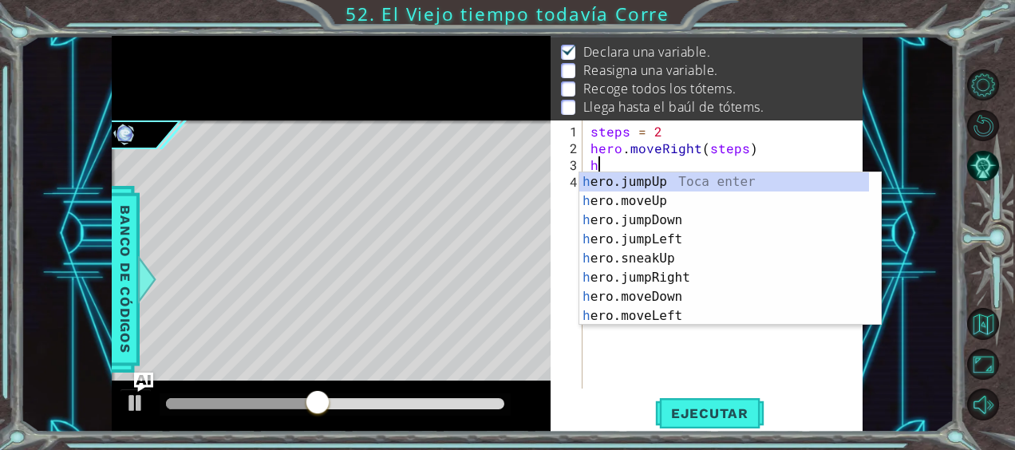
scroll to position [0, 0]
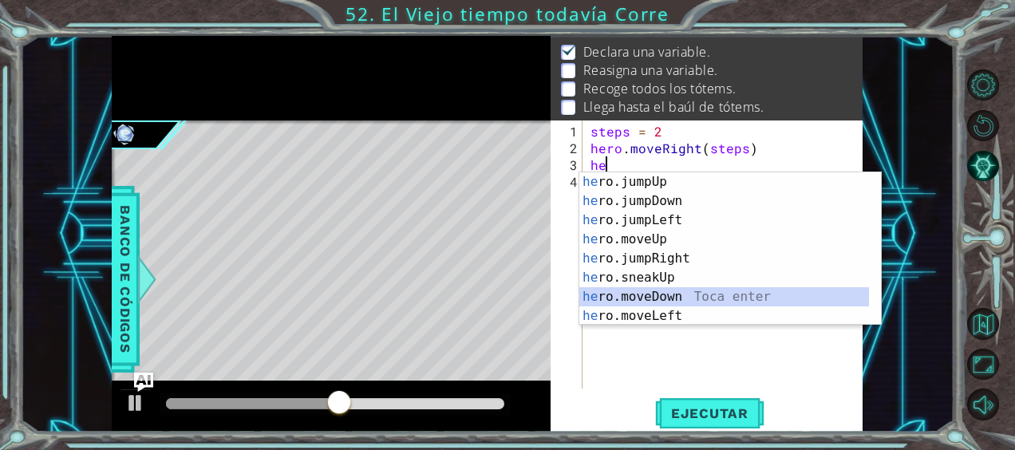
click at [651, 302] on div "he ro.jumpUp Toca enter he ro.jumpDown Toca enter he ro.jumpLeft Toca enter he …" at bounding box center [724, 267] width 290 height 191
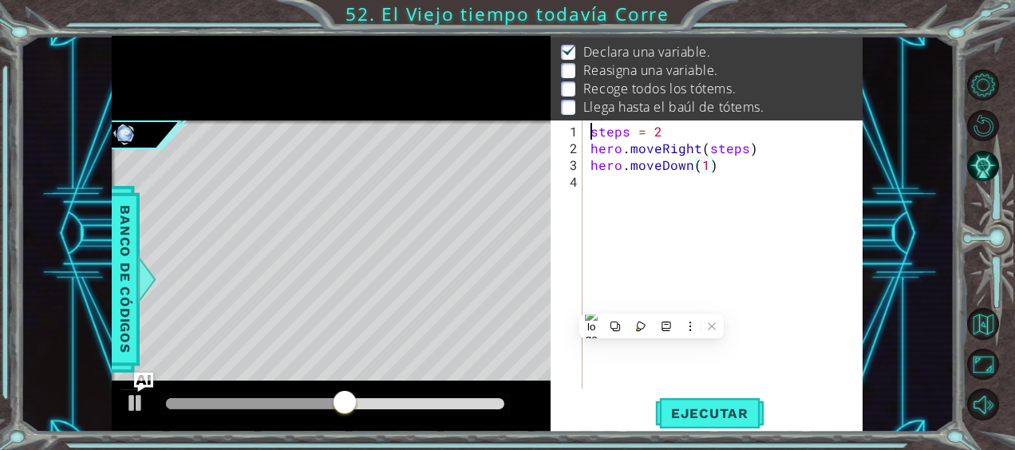
click at [587, 187] on div "steps = 2 hero . moveRight ( steps ) hero . moveDown ( 1 )" at bounding box center [727, 274] width 280 height 302
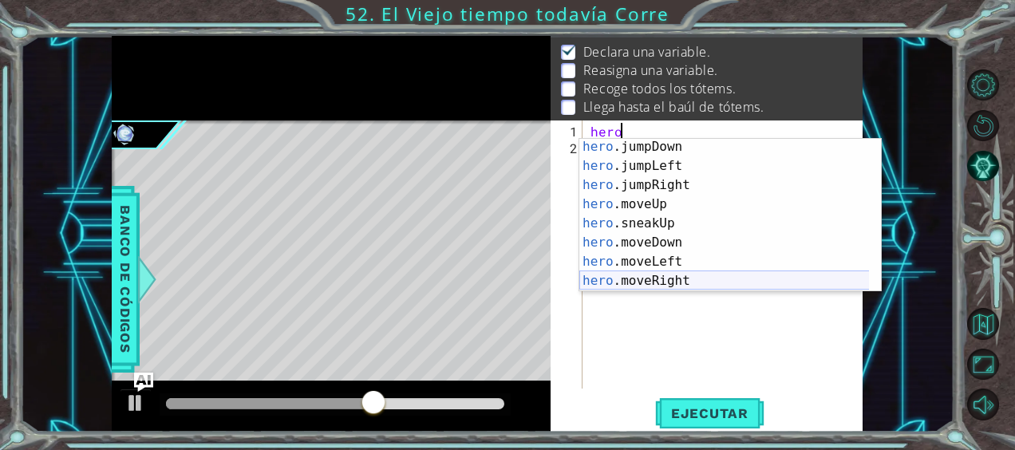
scroll to position [21, 0]
click at [633, 266] on div "hero .jumpDown Toca enter hero .jumpLeft Toca enter hero .jumpRight Toca enter …" at bounding box center [724, 232] width 290 height 191
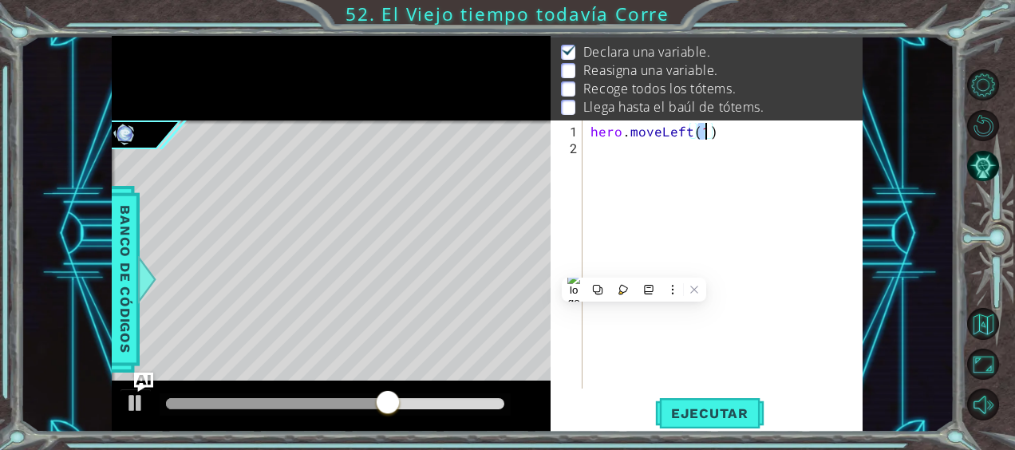
type textarea "hero.moveLeft()"
click at [718, 140] on div "hero . moveLeft ( )" at bounding box center [727, 274] width 280 height 302
click at [728, 104] on p "Llega hasta el baúl de tótems." at bounding box center [673, 107] width 181 height 18
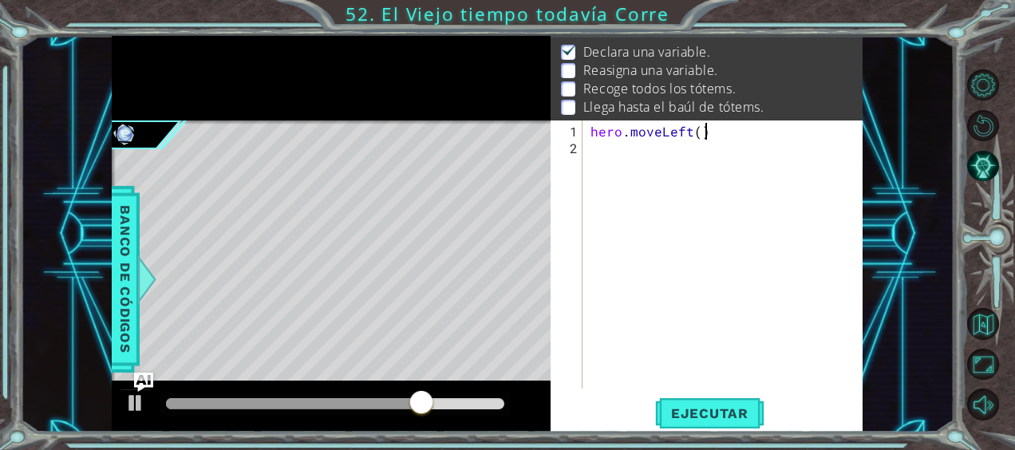
click at [708, 136] on div "hero . moveLeft ( )" at bounding box center [727, 274] width 280 height 302
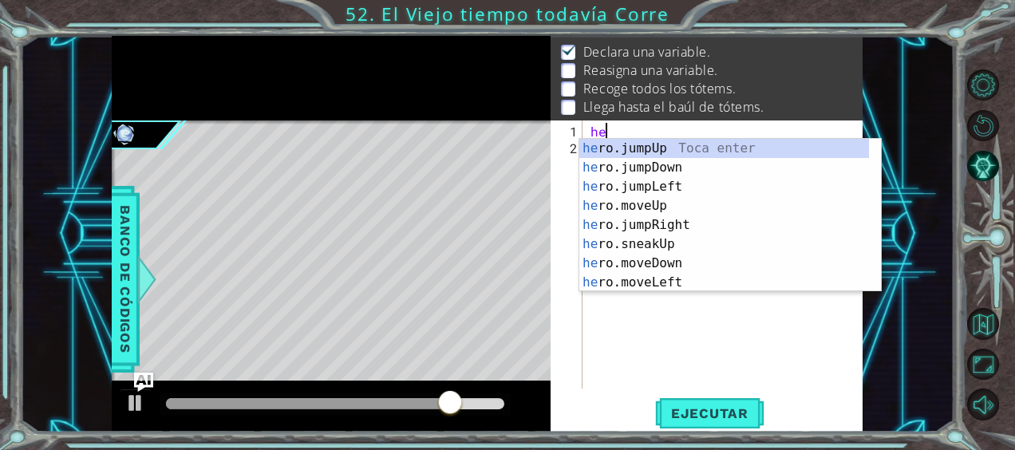
type textarea "h"
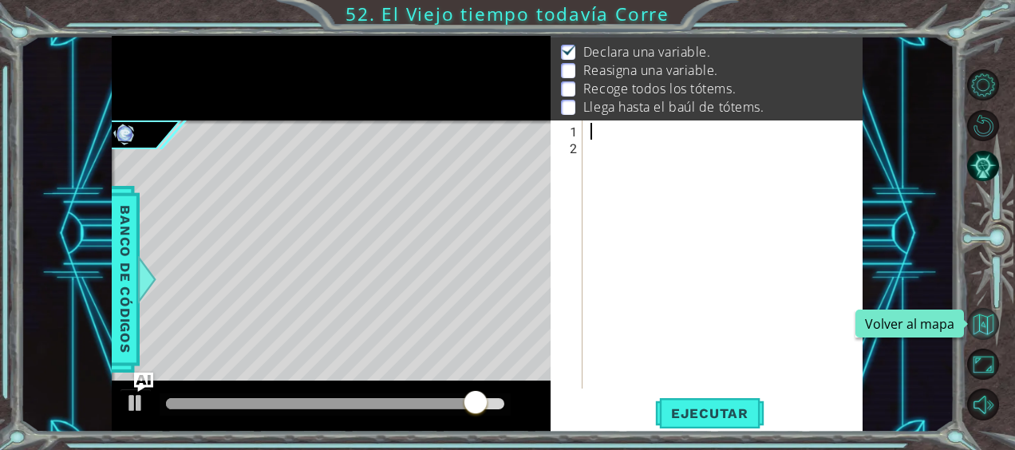
click at [978, 328] on button "Volver al mapa" at bounding box center [982, 323] width 31 height 31
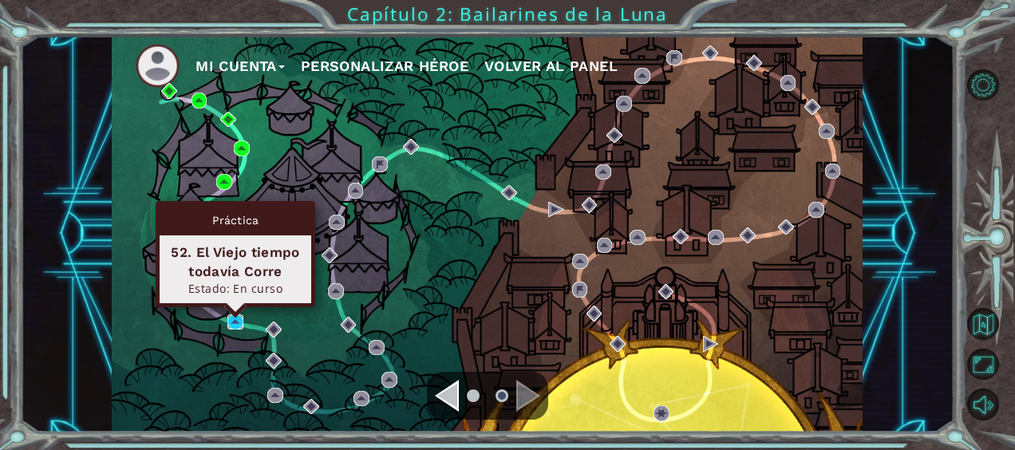
click at [239, 318] on img at bounding box center [235, 322] width 16 height 16
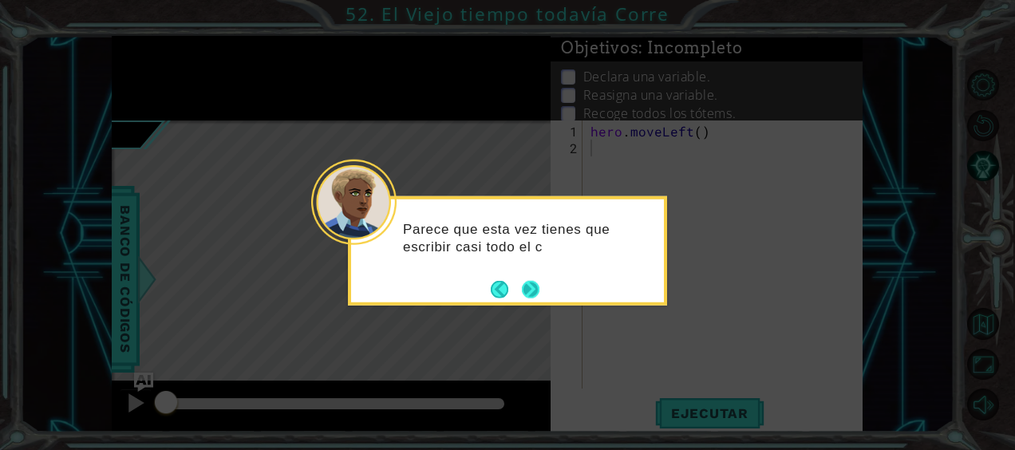
click at [538, 280] on button "Next" at bounding box center [530, 288] width 19 height 19
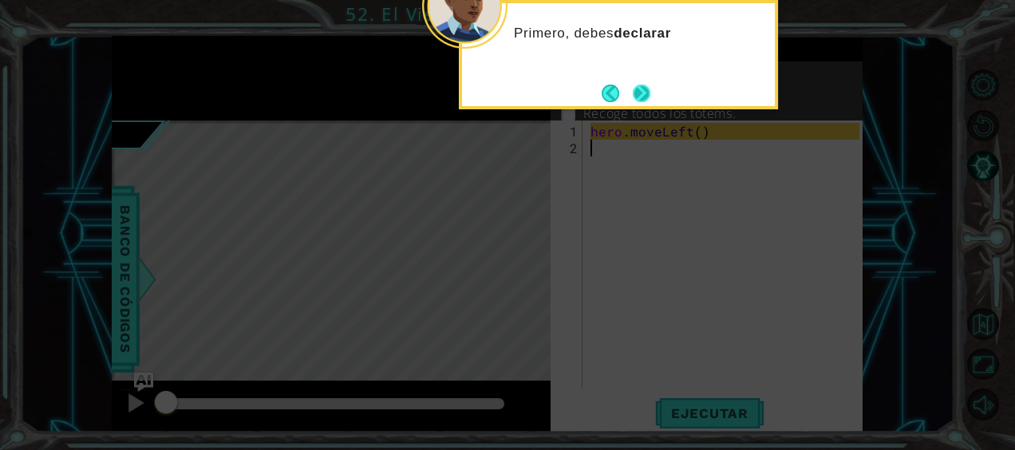
click at [638, 102] on button "Next" at bounding box center [641, 93] width 22 height 22
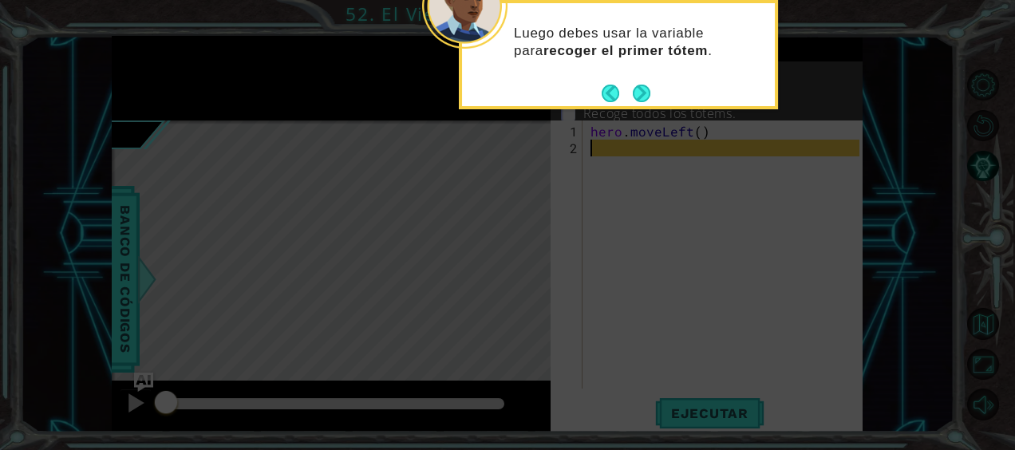
click at [638, 102] on button "Next" at bounding box center [642, 93] width 18 height 18
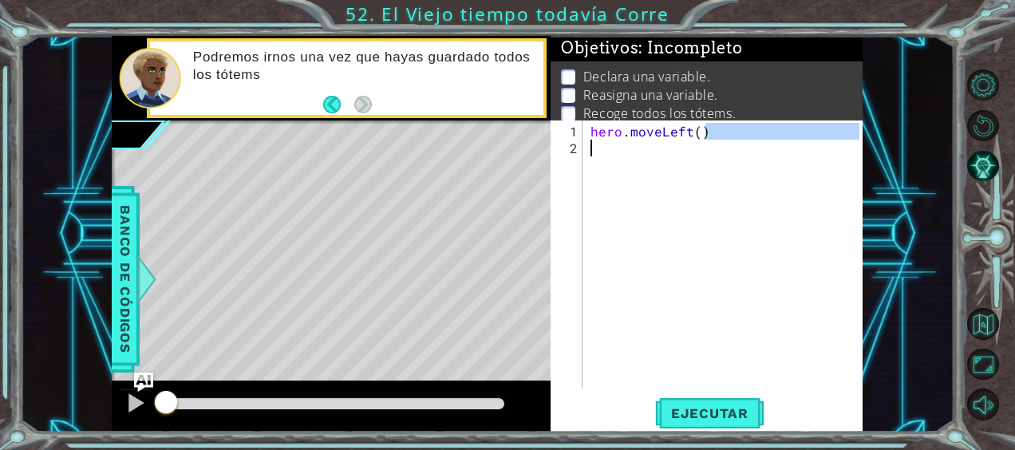
drag, startPoint x: 670, startPoint y: 128, endPoint x: 559, endPoint y: 139, distance: 111.4
click at [559, 139] on div "1 2 hero . moveLeft ( ) ההההההההההההההההההההההההההההההההההההההההההההההההההההההה…" at bounding box center [704, 254] width 309 height 268
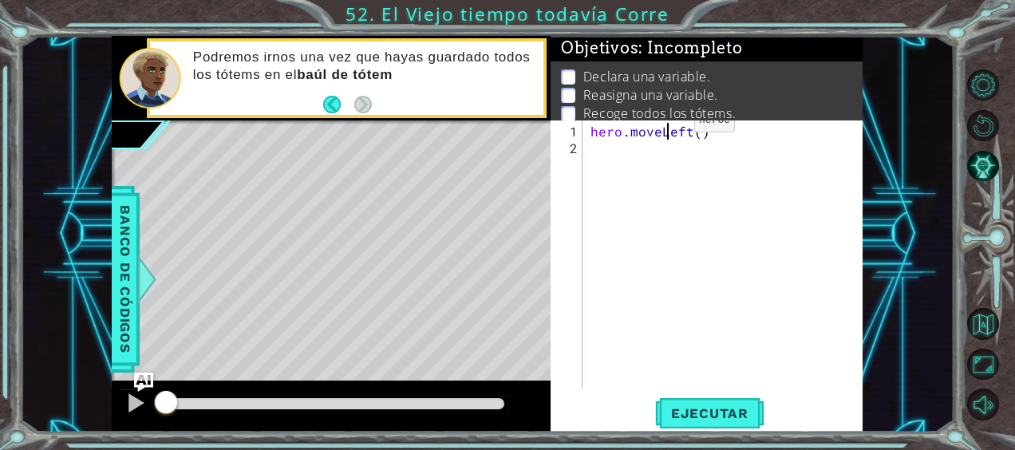
click at [667, 126] on div "hero . moveLeft ( )" at bounding box center [727, 274] width 280 height 302
click at [712, 128] on div "hero . moveLeft ( )" at bounding box center [727, 274] width 280 height 302
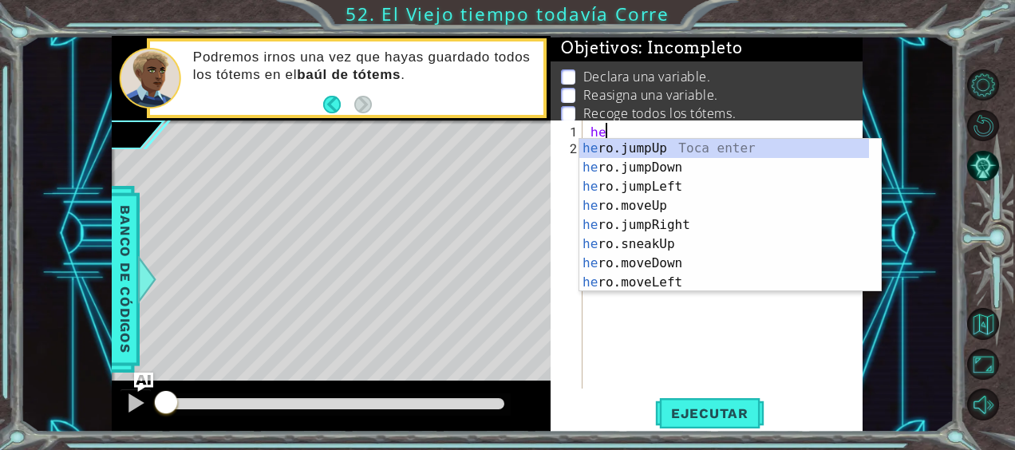
type textarea "h"
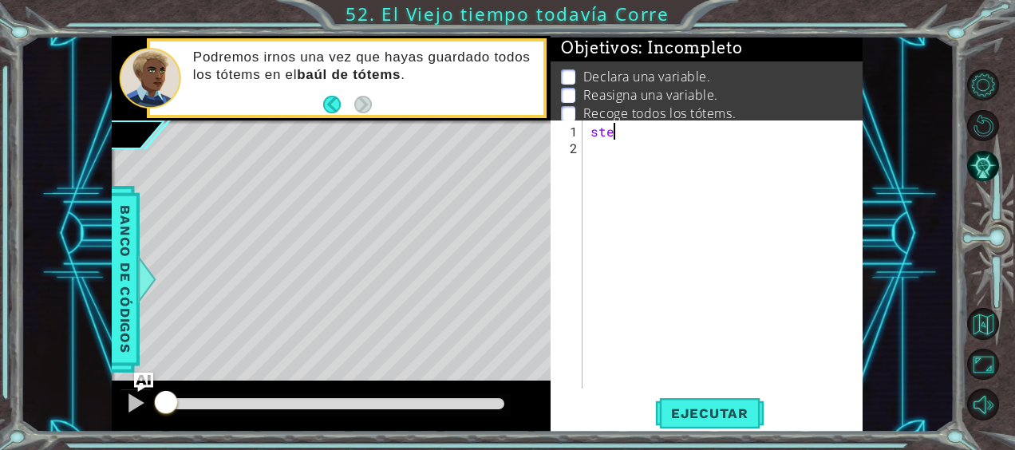
scroll to position [0, 2]
type textarea "steps=2"
click at [755, 420] on span "Ejecutar" at bounding box center [709, 413] width 109 height 16
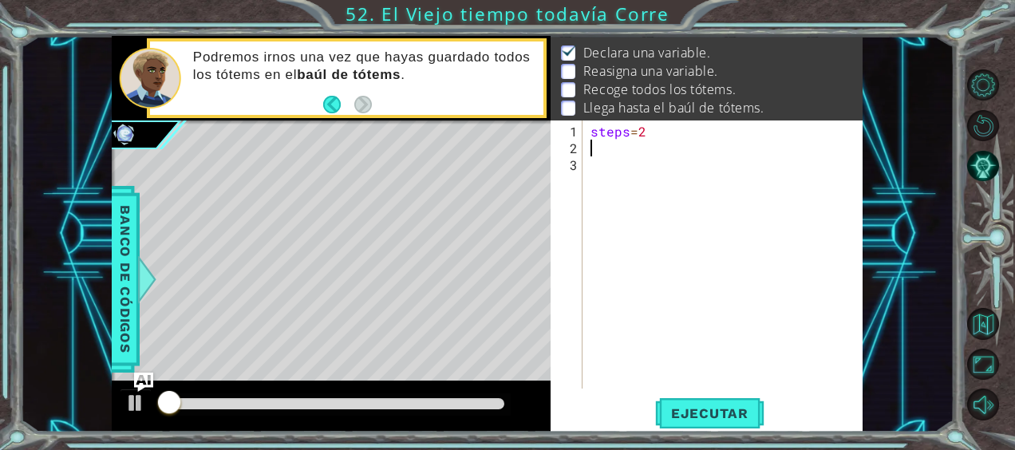
scroll to position [25, 0]
click at [602, 150] on div "steps = 2" at bounding box center [727, 274] width 280 height 302
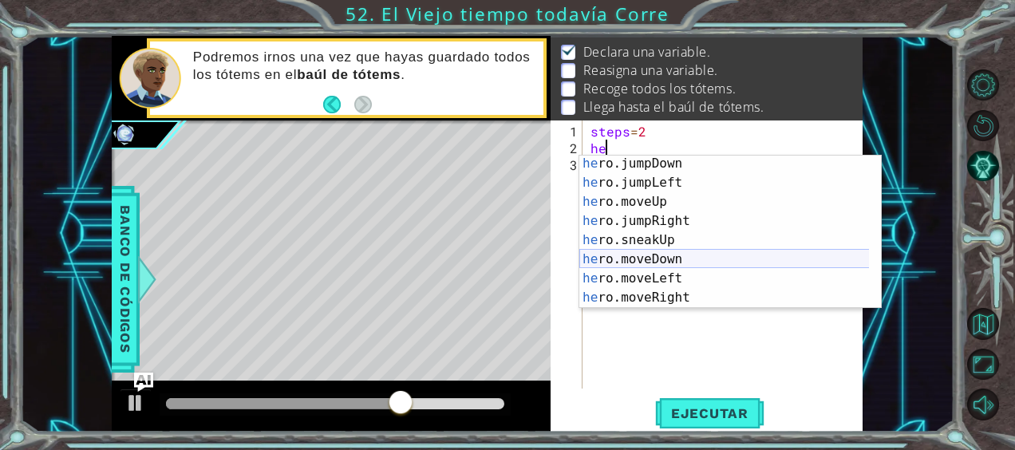
scroll to position [21, 0]
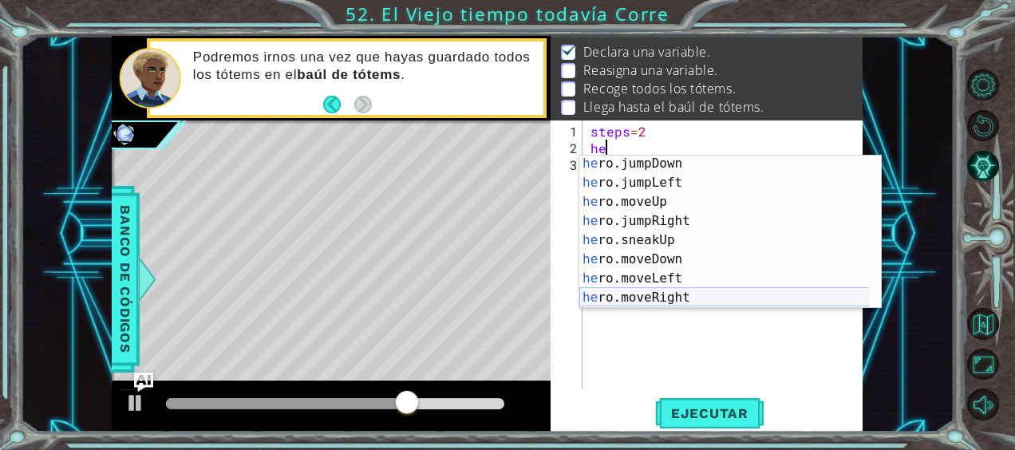
click at [688, 292] on div "he ro.jumpDown Toca enter he ro.jumpLeft Toca enter he ro.moveUp Toca enter he …" at bounding box center [724, 249] width 290 height 191
type textarea "hero.moveRight(1)"
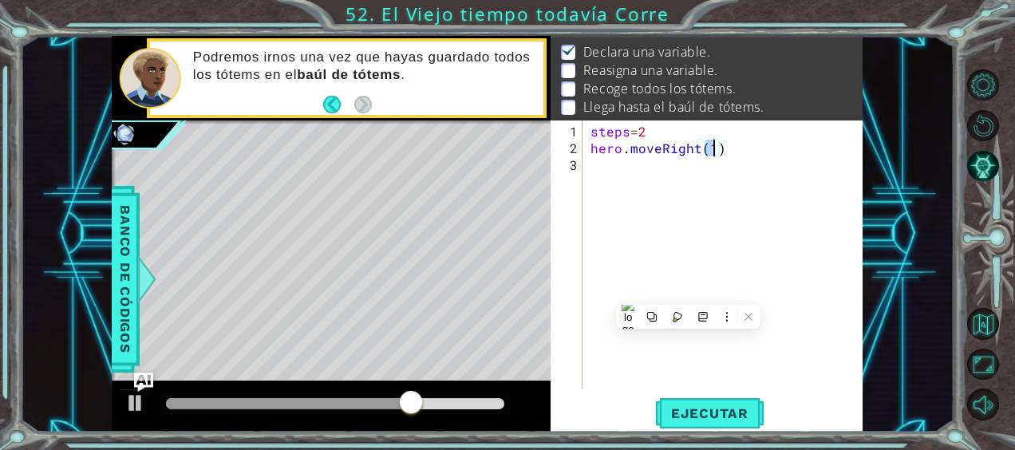
click at [688, 292] on div "steps = 2 hero . moveRight ( 1 )" at bounding box center [727, 274] width 280 height 302
click at [702, 152] on div "steps = 2 hero . moveRight ( 1 )" at bounding box center [727, 274] width 280 height 302
type textarea "hero.moveRight(1)"
click at [713, 156] on div "steps = 2 hero . moveRight ( 1 )" at bounding box center [727, 274] width 280 height 302
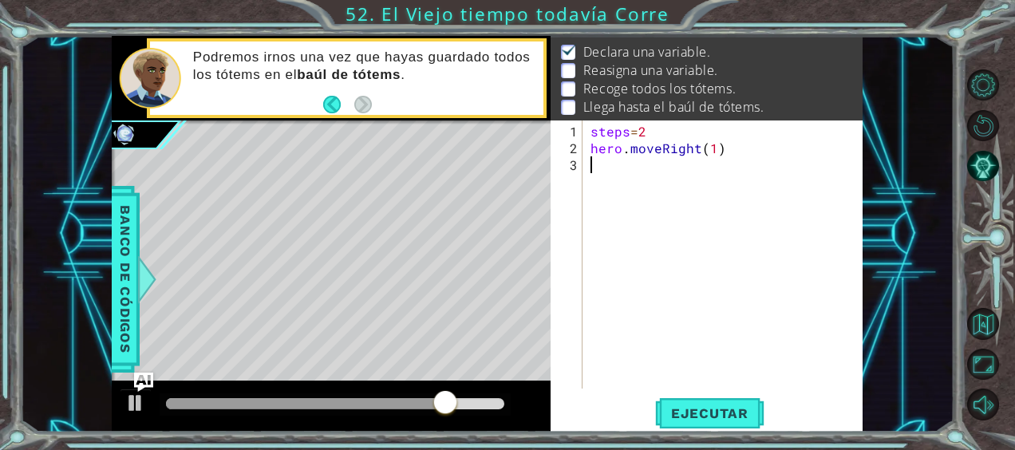
click at [713, 155] on div "steps = 2 hero . moveRight ( 1 )" at bounding box center [727, 274] width 280 height 302
click at [715, 147] on div "steps = 2 hero . moveRight ( 1 )" at bounding box center [727, 274] width 280 height 302
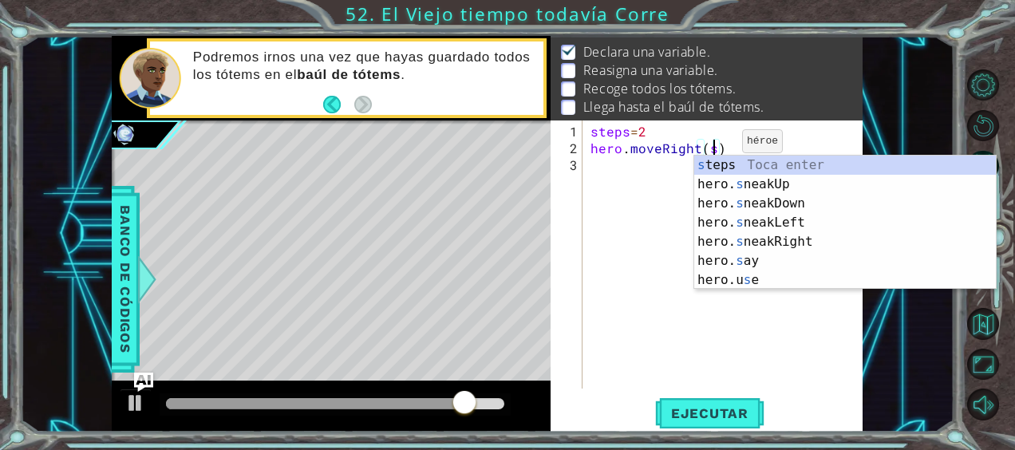
scroll to position [0, 8]
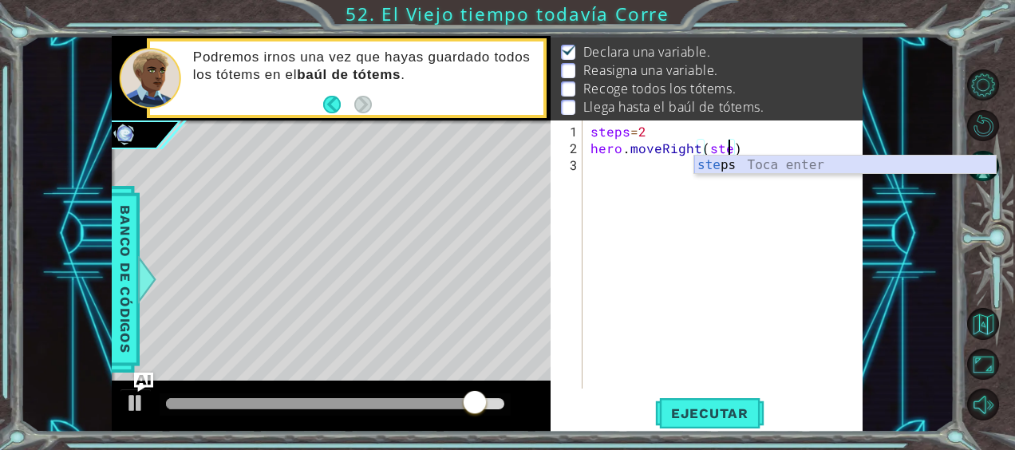
click at [739, 170] on div "ste ps Toca enter" at bounding box center [845, 184] width 302 height 57
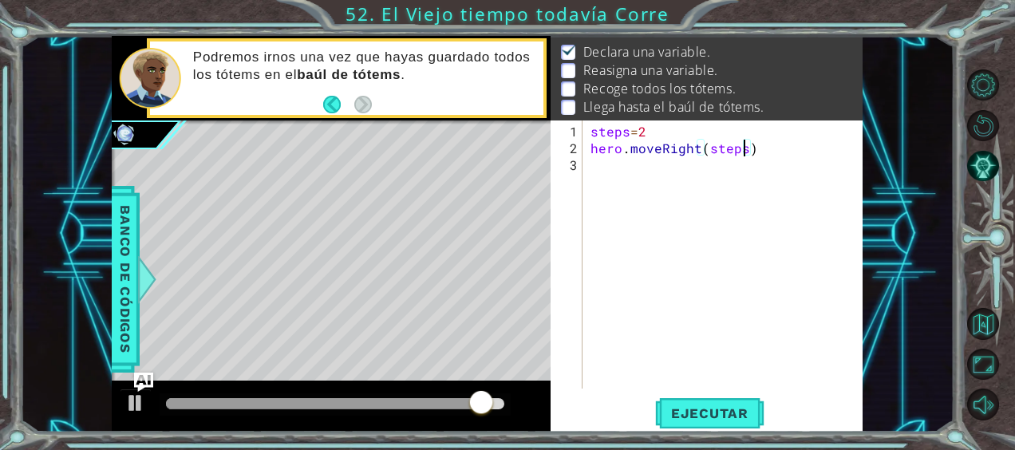
click at [640, 161] on div "steps = 2 hero . moveRight ( steps )" at bounding box center [727, 274] width 280 height 302
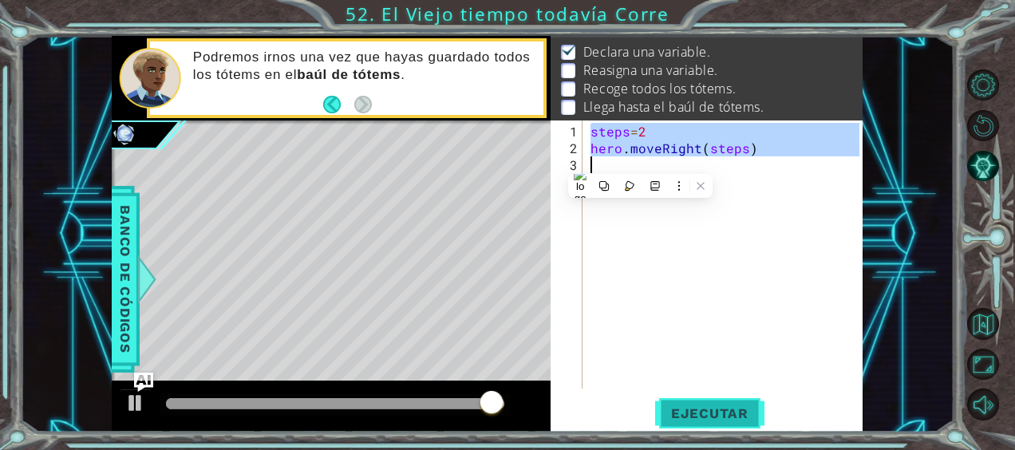
type textarea "hero.moveRight(steps)"
click at [702, 417] on span "Ejecutar" at bounding box center [709, 413] width 109 height 16
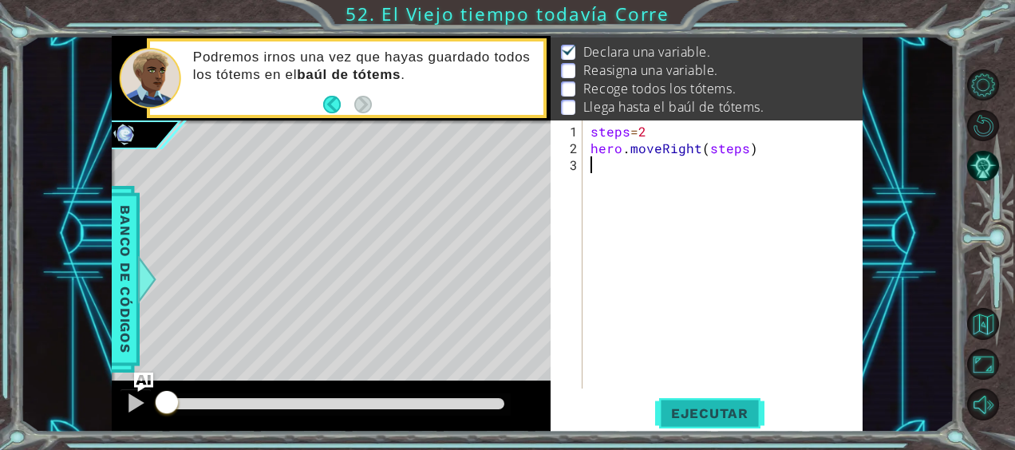
scroll to position [0, 0]
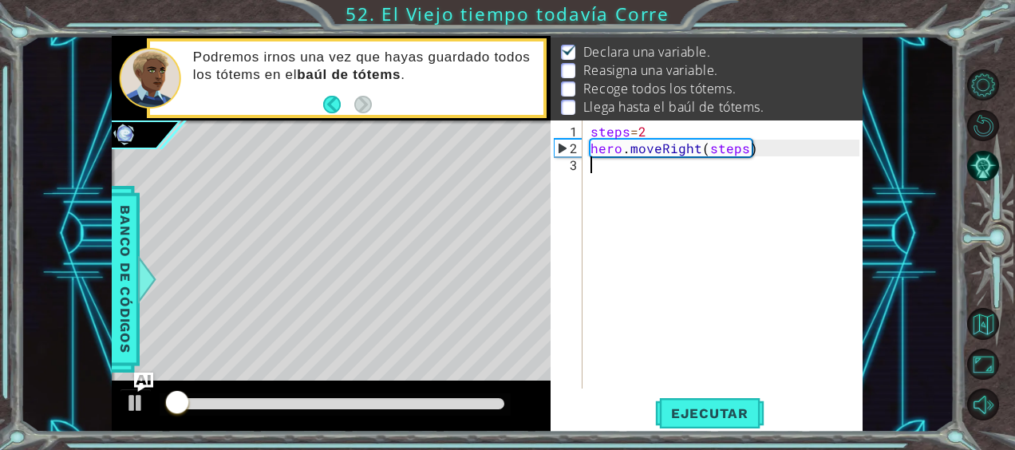
click at [609, 168] on div "steps = 2 hero . moveRight ( steps )" at bounding box center [727, 274] width 280 height 302
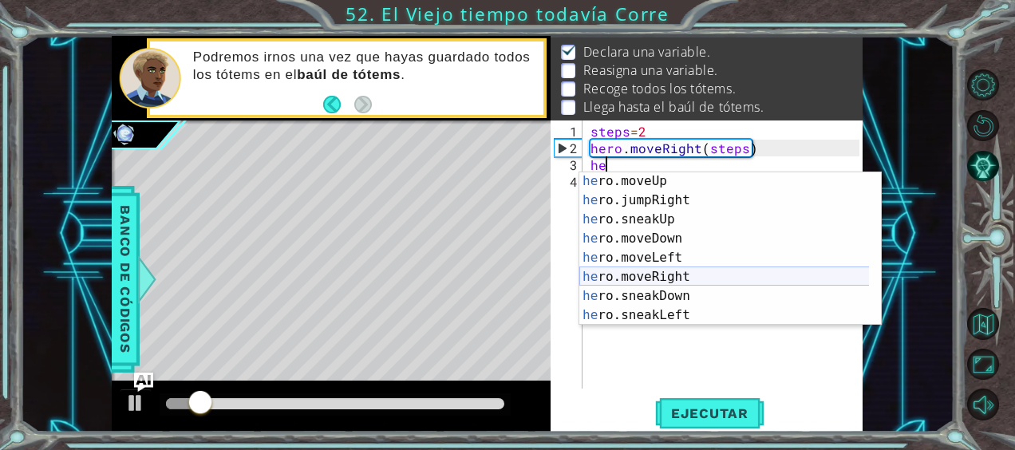
scroll to position [58, 0]
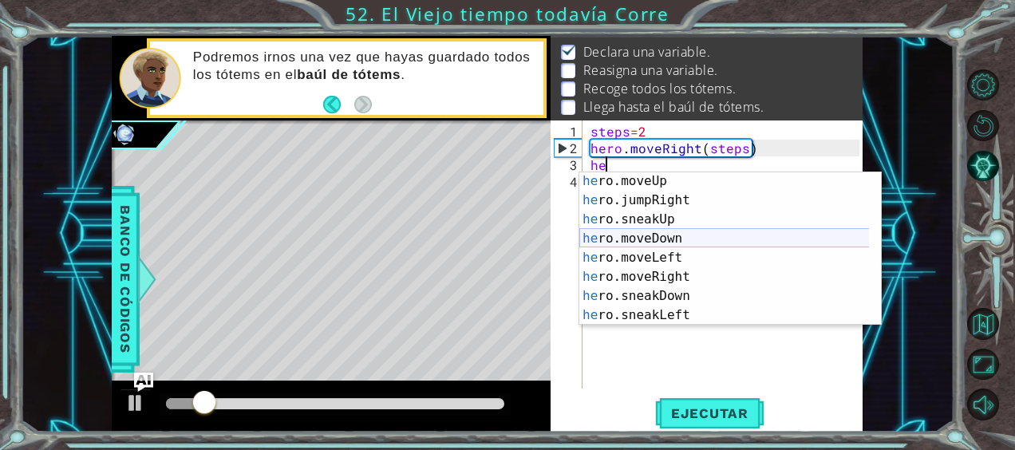
click at [645, 242] on div "he ro.moveUp Toca enter he ro.jumpRight Toca enter he ro.sneakUp Toca enter he …" at bounding box center [724, 267] width 290 height 191
type textarea "hero.moveDown(1)"
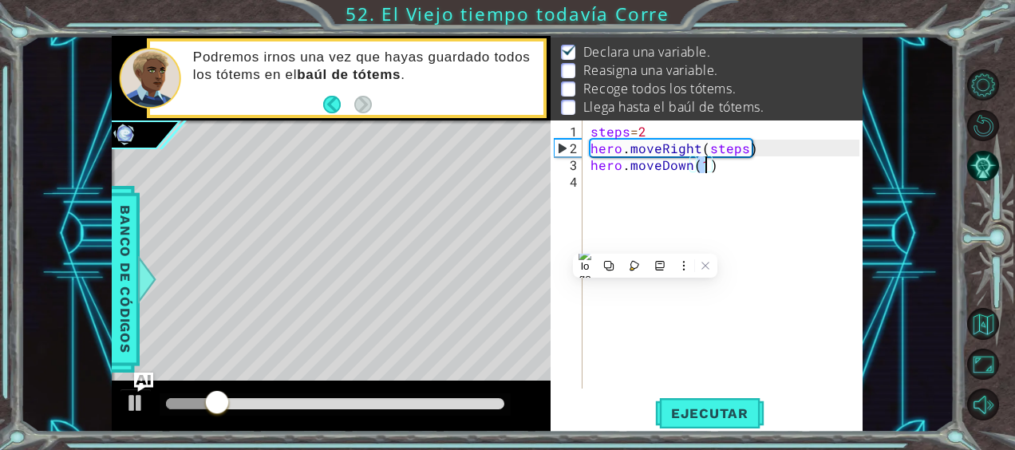
click at [597, 193] on div "steps = 2 hero . moveRight ( steps ) hero . moveDown ( 1 )" at bounding box center [727, 274] width 280 height 302
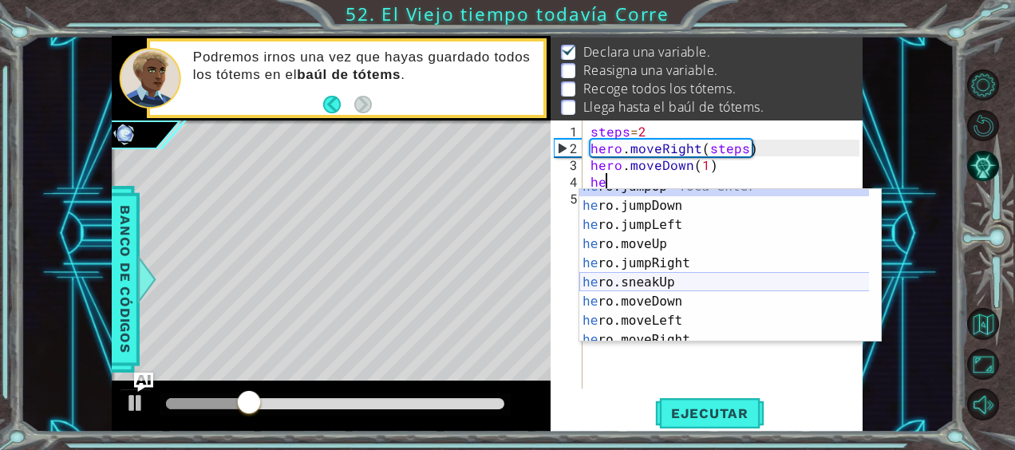
scroll to position [12, 0]
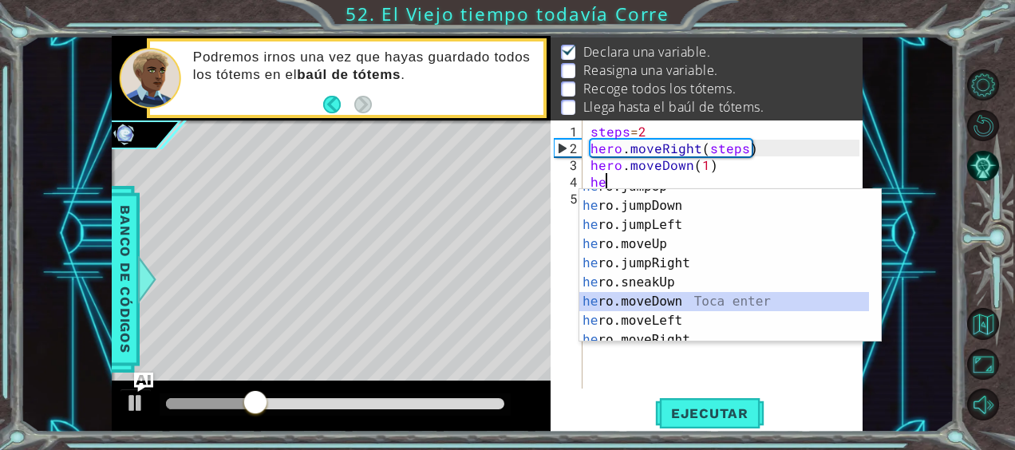
click at [665, 310] on div "he ro.jumpUp Toca enter he ro.jumpDown Toca enter he ro.jumpLeft Toca enter he …" at bounding box center [724, 272] width 290 height 191
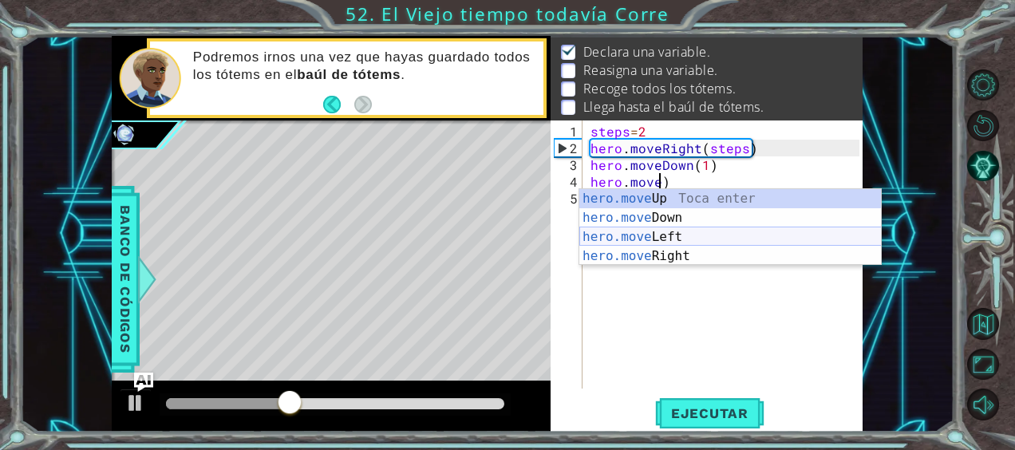
click at [720, 244] on div "hero.move Up Toca enter hero.move Down Toca enter hero.move Left Toca enter her…" at bounding box center [730, 246] width 302 height 115
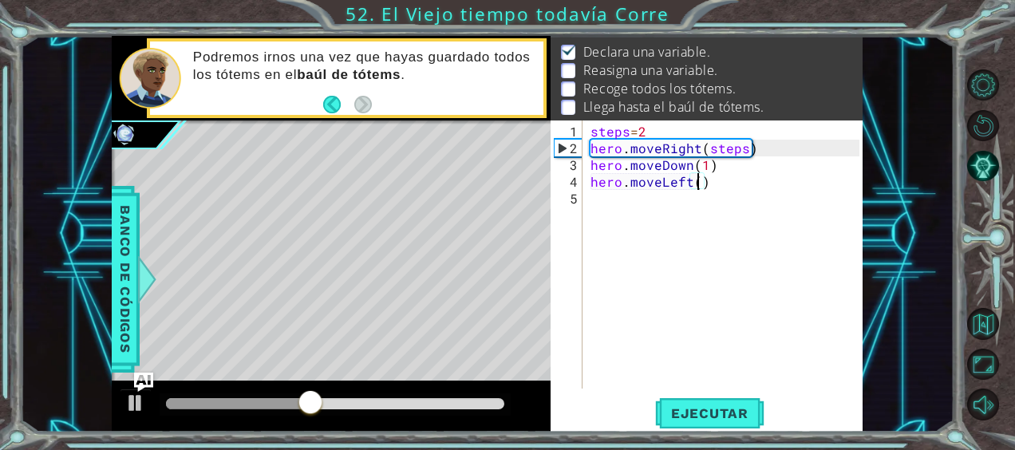
type textarea "hero.moveLeft(3)"
click at [636, 205] on div "steps = 2 hero . moveRight ( steps ) hero . moveDown ( 1 ) hero . moveLeft ( 3 )" at bounding box center [727, 274] width 280 height 302
click at [726, 426] on button "Ejecutar" at bounding box center [709, 412] width 109 height 31
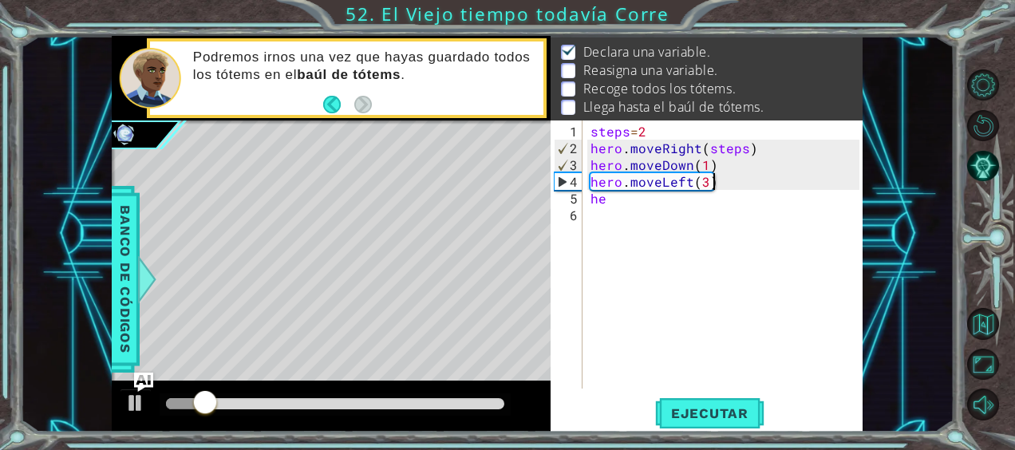
click at [713, 179] on div "steps = 2 hero . moveRight ( steps ) hero . moveDown ( 1 ) hero . moveLeft ( 3 …" at bounding box center [727, 274] width 280 height 302
click at [704, 180] on div "steps = 2 hero . moveRight ( steps ) hero . moveDown ( 1 ) hero . moveLeft ( 3 …" at bounding box center [727, 274] width 280 height 302
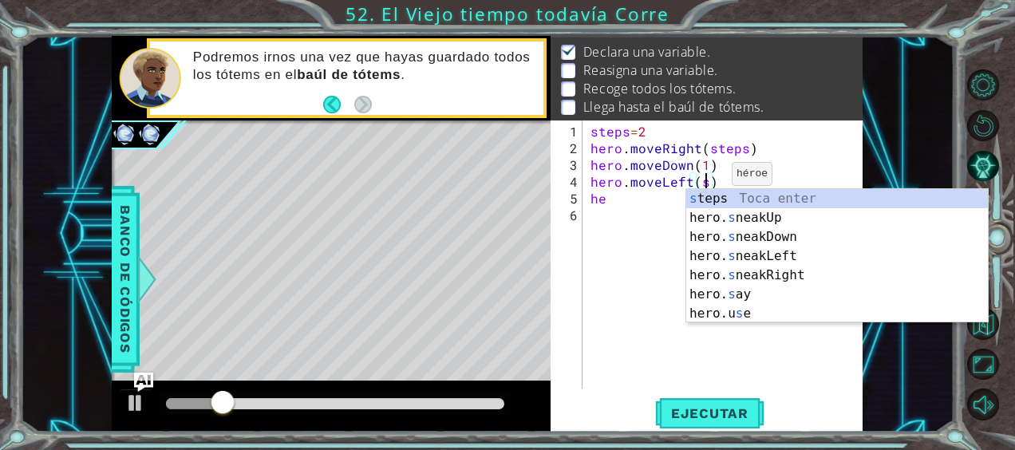
scroll to position [0, 6]
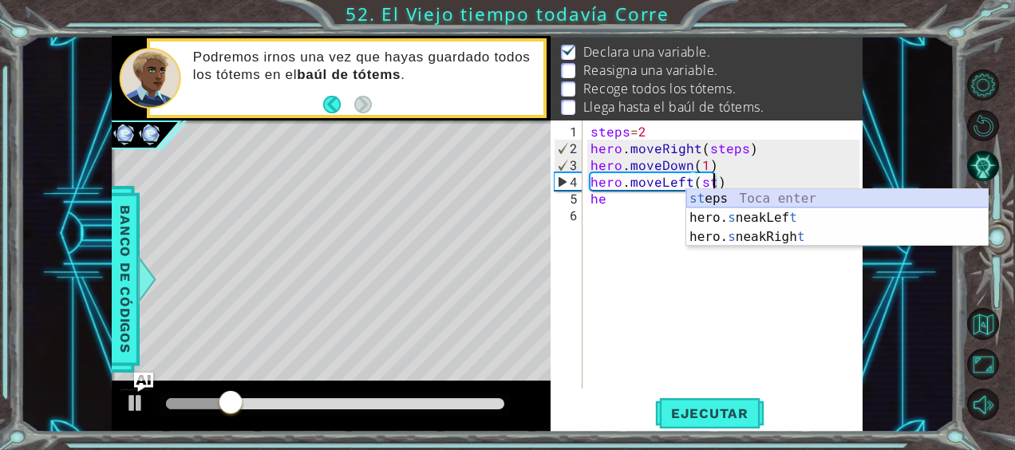
click at [719, 195] on div "st eps Toca enter hero. s neakLef t Toca enter hero. s neakRigh t Toca enter" at bounding box center [837, 237] width 302 height 96
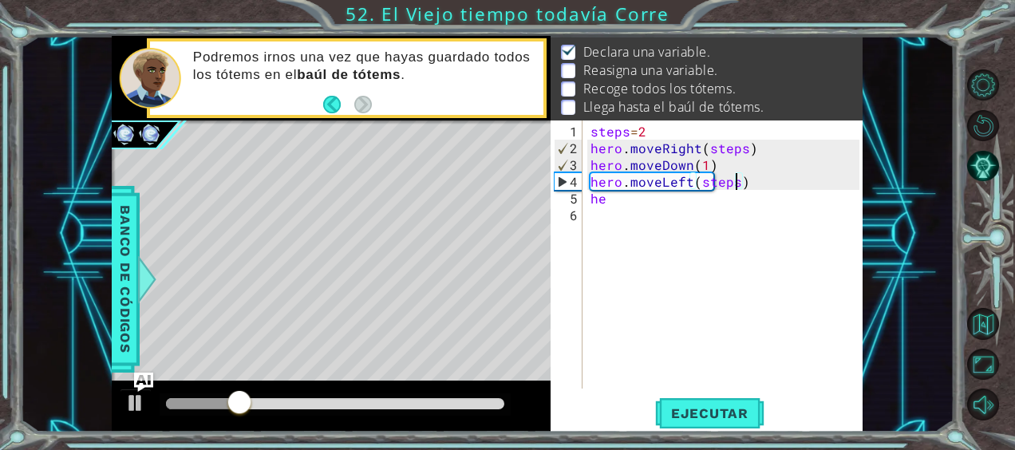
click at [758, 188] on div "steps = 2 hero . moveRight ( steps ) hero . moveDown ( 1 ) hero . moveLeft ( st…" at bounding box center [727, 274] width 280 height 302
click at [592, 178] on div "steps = 2 hero . moveRight ( steps ) hero . moveDown ( 1 ) hero . moveLeft ( st…" at bounding box center [727, 274] width 280 height 302
type textarea "hero.moveLeft(steps)"
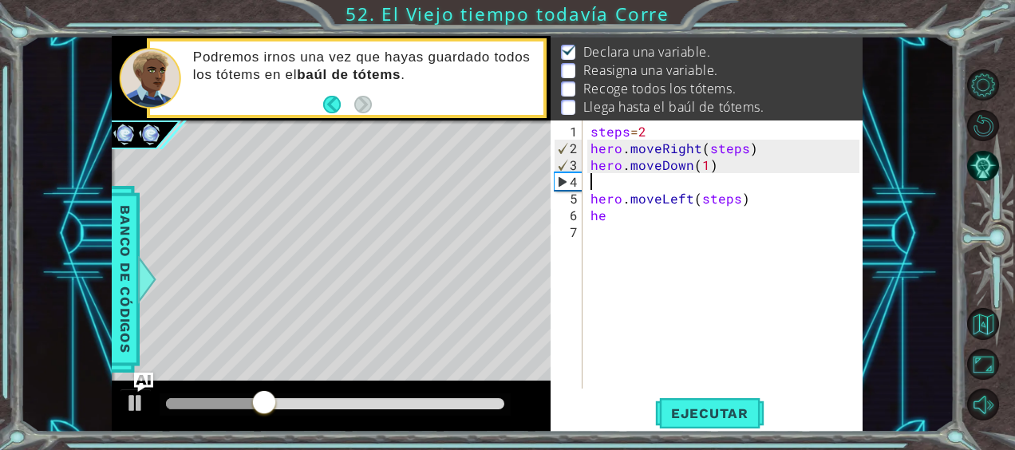
click at [593, 179] on div "steps = 2 hero . moveRight ( steps ) hero . moveDown ( 1 ) hero . moveLeft ( st…" at bounding box center [727, 274] width 280 height 302
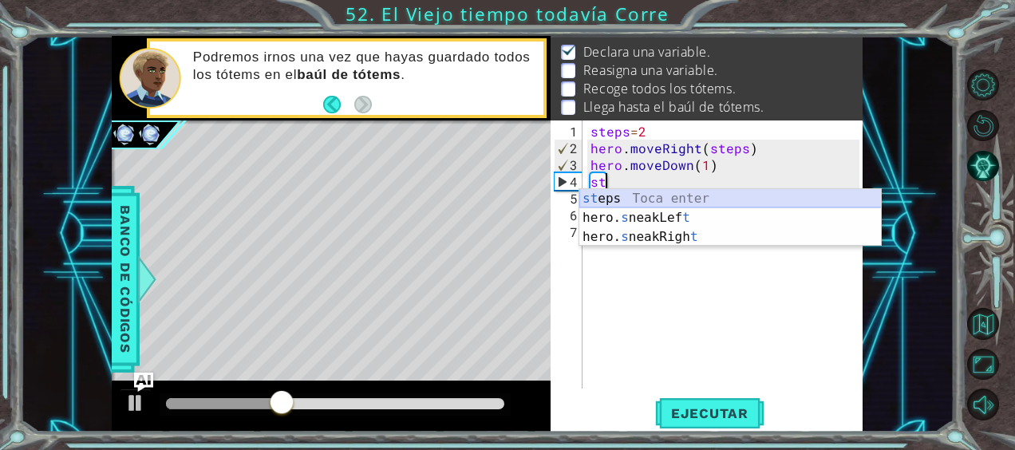
click at [622, 199] on div "st eps Toca enter hero. s neakLef t Toca enter hero. s neakRigh t Toca enter" at bounding box center [730, 237] width 302 height 96
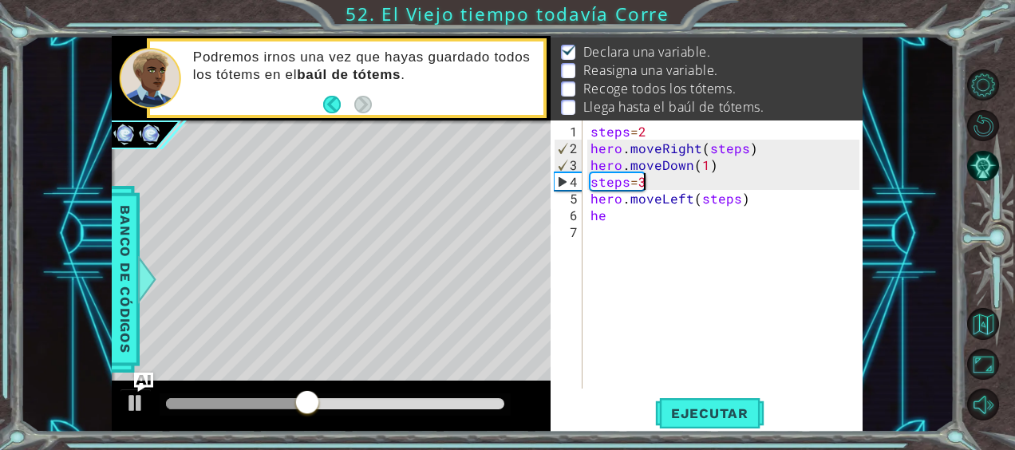
scroll to position [0, 2]
click at [644, 212] on div "steps = 2 hero . moveRight ( steps ) hero . moveDown ( 1 ) steps = 3 hero . mov…" at bounding box center [727, 274] width 280 height 302
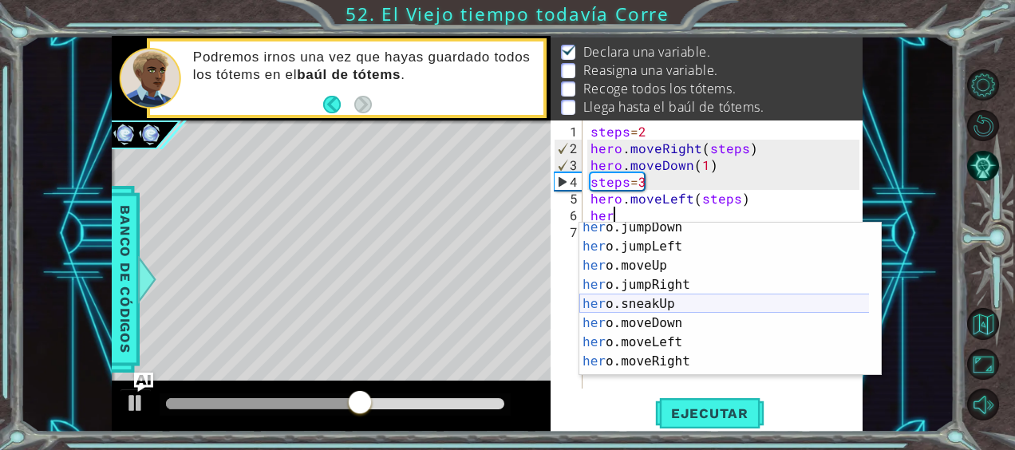
scroll to position [25, 0]
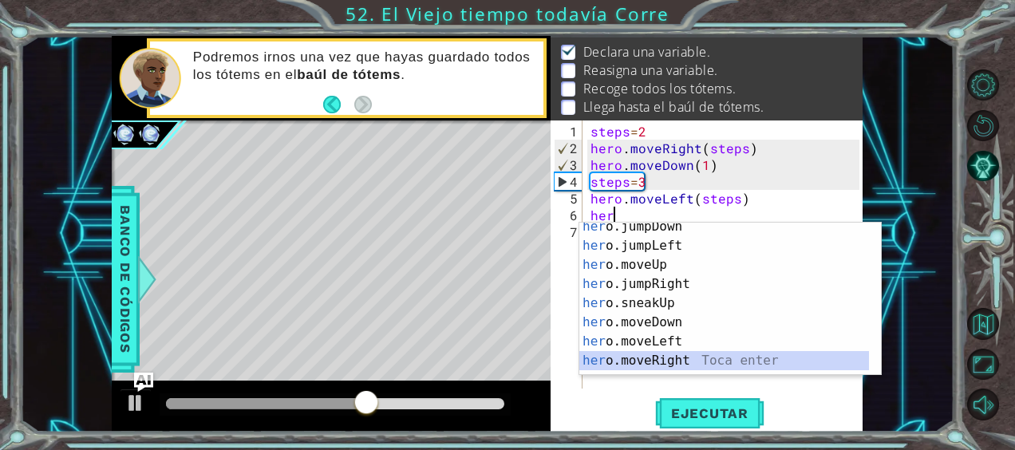
click at [675, 351] on div "her o.jumpDown Toca enter her o.jumpLeft Toca enter her o.moveUp Toca enter her…" at bounding box center [724, 312] width 290 height 191
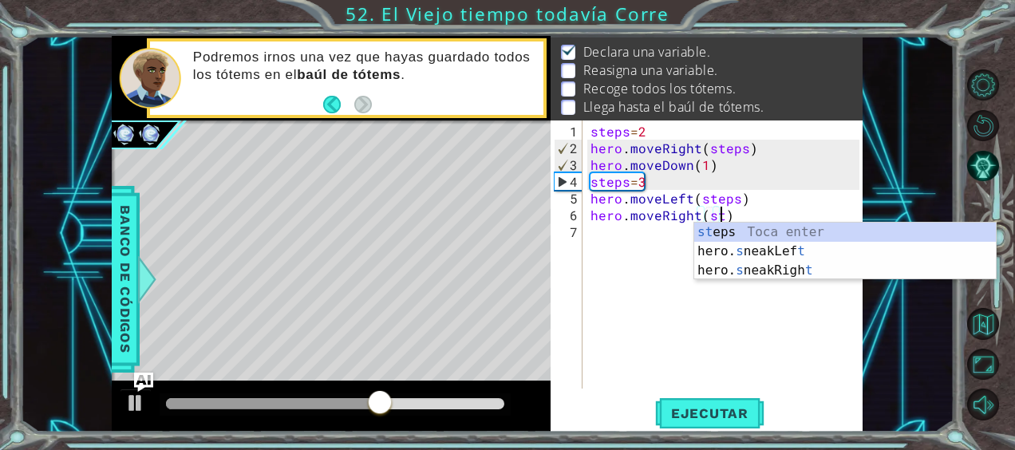
scroll to position [0, 7]
click at [721, 235] on div "st eps Toca enter hero. s neakLef t Toca enter hero. s neakRigh t Toca enter" at bounding box center [845, 271] width 302 height 96
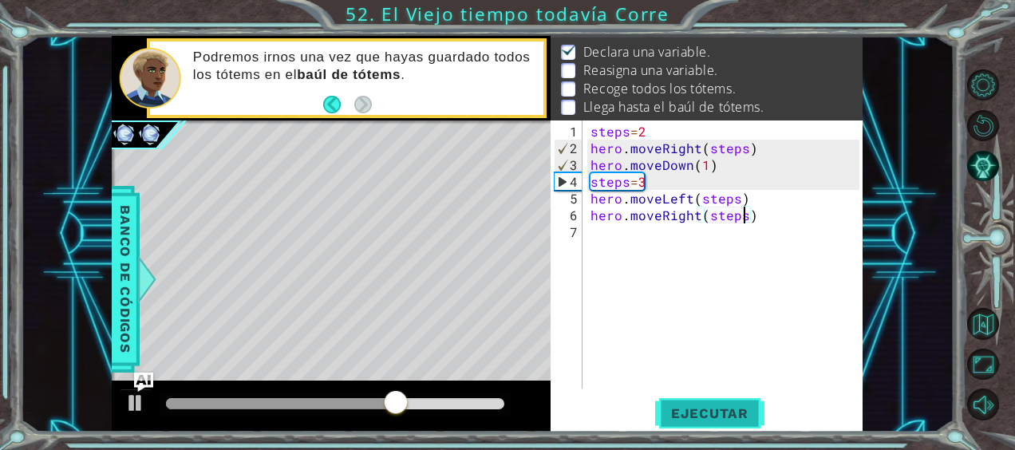
click at [732, 407] on span "Ejecutar" at bounding box center [709, 413] width 109 height 16
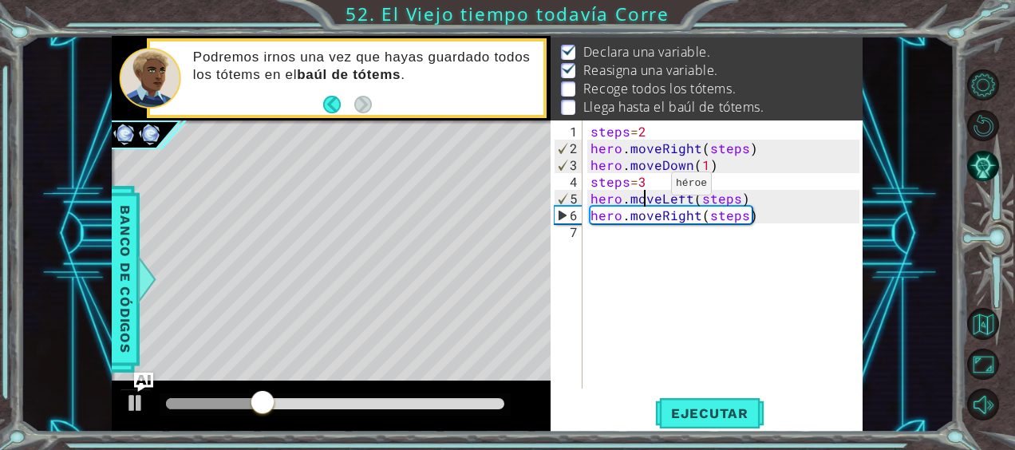
click at [643, 189] on div "steps = 2 hero . moveRight ( steps ) hero . moveDown ( 1 ) steps = 3 hero . mov…" at bounding box center [727, 274] width 280 height 302
click at [643, 185] on div "steps = 2 hero . moveRight ( steps ) hero . moveDown ( 1 ) steps = 3 hero . mov…" at bounding box center [727, 274] width 280 height 302
type textarea "steps=4"
click at [718, 405] on span "Ejecutar" at bounding box center [709, 413] width 109 height 16
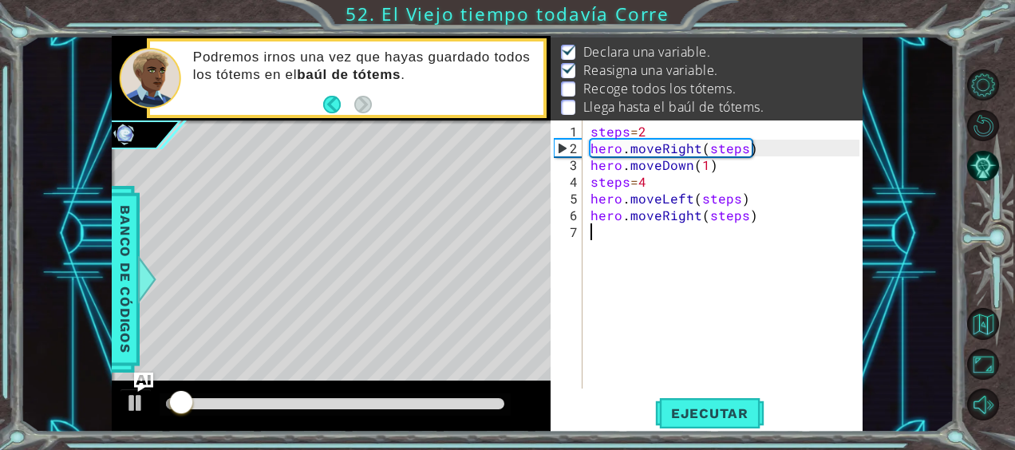
click at [606, 235] on div "steps = 2 hero . moveRight ( steps ) hero . moveDown ( 1 ) steps = 4 hero . mov…" at bounding box center [727, 274] width 280 height 302
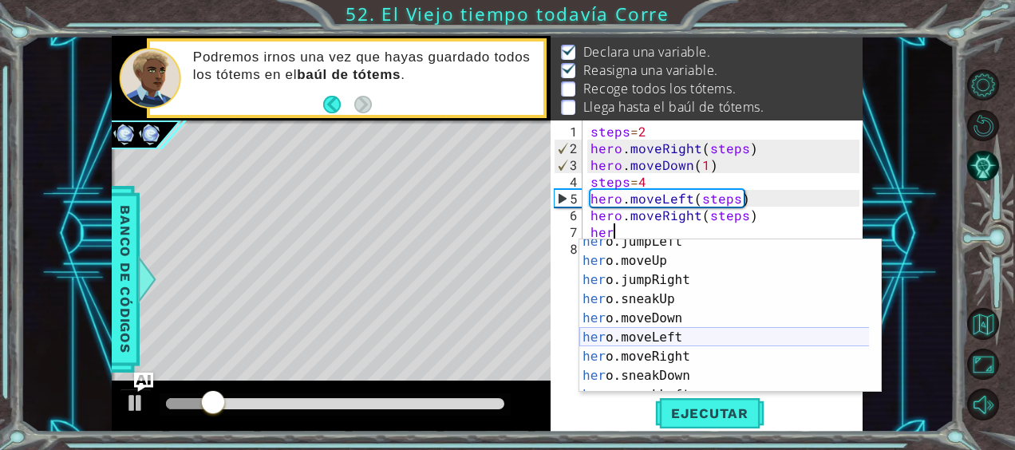
scroll to position [46, 0]
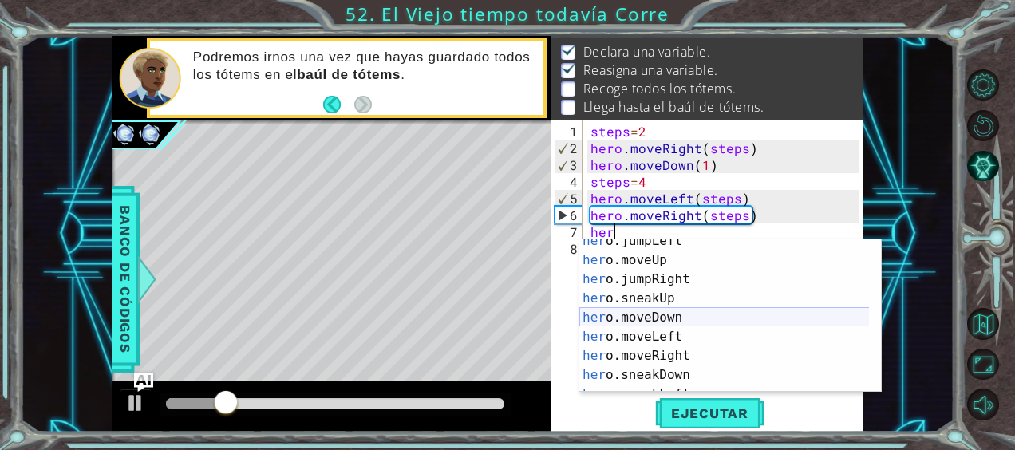
click at [649, 317] on div "her o.jumpLeft Toca enter her o.moveUp Toca enter her o.jumpRight Toca enter he…" at bounding box center [724, 326] width 290 height 191
type textarea "hero.moveDown(1)"
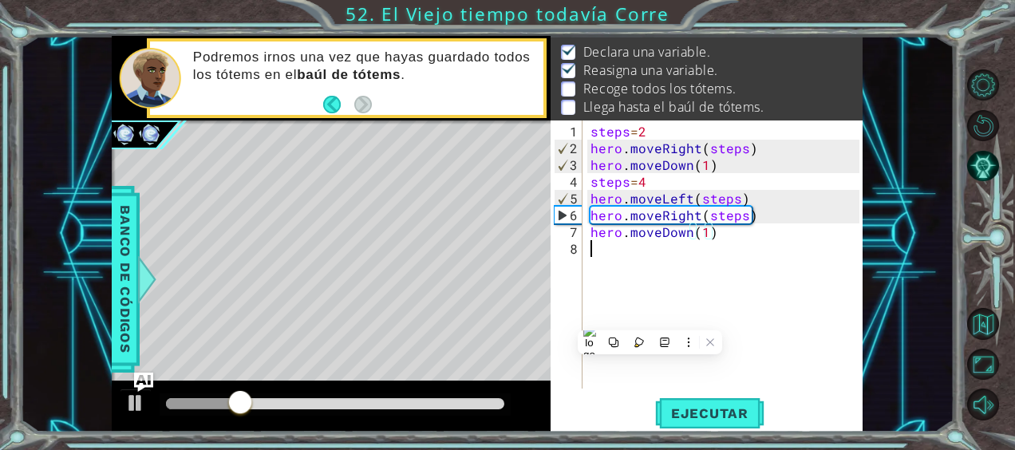
click at [601, 248] on div "steps = 2 hero . moveRight ( steps ) hero . moveDown ( 1 ) steps = 4 hero . mov…" at bounding box center [727, 274] width 280 height 302
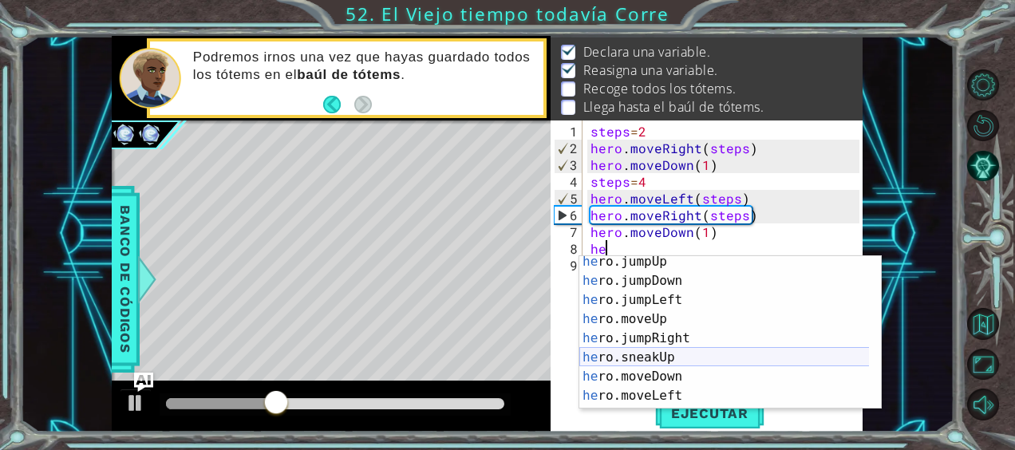
scroll to position [25, 0]
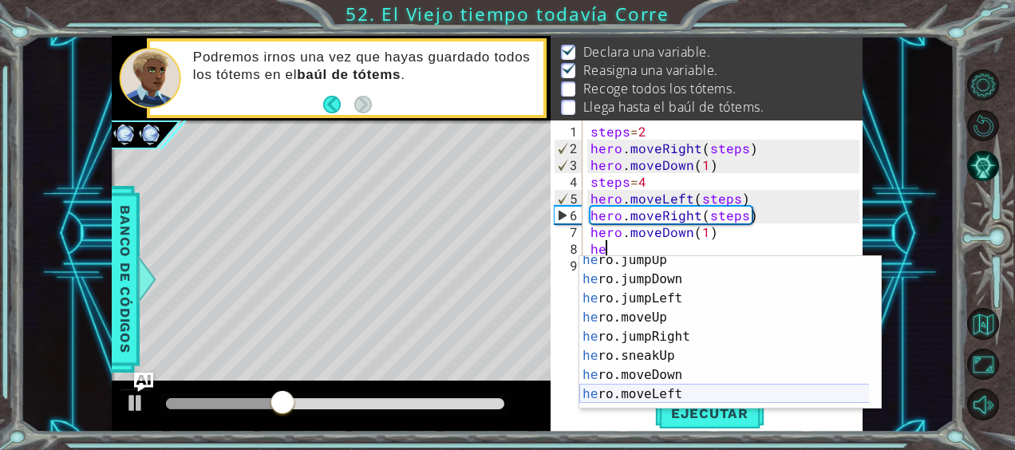
click at [665, 394] on div "he ro.jumpUp Toca enter he ro.jumpDown Toca enter he ro.jumpLeft Toca enter he …" at bounding box center [724, 345] width 290 height 191
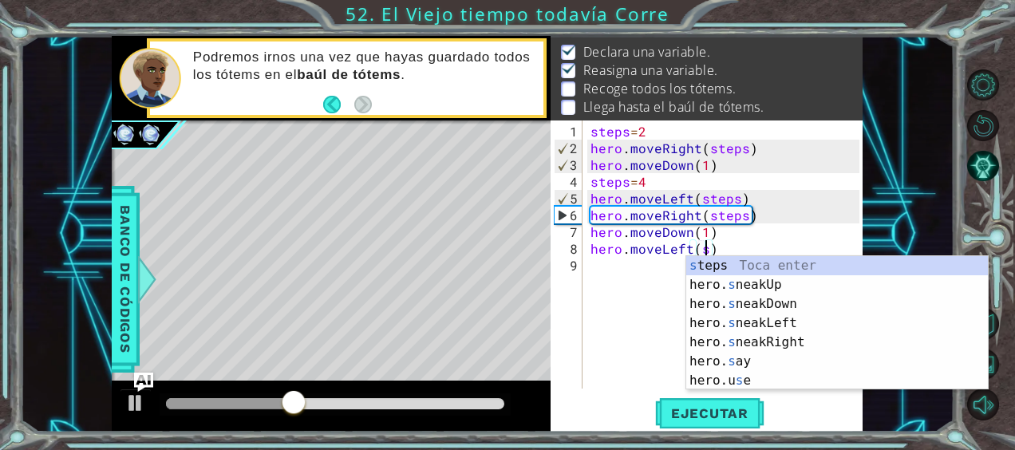
scroll to position [0, 6]
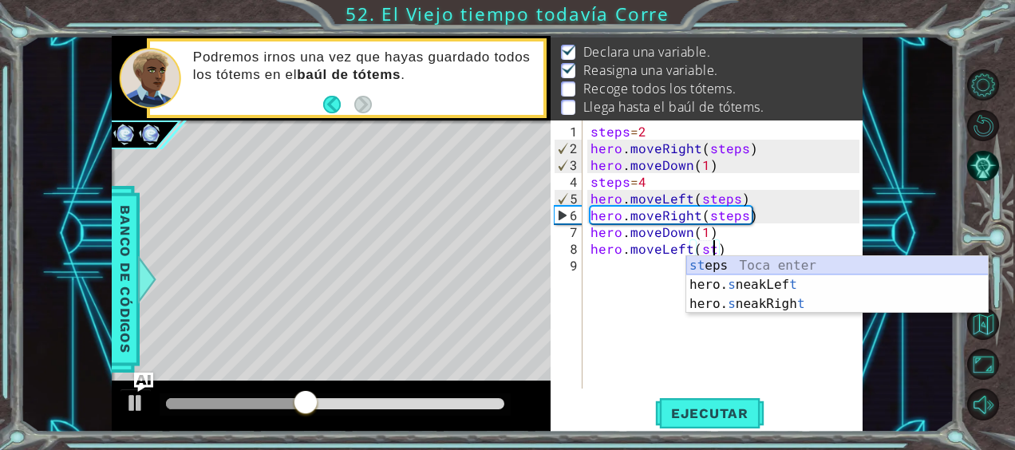
click at [750, 268] on div "st eps Toca enter hero. s neakLef t Toca enter hero. s neakRigh t Toca enter" at bounding box center [837, 304] width 302 height 96
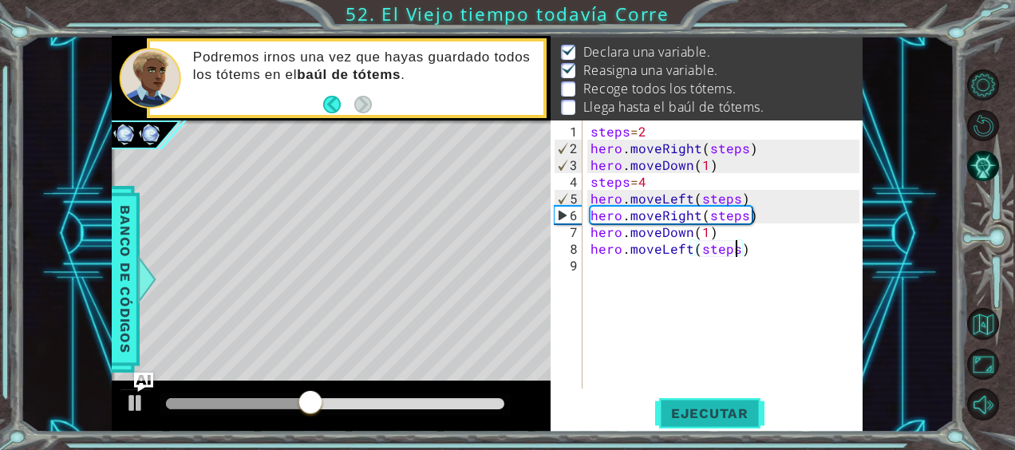
type textarea "hero.moveLeft(steps)"
click at [739, 422] on button "Ejecutar" at bounding box center [709, 412] width 109 height 31
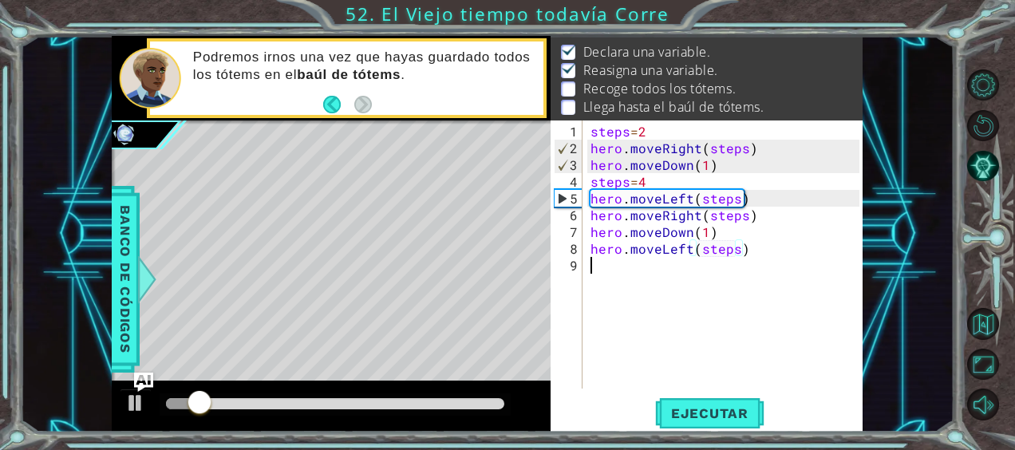
click at [601, 272] on div "steps = 2 hero . moveRight ( steps ) hero . moveDown ( 1 ) steps = 4 hero . mov…" at bounding box center [727, 274] width 280 height 302
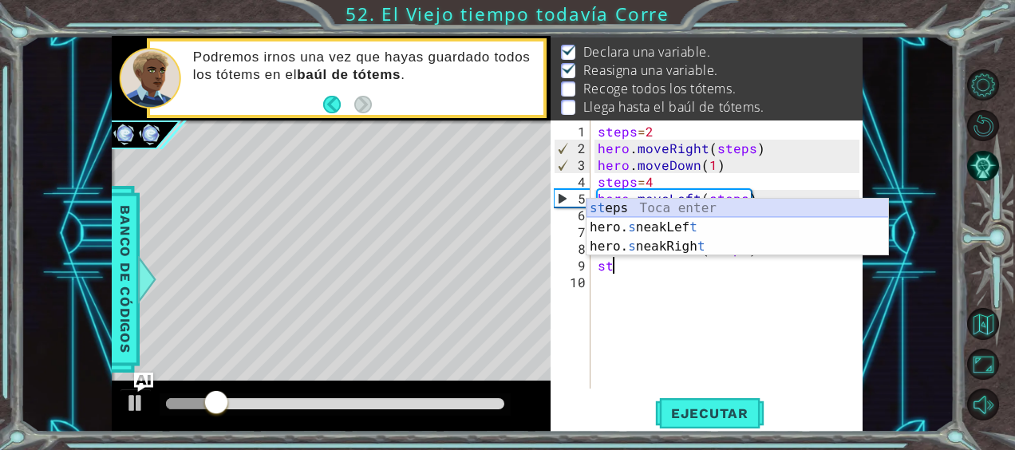
click at [638, 203] on div "st eps Toca enter hero. s neakLef t Toca enter hero. s neakRigh t Toca enter" at bounding box center [737, 247] width 302 height 96
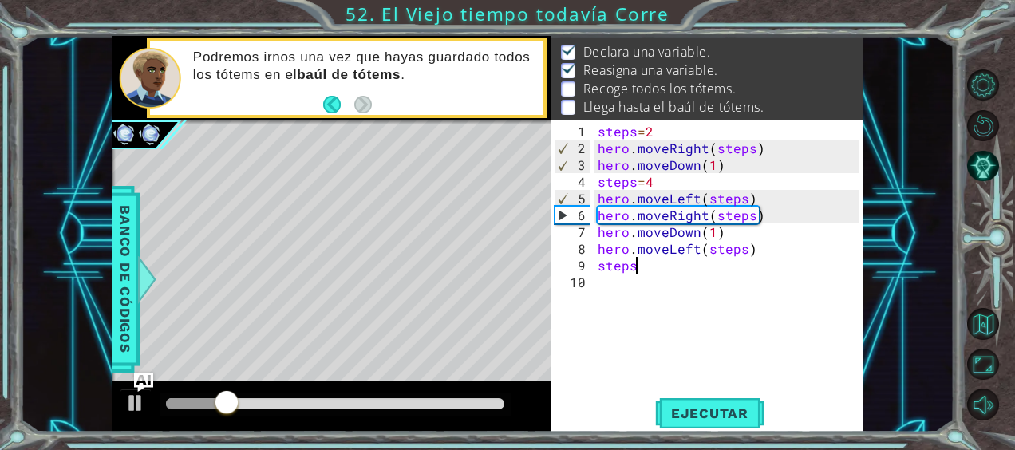
scroll to position [0, 2]
type textarea "steps=6"
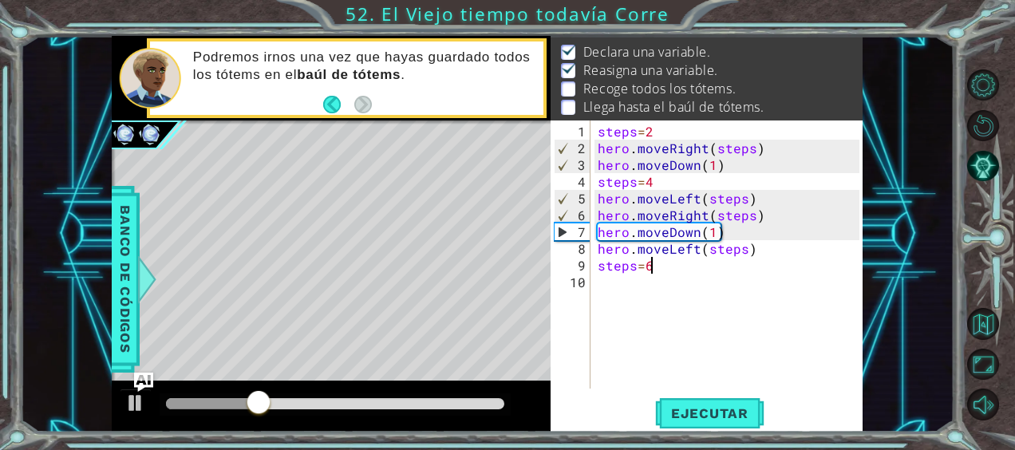
click at [597, 282] on div "steps = 2 hero . moveRight ( steps ) hero . moveDown ( 1 ) steps = 4 hero . mov…" at bounding box center [730, 274] width 273 height 302
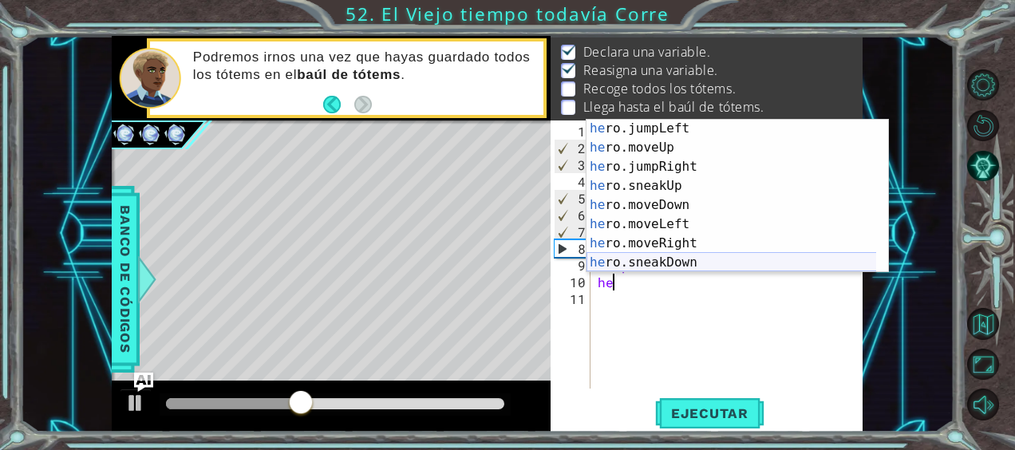
scroll to position [59, 0]
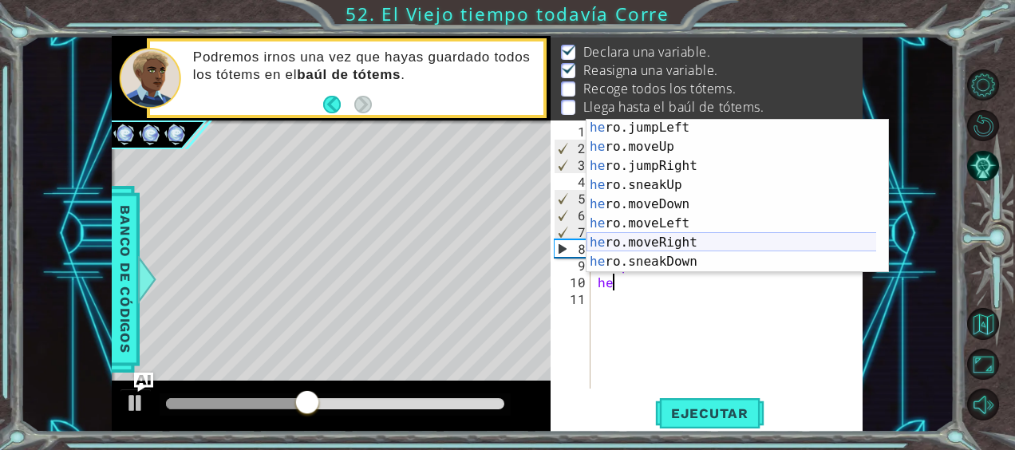
click at [648, 243] on div "he ro.jumpLeft Toca enter he ro.moveUp Toca enter he ro.jumpRight Toca enter he…" at bounding box center [731, 213] width 290 height 191
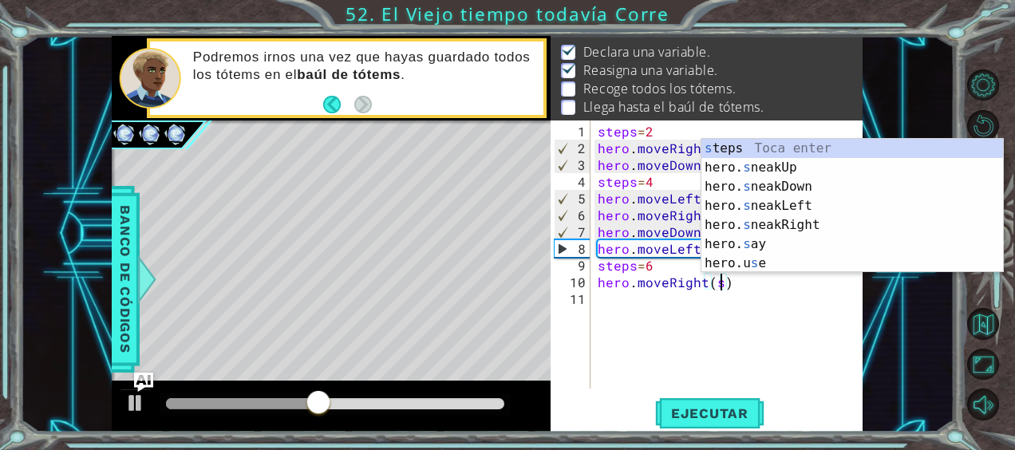
scroll to position [0, 8]
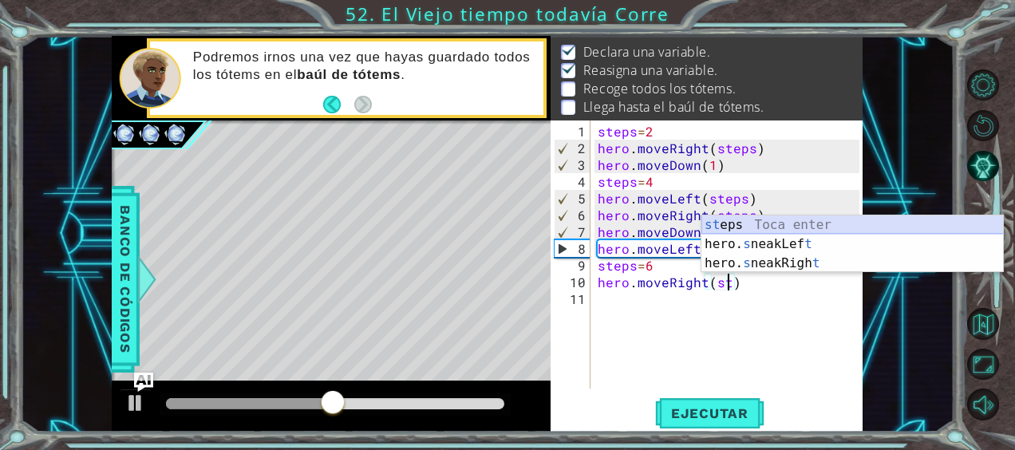
click at [740, 225] on div "st eps Toca enter hero. s neakLef t Toca enter hero. s neakRigh t Toca enter" at bounding box center [852, 263] width 302 height 96
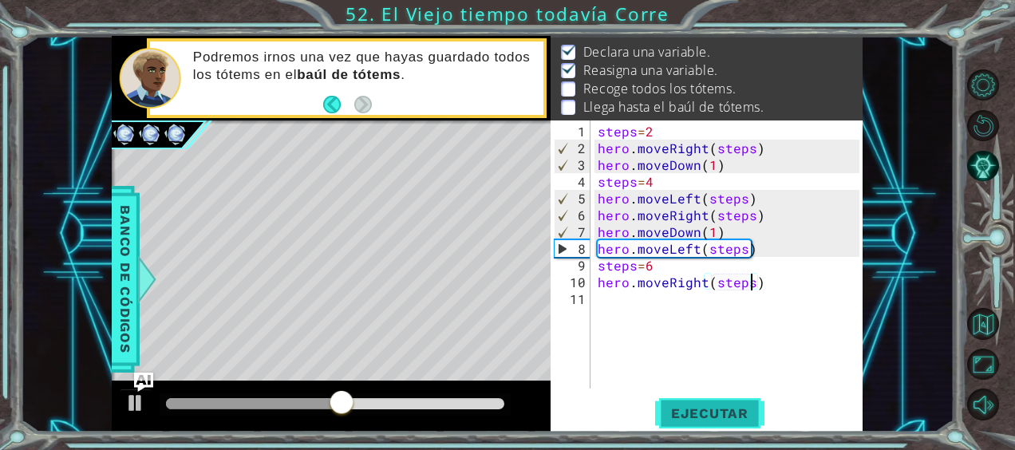
type textarea "hero.moveRight(steps)"
click at [729, 420] on span "Ejecutar" at bounding box center [709, 413] width 109 height 16
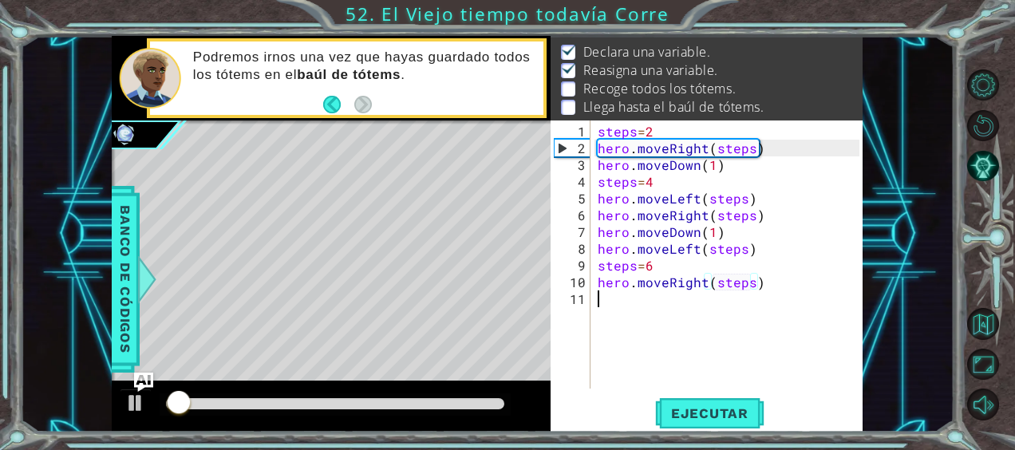
click at [604, 309] on div "steps = 2 hero . moveRight ( steps ) hero . moveDown ( 1 ) steps = 4 hero . mov…" at bounding box center [730, 274] width 273 height 302
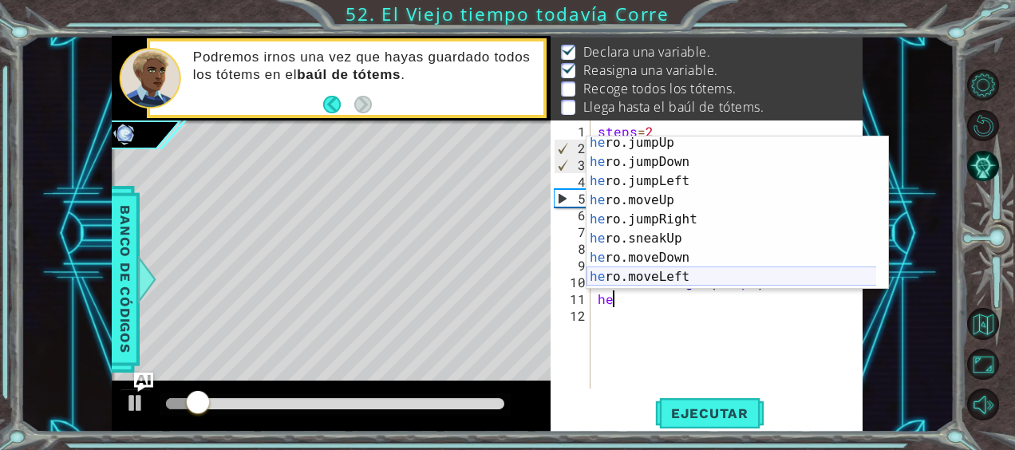
scroll to position [22, 0]
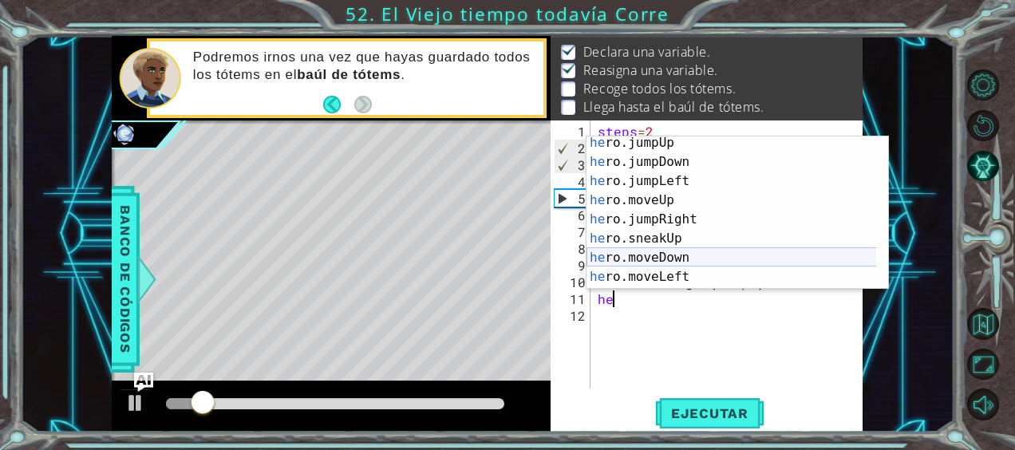
click at [638, 258] on div "he ro.jumpUp Toca enter he ro.jumpDown Toca enter he ro.jumpLeft Toca enter he …" at bounding box center [731, 228] width 290 height 191
type textarea "hero.moveDown(1)"
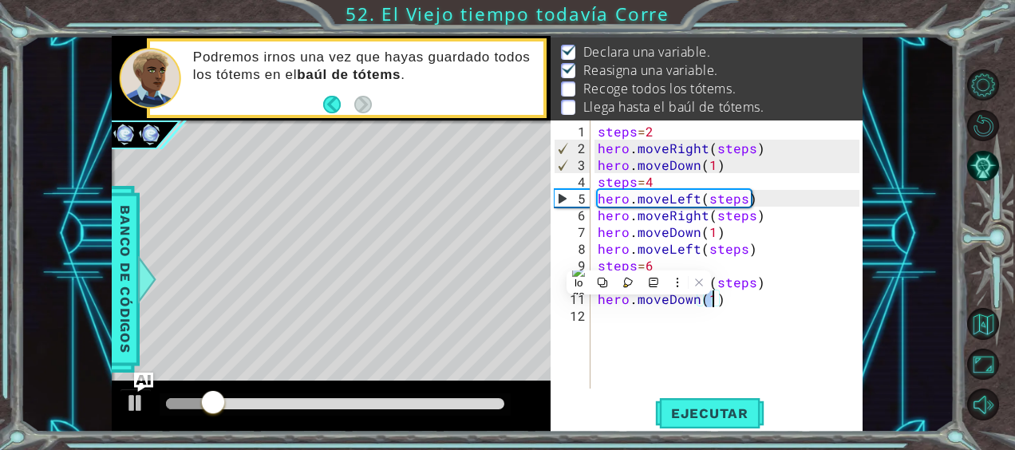
click at [601, 327] on div "steps = 2 hero . moveRight ( steps ) hero . moveDown ( 1 ) steps = 4 hero . mov…" at bounding box center [730, 274] width 273 height 302
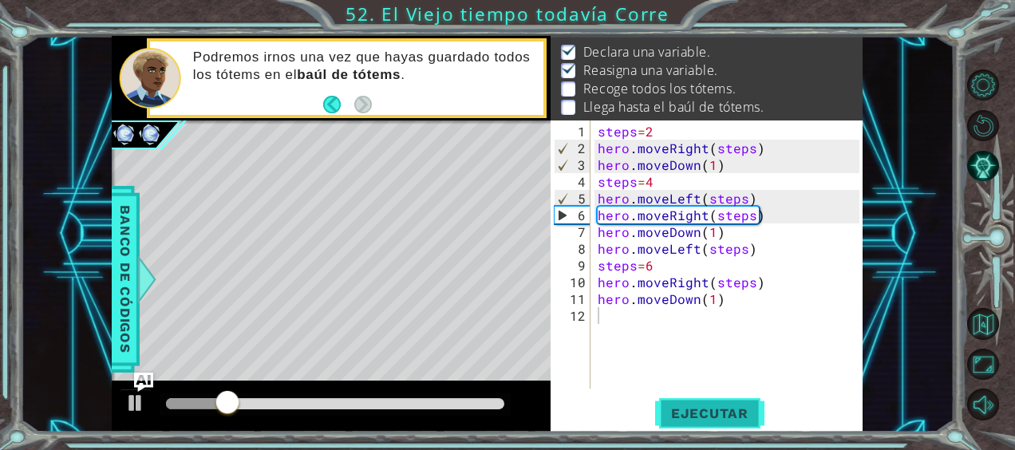
click at [689, 423] on button "Ejecutar" at bounding box center [709, 412] width 109 height 31
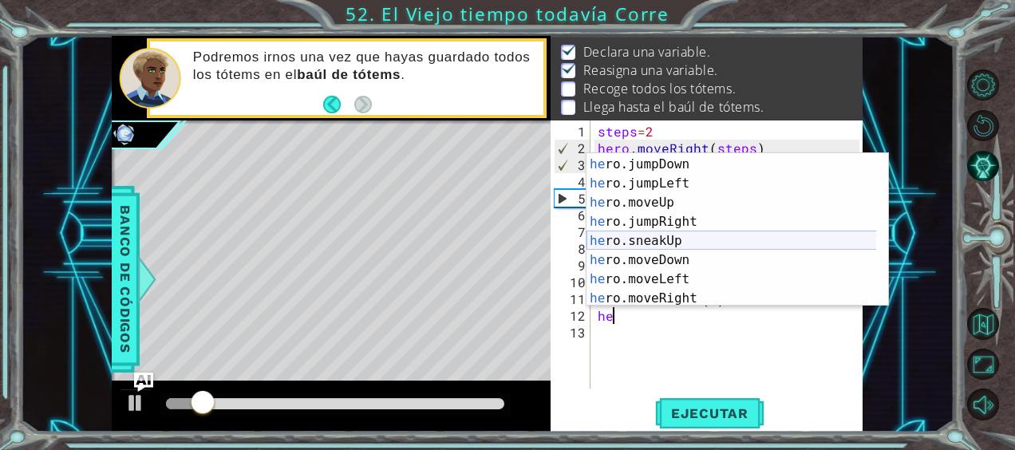
scroll to position [37, 0]
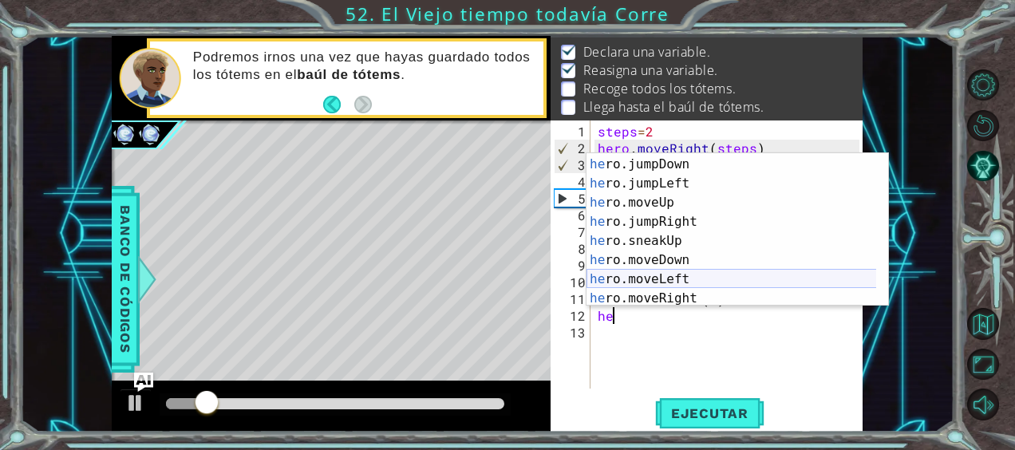
click at [684, 274] on div "he ro.jumpUp Toca enter he ro.jumpDown Toca enter he ro.jumpLeft Toca enter he …" at bounding box center [731, 231] width 290 height 191
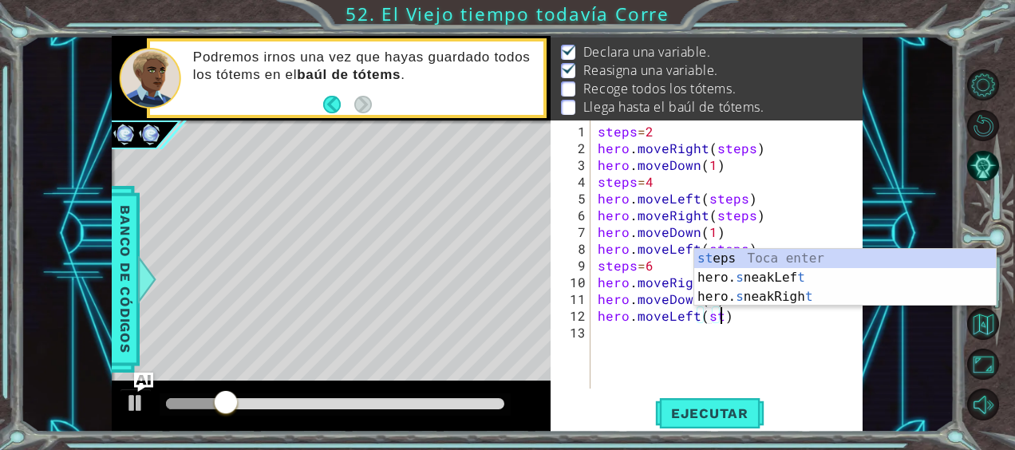
scroll to position [0, 7]
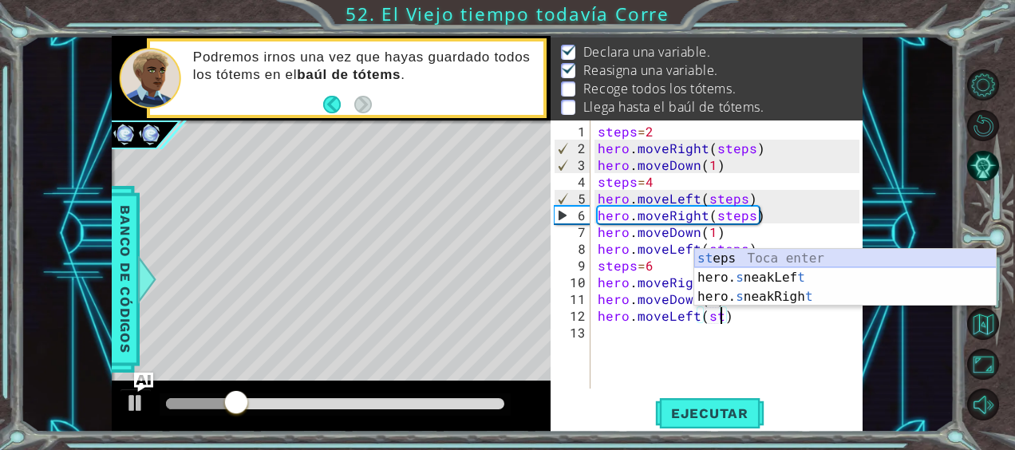
click at [737, 255] on div "st eps Toca enter hero. s neakLef t Toca enter hero. s neakRigh t Toca enter" at bounding box center [845, 297] width 302 height 96
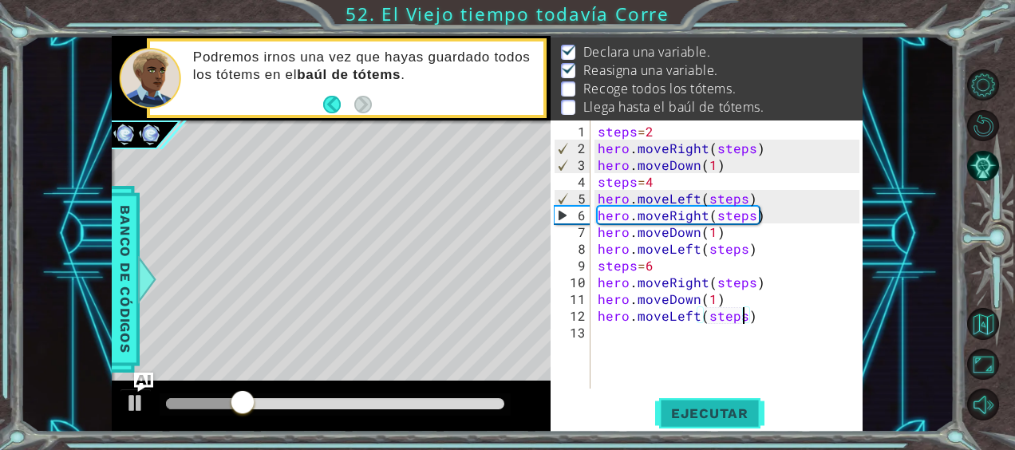
type textarea "hero.moveLeft(steps)"
click at [732, 405] on span "Ejecutar" at bounding box center [709, 413] width 109 height 16
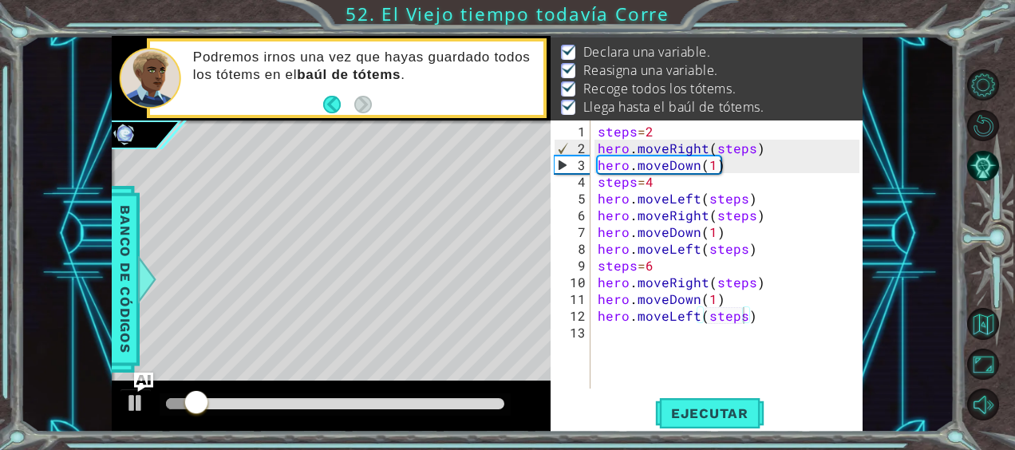
drag, startPoint x: 392, startPoint y: 396, endPoint x: 454, endPoint y: 403, distance: 61.8
click at [454, 403] on div at bounding box center [335, 404] width 351 height 22
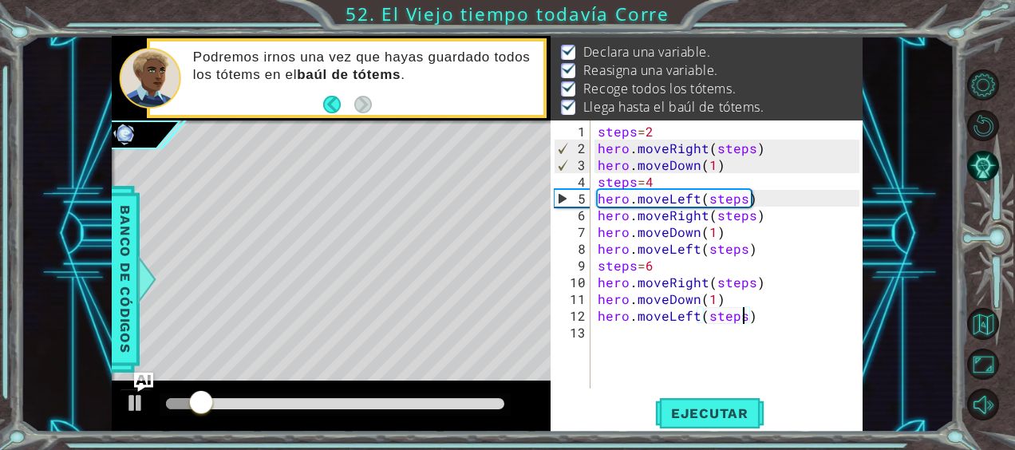
click at [479, 403] on div at bounding box center [335, 403] width 338 height 11
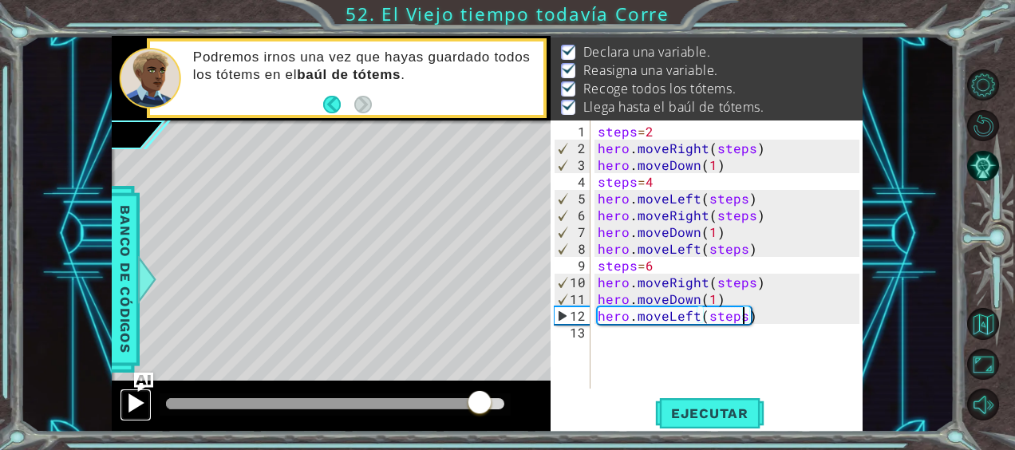
click at [142, 397] on div at bounding box center [135, 402] width 21 height 21
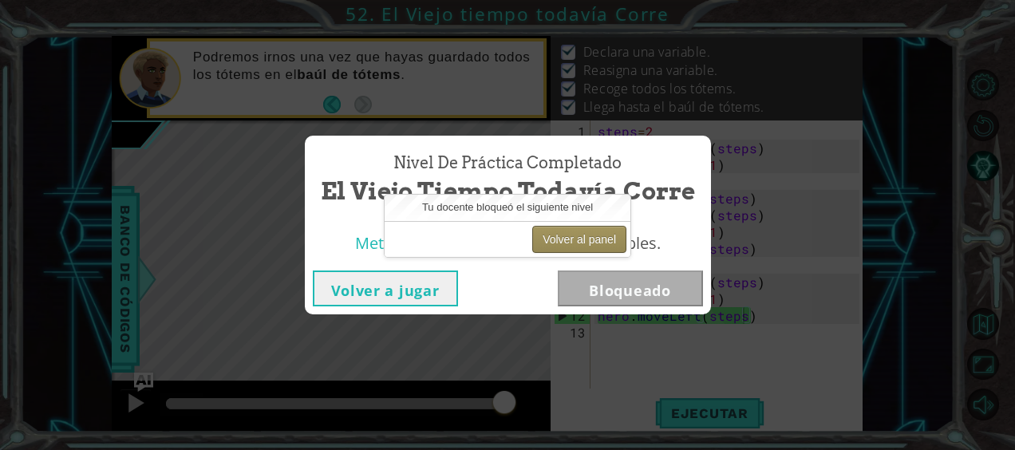
click at [571, 238] on button "Volver al panel" at bounding box center [579, 239] width 94 height 27
click at [566, 241] on button "Volver al panel" at bounding box center [579, 239] width 94 height 27
click at [392, 294] on button "Volver a jugar" at bounding box center [385, 288] width 145 height 36
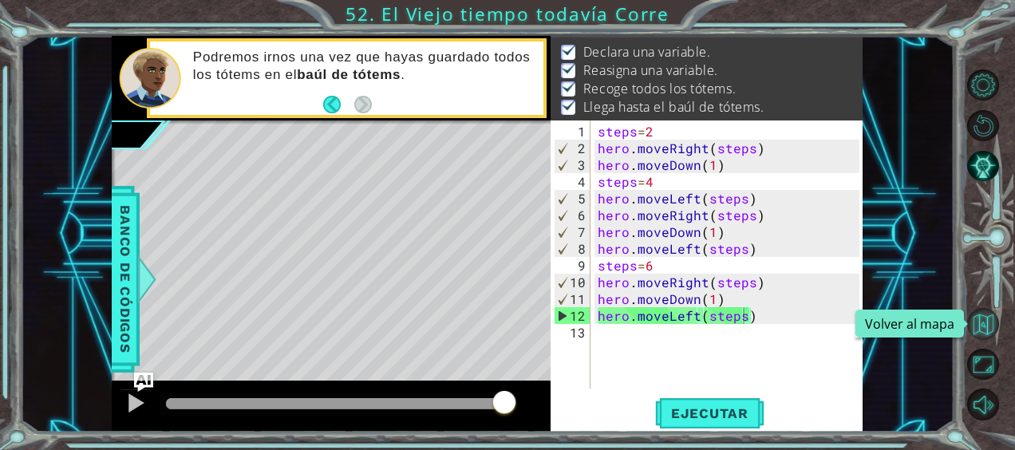
click at [989, 329] on button "Volver al mapa" at bounding box center [982, 323] width 31 height 31
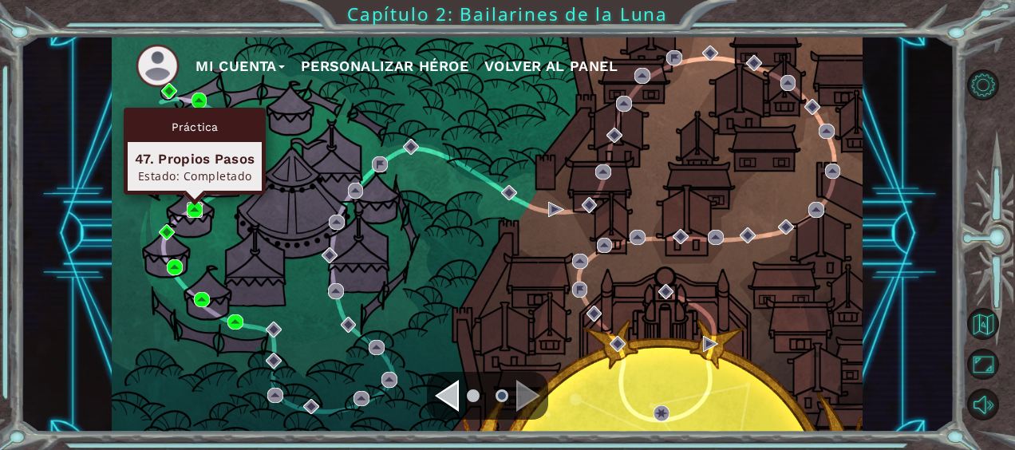
click at [196, 205] on img at bounding box center [195, 210] width 16 height 16
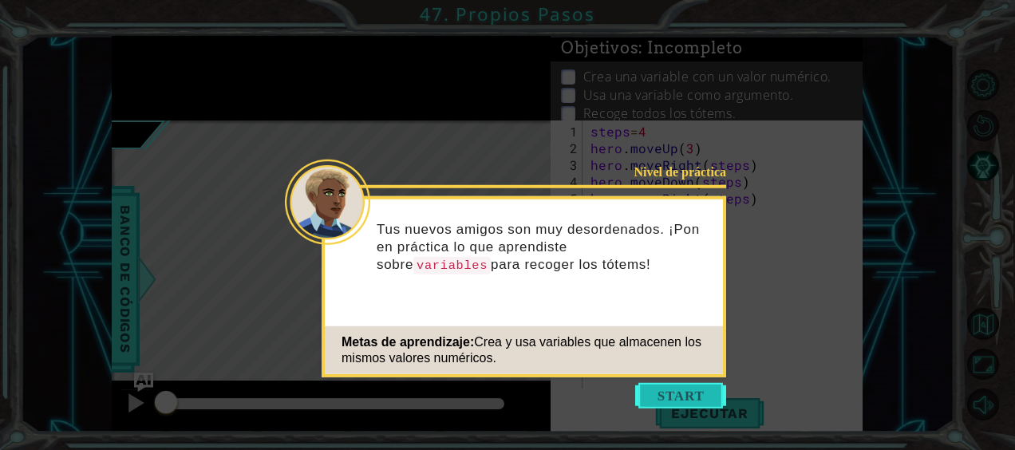
click at [689, 396] on button "Start" at bounding box center [680, 396] width 91 height 26
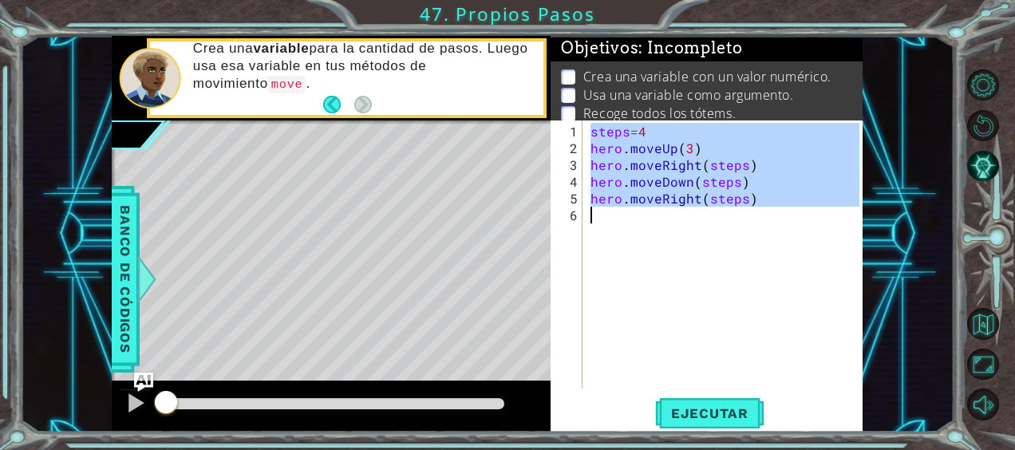
drag, startPoint x: 590, startPoint y: 123, endPoint x: 771, endPoint y: 219, distance: 205.5
click at [771, 219] on div "steps = 4 hero . moveUp ( 3 ) hero . moveRight ( steps ) hero . moveDown ( step…" at bounding box center [727, 274] width 280 height 302
click at [767, 166] on div "steps = 4 hero . moveUp ( 3 ) hero . moveRight ( steps ) hero . moveDown ( step…" at bounding box center [723, 254] width 272 height 268
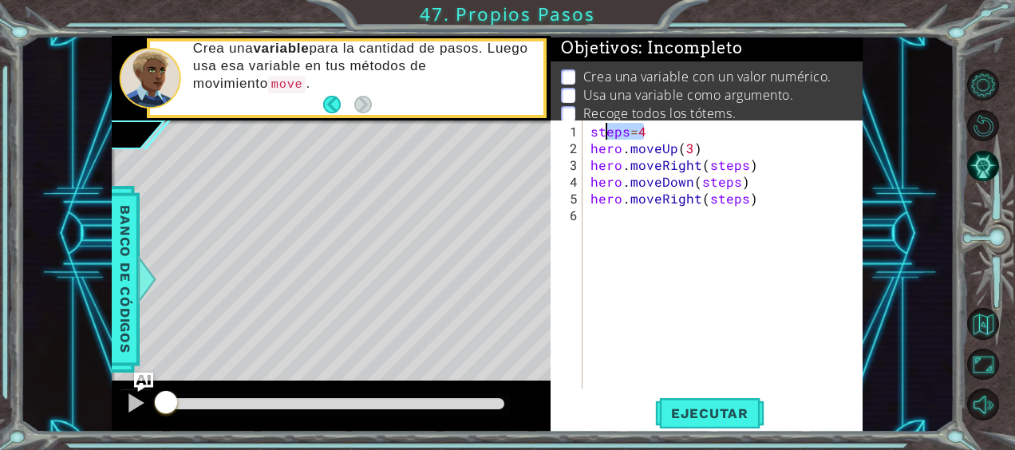
drag, startPoint x: 649, startPoint y: 132, endPoint x: 574, endPoint y: 140, distance: 76.2
click at [574, 140] on div "hero.moveRight(steps) 1 2 3 4 5 6 steps = 4 hero . moveUp ( 3 ) hero . moveRigh…" at bounding box center [704, 254] width 309 height 268
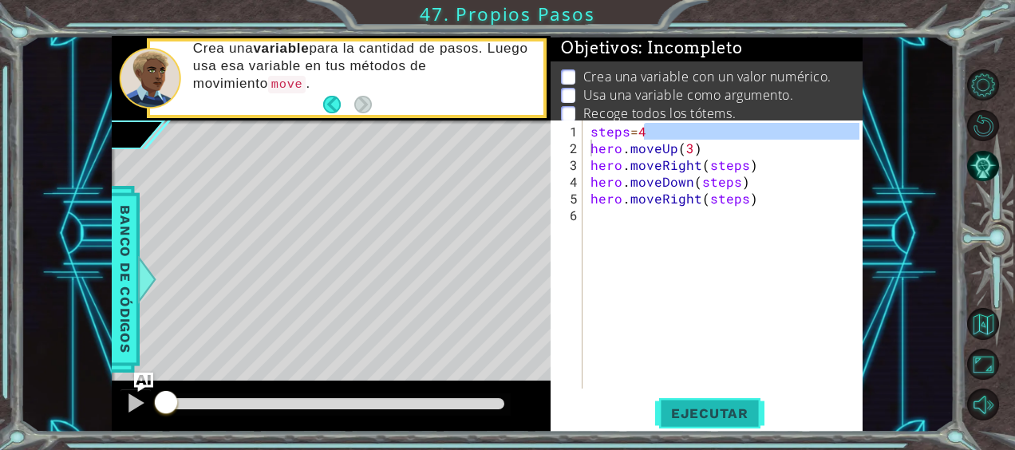
click at [705, 410] on span "Ejecutar" at bounding box center [709, 413] width 109 height 16
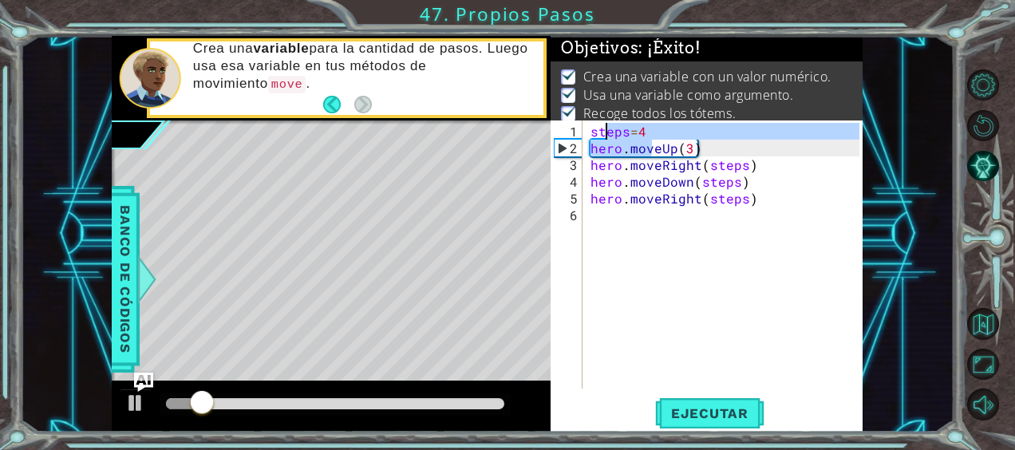
drag, startPoint x: 649, startPoint y: 137, endPoint x: 608, endPoint y: 134, distance: 40.8
click at [608, 134] on div "steps = 4 hero . moveUp ( 3 ) hero . moveRight ( steps ) hero . moveDown ( step…" at bounding box center [727, 274] width 280 height 302
click at [740, 187] on div "steps = 4 hero . moveUp ( 3 ) hero . moveRight ( steps ) hero . moveDown ( step…" at bounding box center [727, 274] width 280 height 302
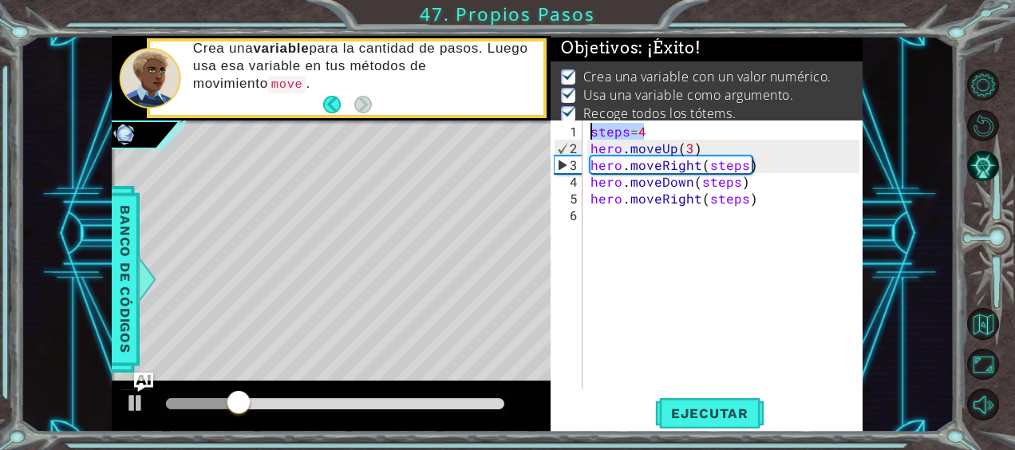
drag, startPoint x: 659, startPoint y: 131, endPoint x: 578, endPoint y: 134, distance: 81.4
click at [578, 134] on div "hero.moveDown(steps) 1 2 3 4 5 6 steps = 4 hero . moveUp ( 3 ) hero . moveRight…" at bounding box center [704, 254] width 309 height 268
type textarea "steps=4"
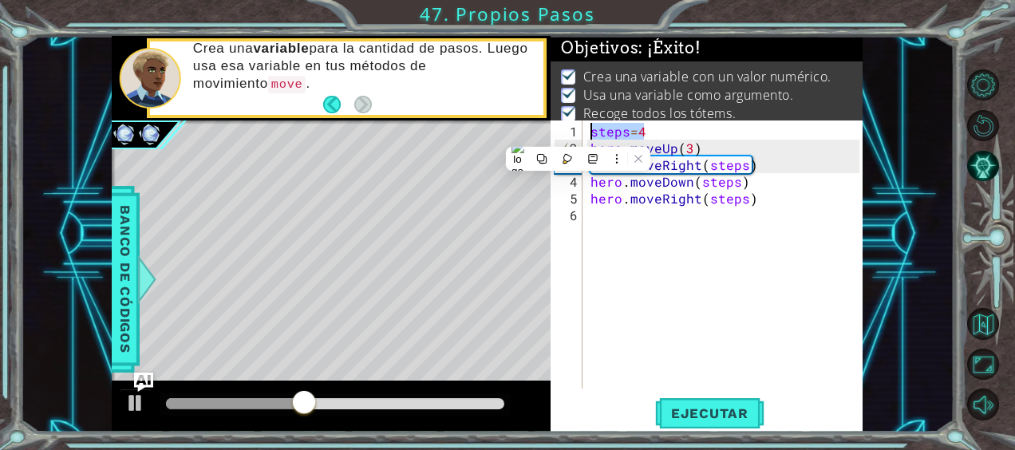
click at [740, 257] on div "steps = 4 hero . moveUp ( 3 ) hero . moveRight ( steps ) hero . moveDown ( step…" at bounding box center [727, 274] width 280 height 302
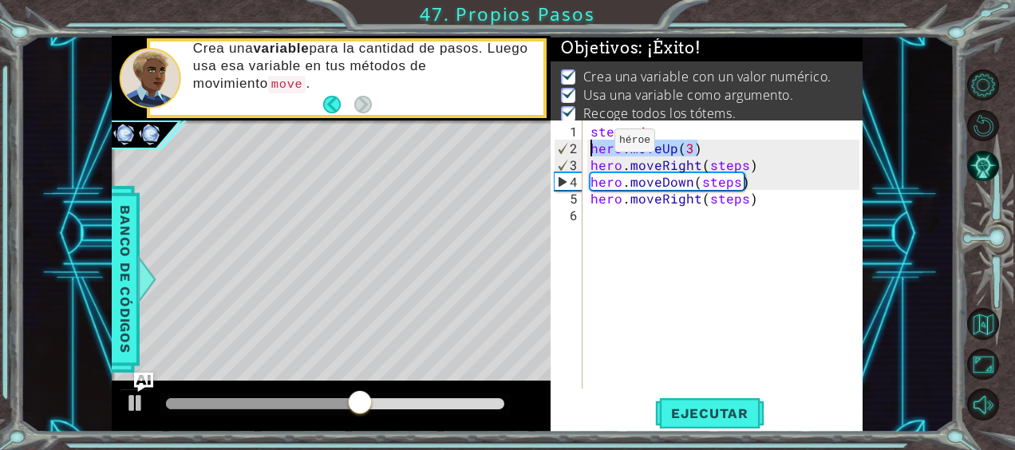
drag, startPoint x: 706, startPoint y: 147, endPoint x: 582, endPoint y: 147, distance: 123.6
click at [582, 147] on div "1 2 3 4 5 6 steps = 4 hero . moveUp ( 3 ) hero . moveRight ( steps ) hero . mov…" at bounding box center [704, 254] width 309 height 268
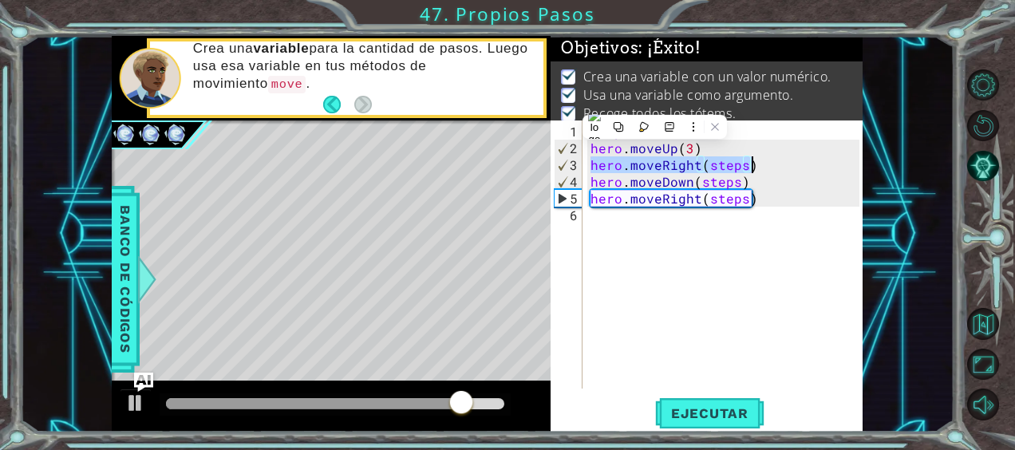
drag, startPoint x: 590, startPoint y: 160, endPoint x: 764, endPoint y: 163, distance: 173.9
click at [764, 163] on div "steps = 4 hero . moveUp ( 3 ) hero . moveRight ( steps ) hero . moveDown ( step…" at bounding box center [727, 274] width 280 height 302
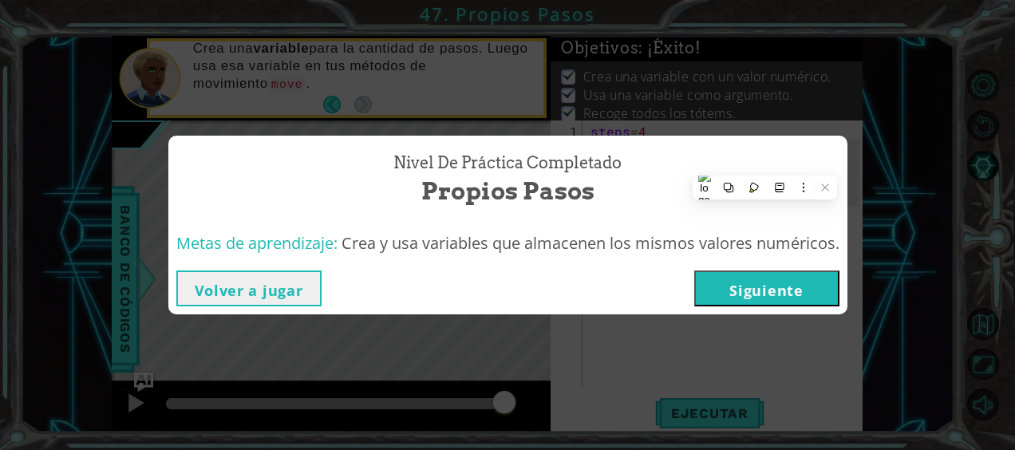
click at [278, 297] on button "Volver a jugar" at bounding box center [248, 288] width 145 height 36
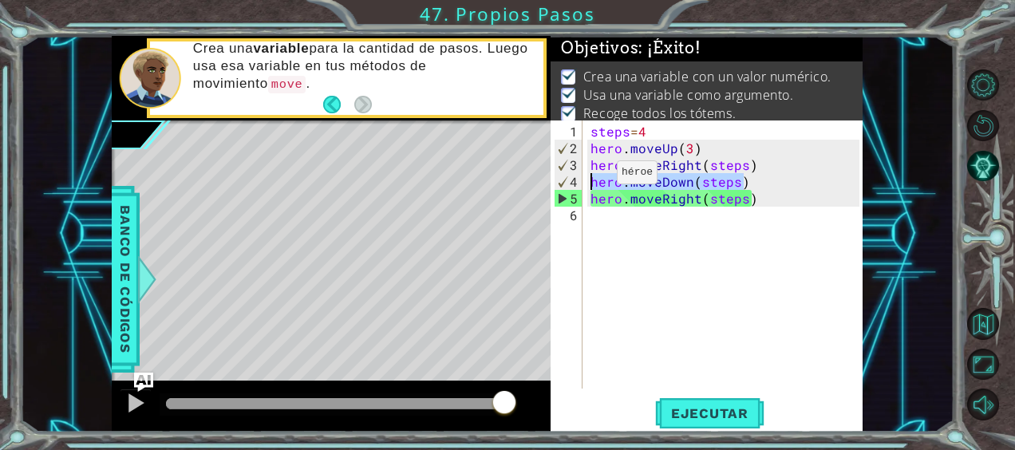
drag, startPoint x: 765, startPoint y: 183, endPoint x: 589, endPoint y: 178, distance: 176.4
click at [589, 178] on div "steps = 4 hero . moveUp ( 3 ) hero . moveRight ( steps ) hero . moveDown ( step…" at bounding box center [727, 274] width 280 height 302
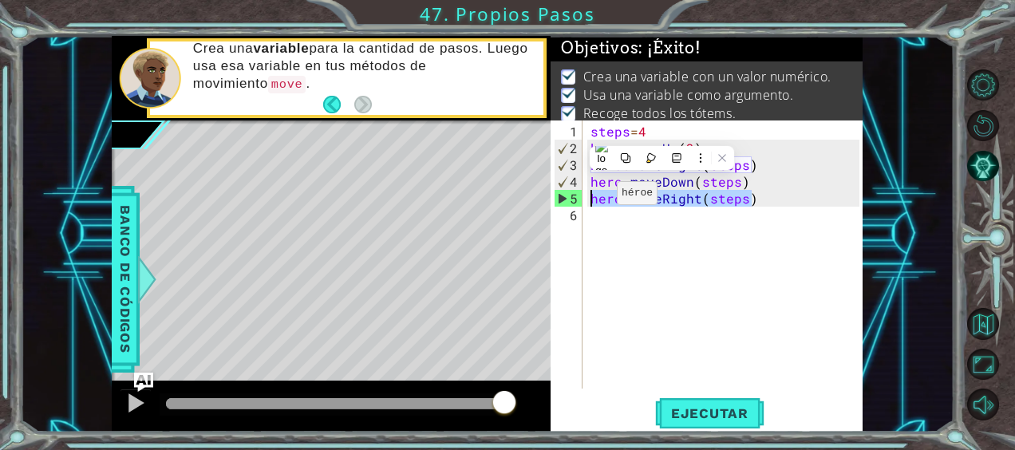
drag, startPoint x: 759, startPoint y: 203, endPoint x: 590, endPoint y: 199, distance: 169.1
click at [590, 199] on div "steps = 4 hero . moveUp ( 3 ) hero . moveRight ( steps ) hero . moveDown ( step…" at bounding box center [727, 274] width 280 height 302
type textarea "hero.moveRight(steps)"
